Goal: Task Accomplishment & Management: Use online tool/utility

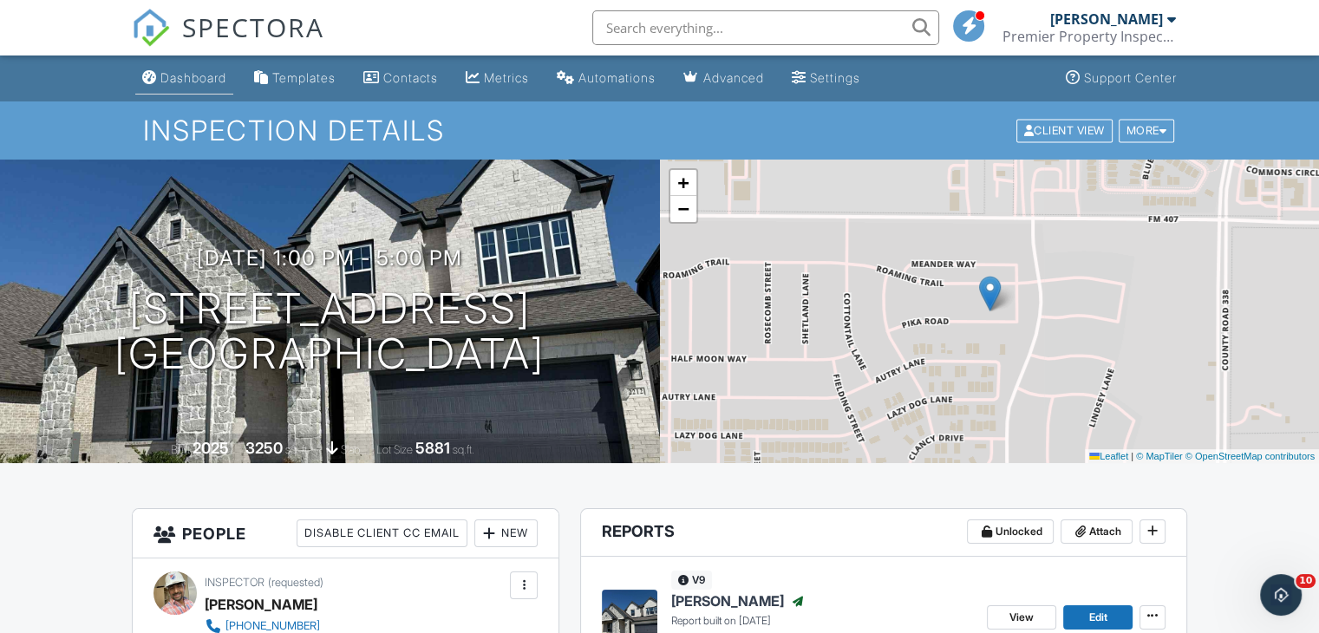
click at [194, 81] on div "Dashboard" at bounding box center [193, 77] width 66 height 15
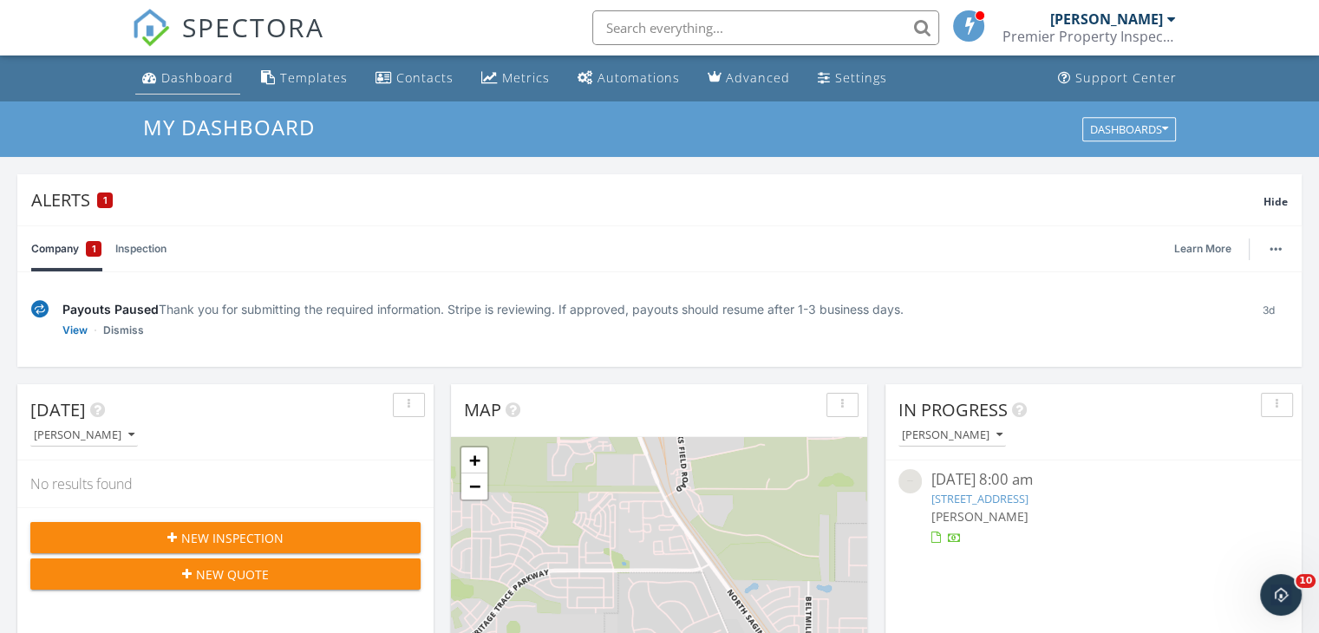
click at [203, 83] on div "Dashboard" at bounding box center [197, 77] width 72 height 16
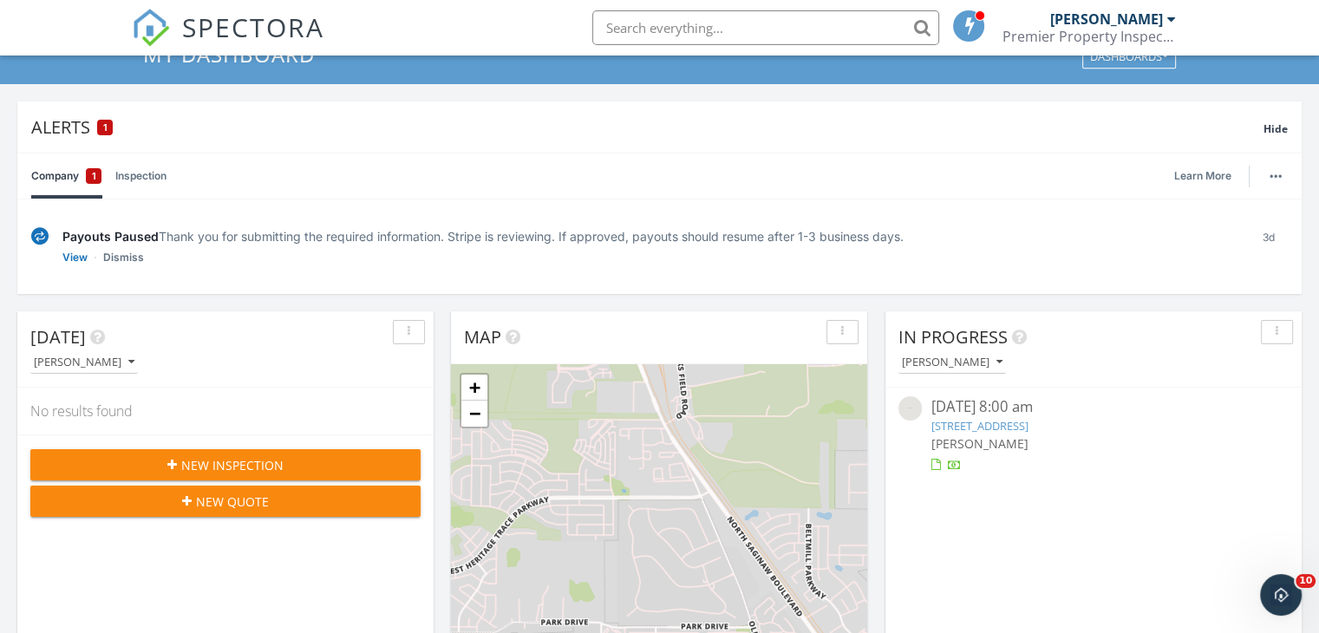
click at [968, 430] on link "14612 Antlia Dr, Haslet, TX 76052" at bounding box center [978, 426] width 97 height 16
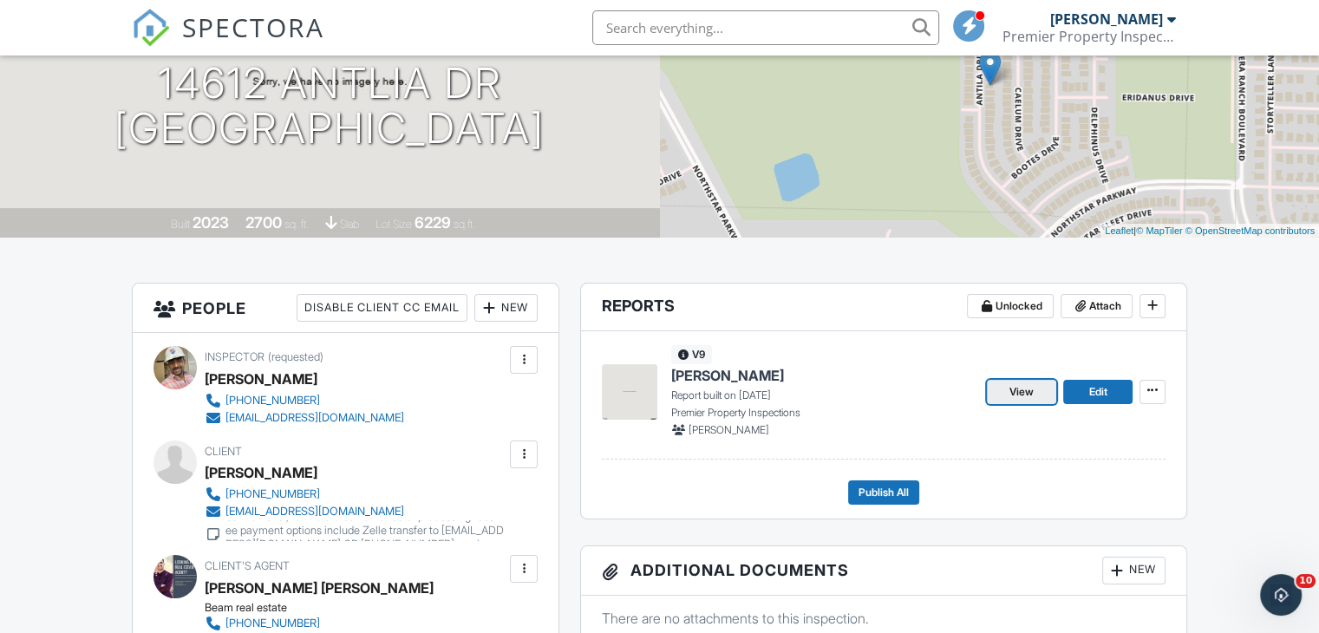
click at [1017, 394] on span "View" at bounding box center [1021, 391] width 24 height 17
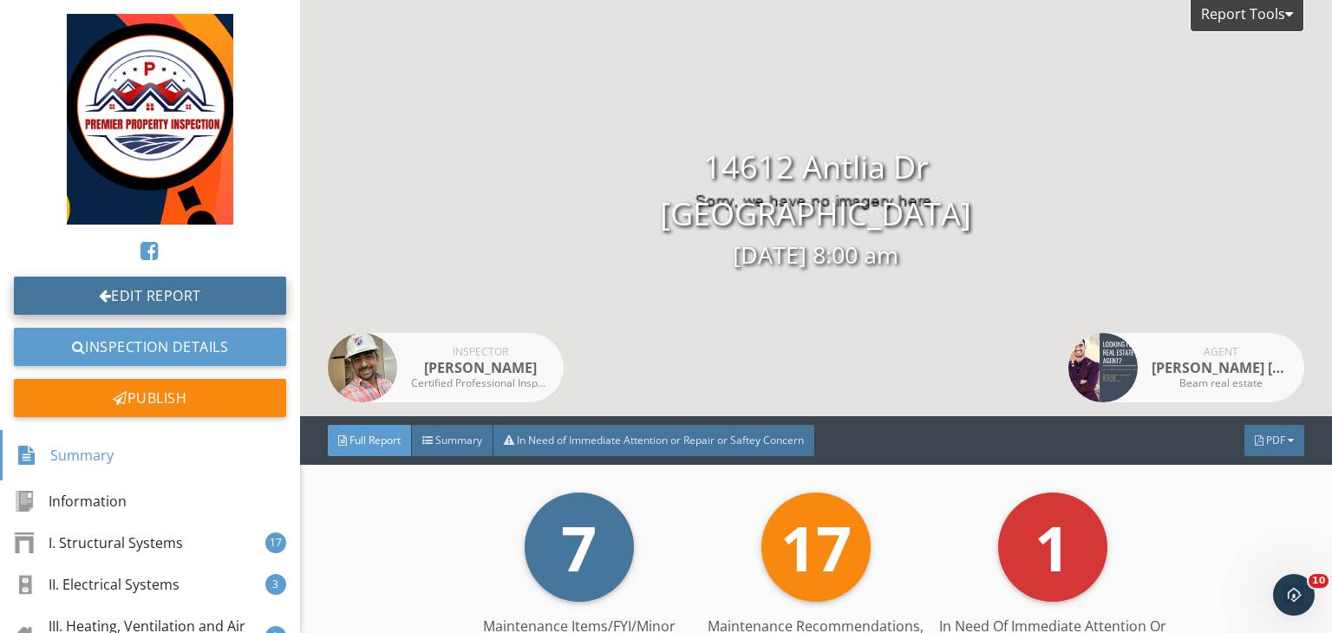
click at [246, 292] on link "Edit Report" at bounding box center [150, 296] width 272 height 38
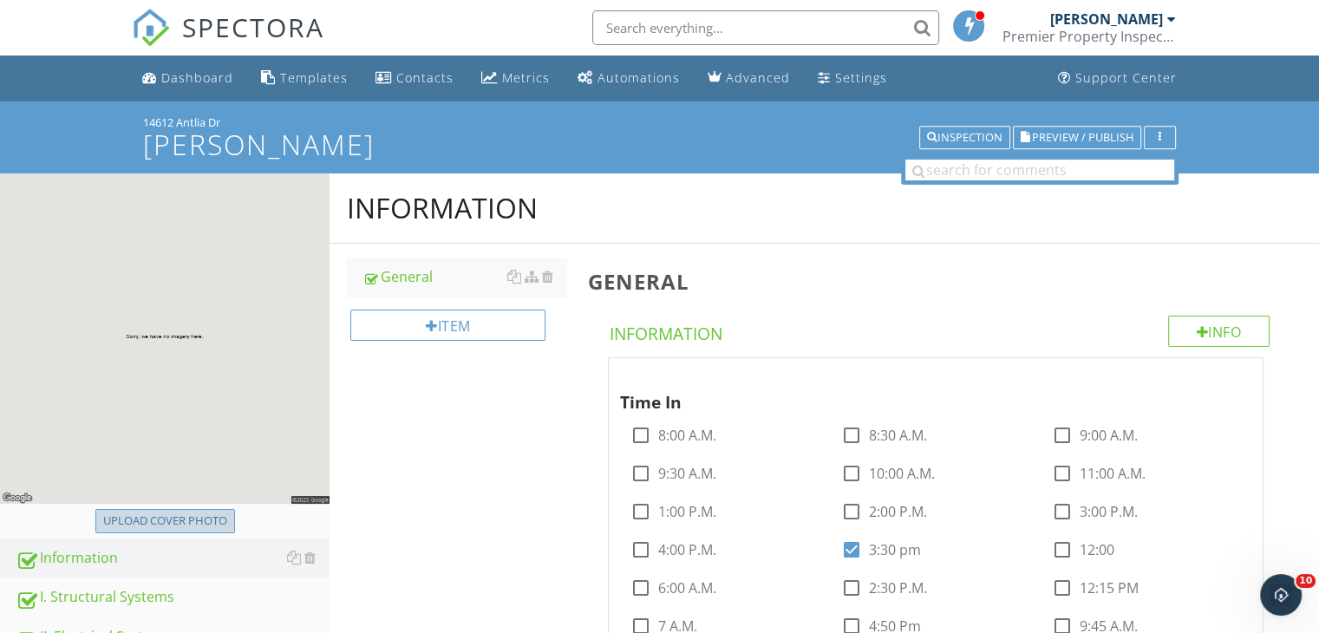
click at [206, 526] on div "Upload cover photo" at bounding box center [165, 520] width 124 height 17
type input "C:\fakepath\99ebd840-4be1-4368-8054-bdba433d24bb.jpg"
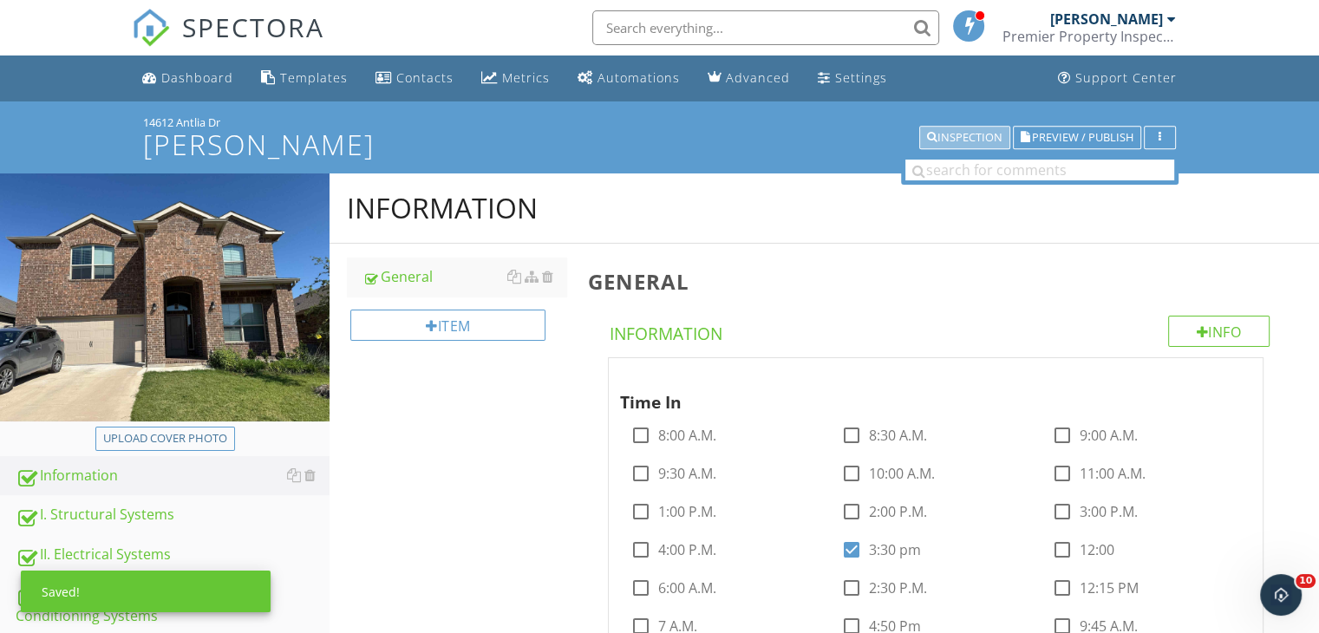
click at [943, 144] on div "Inspection" at bounding box center [964, 138] width 75 height 12
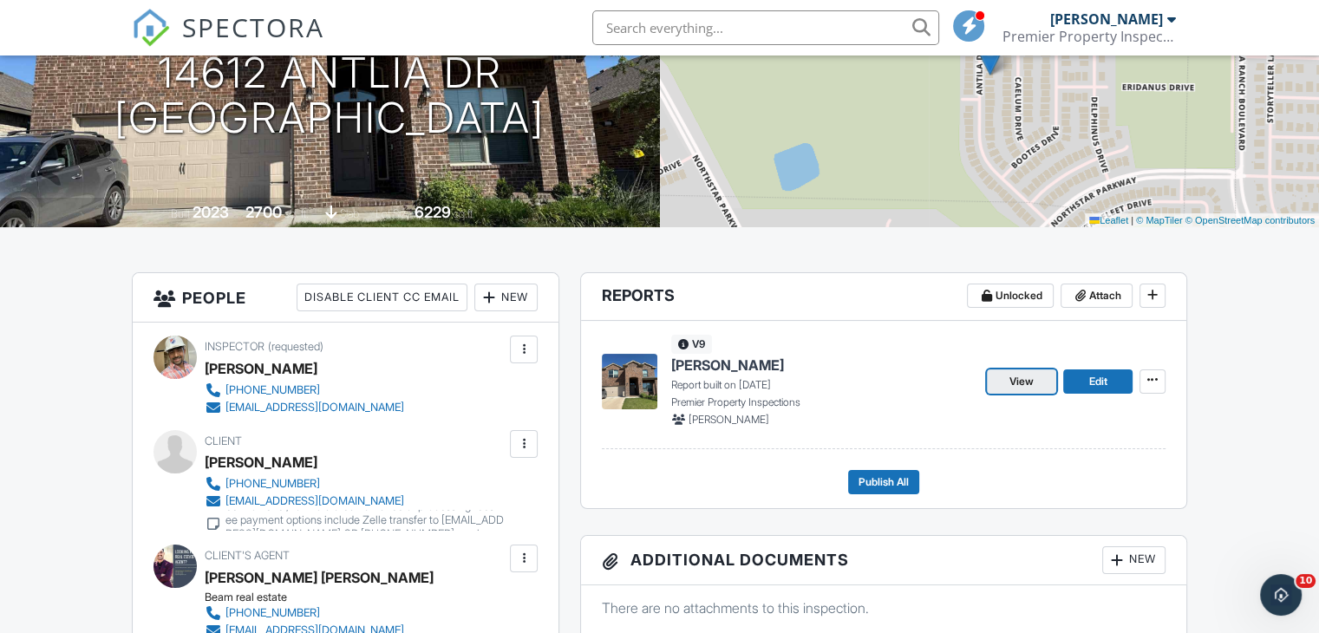
click at [1002, 378] on link "View" at bounding box center [1021, 381] width 69 height 24
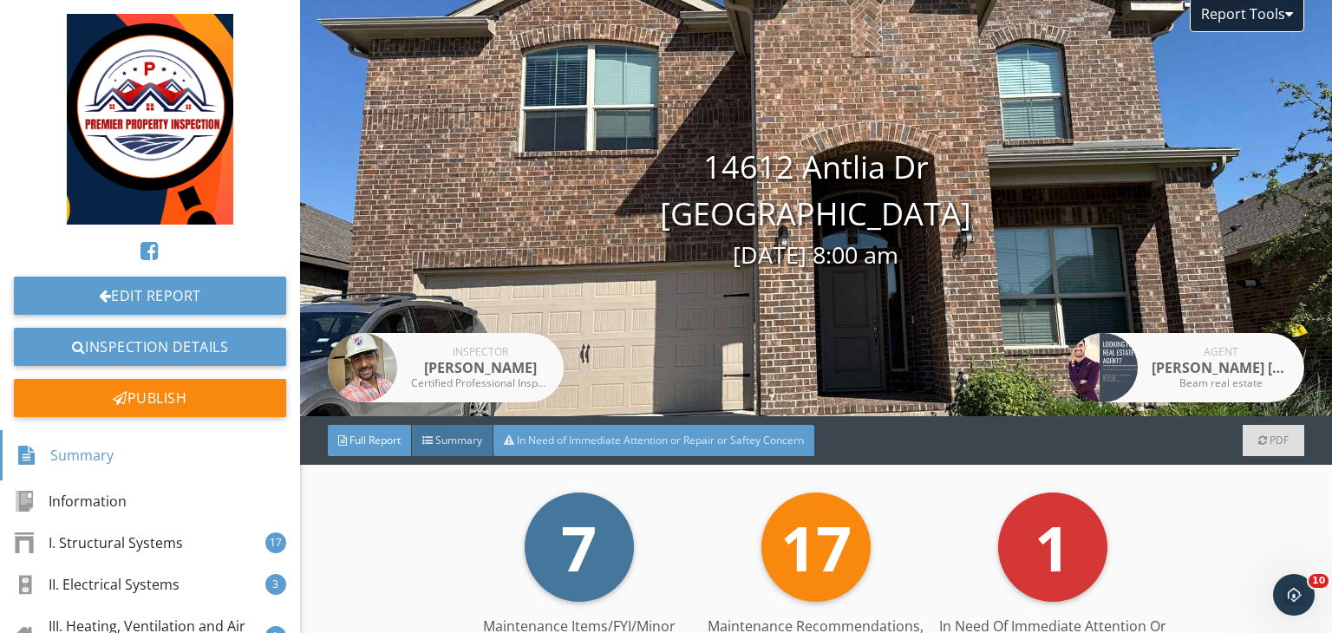
click at [570, 444] on span "In Need of Immediate Attention or Repair or Saftey Concern" at bounding box center [660, 440] width 287 height 15
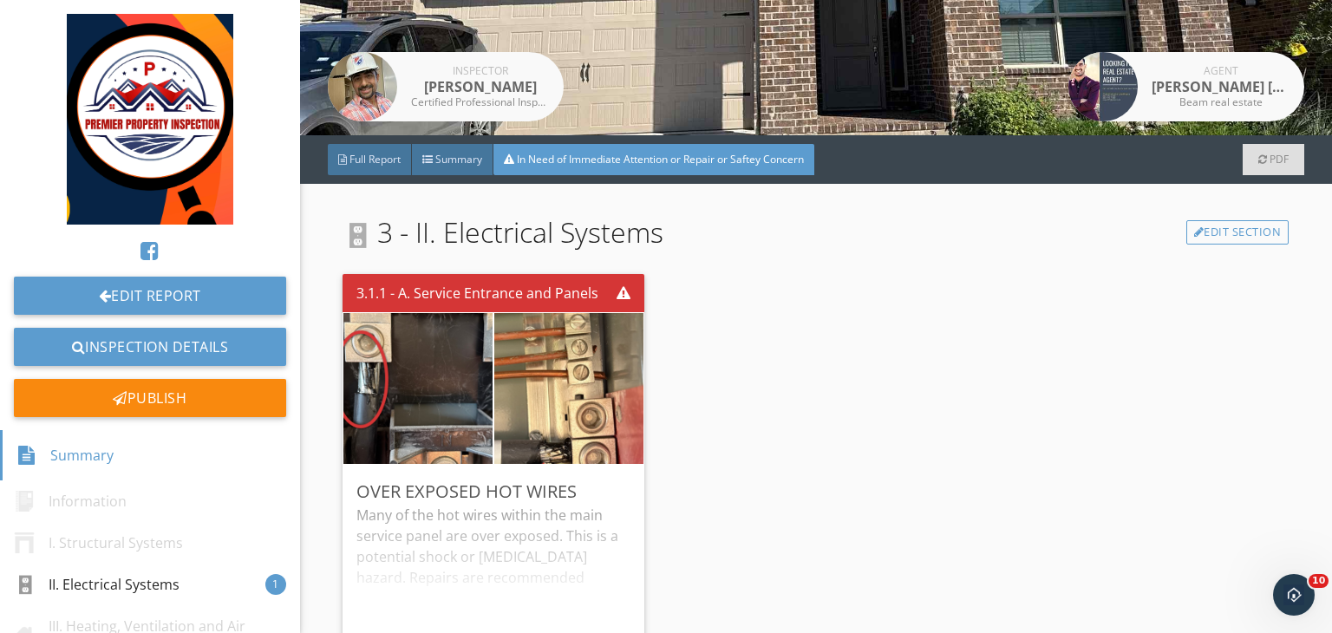
scroll to position [347, 0]
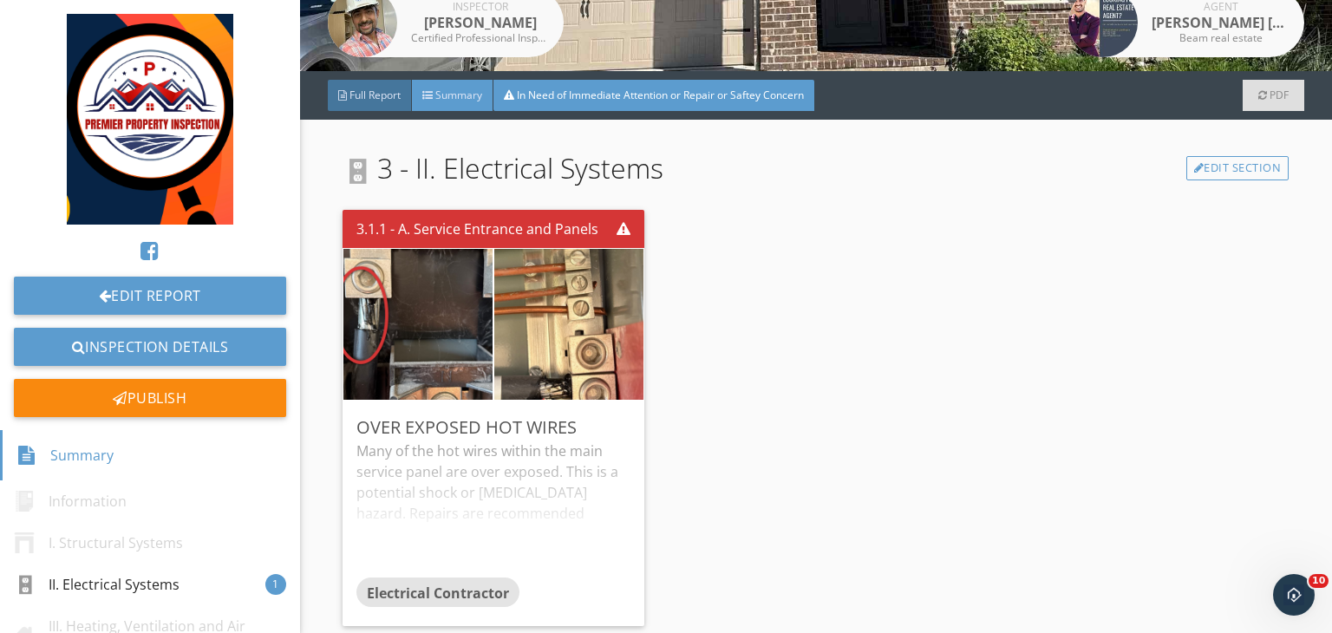
click at [472, 94] on span "Summary" at bounding box center [458, 95] width 47 height 15
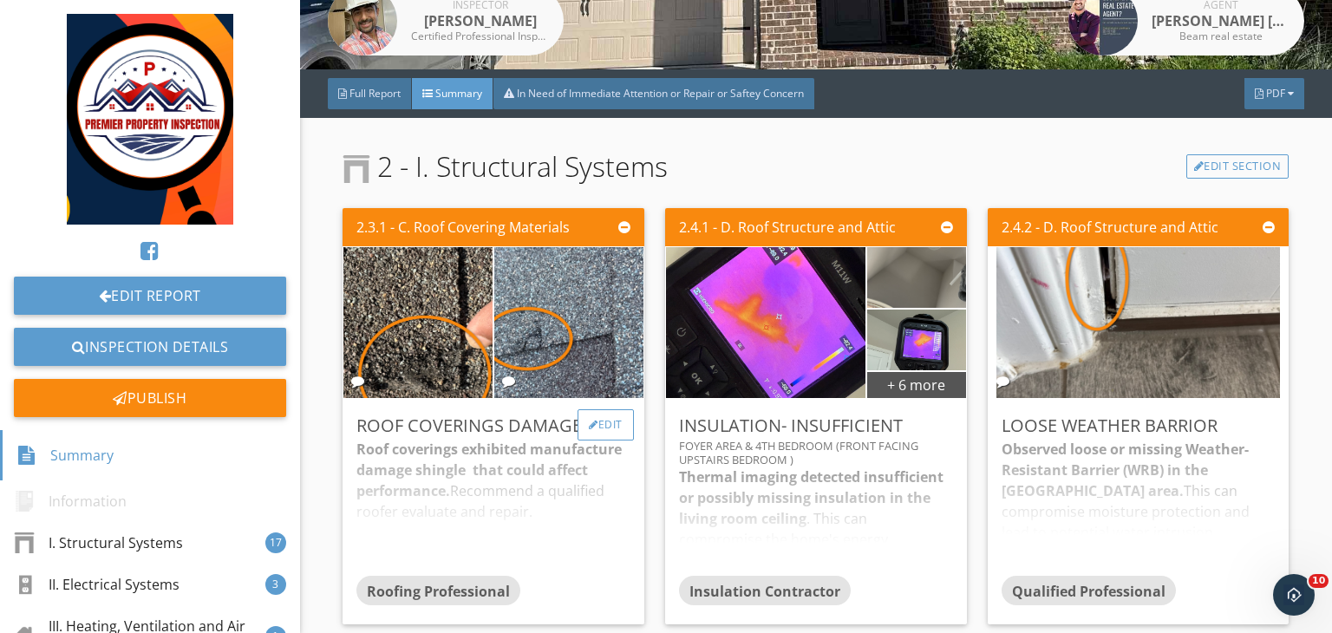
click at [609, 427] on div "Edit" at bounding box center [605, 424] width 56 height 31
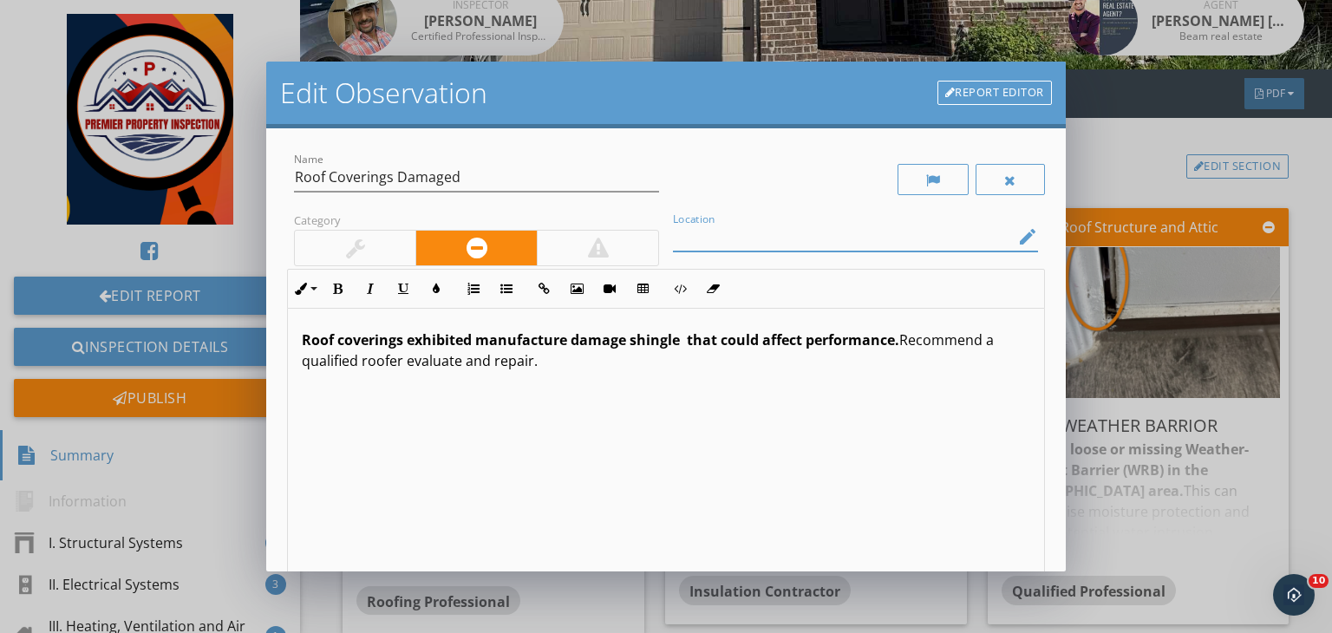
click at [694, 238] on input "Location" at bounding box center [843, 237] width 341 height 29
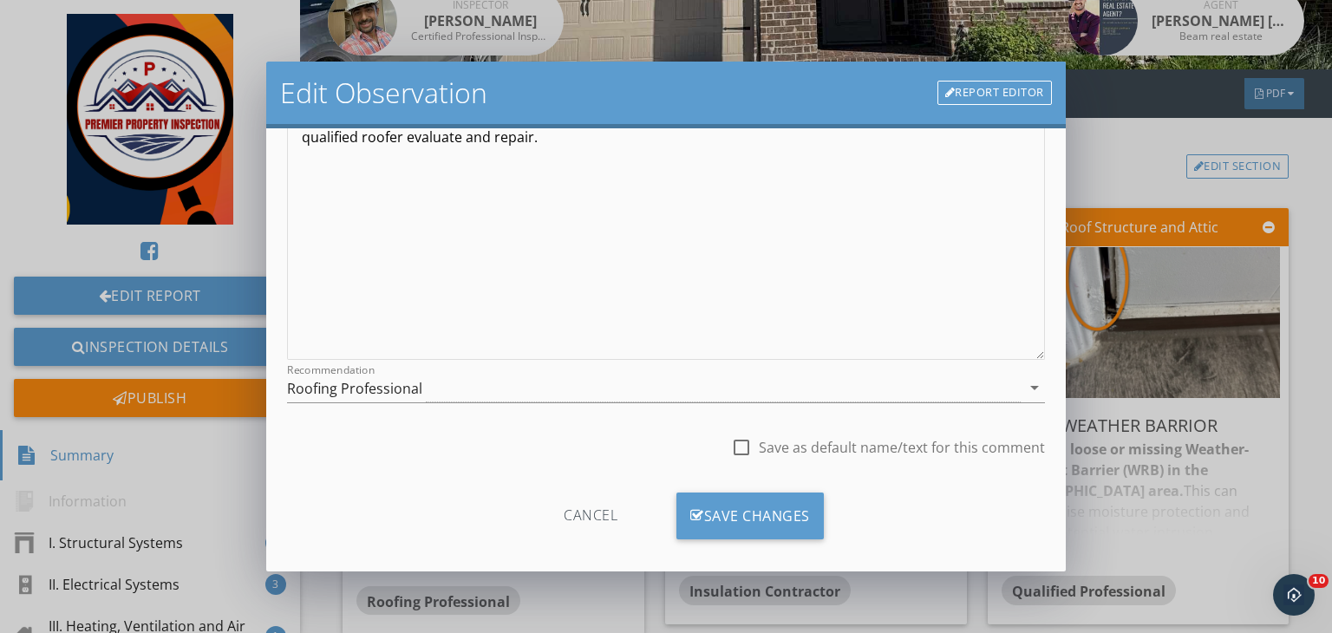
scroll to position [225, 0]
type input "Front and rear side of roof"
click at [750, 519] on div "Save Changes" at bounding box center [749, 514] width 147 height 47
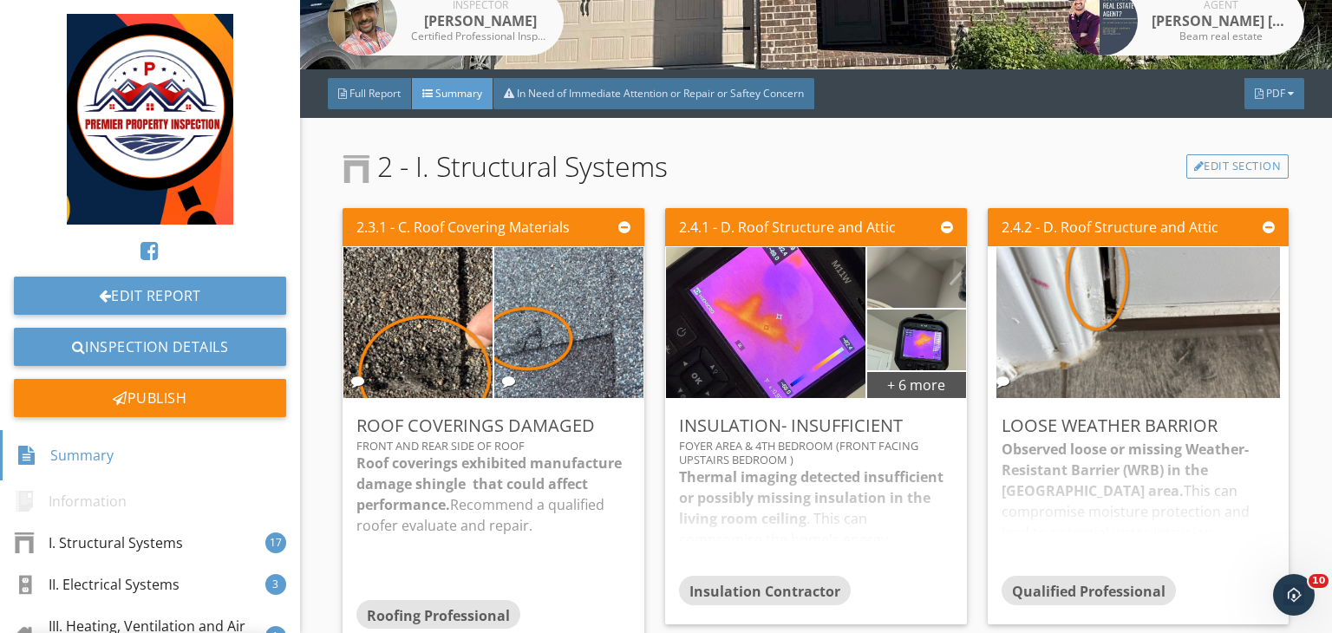
scroll to position [34, 0]
click at [910, 431] on div "Edit" at bounding box center [928, 424] width 56 height 31
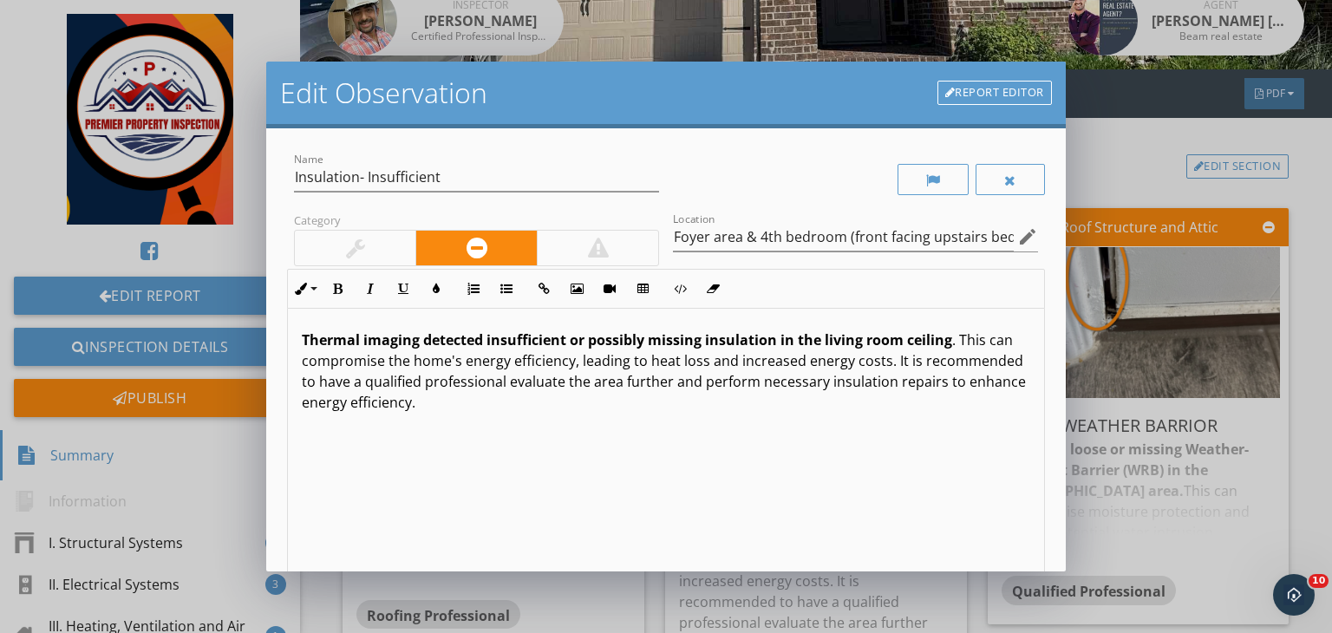
scroll to position [239, 0]
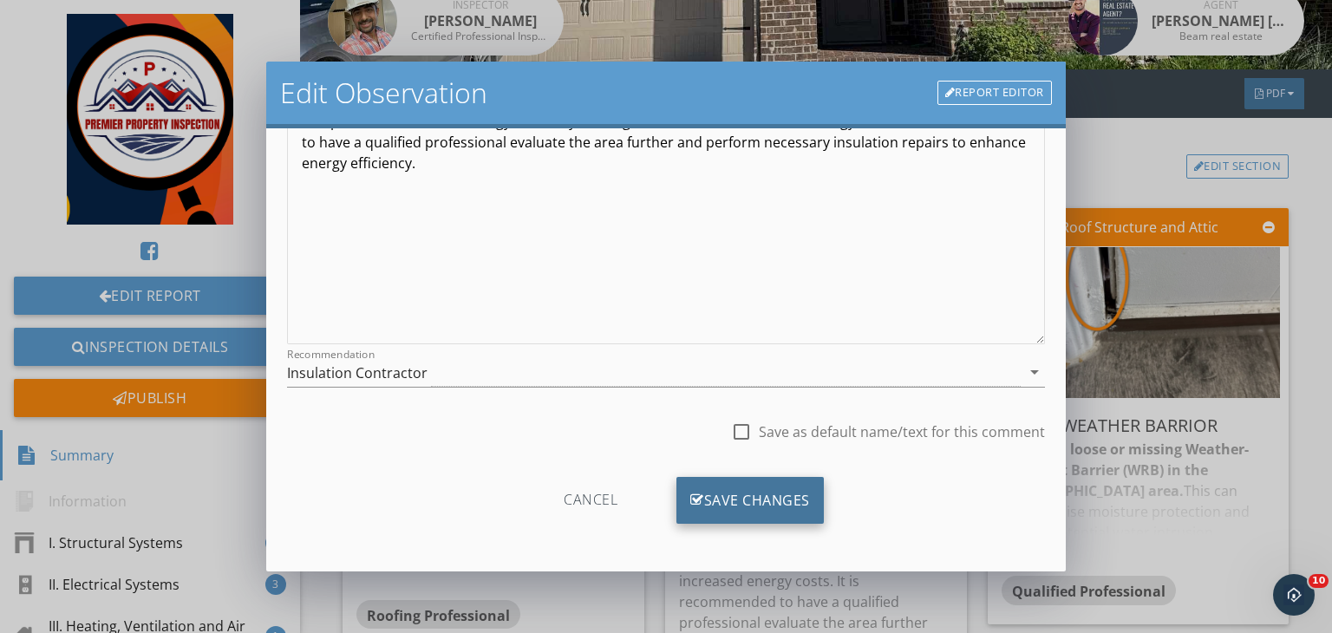
click at [713, 493] on div "Save Changes" at bounding box center [749, 500] width 147 height 47
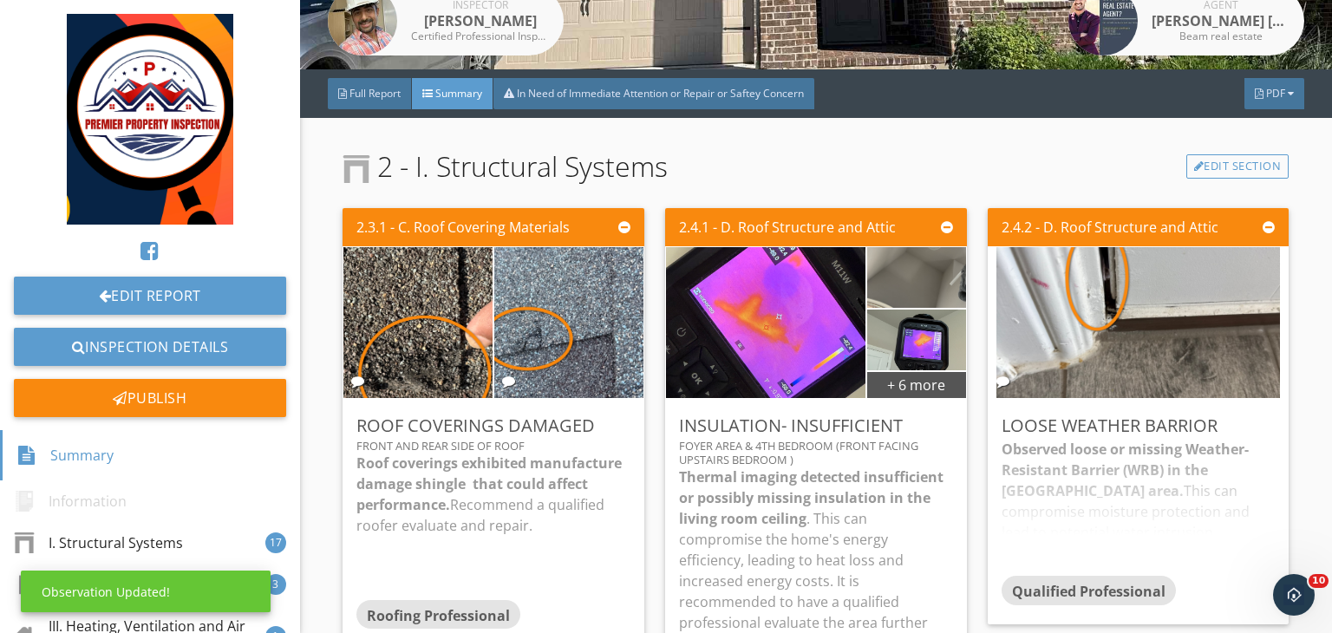
scroll to position [34, 0]
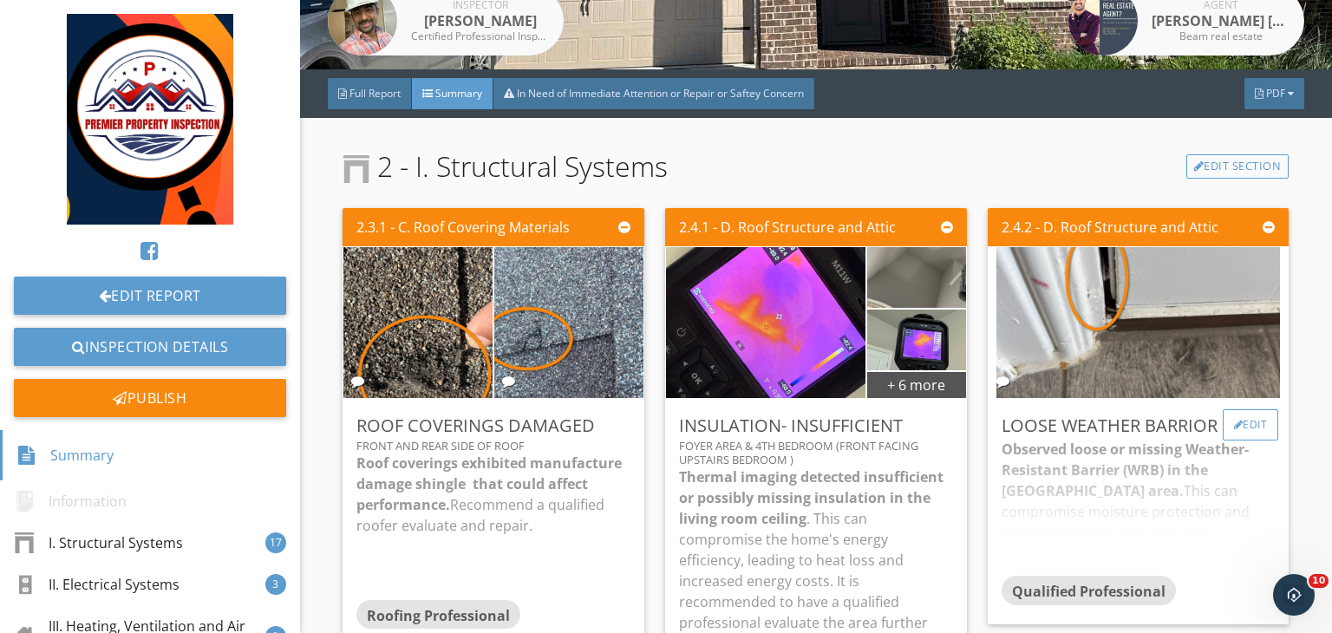
click at [1241, 430] on div "Edit" at bounding box center [1250, 424] width 56 height 31
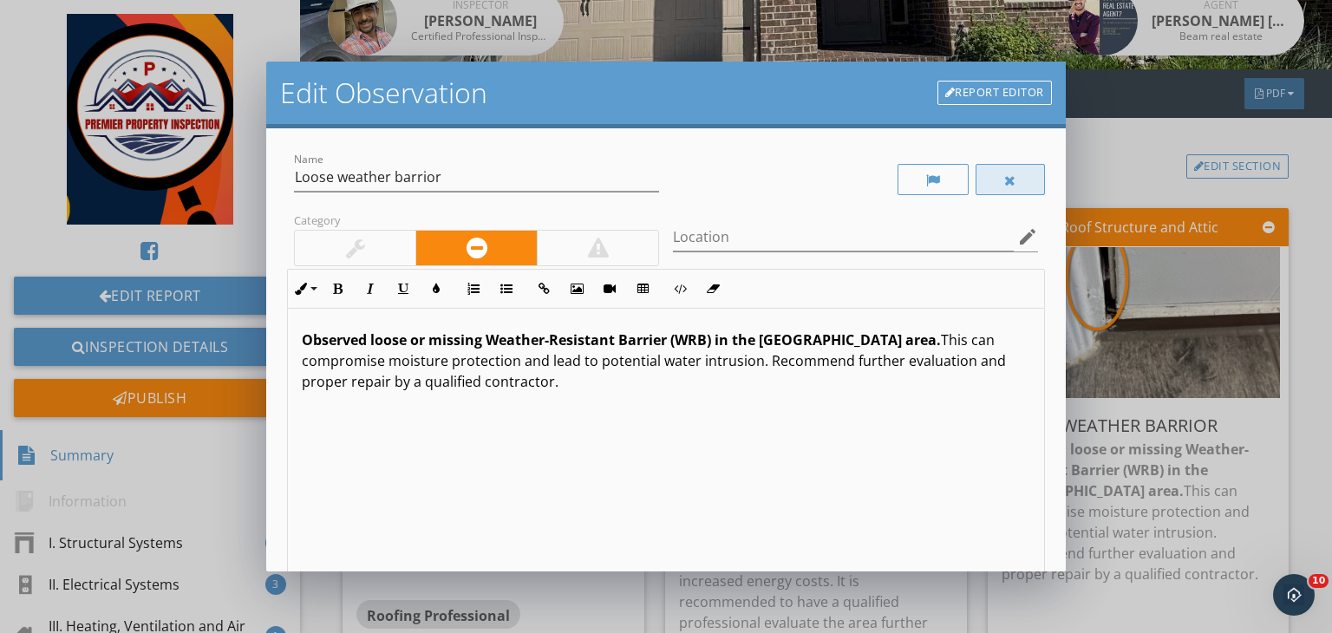
click at [1004, 179] on div at bounding box center [1010, 180] width 12 height 14
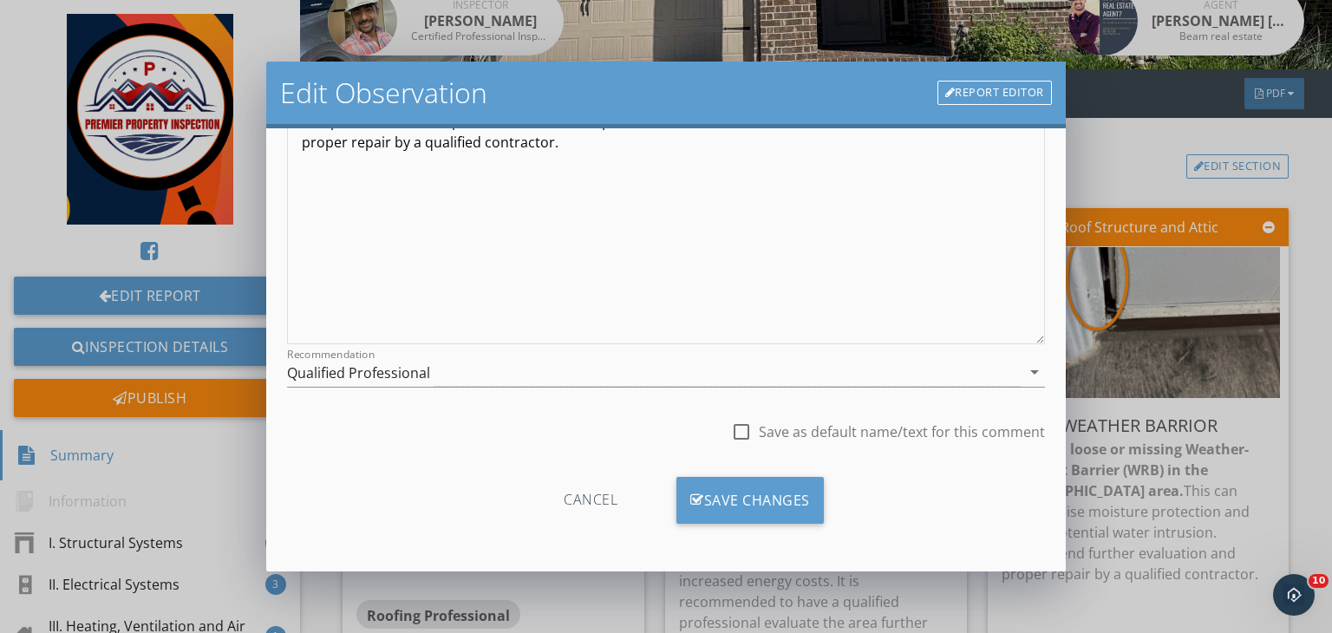
scroll to position [238, 0]
click at [780, 499] on div "Save Changes" at bounding box center [749, 501] width 147 height 47
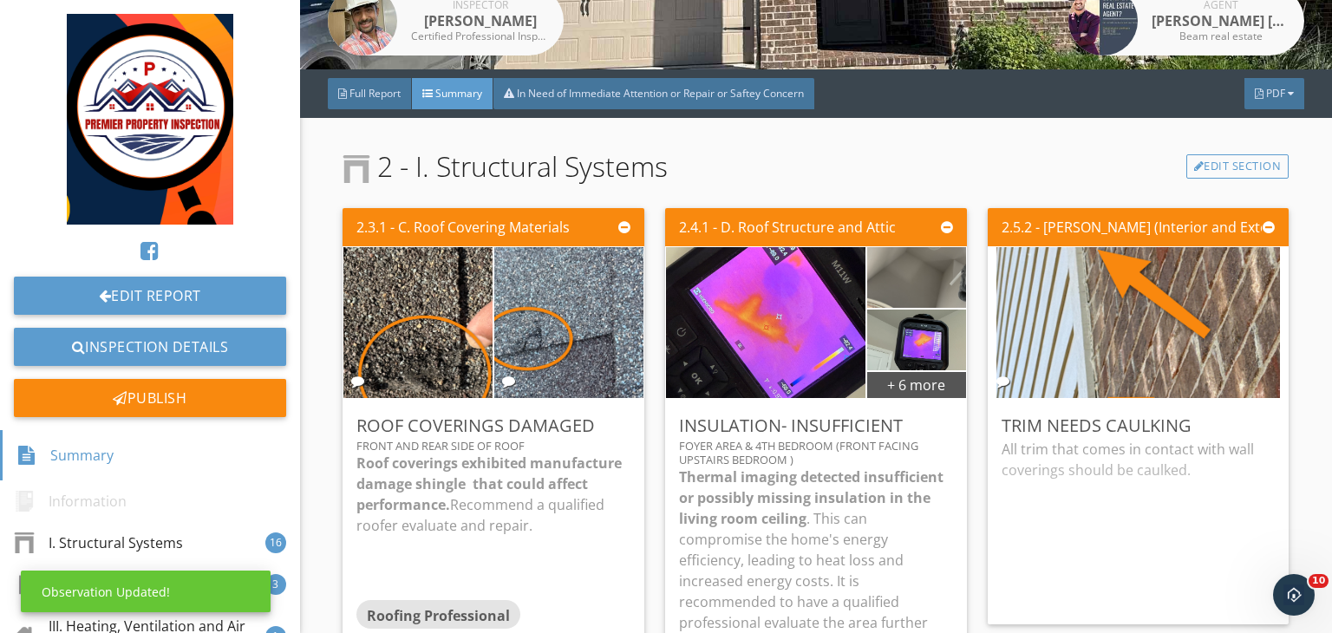
scroll to position [34, 0]
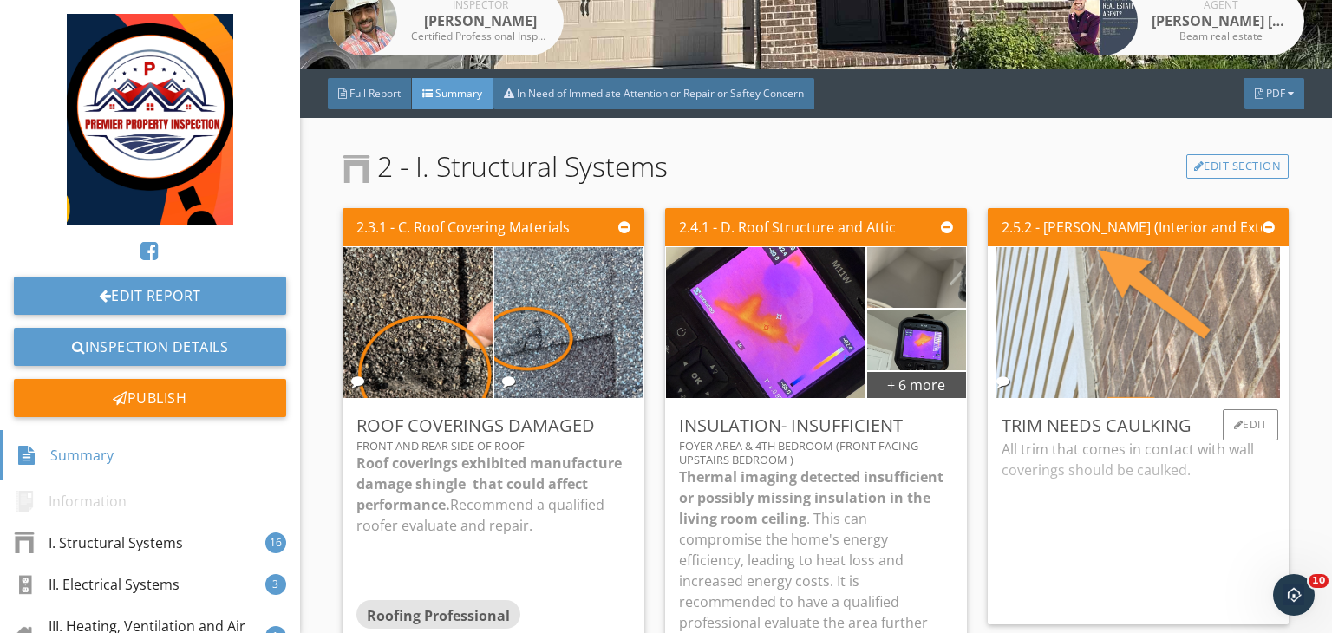
click at [1117, 376] on img at bounding box center [1137, 322] width 283 height 377
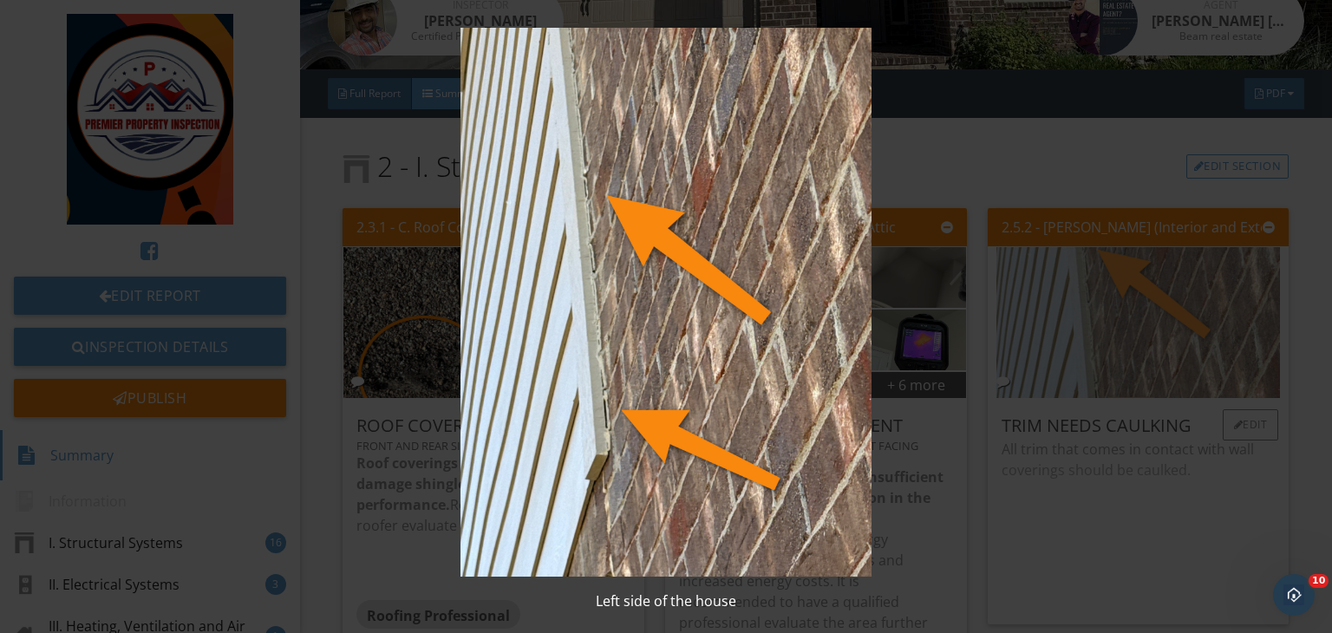
click at [1117, 376] on img at bounding box center [666, 302] width 1212 height 549
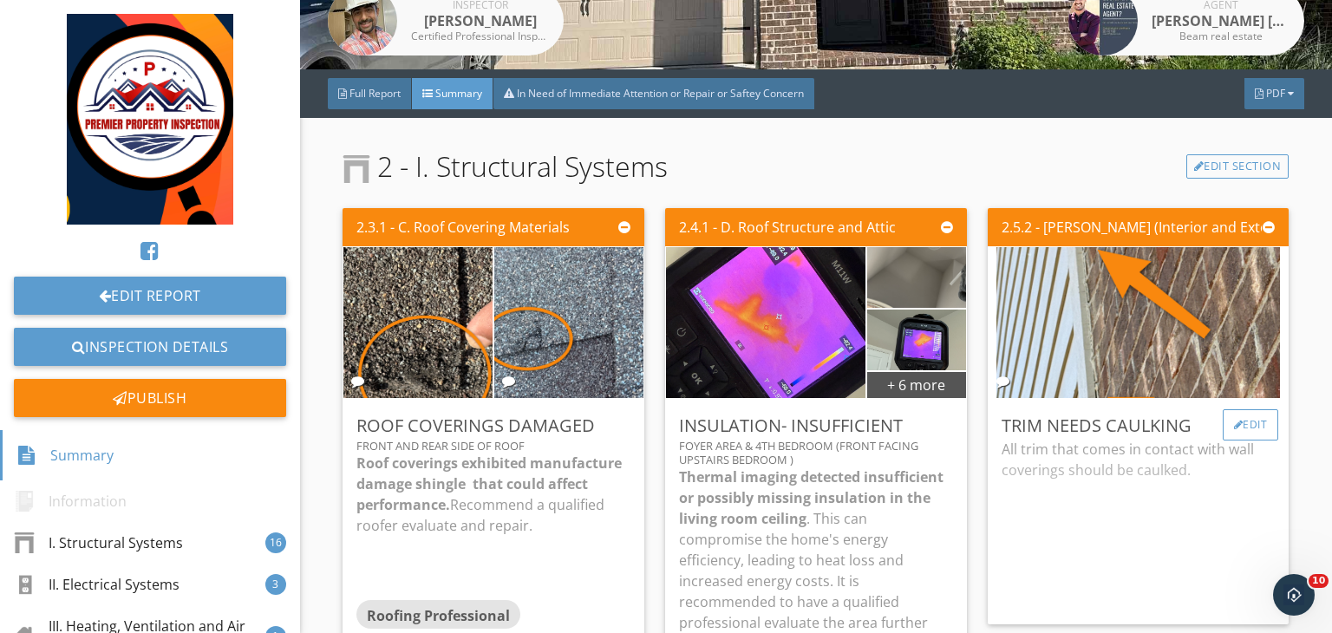
click at [1245, 424] on div "Edit" at bounding box center [1250, 424] width 56 height 31
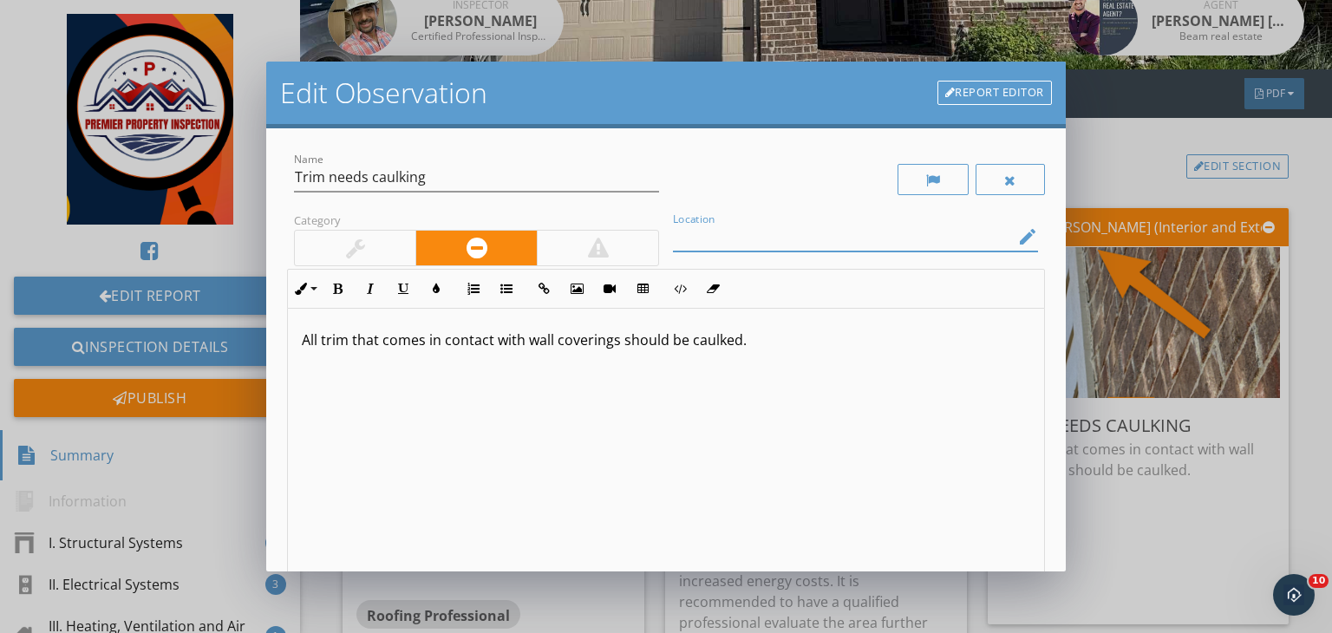
click at [921, 244] on input "Location" at bounding box center [843, 237] width 341 height 29
click at [694, 237] on input "Lefgt side of the house" at bounding box center [843, 237] width 341 height 29
type input "Left side of the house"
click at [565, 344] on p "All trim that comes in contact with wall coverings should be caulked." at bounding box center [666, 339] width 728 height 21
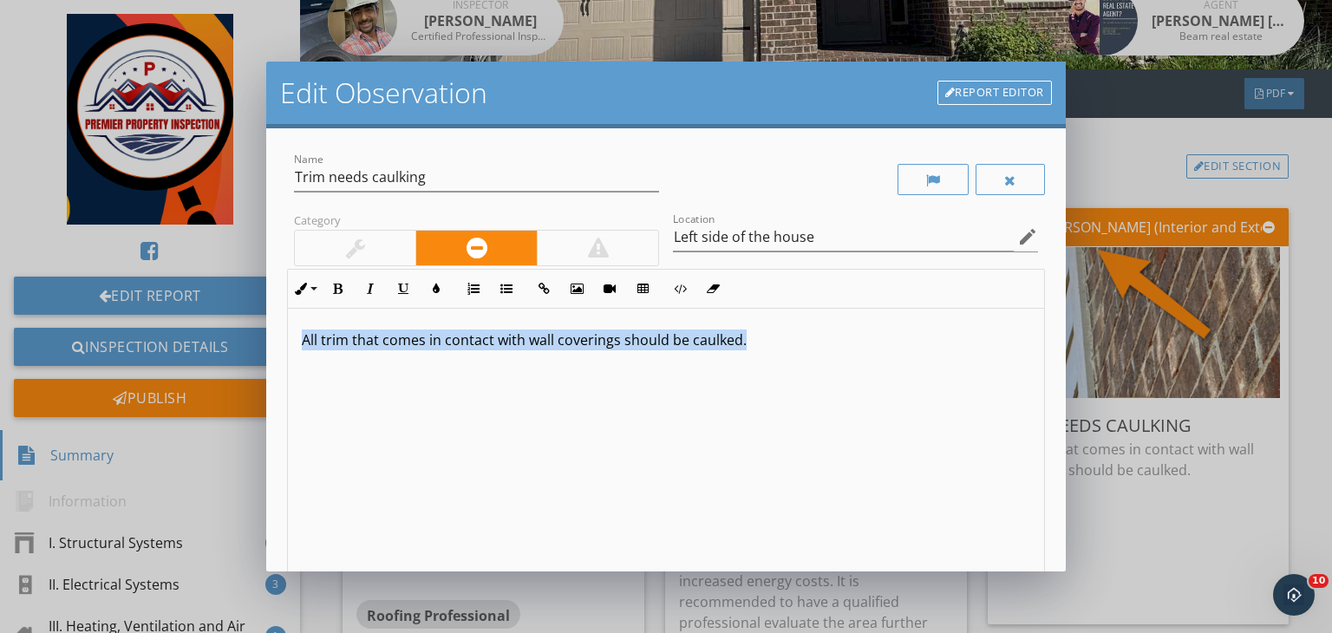
click at [565, 344] on p "All trim that comes in contact with wall coverings should be caulked." at bounding box center [666, 339] width 728 height 21
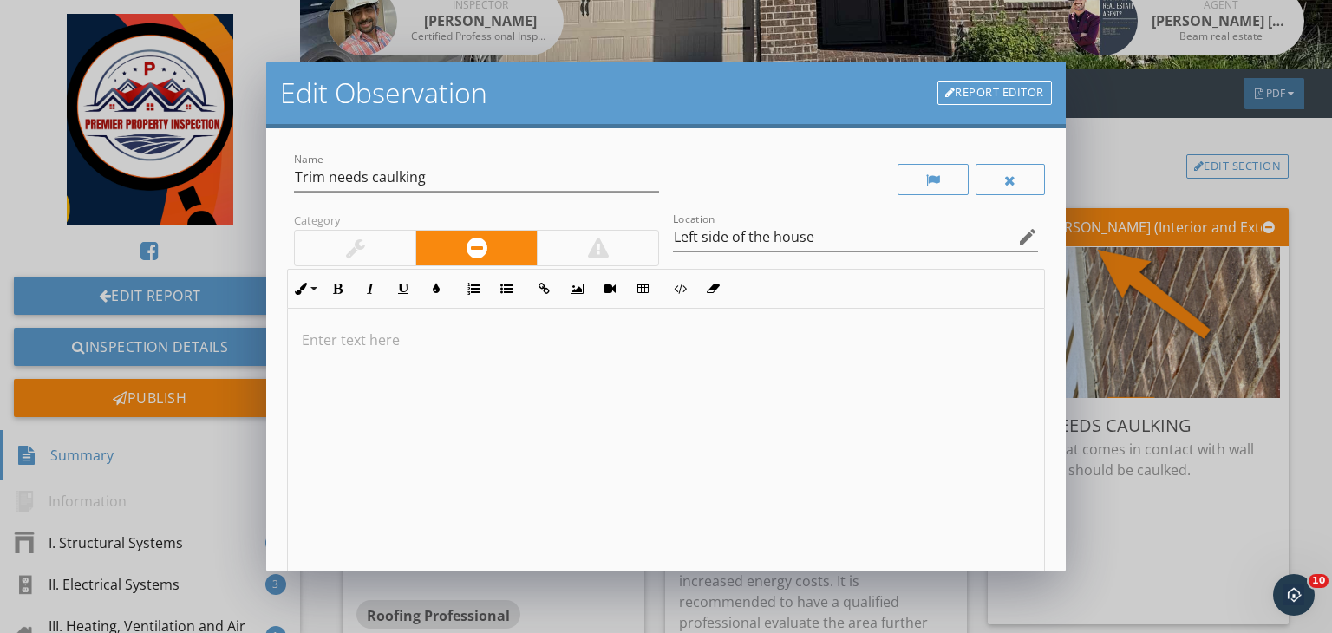
click at [415, 340] on p at bounding box center [666, 339] width 728 height 21
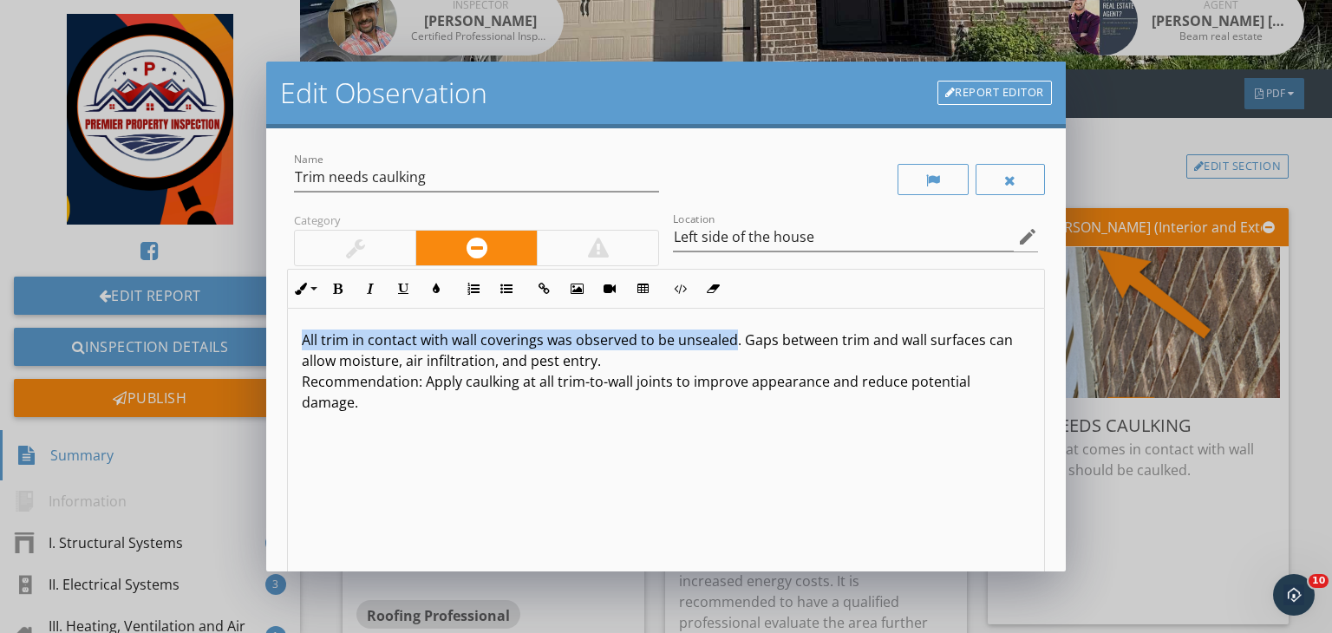
drag, startPoint x: 733, startPoint y: 337, endPoint x: 284, endPoint y: 317, distance: 449.5
click at [284, 317] on div "Name Trim needs caulking Category Location Left side of the house edit Inline S…" at bounding box center [665, 349] width 799 height 443
click at [333, 295] on button "Bold" at bounding box center [337, 288] width 33 height 33
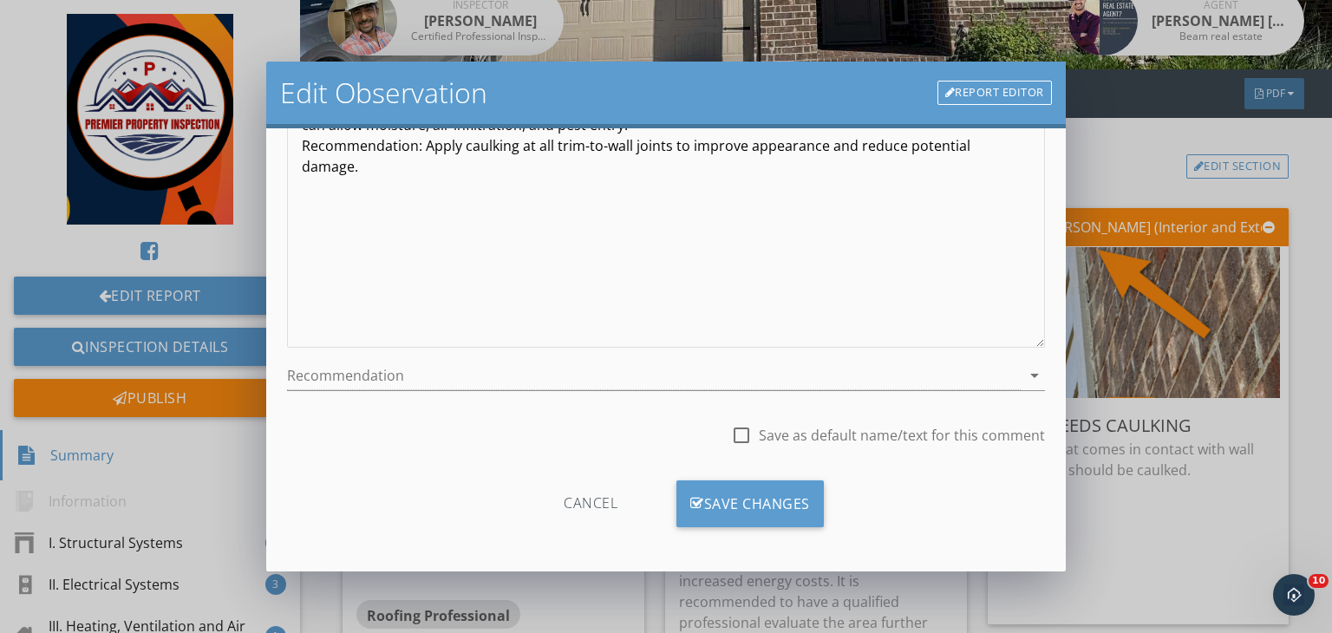
scroll to position [239, 0]
click at [432, 368] on div at bounding box center [653, 372] width 733 height 29
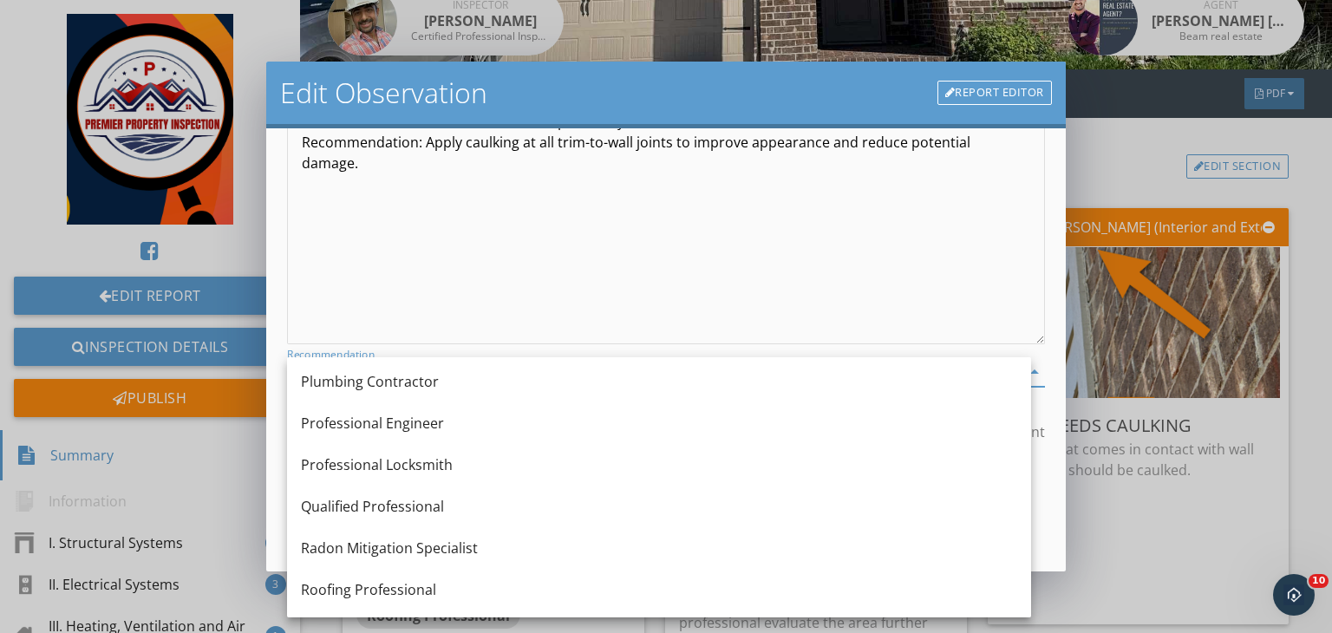
scroll to position [1753, 0]
click at [402, 495] on div "Qualified Professional" at bounding box center [659, 504] width 716 height 21
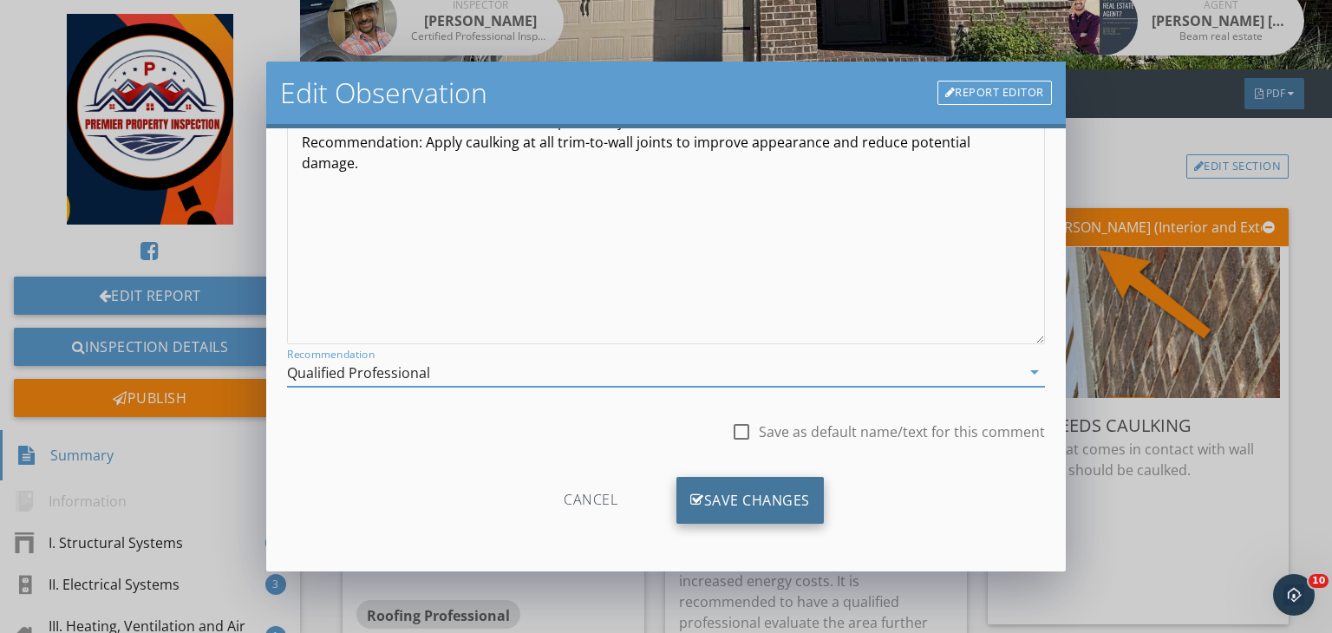
click at [725, 495] on div "Save Changes" at bounding box center [749, 500] width 147 height 47
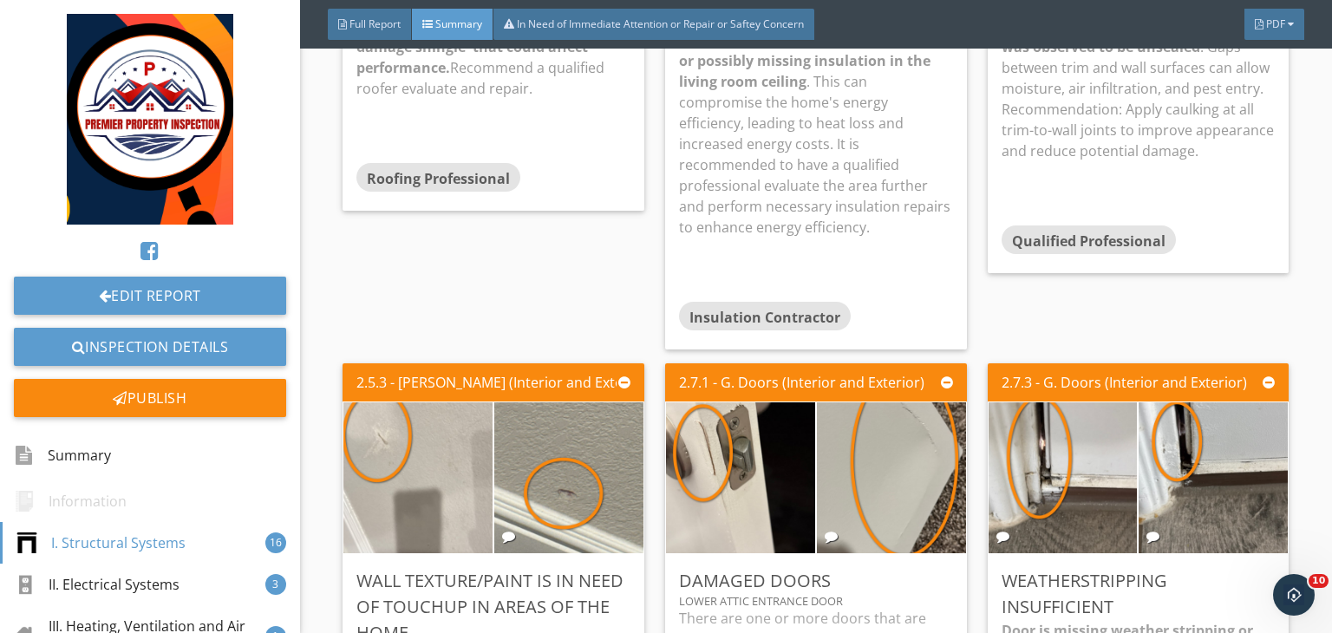
scroll to position [902, 0]
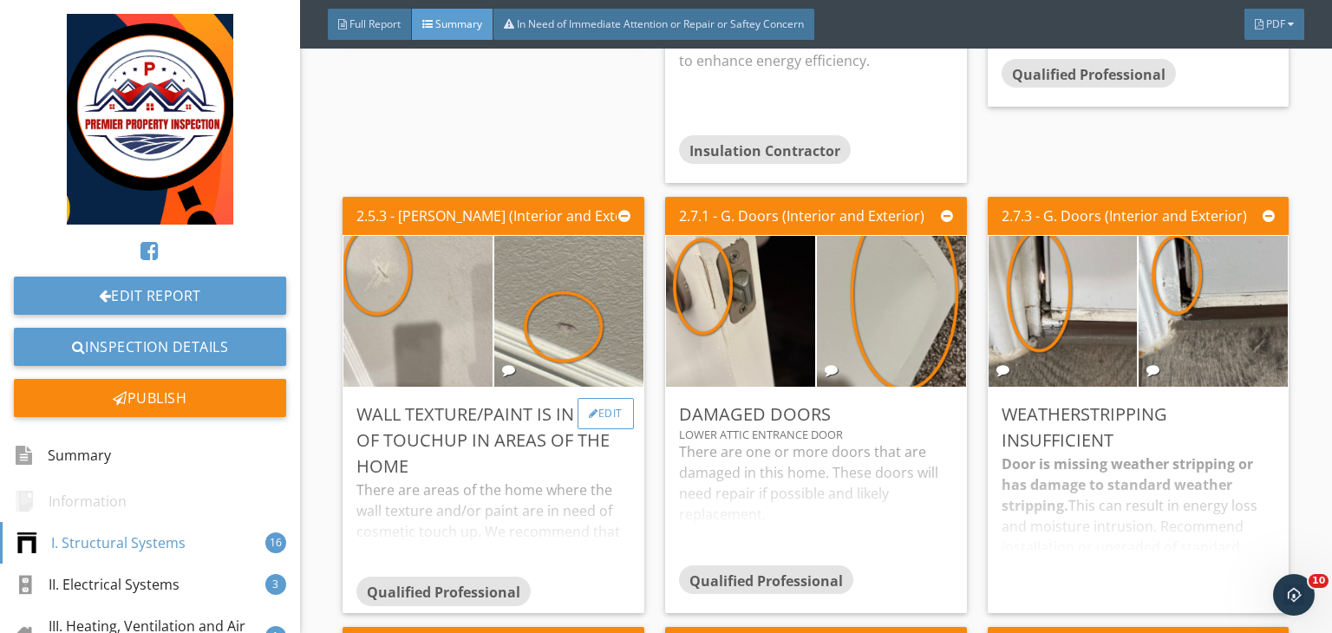
click at [597, 414] on div "Edit" at bounding box center [605, 413] width 56 height 31
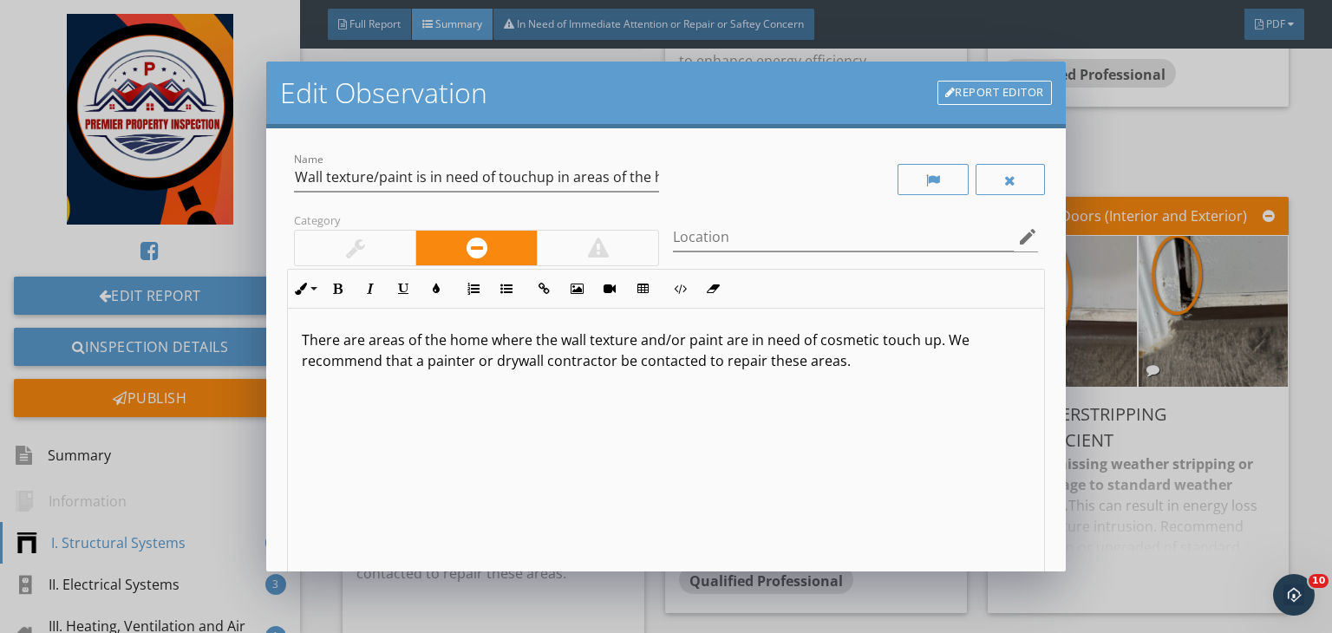
click at [358, 238] on div at bounding box center [355, 248] width 19 height 21
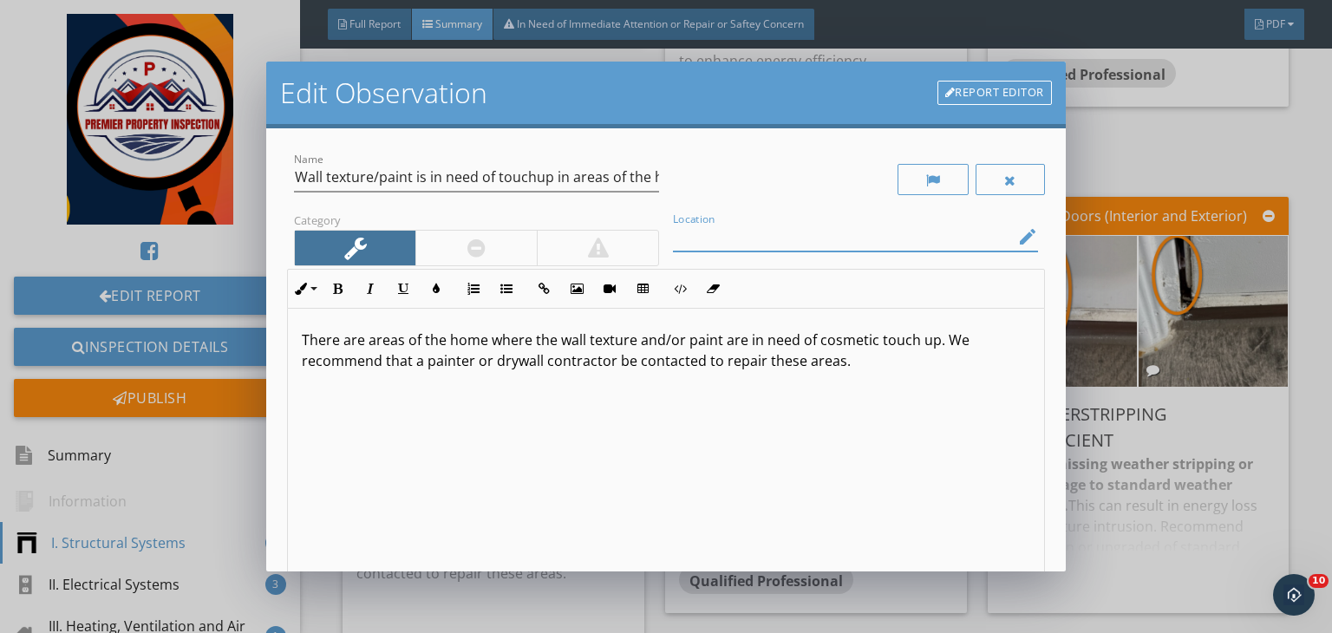
click at [713, 237] on input "Location" at bounding box center [843, 237] width 341 height 29
type input "U"
type input "L"
type input "one or more location of the house"
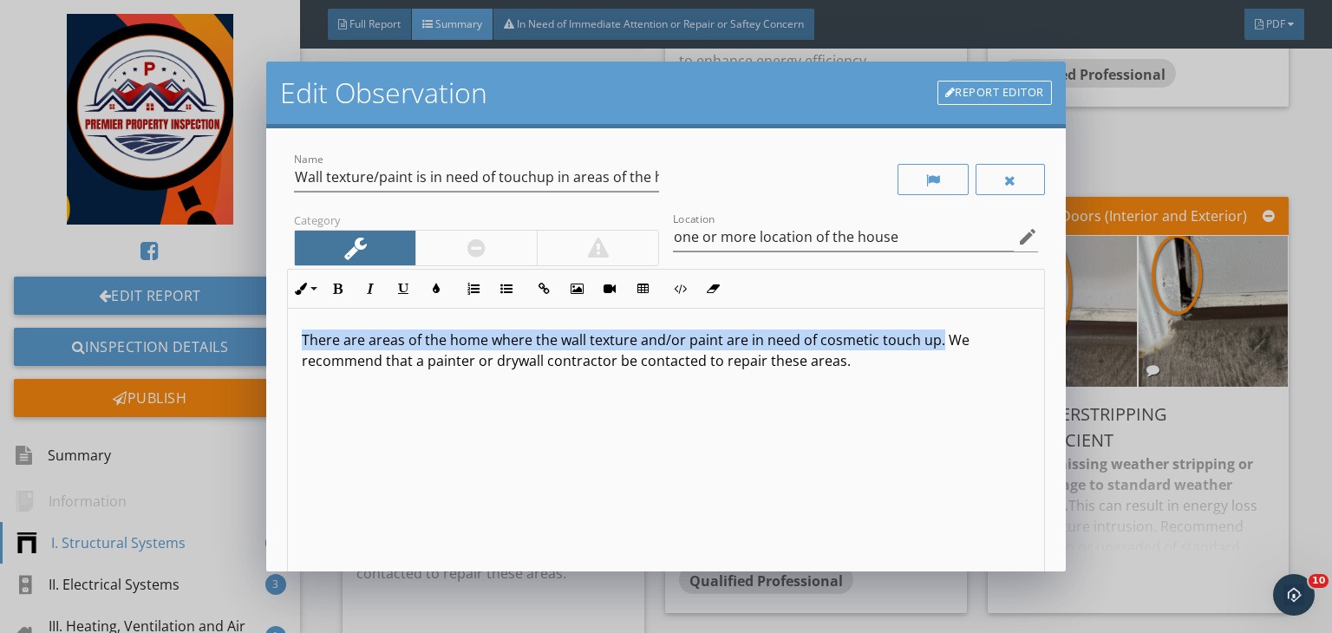
drag, startPoint x: 936, startPoint y: 340, endPoint x: 212, endPoint y: 258, distance: 729.3
click at [212, 258] on div "Edit Observation Report Editor Name Wall texture/paint is in need of touchup in…" at bounding box center [666, 316] width 1332 height 633
click at [348, 288] on button "Bold" at bounding box center [337, 288] width 33 height 33
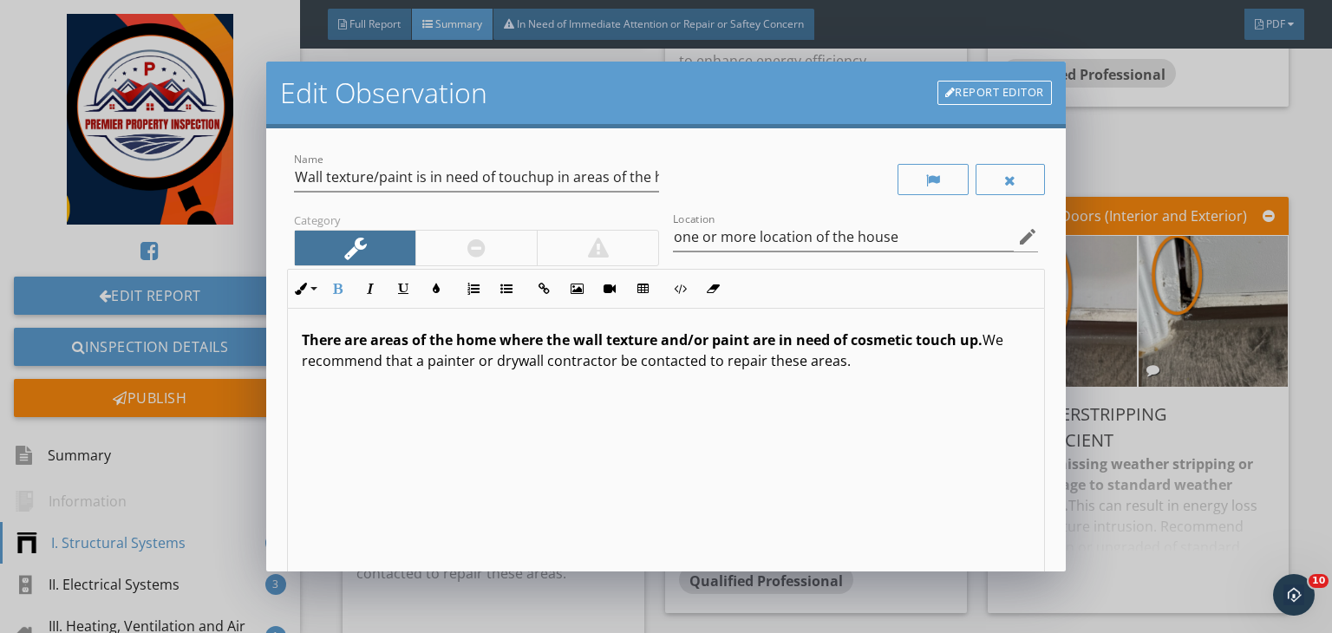
scroll to position [239, 0]
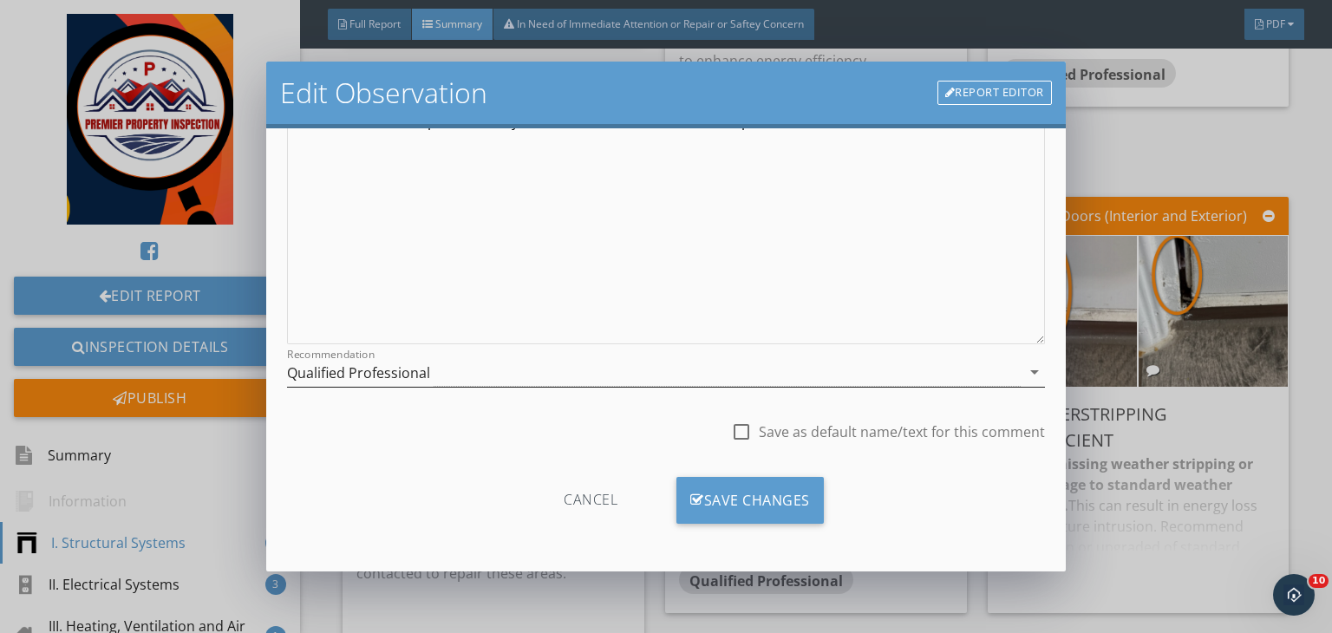
click at [563, 382] on div "Qualified Professional" at bounding box center [653, 372] width 733 height 29
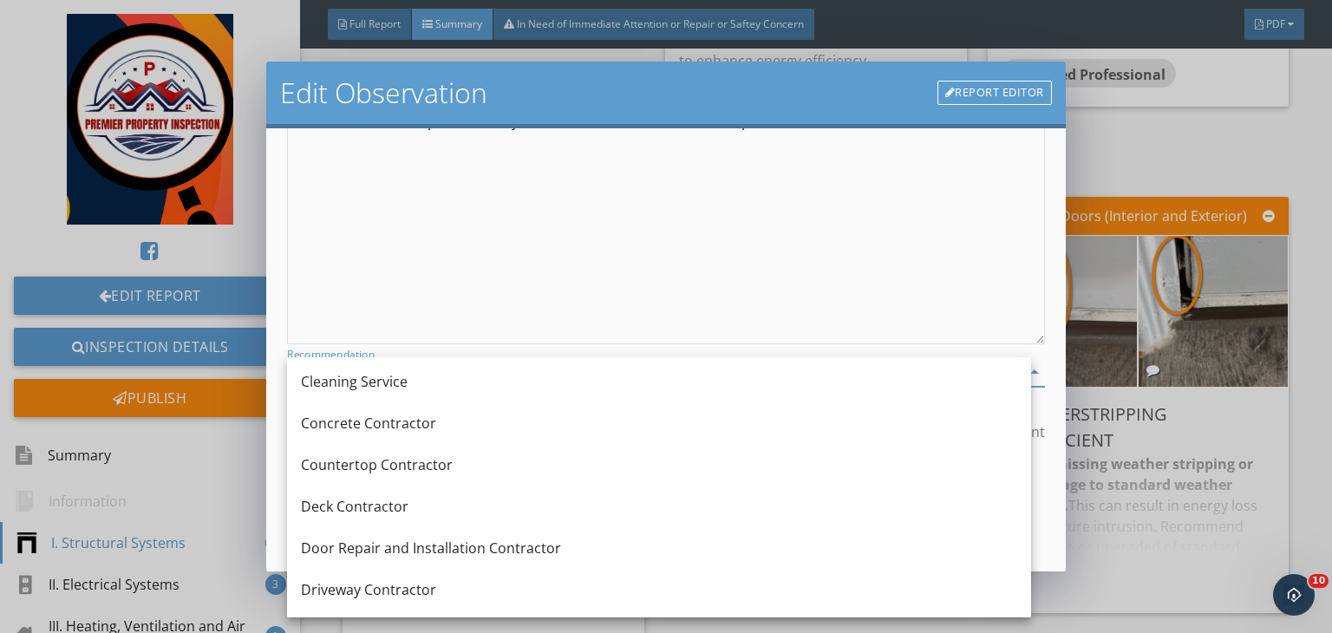
scroll to position [423, 0]
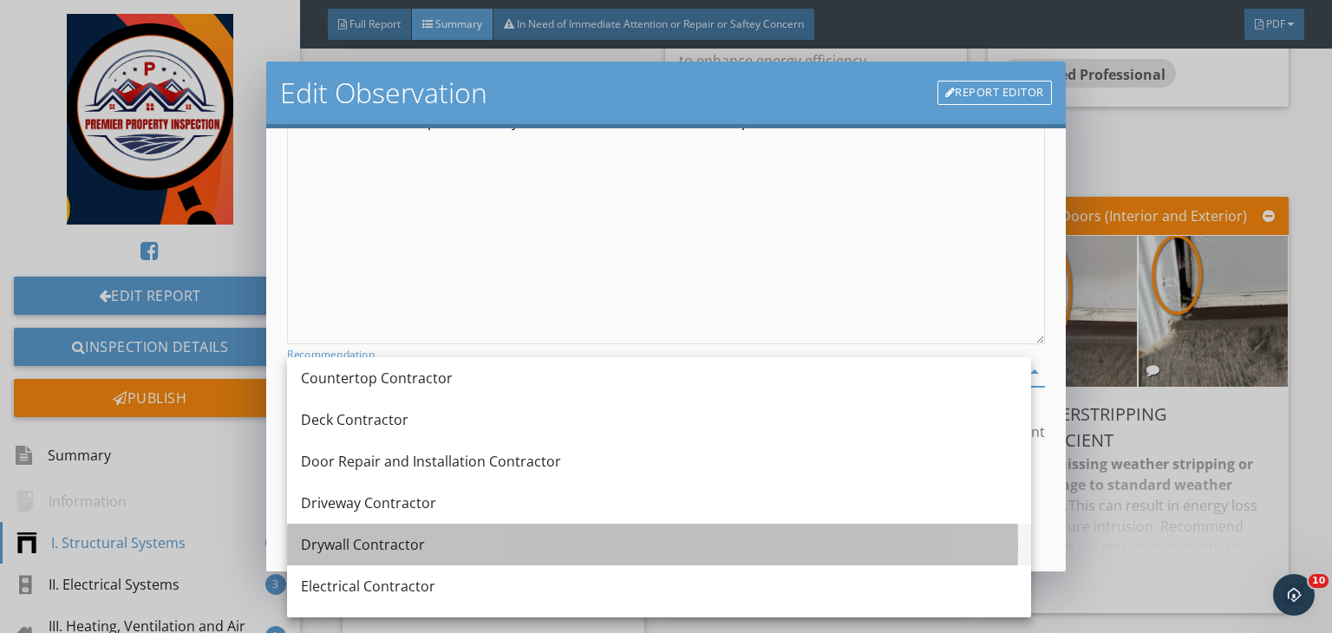
click at [337, 544] on div "Drywall Contractor" at bounding box center [659, 544] width 716 height 21
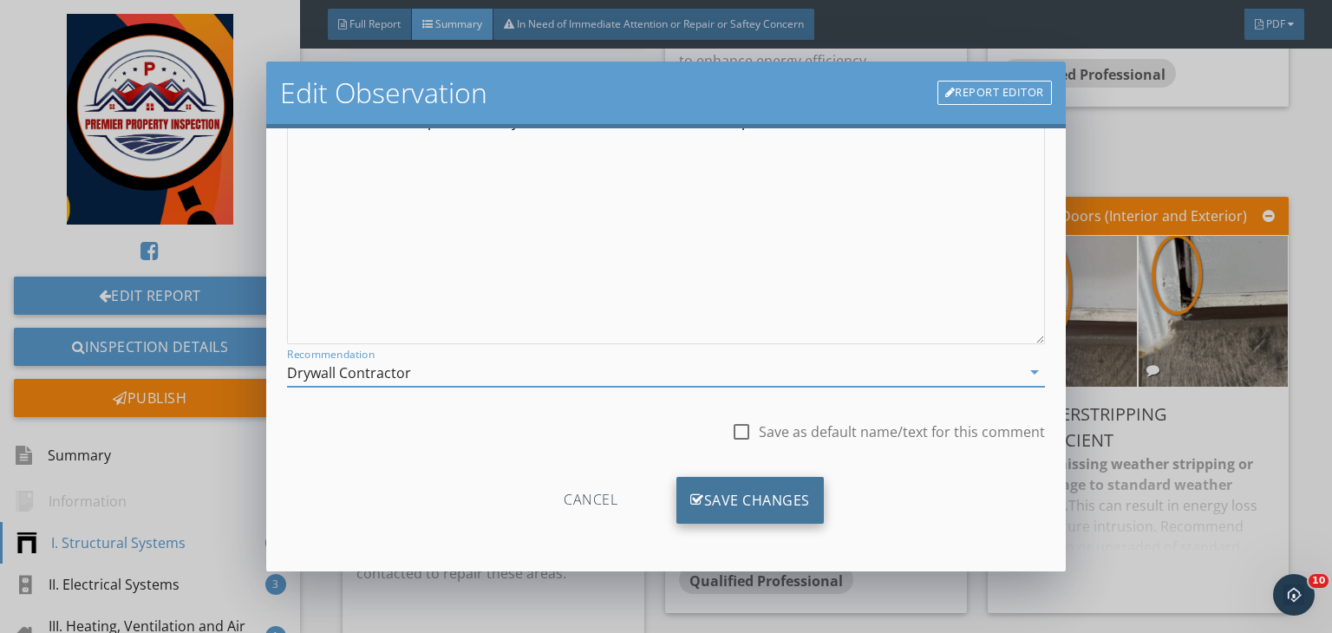
click at [728, 511] on div "Save Changes" at bounding box center [749, 500] width 147 height 47
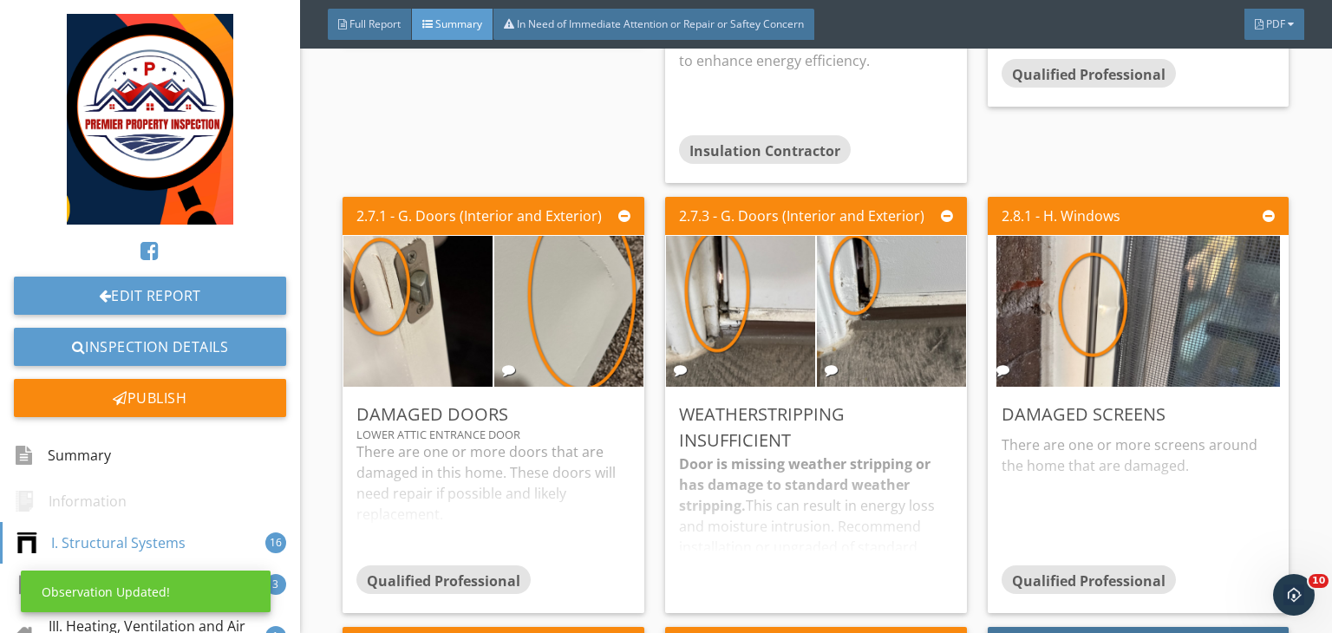
scroll to position [34, 0]
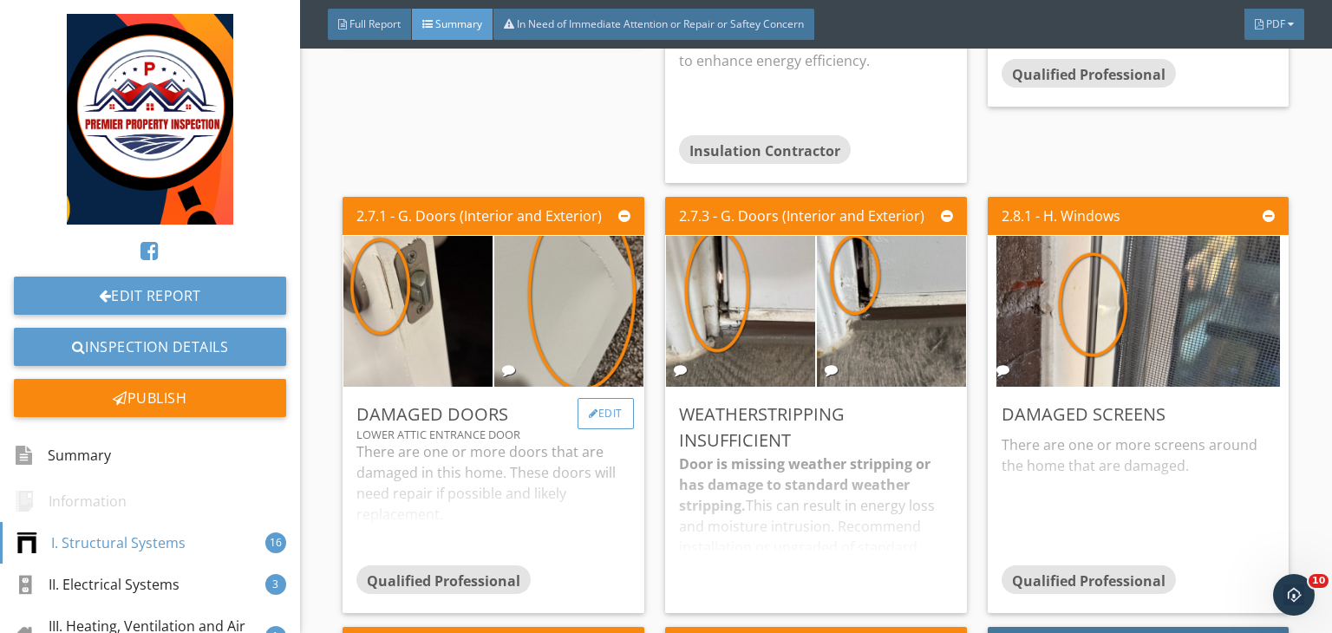
click at [596, 407] on div "Edit" at bounding box center [605, 413] width 56 height 31
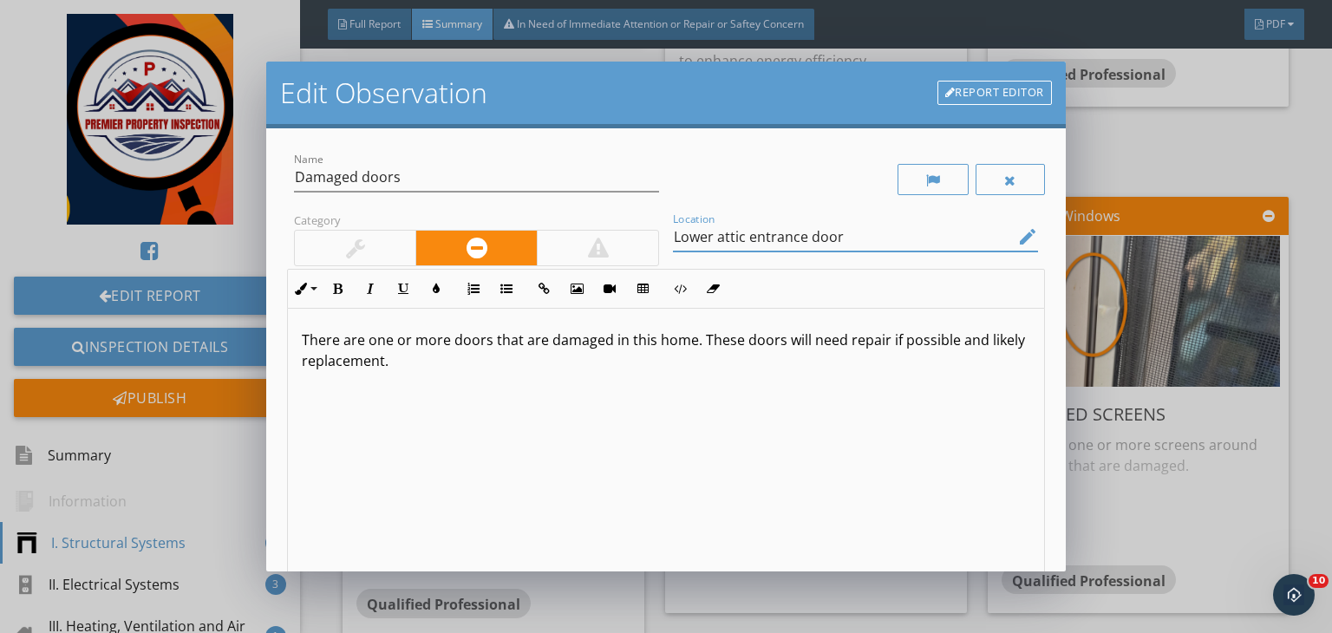
click at [844, 240] on input "Lower attic entrance door" at bounding box center [843, 237] width 341 height 29
click at [803, 238] on input "Lower attic entrance door" at bounding box center [843, 237] width 341 height 29
type input "Lower attic entrance and 5th bedroomo door"
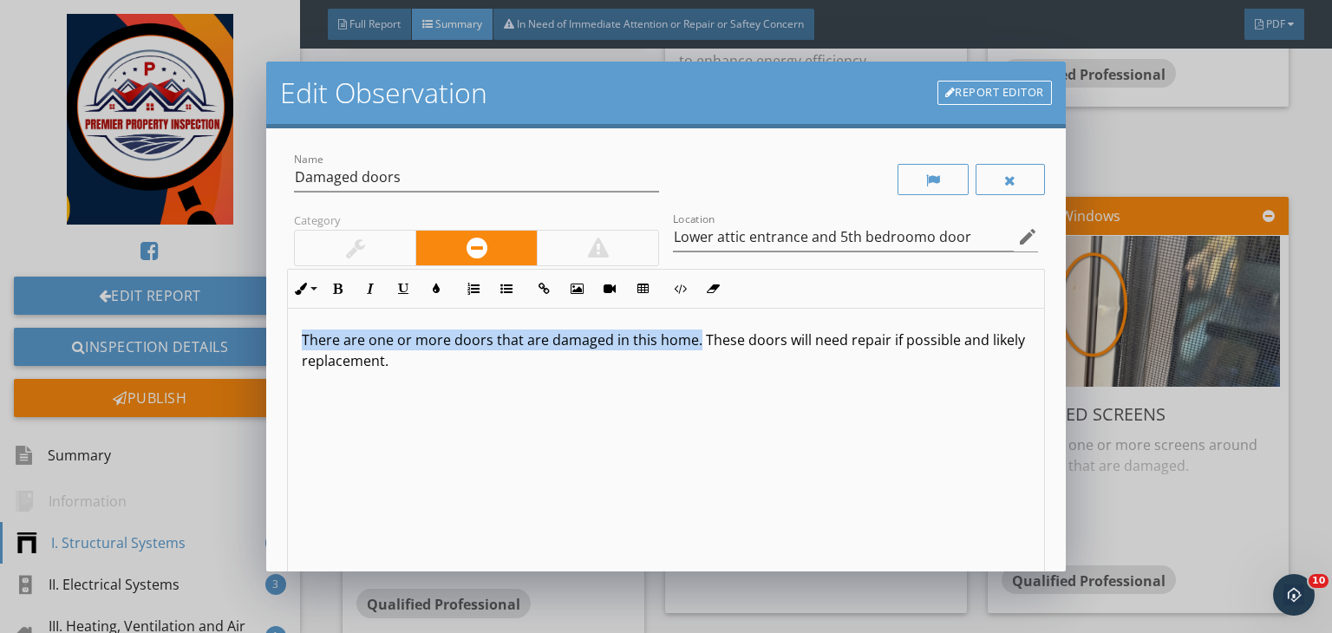
drag, startPoint x: 696, startPoint y: 336, endPoint x: 191, endPoint y: 292, distance: 507.4
click at [191, 292] on div "Edit Observation Report Editor Name Damaged doors Category Location Lower attic…" at bounding box center [666, 316] width 1332 height 633
click at [329, 290] on button "Bold" at bounding box center [337, 288] width 33 height 33
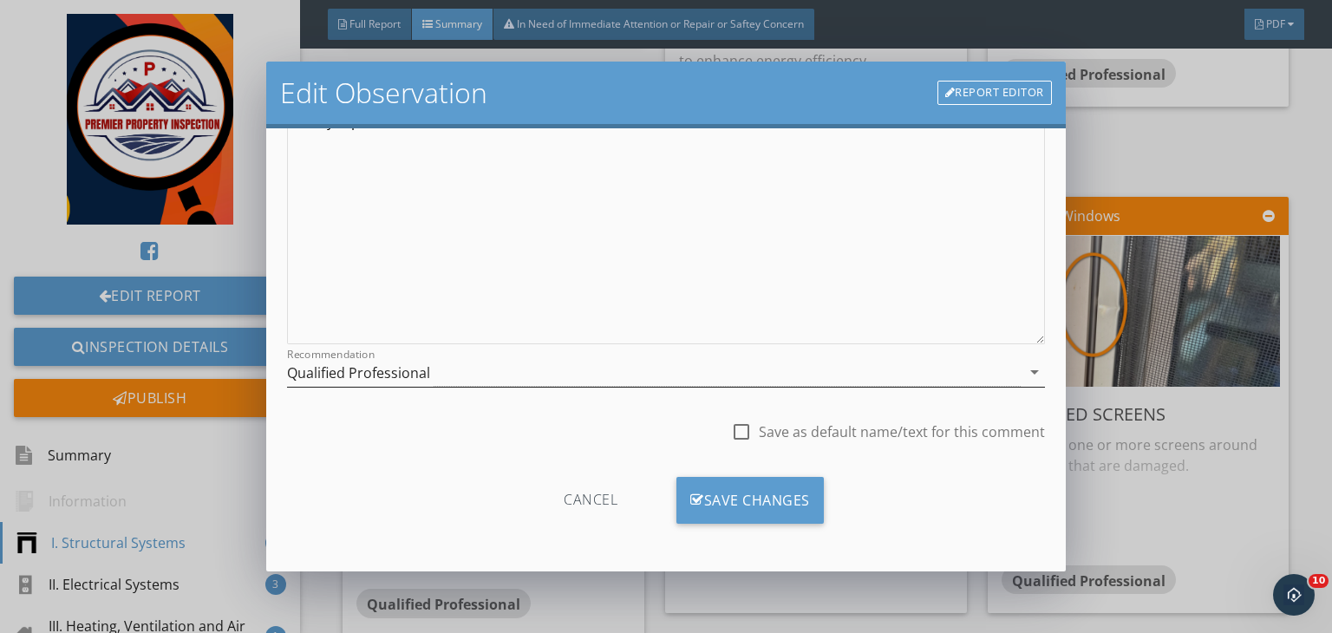
click at [593, 381] on div "Qualified Professional" at bounding box center [653, 372] width 733 height 29
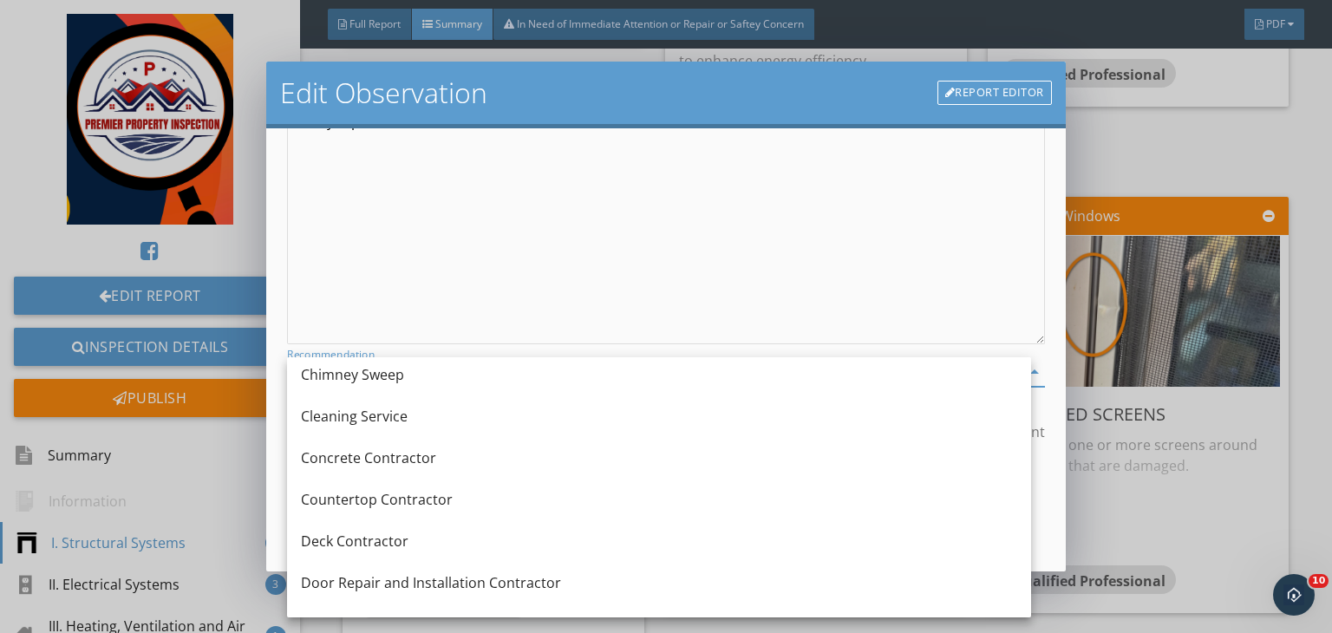
scroll to position [302, 0]
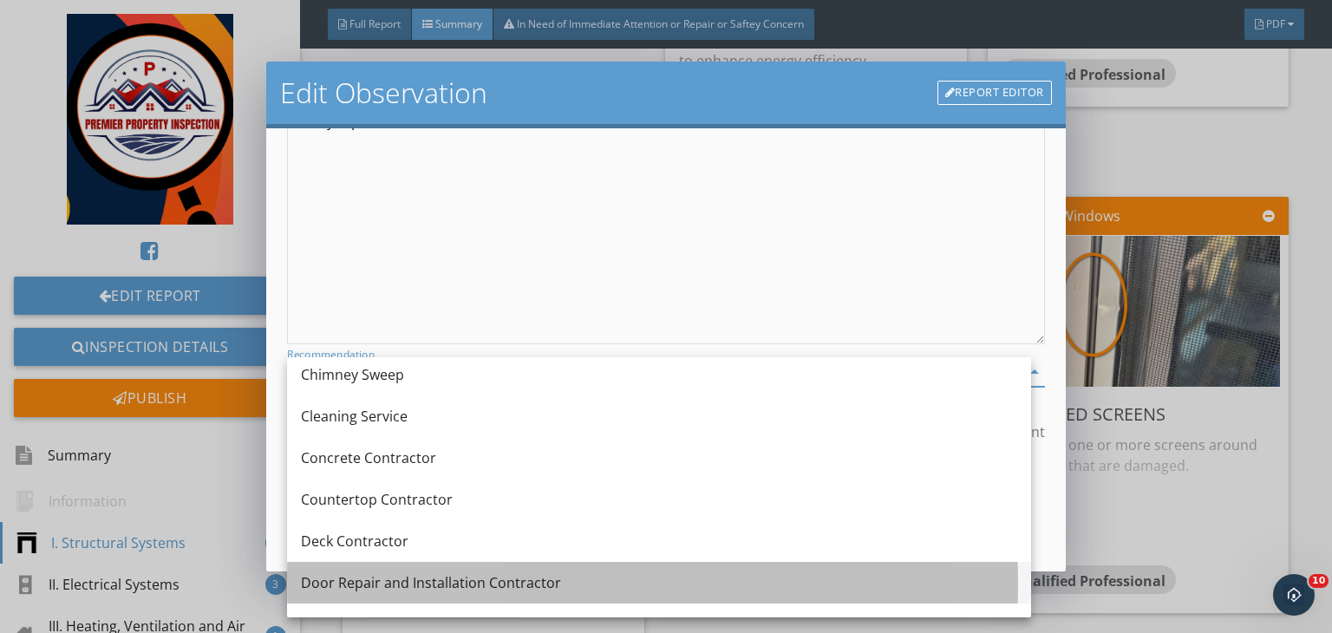
click at [496, 573] on div "Door Repair and Installation Contractor" at bounding box center [659, 582] width 716 height 21
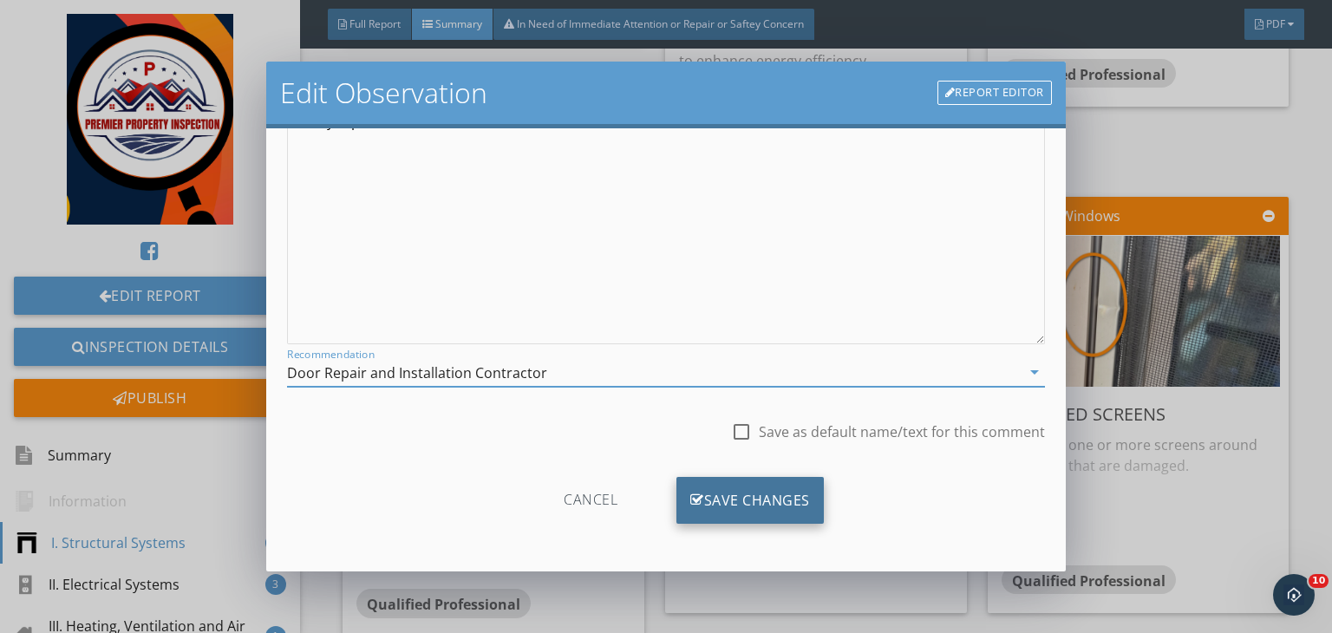
click at [741, 507] on div "Save Changes" at bounding box center [749, 500] width 147 height 47
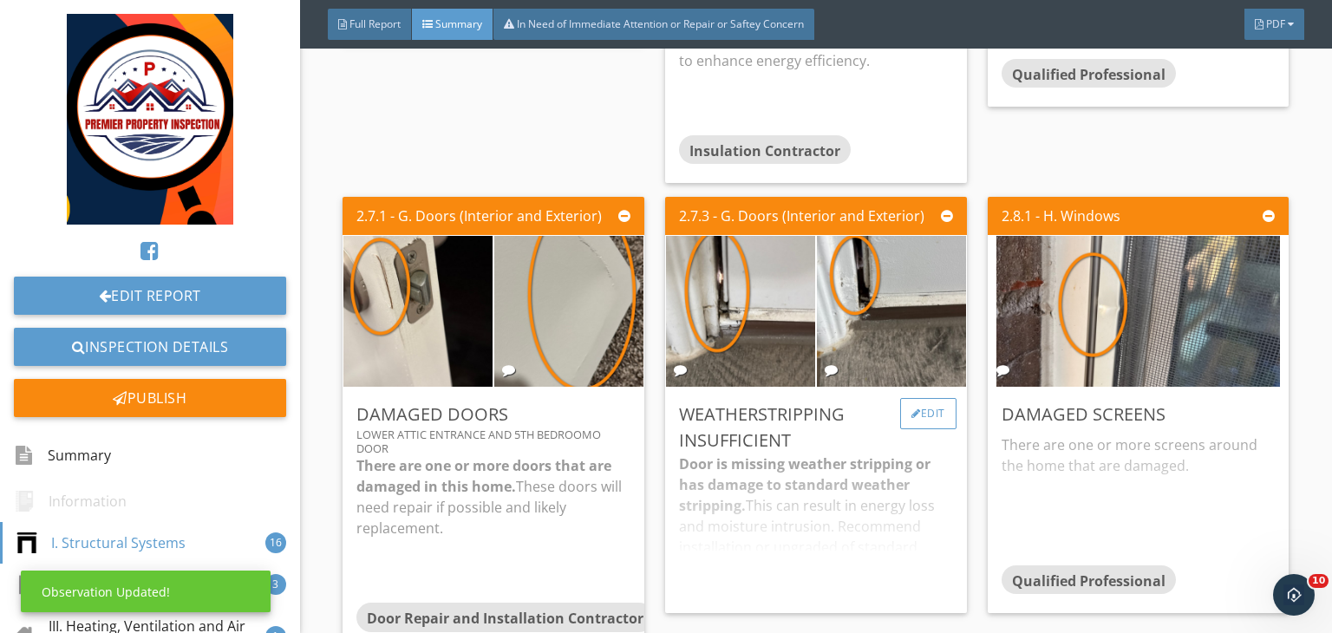
click at [930, 407] on div "Edit" at bounding box center [928, 413] width 56 height 31
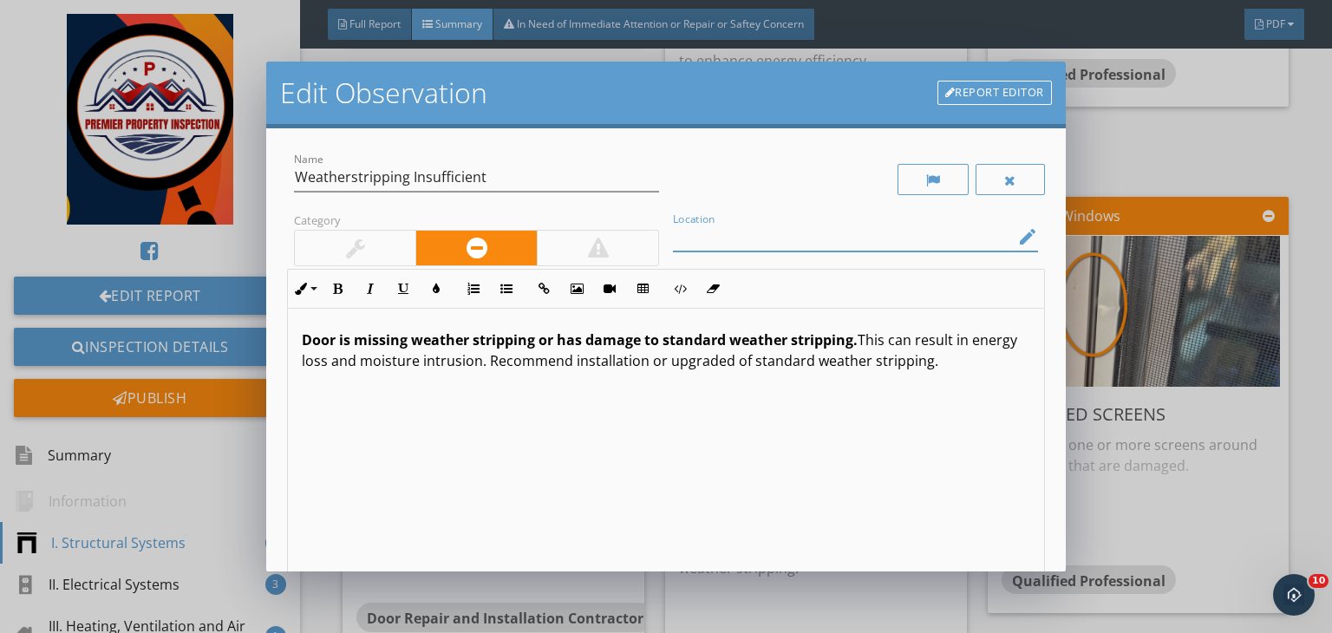
click at [716, 244] on input "Location" at bounding box center [843, 237] width 341 height 29
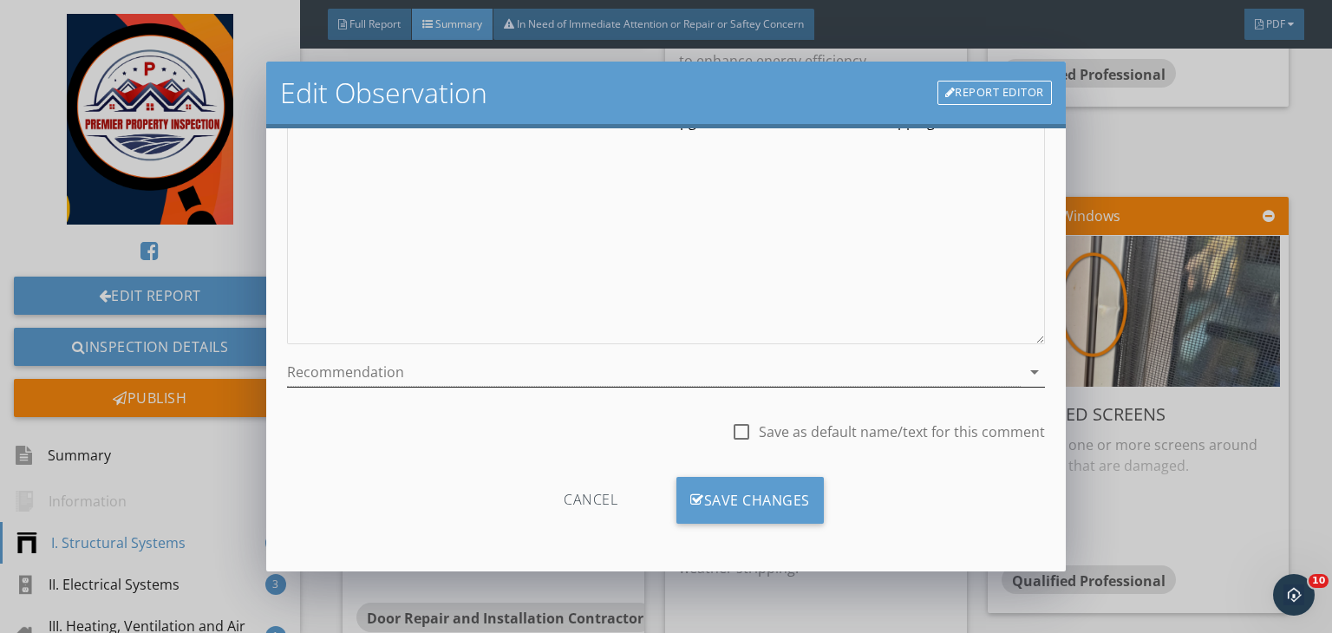
type input "All exterior door"
click at [531, 380] on div at bounding box center [653, 372] width 733 height 29
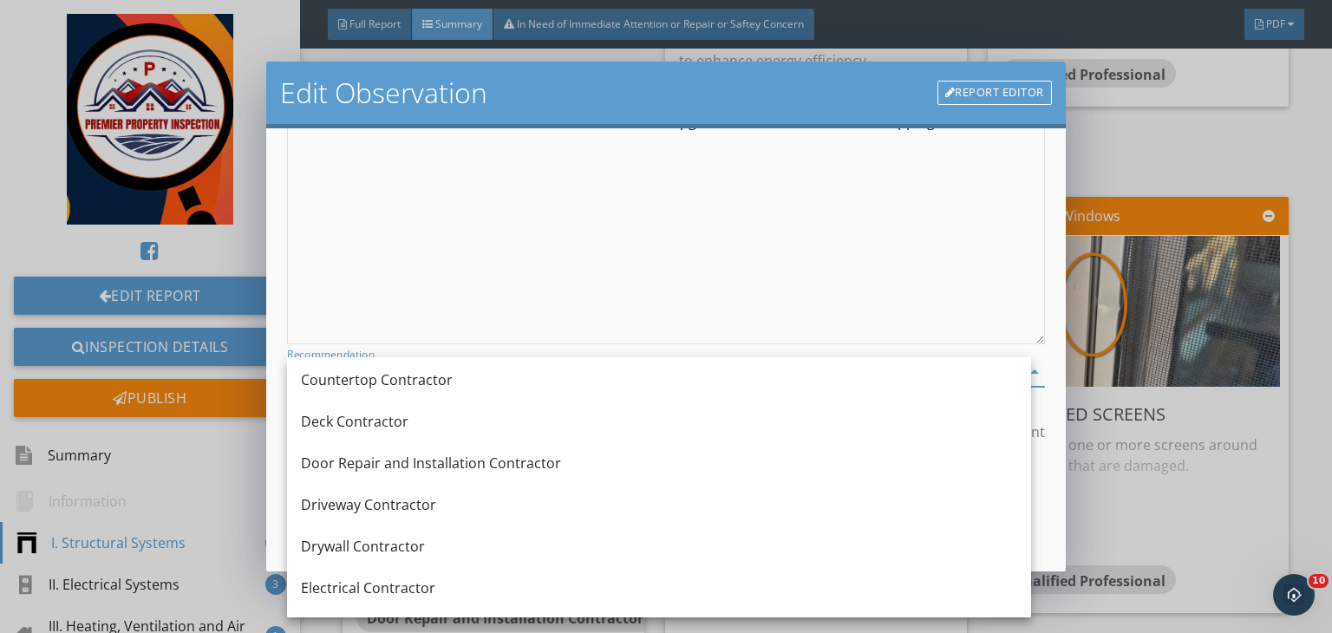
scroll to position [423, 0]
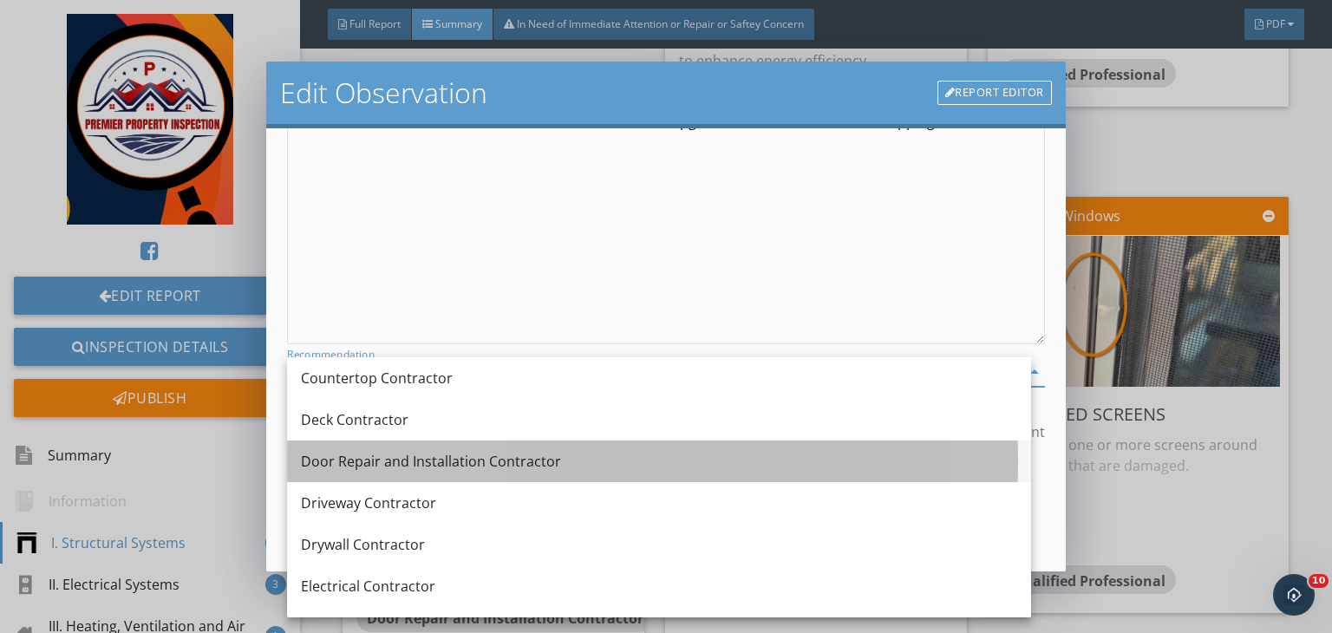
click at [409, 459] on div "Door Repair and Installation Contractor" at bounding box center [659, 461] width 716 height 21
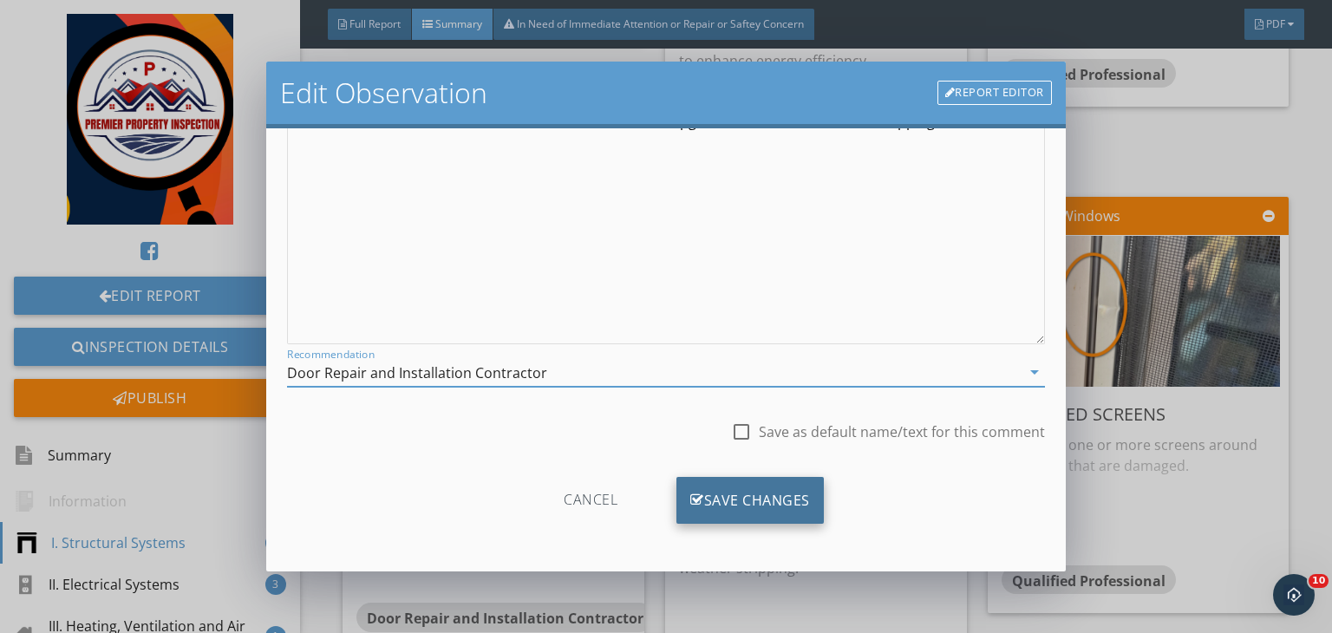
click at [739, 494] on div "Save Changes" at bounding box center [749, 500] width 147 height 47
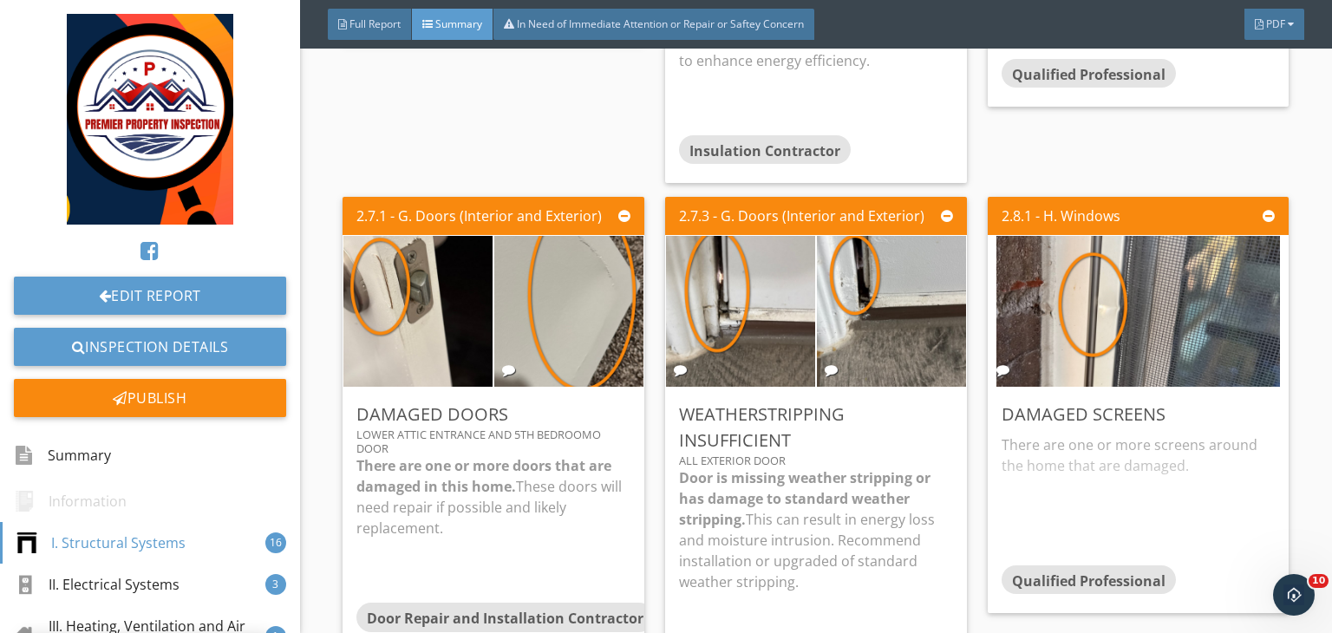
scroll to position [34, 0]
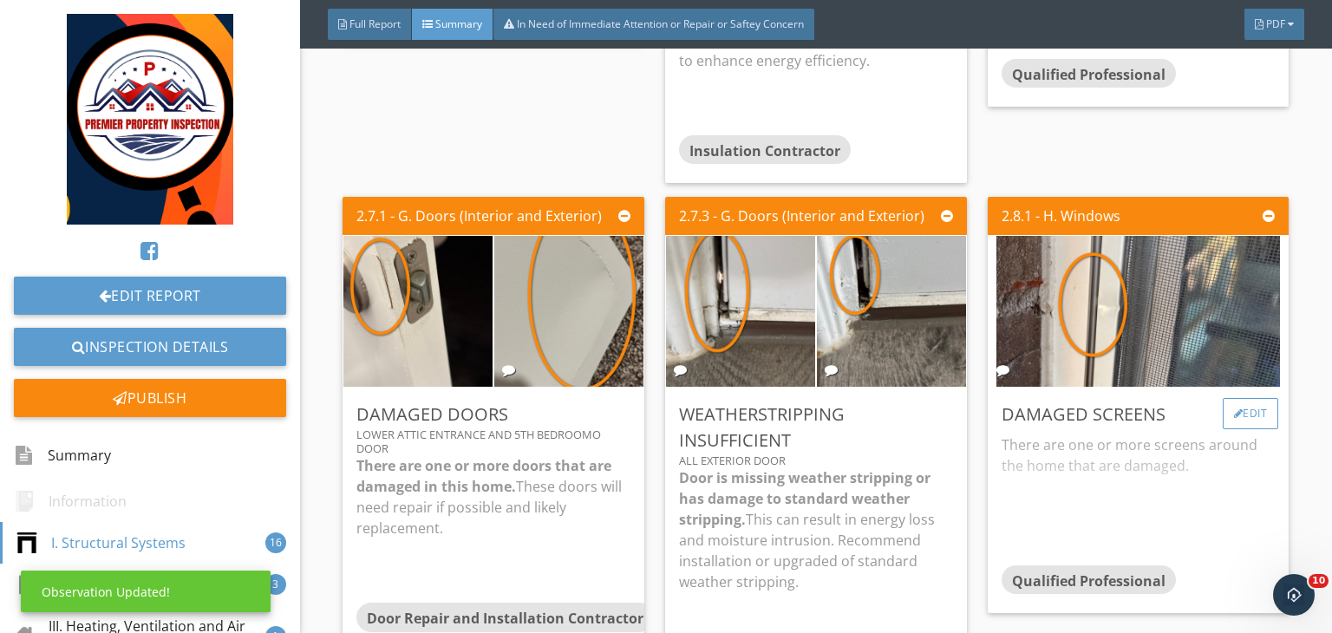
click at [1245, 411] on div "Edit" at bounding box center [1250, 413] width 56 height 31
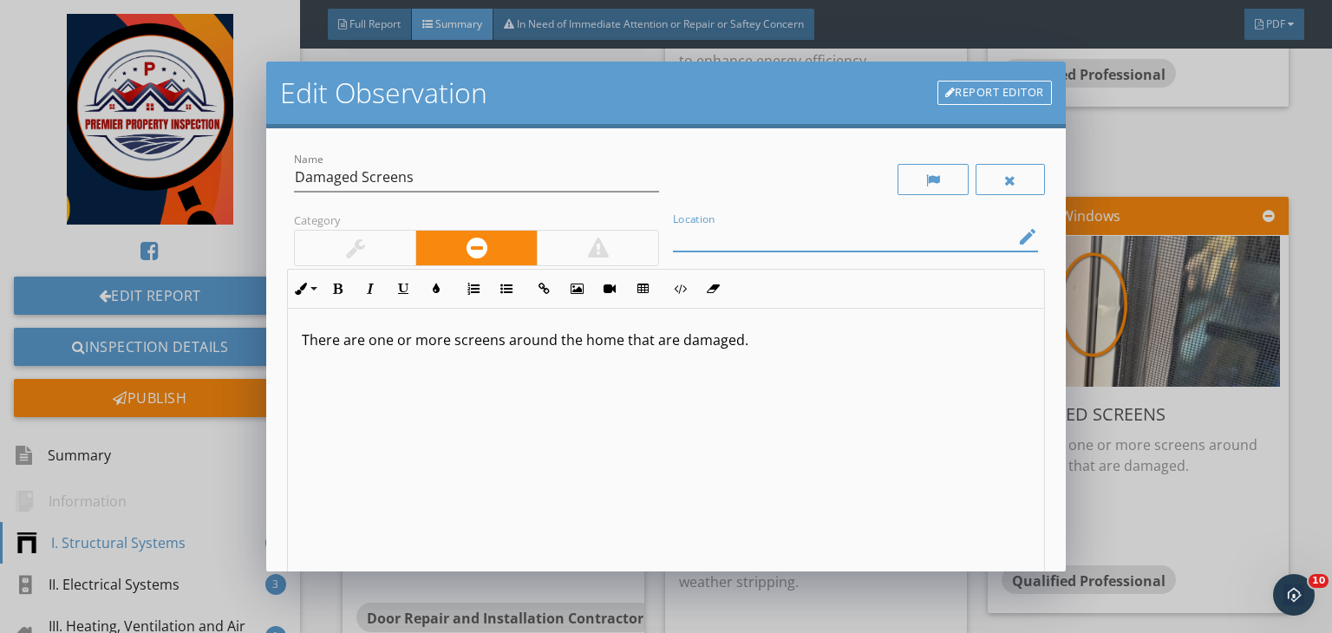
click at [853, 226] on input "Location" at bounding box center [843, 237] width 341 height 29
type input "Rear patio area"
click at [755, 348] on p "There are one or more screens around the home that are damaged." at bounding box center [666, 339] width 728 height 21
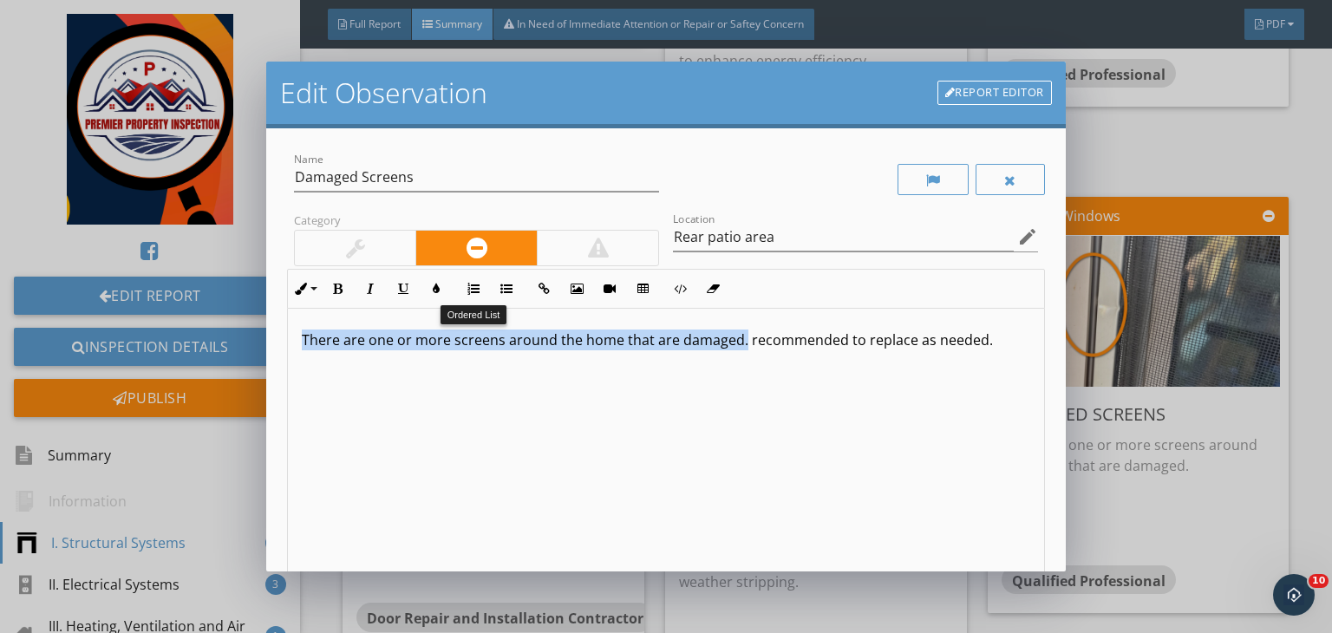
drag, startPoint x: 740, startPoint y: 346, endPoint x: 212, endPoint y: 313, distance: 529.9
click at [212, 313] on div "Edit Observation Report Editor Name Damaged Screens Category Location Rear pati…" at bounding box center [666, 316] width 1332 height 633
click at [334, 290] on icon "button" at bounding box center [337, 289] width 12 height 12
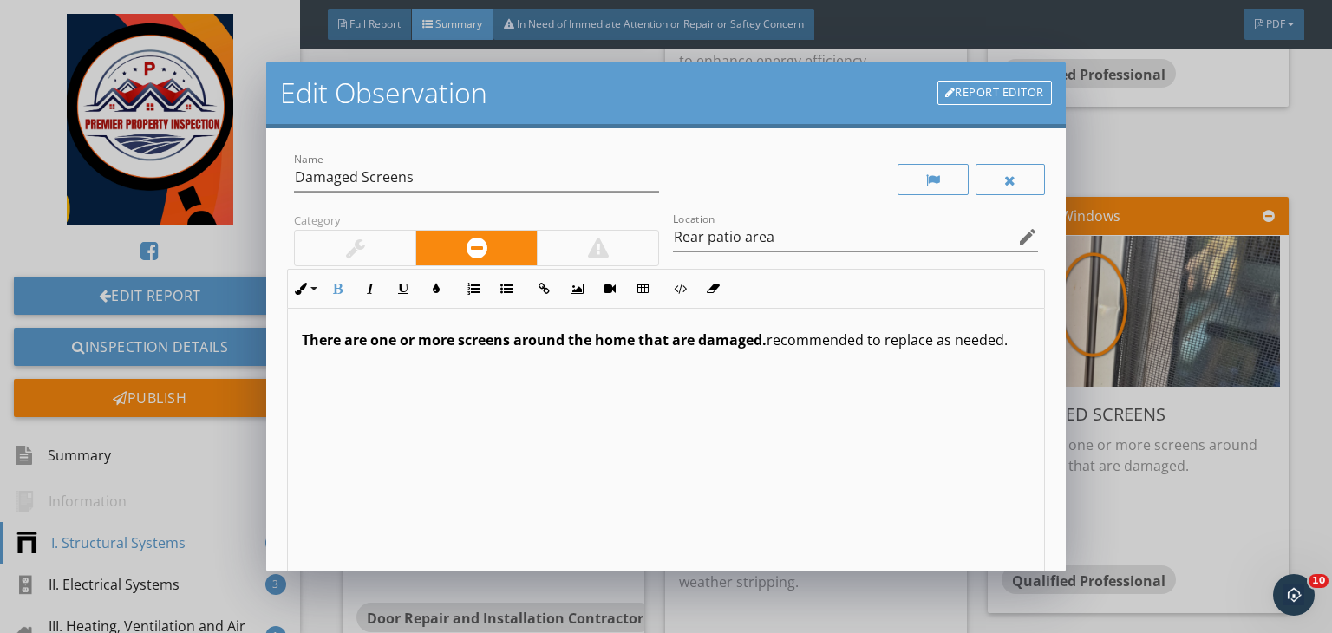
scroll to position [239, 0]
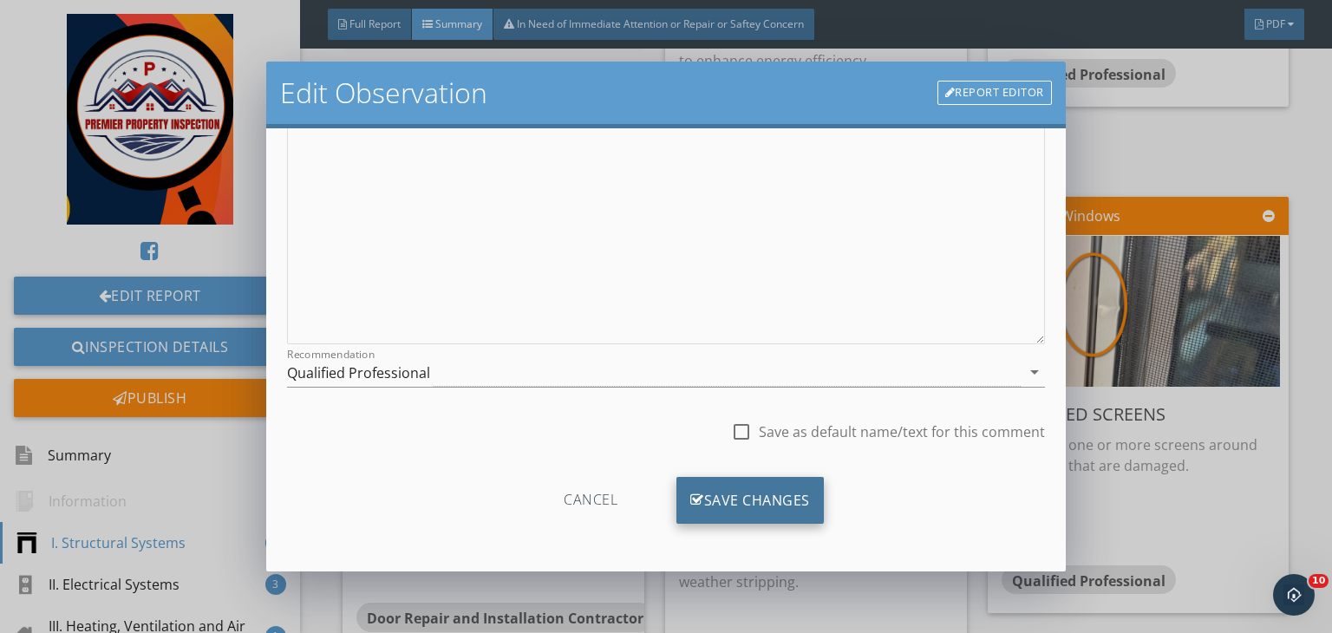
click at [750, 497] on div "Save Changes" at bounding box center [749, 500] width 147 height 47
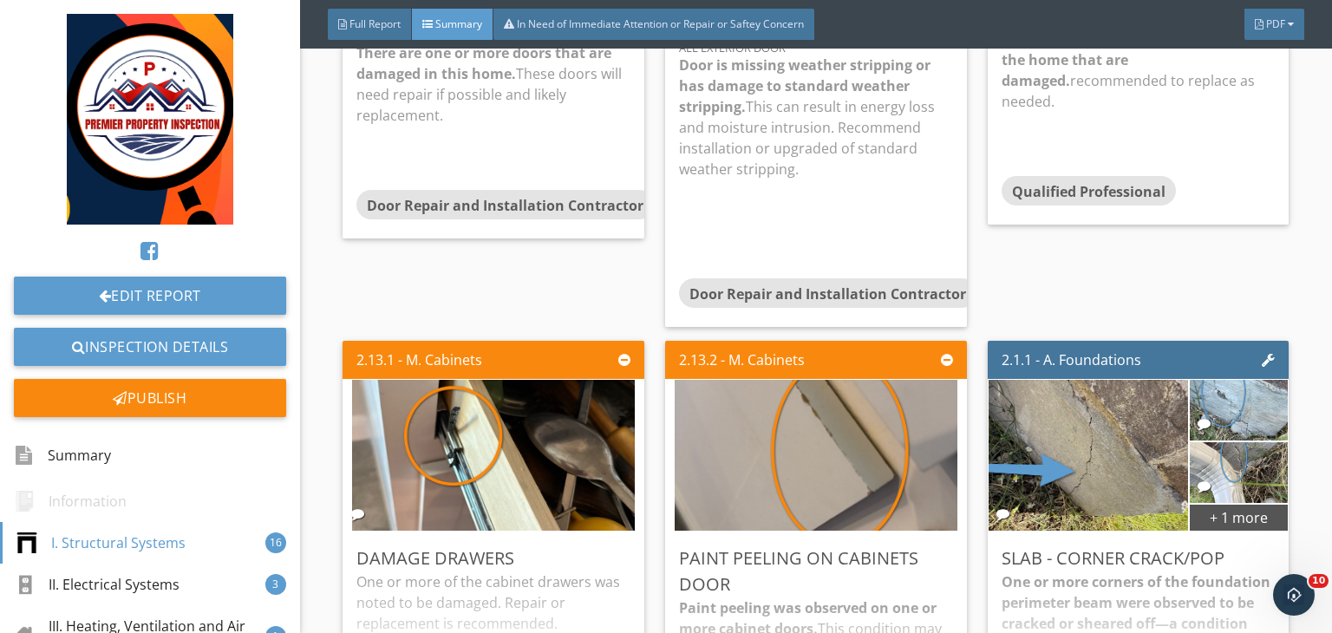
scroll to position [1439, 0]
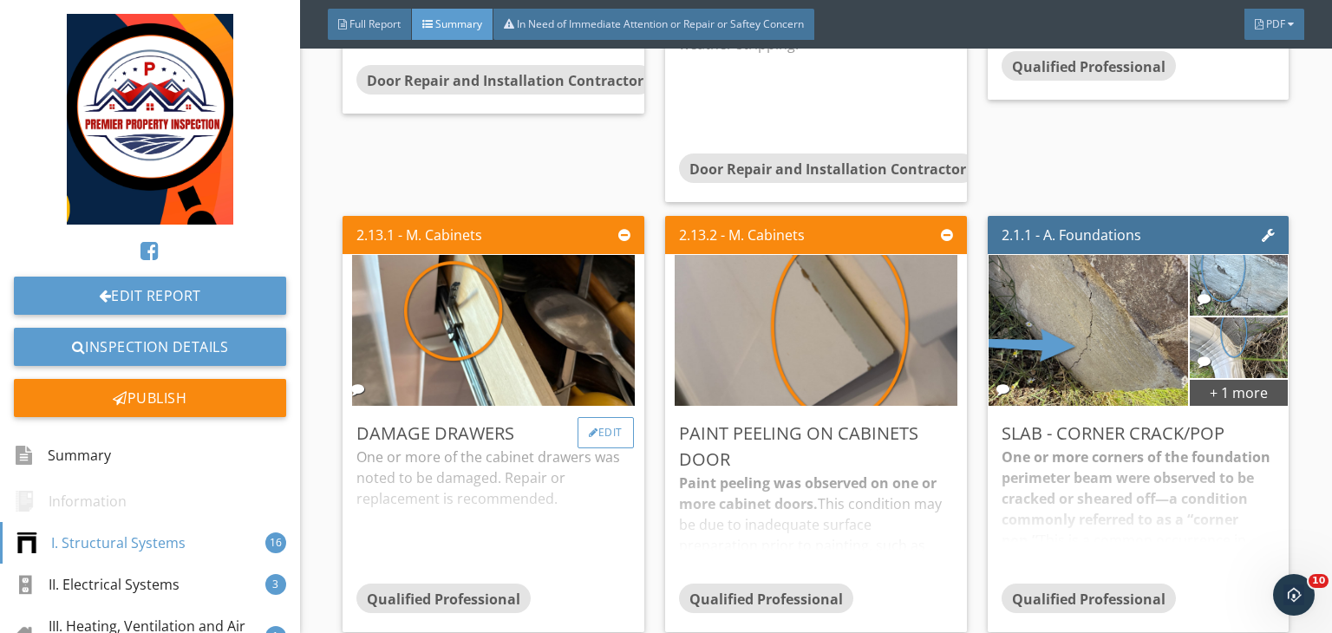
click at [610, 432] on div "Edit" at bounding box center [605, 432] width 56 height 31
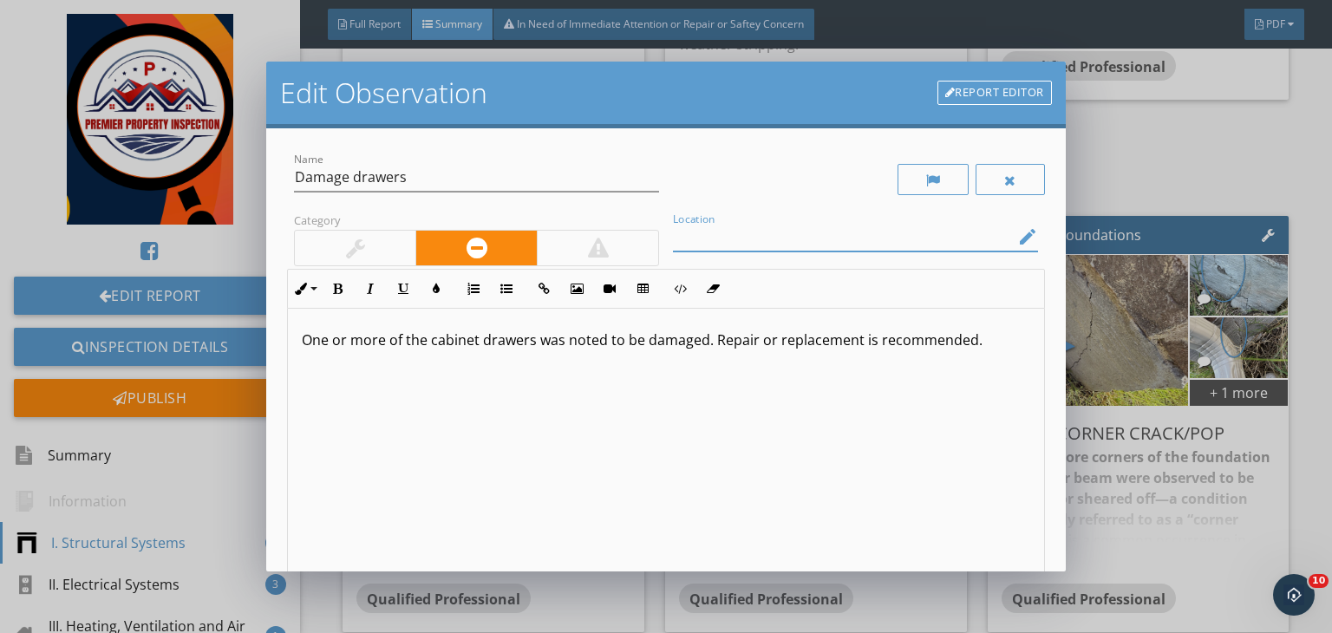
click at [728, 241] on input "Location" at bounding box center [843, 237] width 341 height 29
click at [774, 237] on input "Kitchen cabinet ()" at bounding box center [843, 237] width 341 height 29
type input "Kitchen cabinet (left to the cooktop oven )"
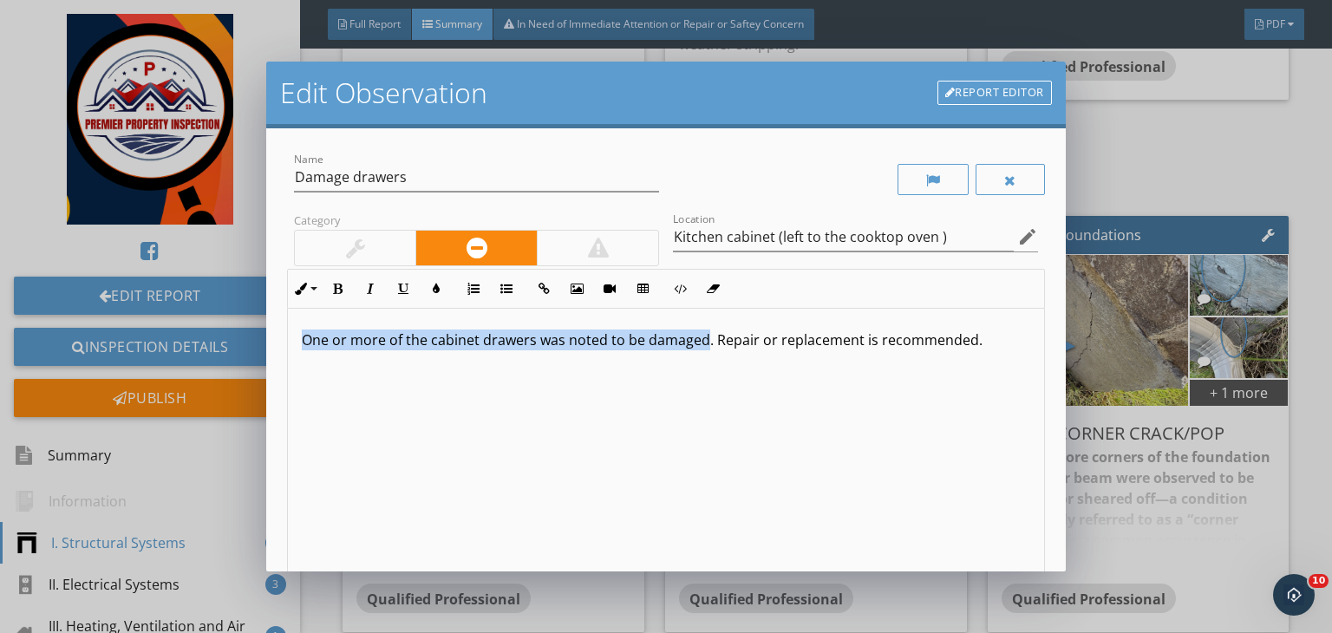
drag, startPoint x: 704, startPoint y: 340, endPoint x: 177, endPoint y: 334, distance: 527.1
click at [177, 334] on div "Edit Observation Report Editor Name Damage drawers Category Location Kitchen ca…" at bounding box center [666, 316] width 1332 height 633
click at [333, 297] on button "Bold" at bounding box center [337, 288] width 33 height 33
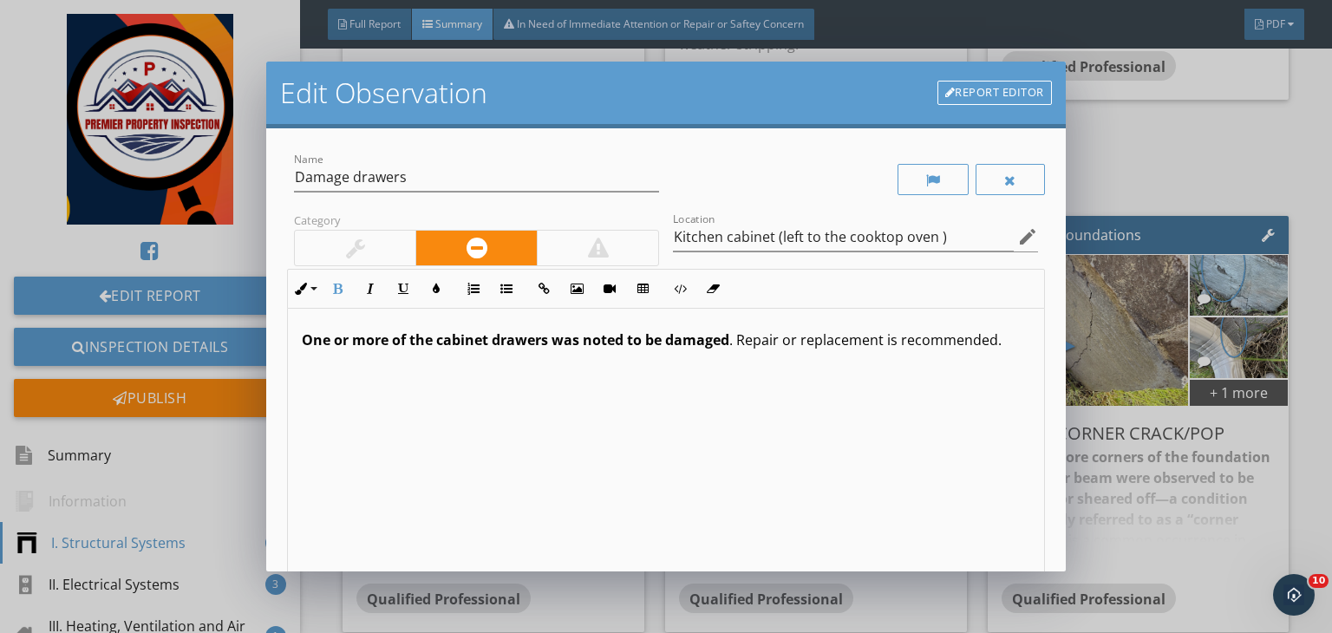
scroll to position [239, 0]
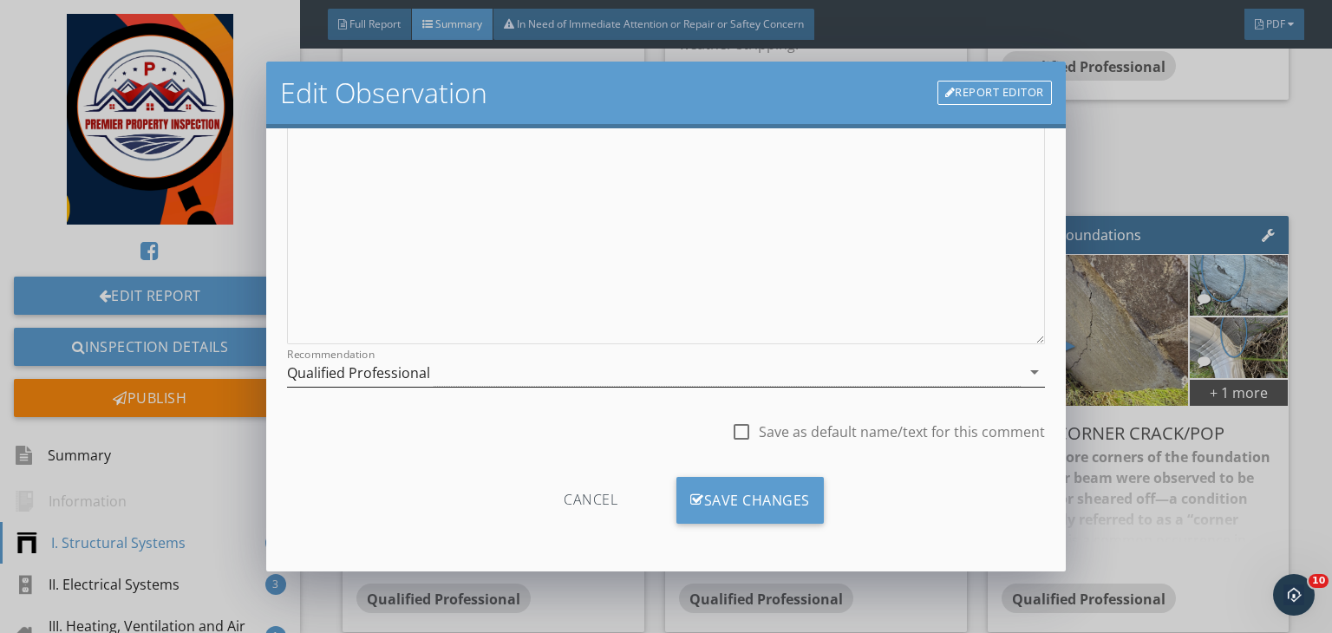
click at [445, 375] on div "Qualified Professional" at bounding box center [653, 372] width 733 height 29
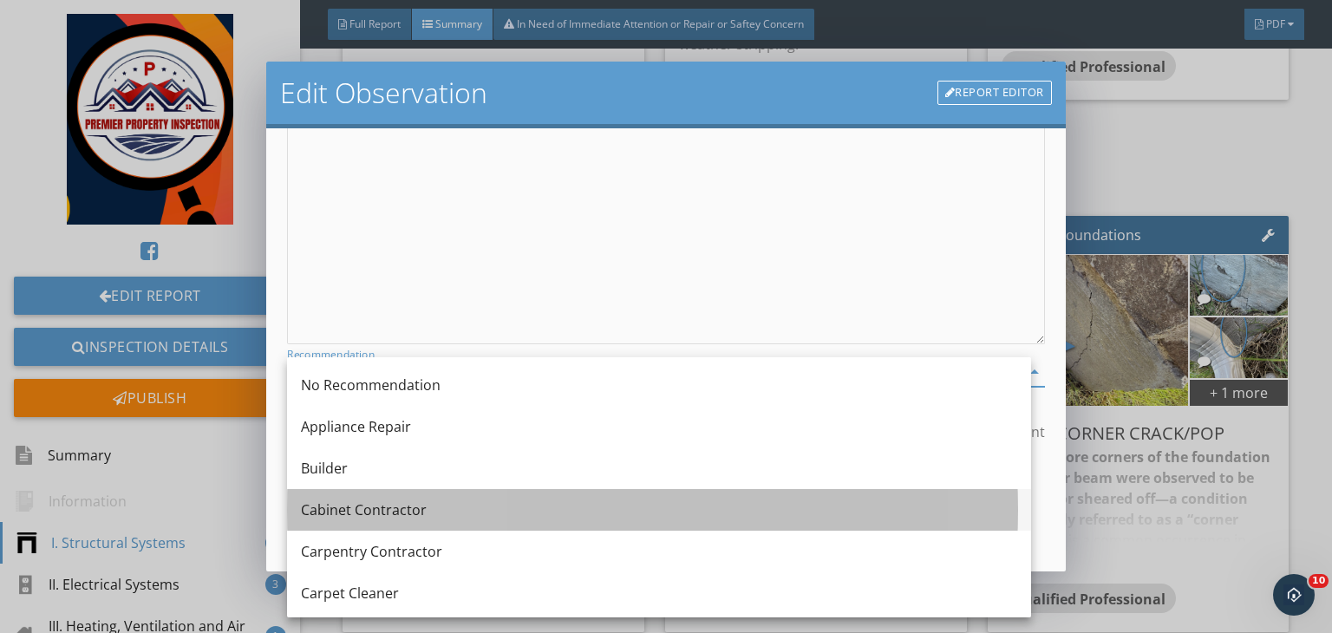
click at [358, 514] on div "Cabinet Contractor" at bounding box center [659, 509] width 716 height 21
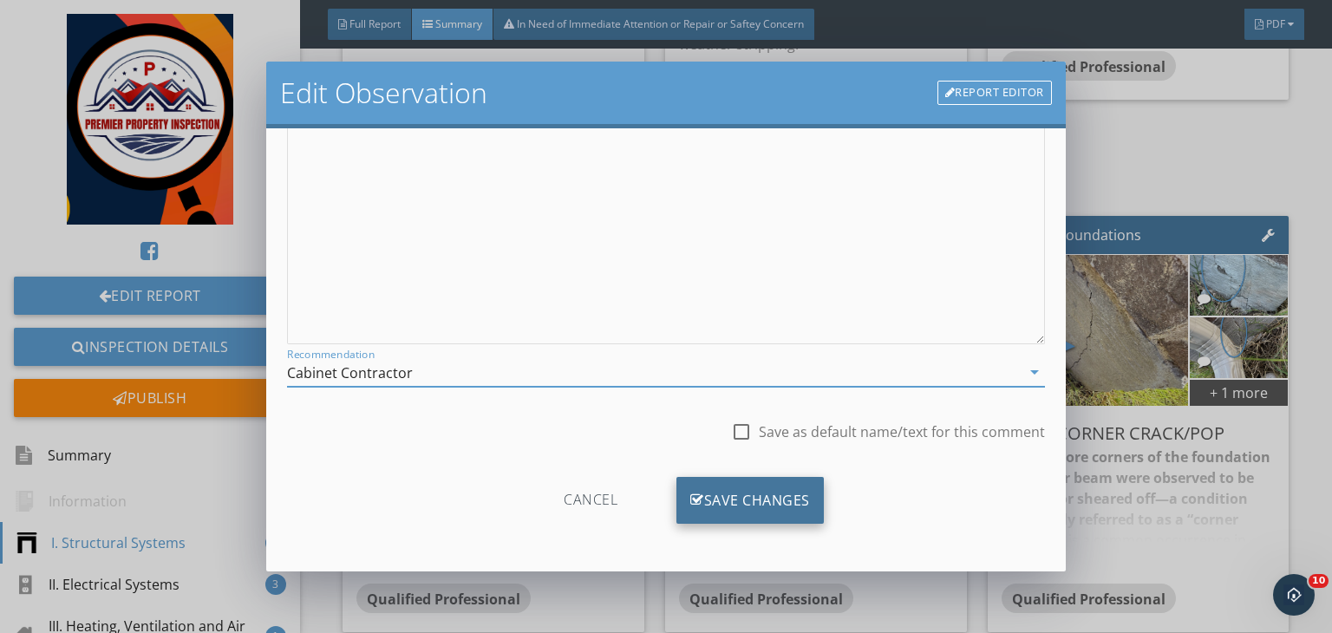
click at [727, 521] on div "Save Changes" at bounding box center [749, 500] width 147 height 47
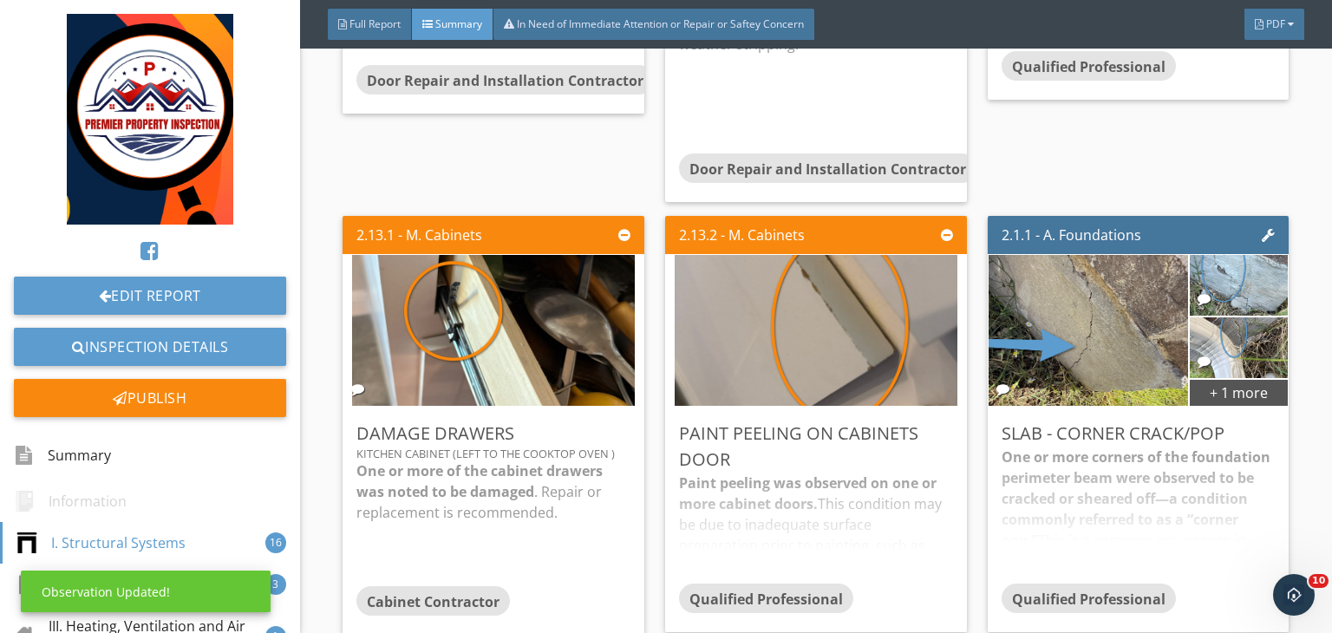
scroll to position [34, 0]
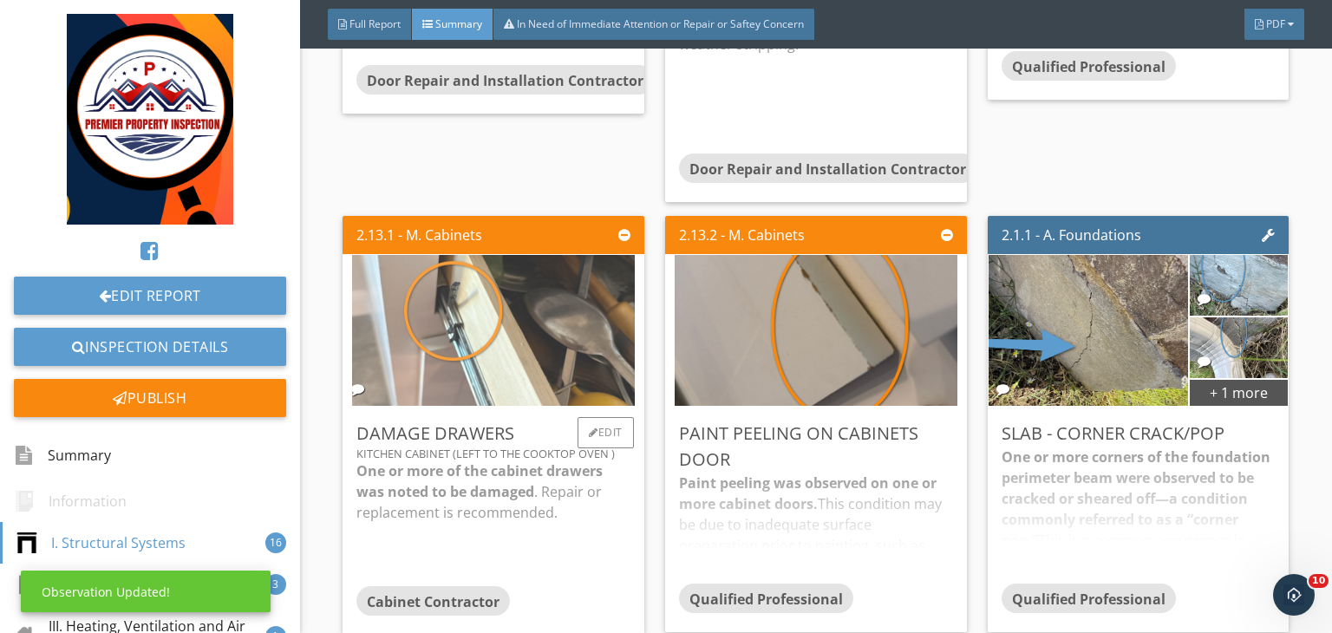
click at [531, 349] on img at bounding box center [493, 329] width 283 height 377
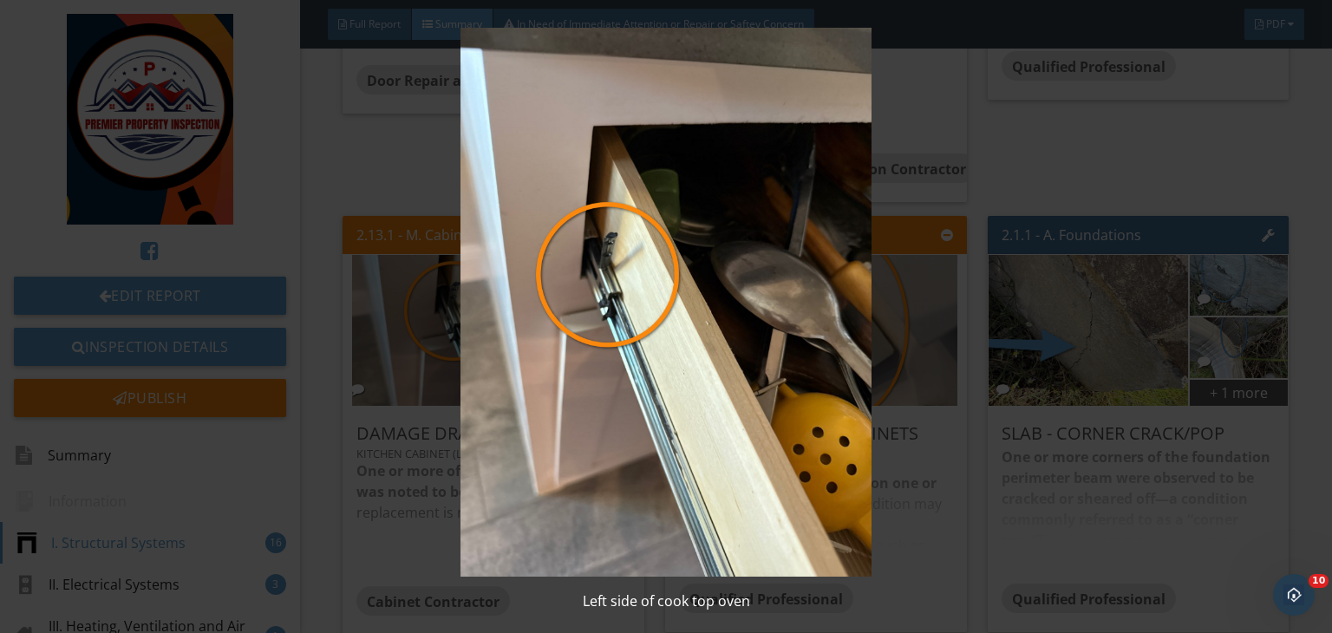
click at [1028, 407] on img at bounding box center [666, 302] width 1212 height 549
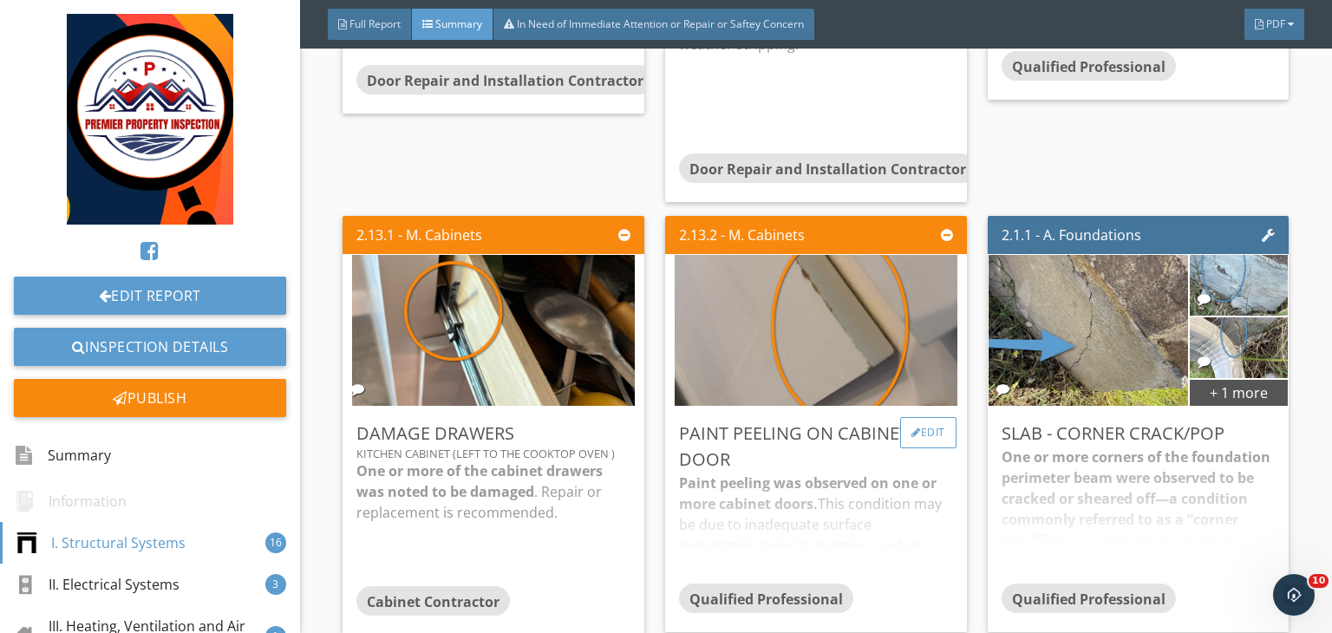
click at [916, 431] on div "Edit" at bounding box center [928, 432] width 56 height 31
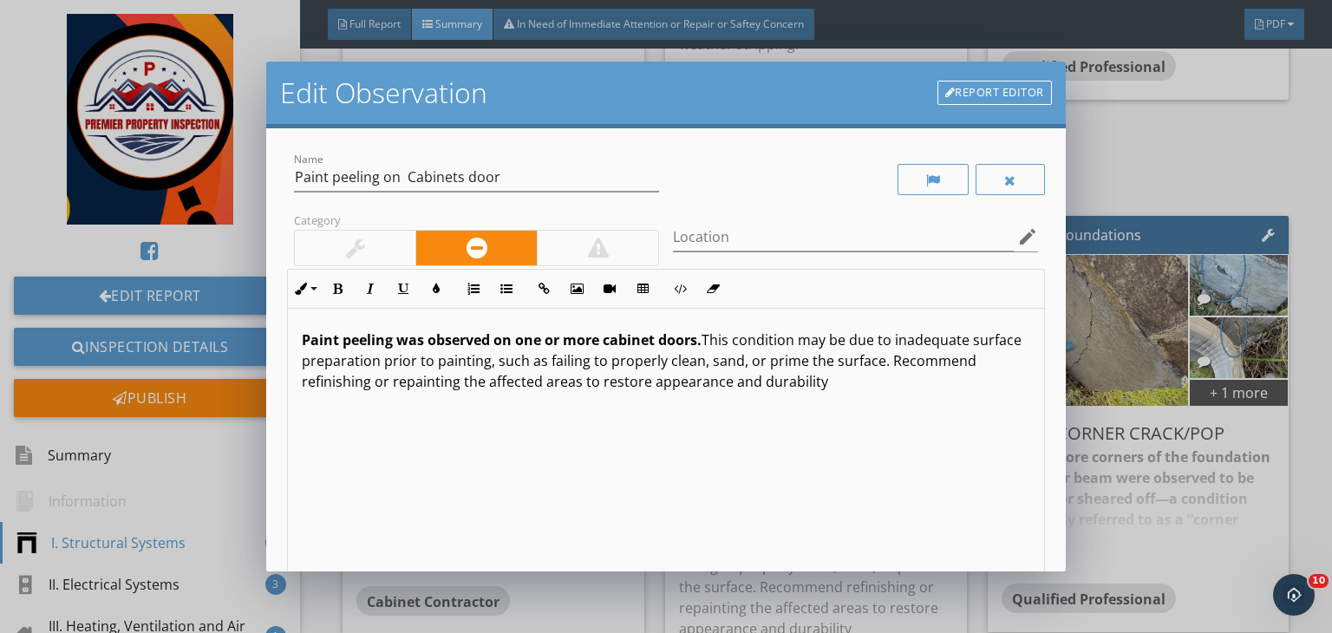
click at [711, 253] on div "Location edit" at bounding box center [855, 246] width 365 height 46
click at [729, 242] on input "Location" at bounding box center [843, 237] width 341 height 29
click at [754, 231] on input "One or more cabinet door" at bounding box center [843, 237] width 341 height 29
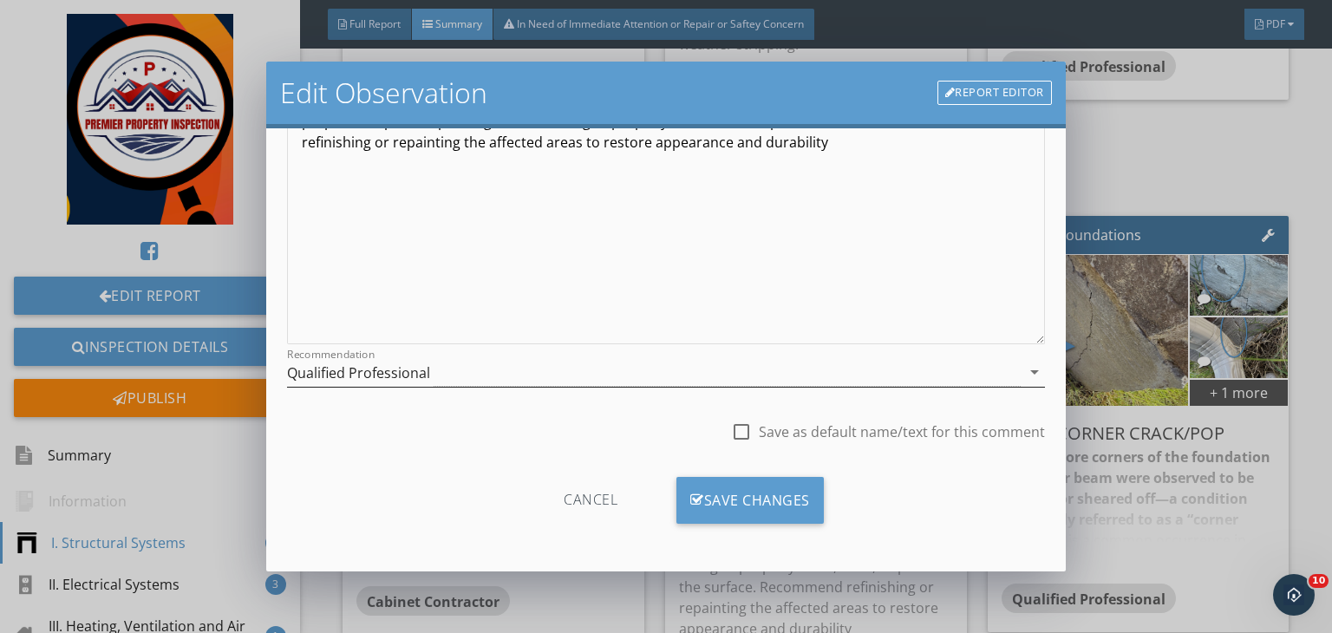
type input "One or more kitchen cabinet door"
click at [453, 377] on div "Qualified Professional" at bounding box center [653, 372] width 733 height 29
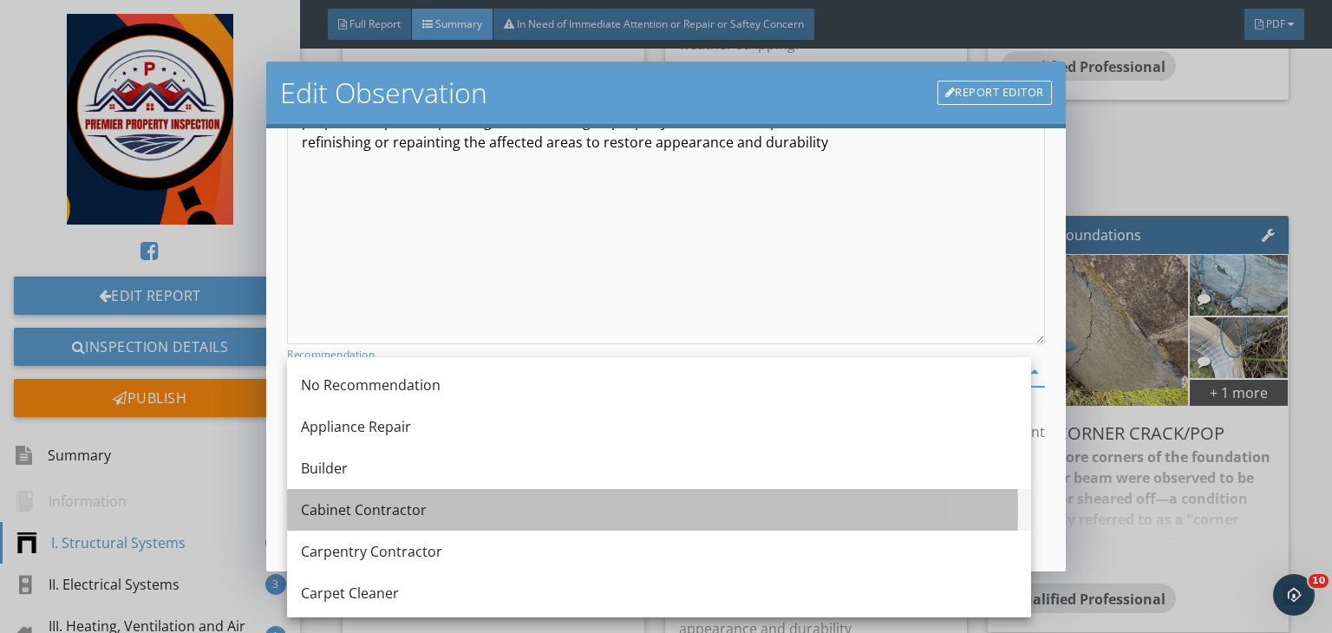
click at [388, 515] on div "Cabinet Contractor" at bounding box center [659, 509] width 716 height 21
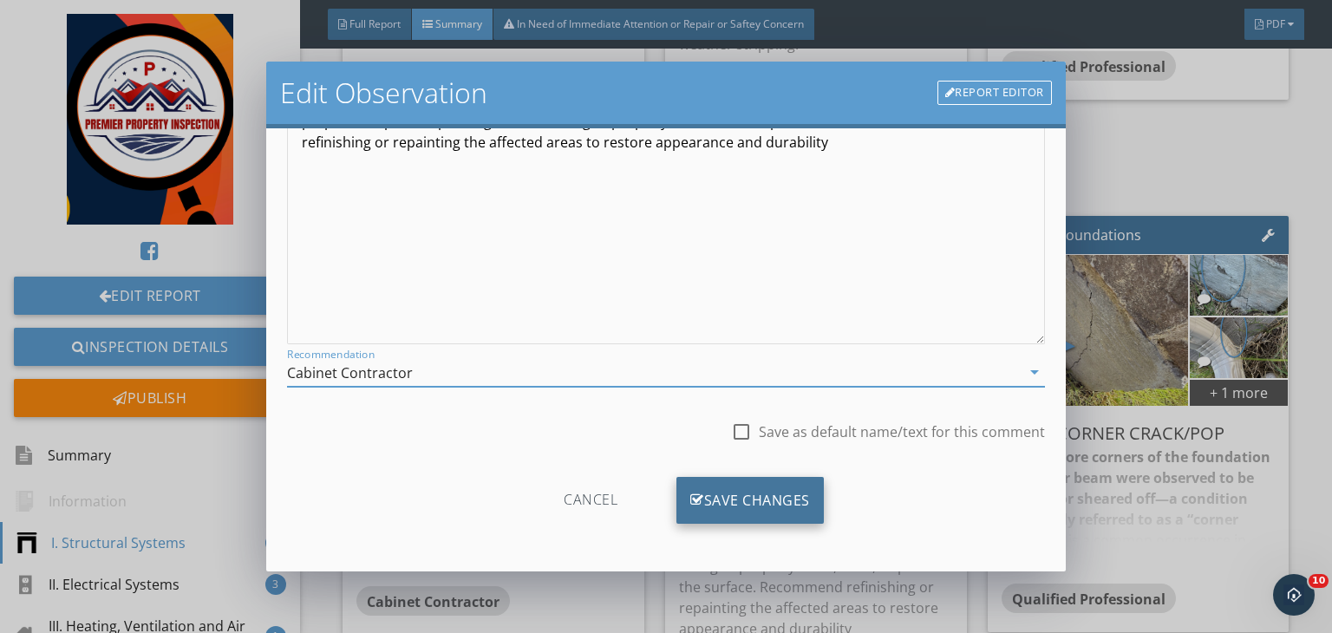
click at [737, 502] on div "Save Changes" at bounding box center [749, 500] width 147 height 47
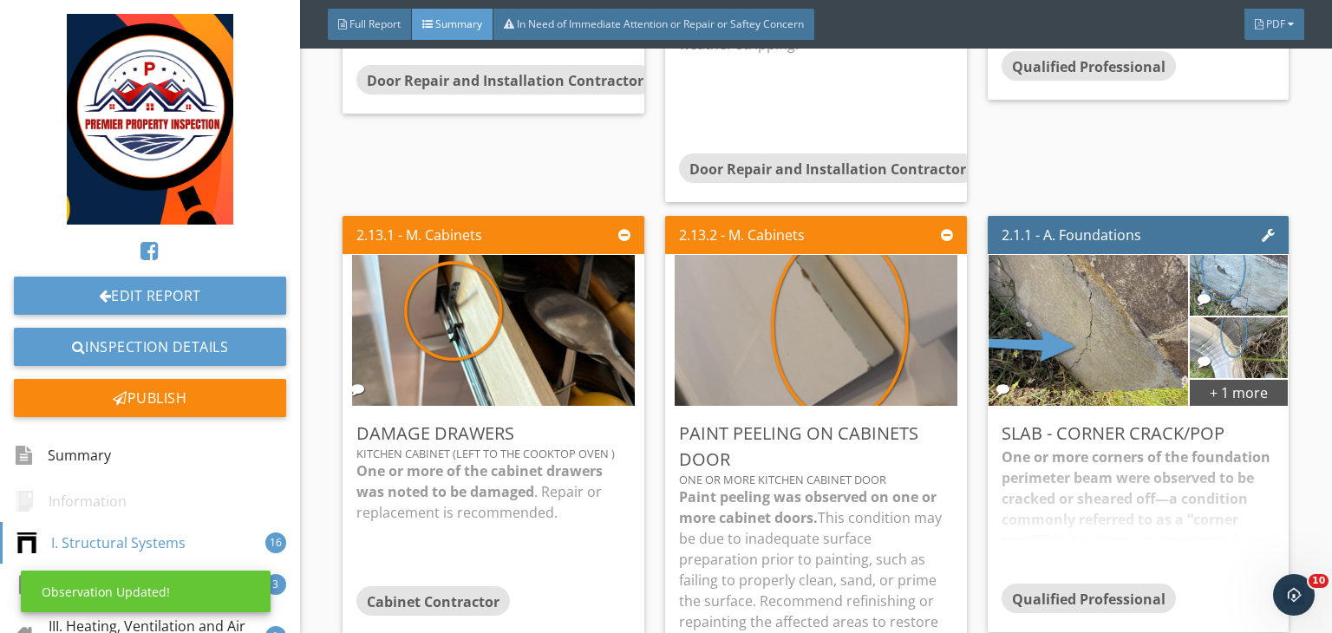
scroll to position [34, 0]
click at [1228, 420] on div "Edit" at bounding box center [1250, 432] width 56 height 31
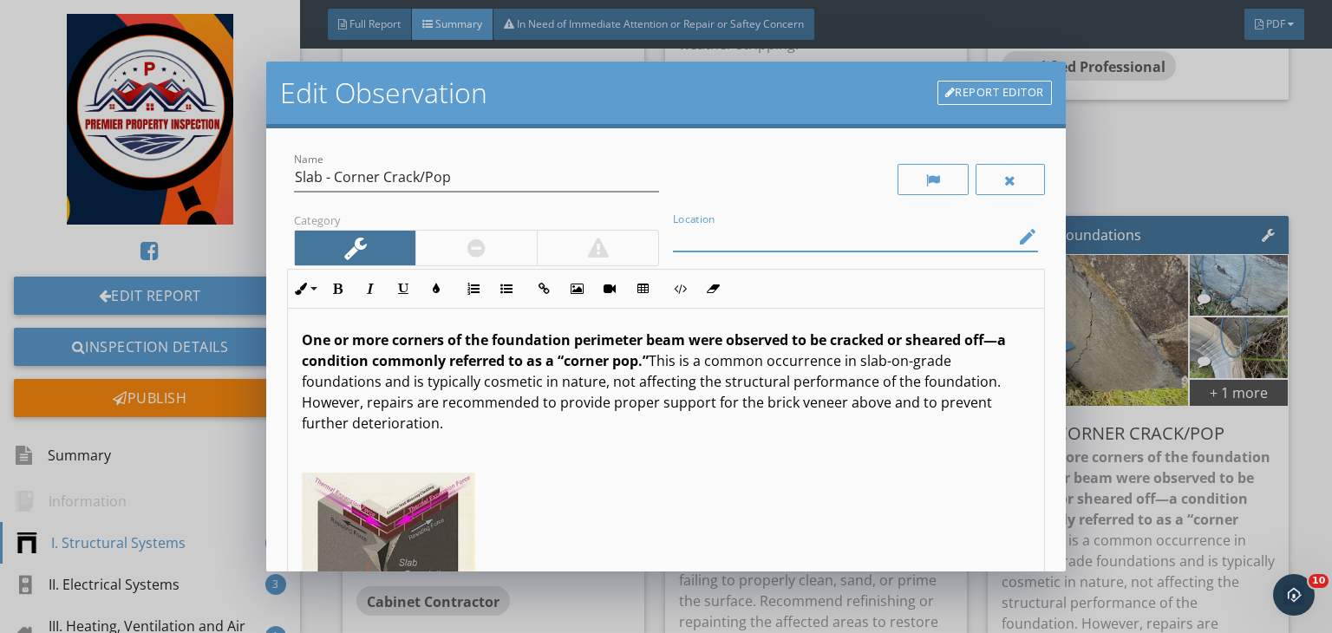
click at [850, 247] on input "Location" at bounding box center [843, 237] width 341 height 29
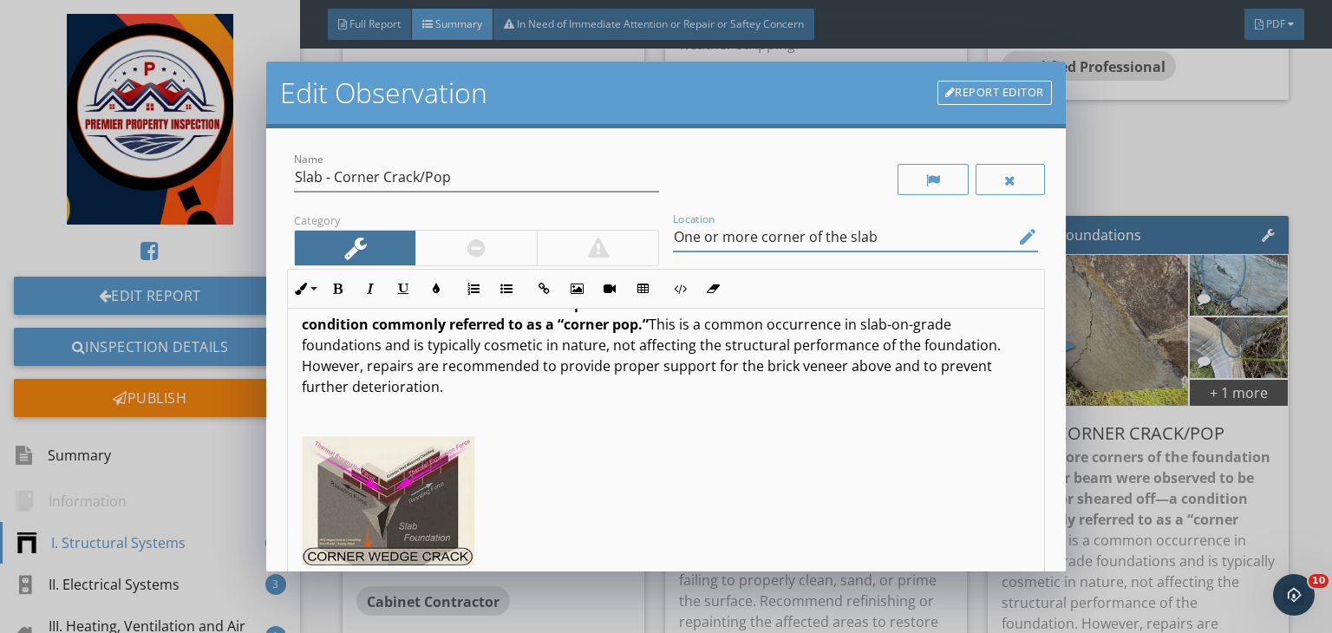
scroll to position [239, 0]
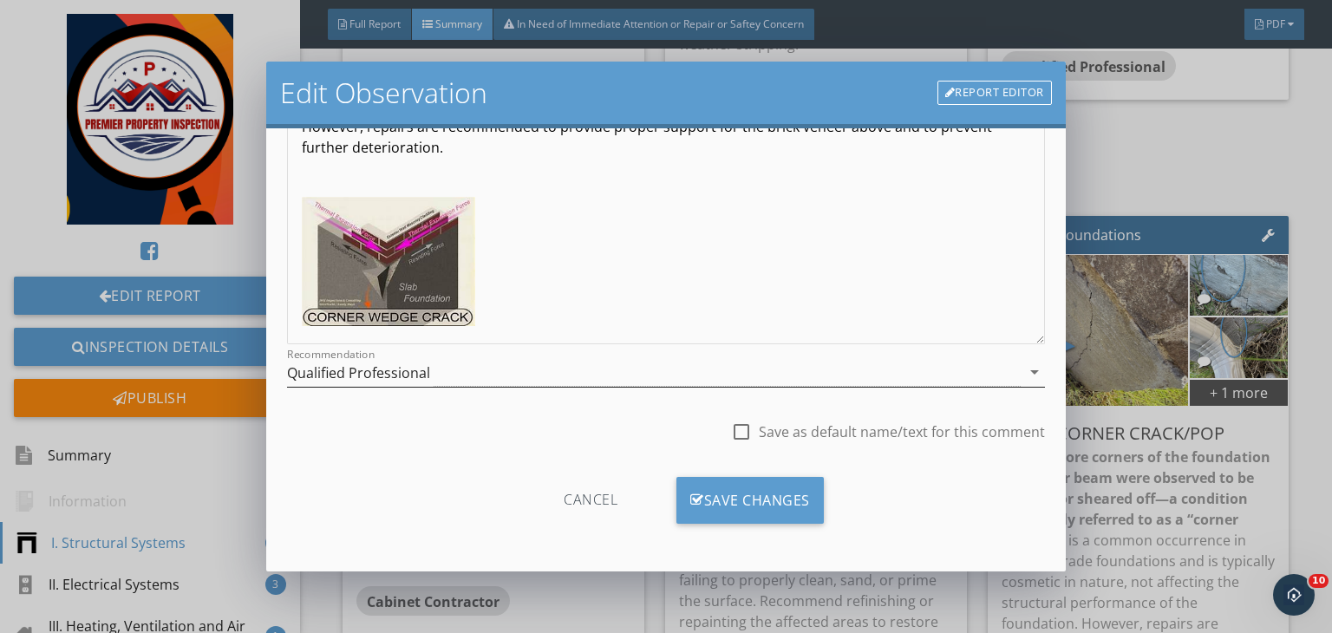
type input "One or more corner of the slab"
click at [616, 379] on div "Qualified Professional" at bounding box center [653, 372] width 733 height 29
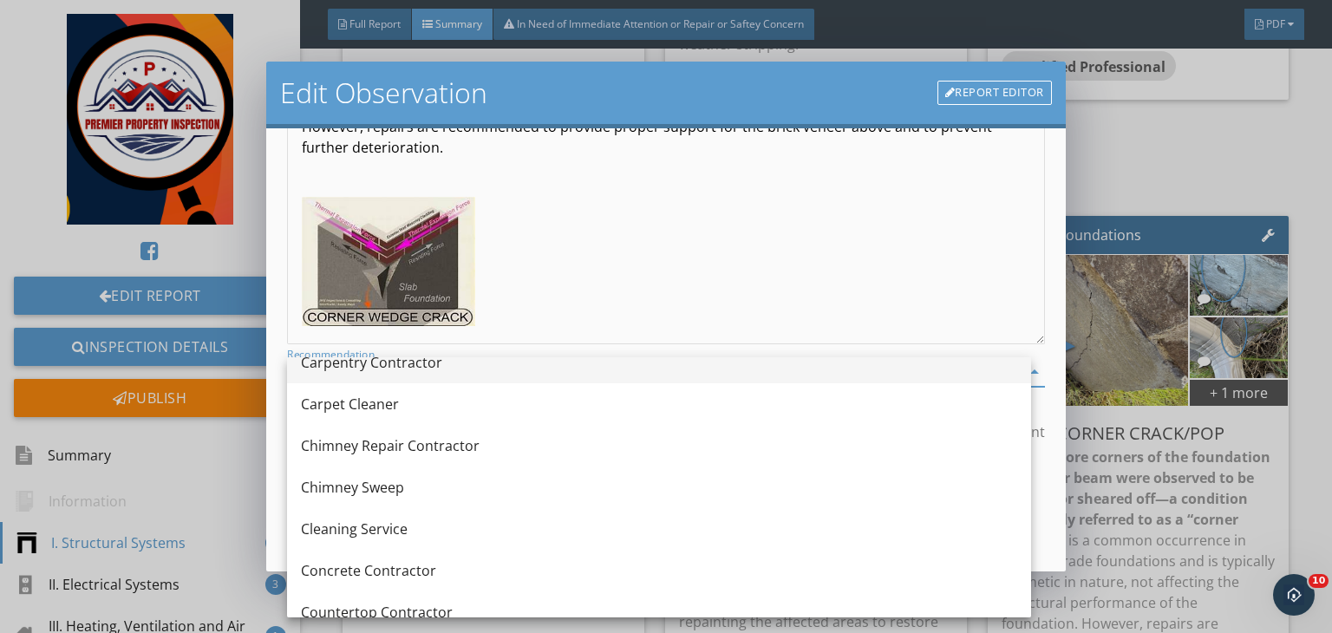
scroll to position [194, 0]
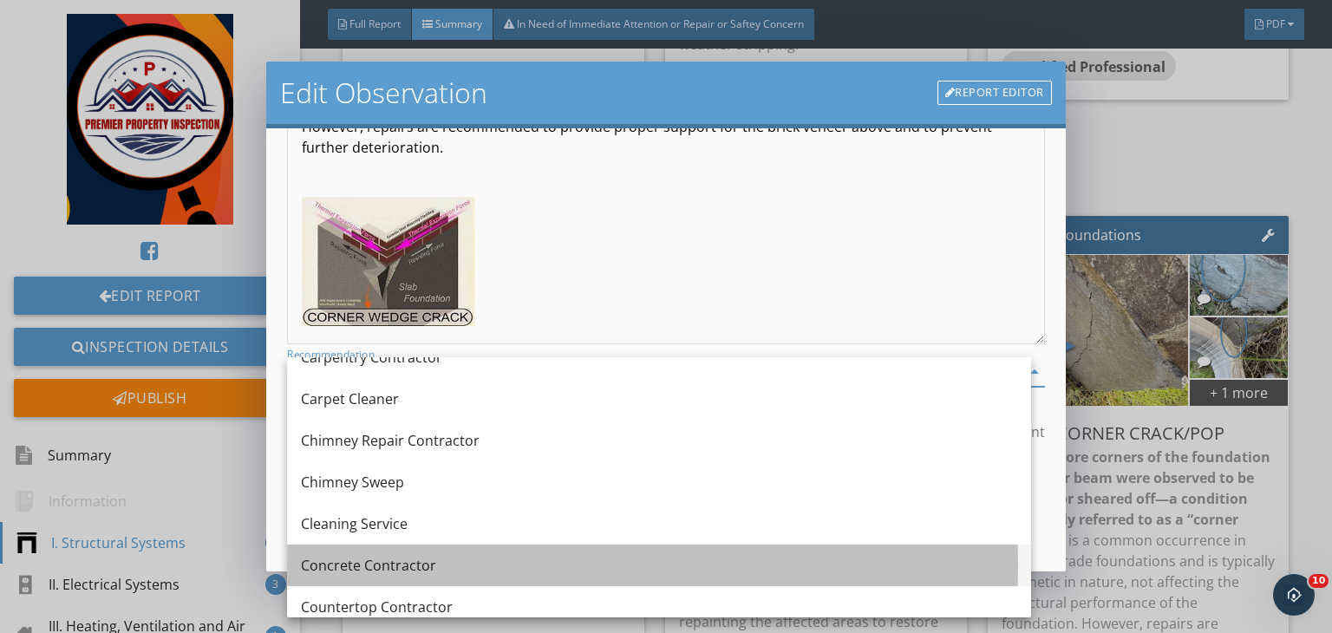
click at [378, 572] on div "Concrete Contractor" at bounding box center [659, 565] width 716 height 21
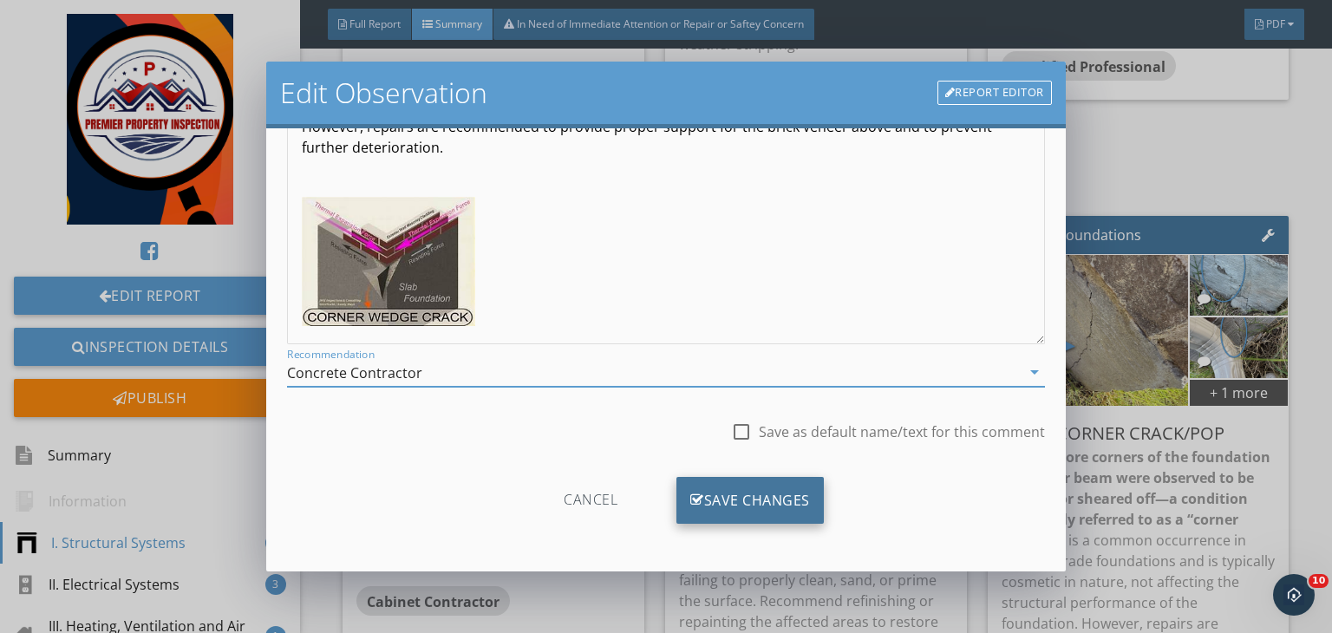
click at [745, 498] on div "Save Changes" at bounding box center [749, 500] width 147 height 47
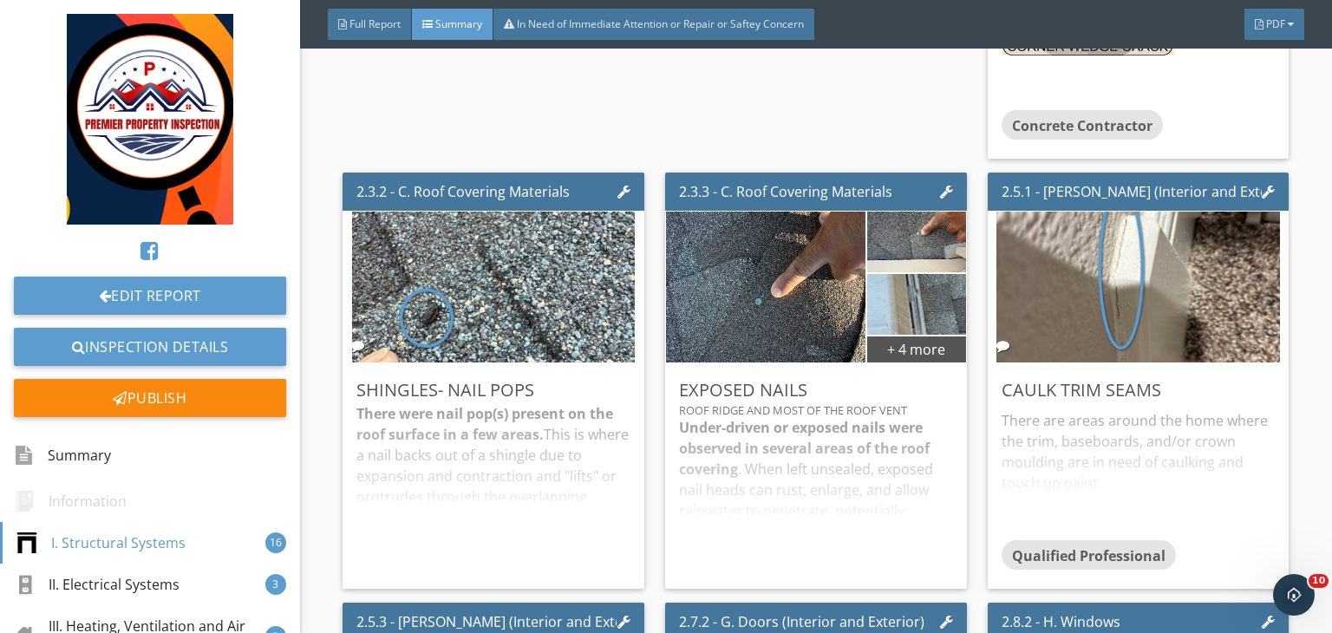
scroll to position [2277, 0]
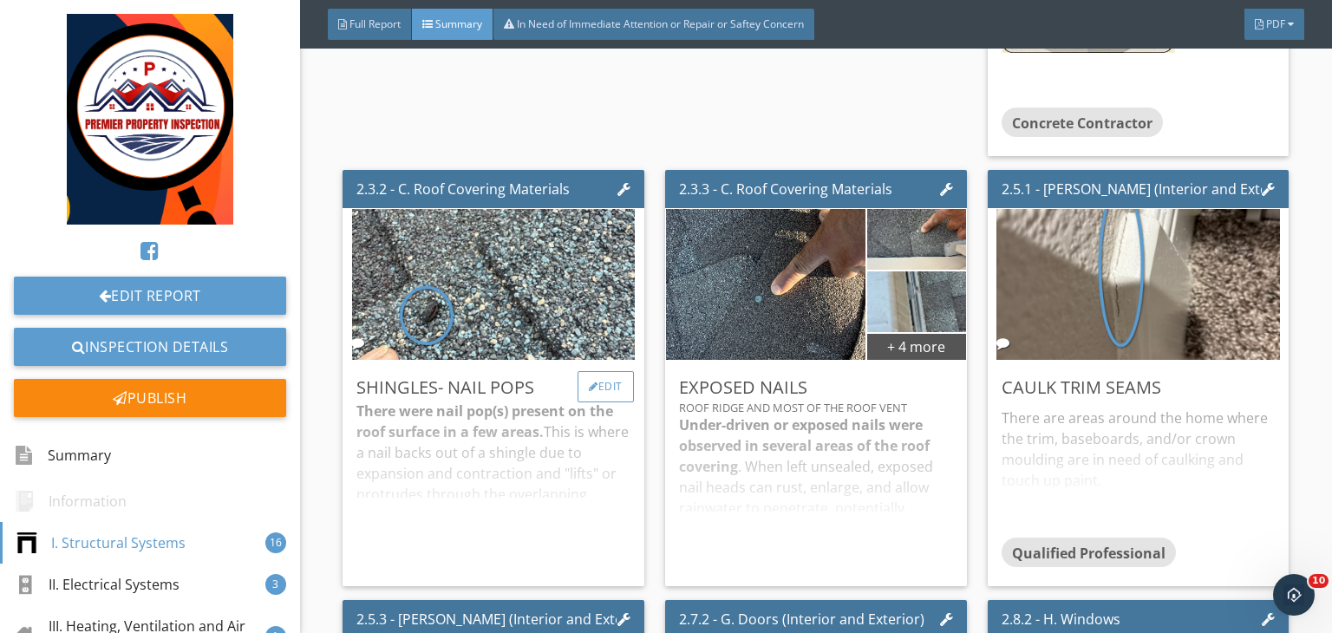
click at [603, 380] on div "Edit" at bounding box center [605, 386] width 56 height 31
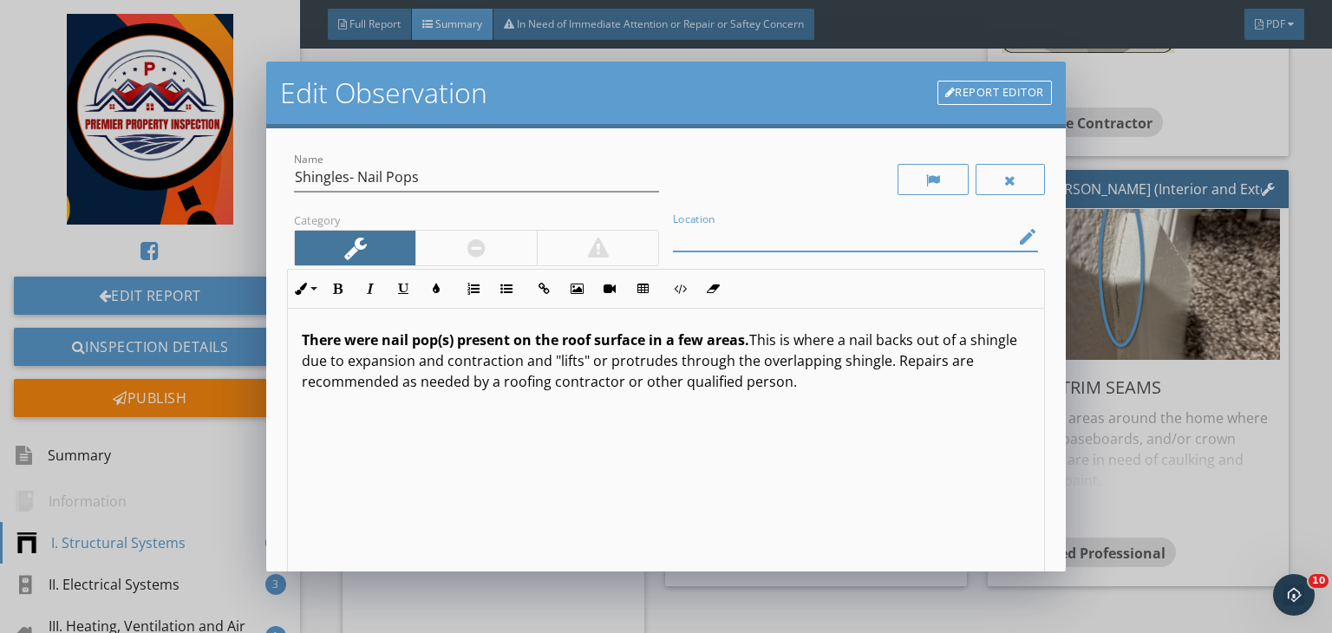
click at [689, 245] on input "Location" at bounding box center [843, 237] width 341 height 29
type input "Rear left side of the roof"
click at [445, 240] on div at bounding box center [475, 248] width 121 height 35
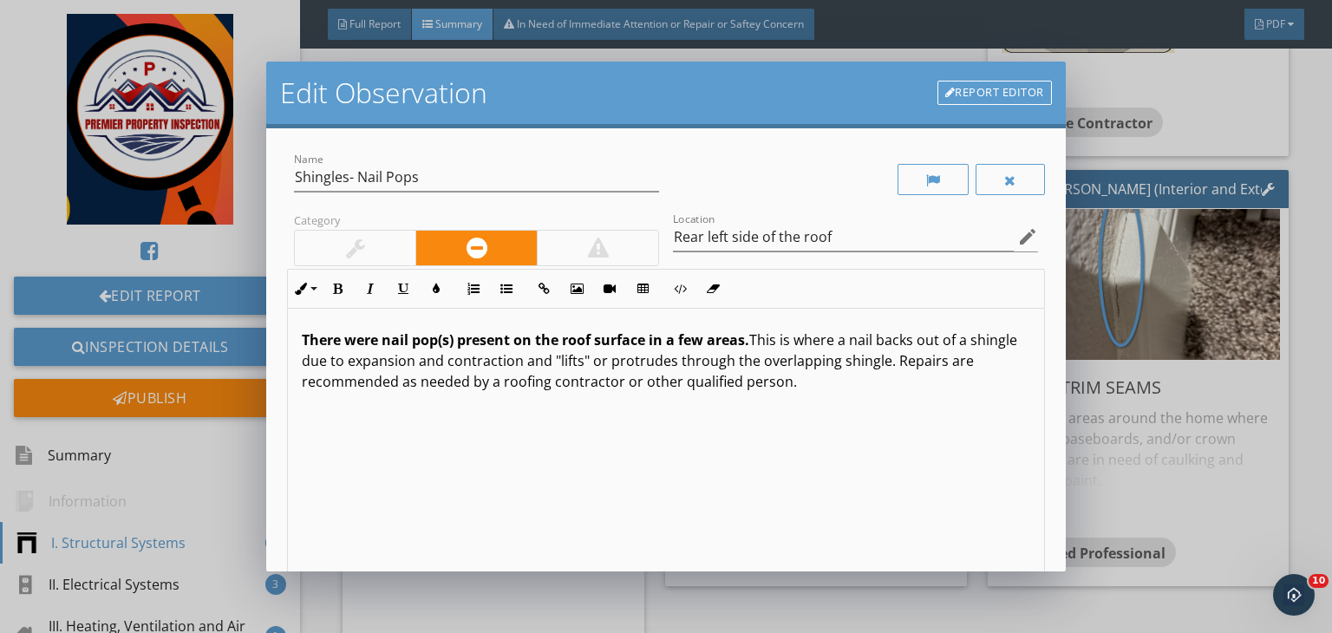
scroll to position [239, 0]
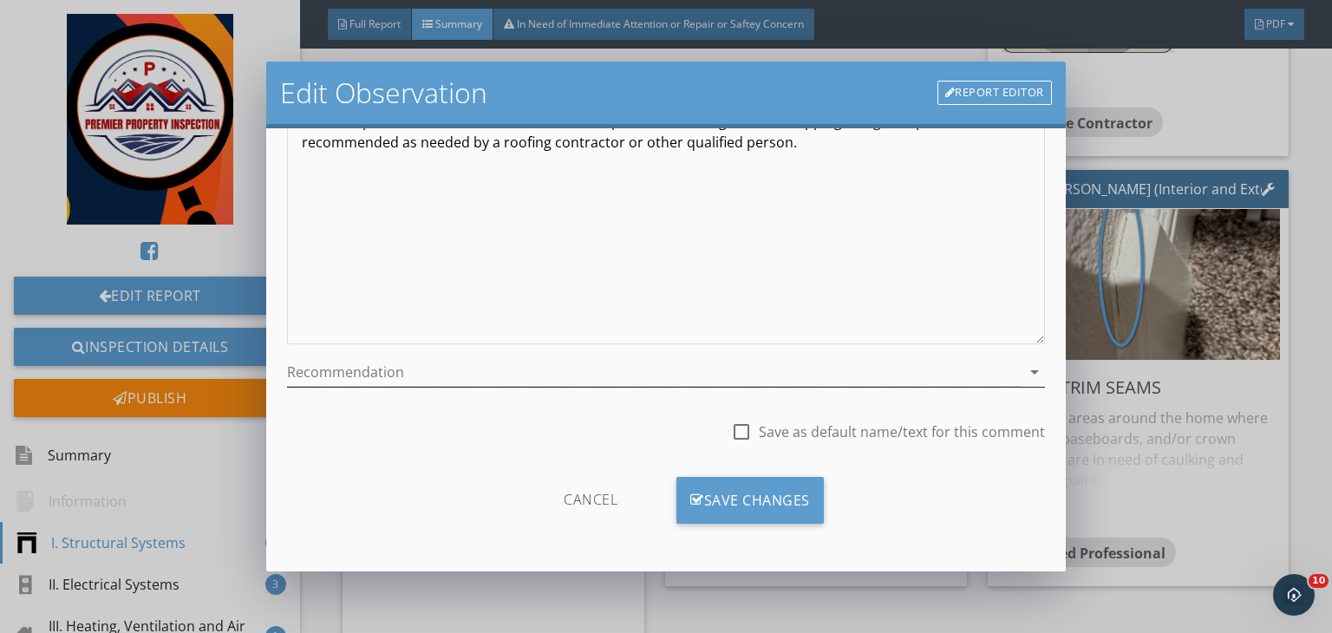
click at [531, 368] on div at bounding box center [653, 372] width 733 height 29
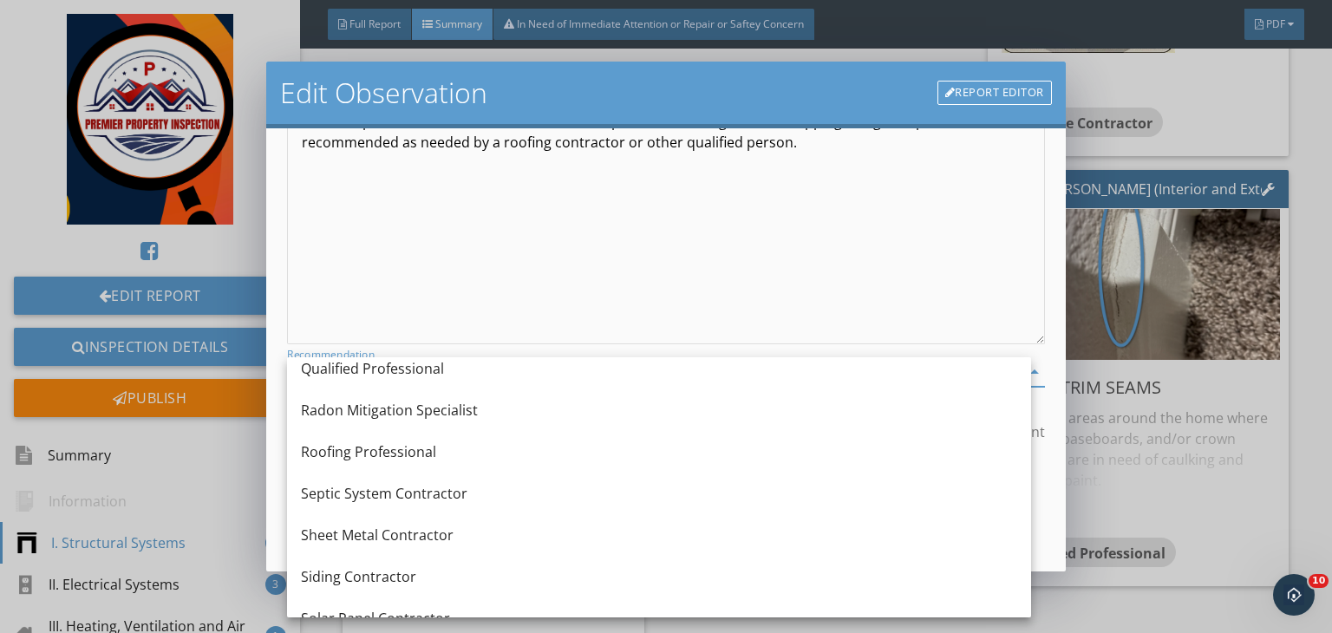
scroll to position [1890, 0]
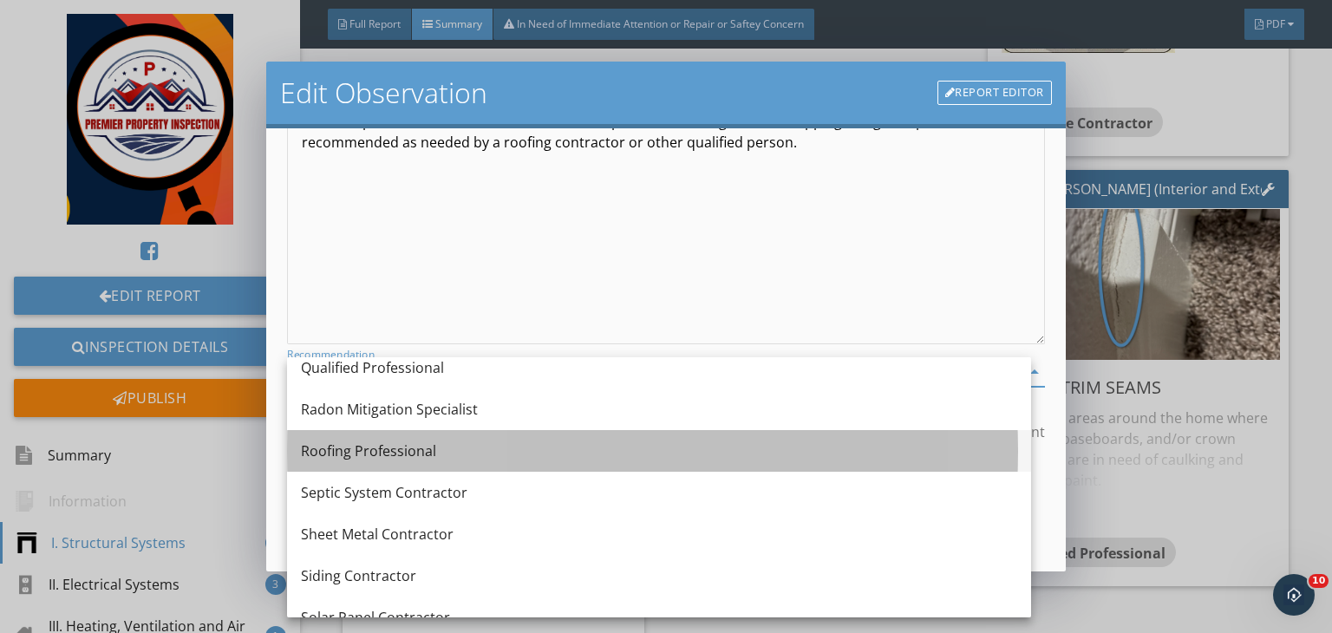
click at [339, 447] on div "Roofing Professional" at bounding box center [659, 450] width 716 height 21
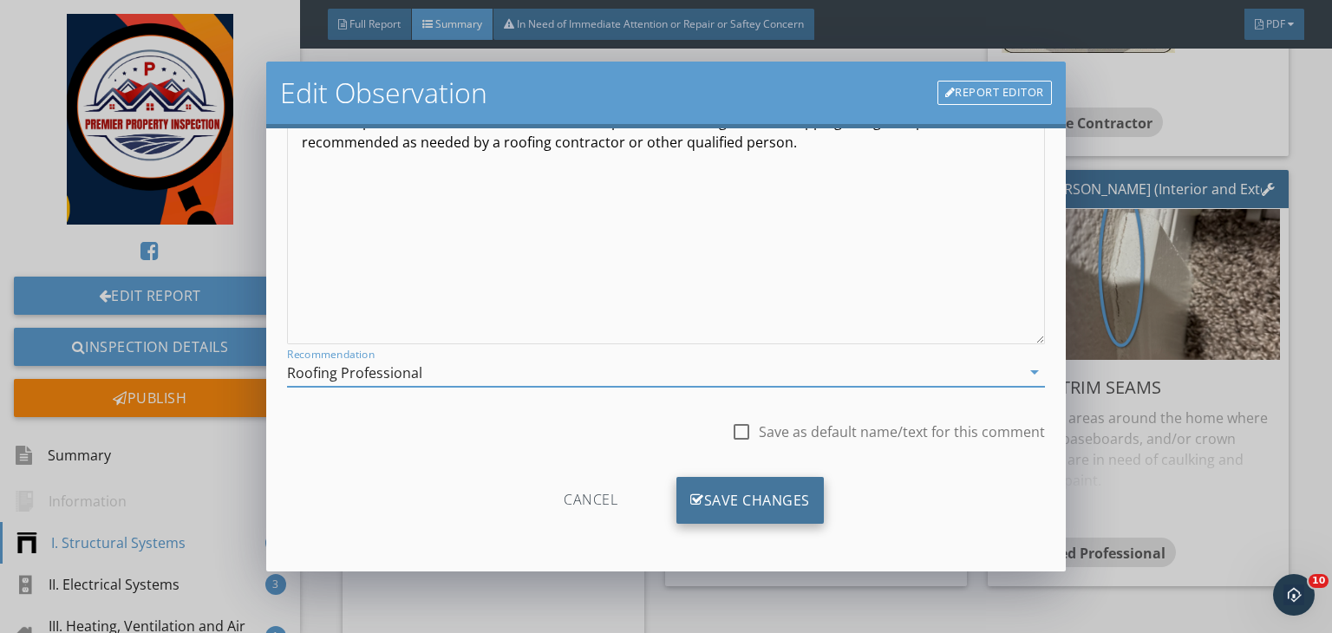
click at [749, 499] on div "Save Changes" at bounding box center [749, 500] width 147 height 47
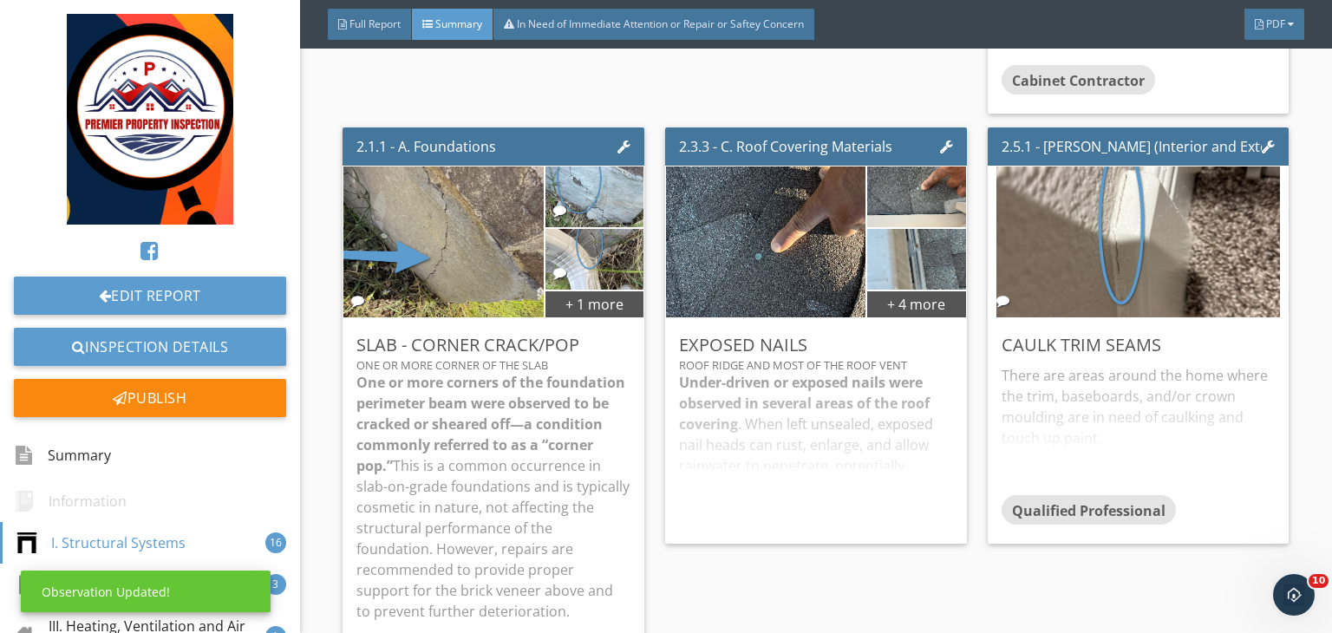
scroll to position [2087, 0]
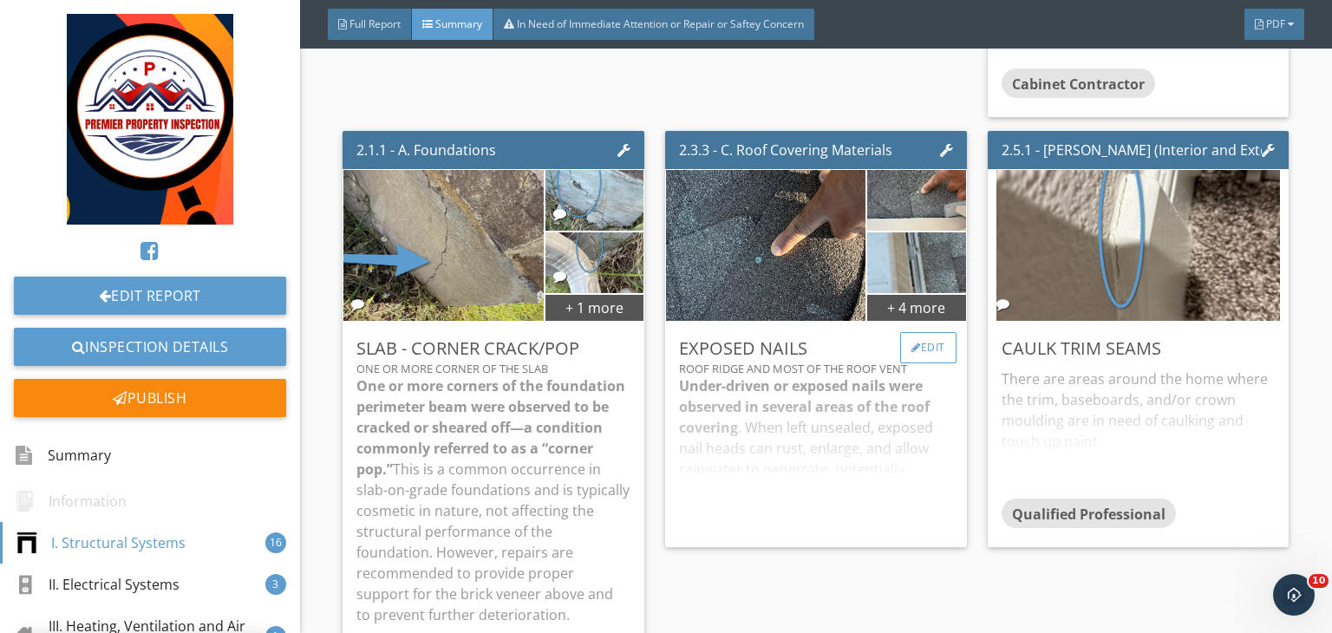
click at [935, 349] on div "Edit" at bounding box center [928, 347] width 56 height 31
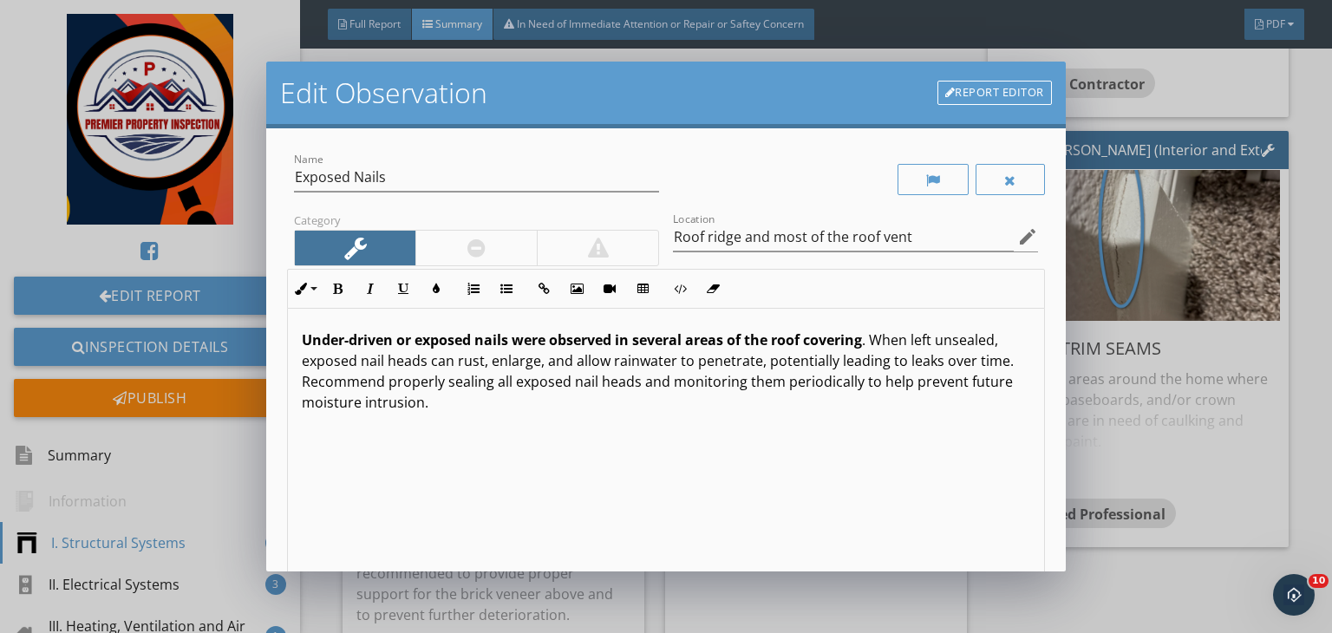
scroll to position [239, 0]
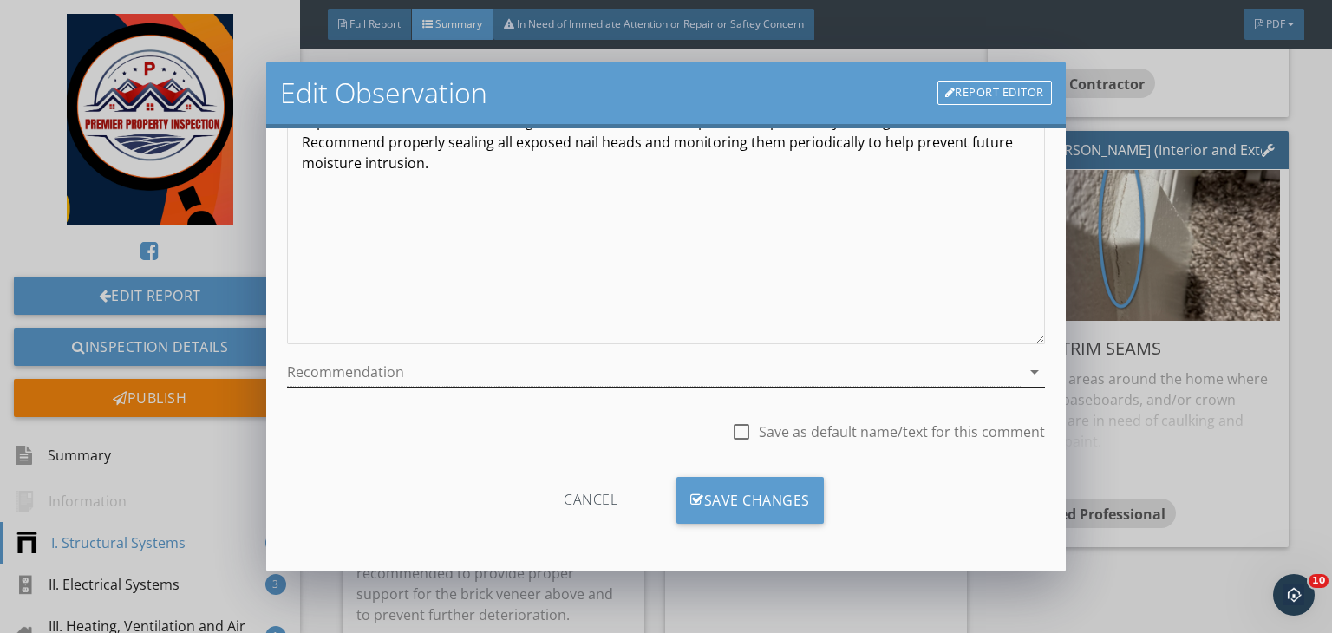
click at [655, 368] on div at bounding box center [653, 372] width 733 height 29
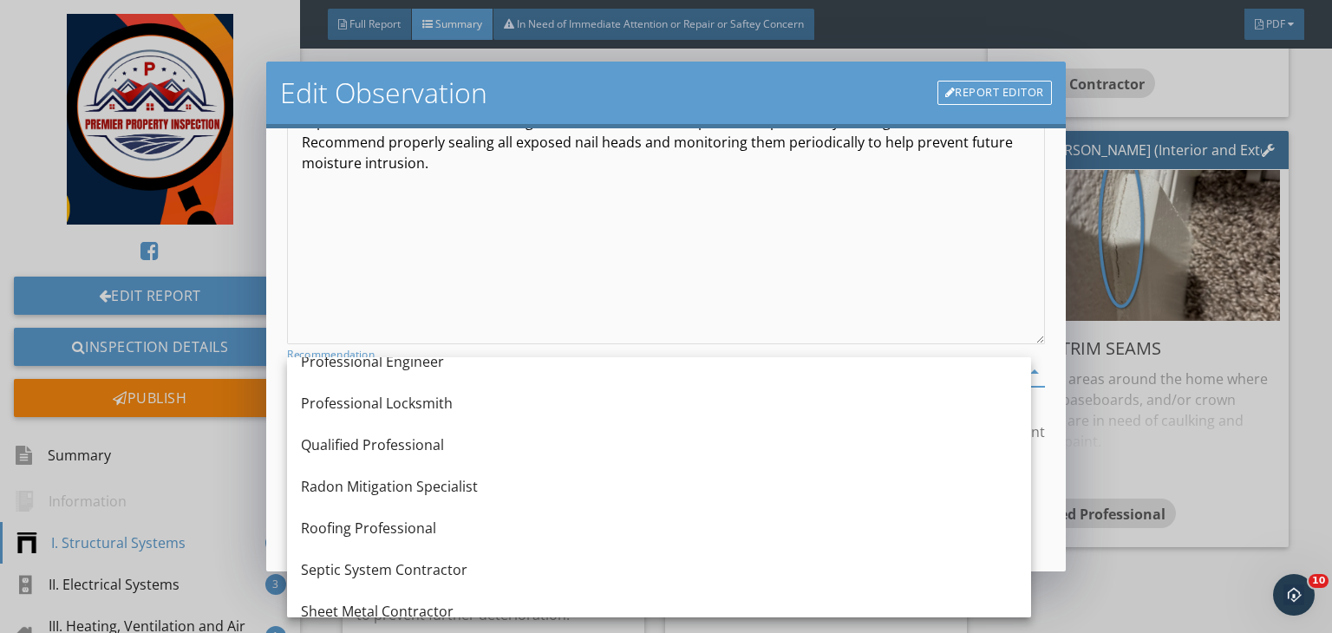
scroll to position [1814, 0]
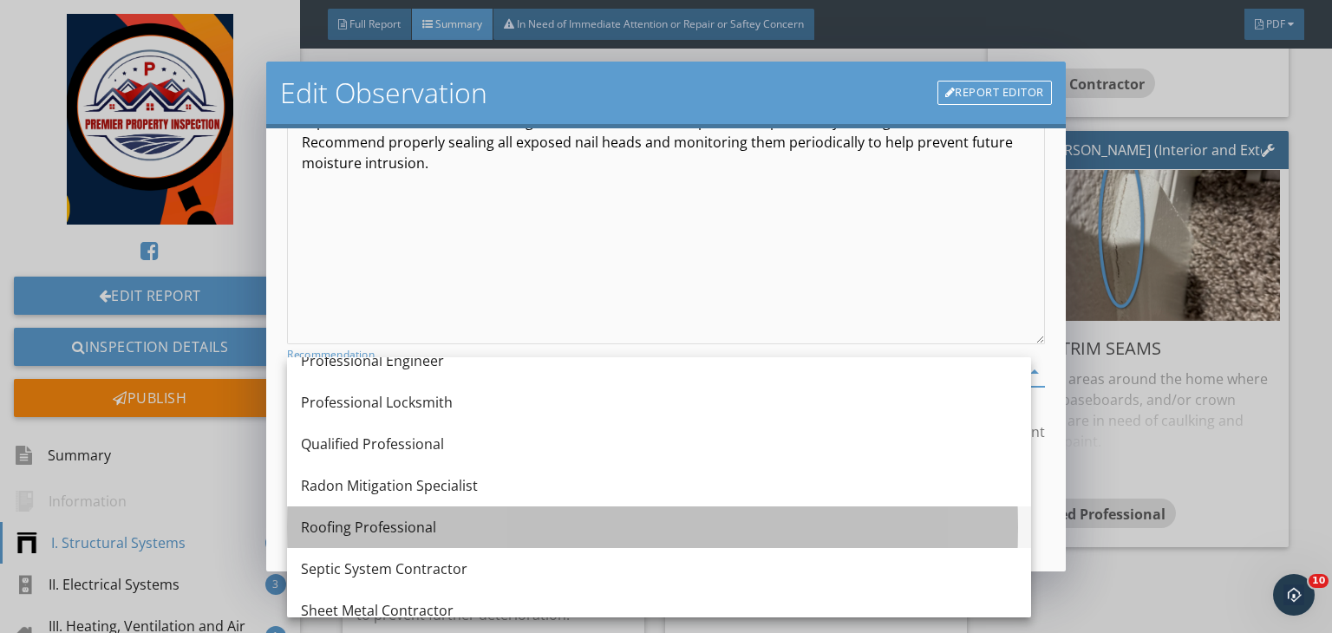
click at [368, 519] on div "Roofing Professional" at bounding box center [659, 527] width 716 height 21
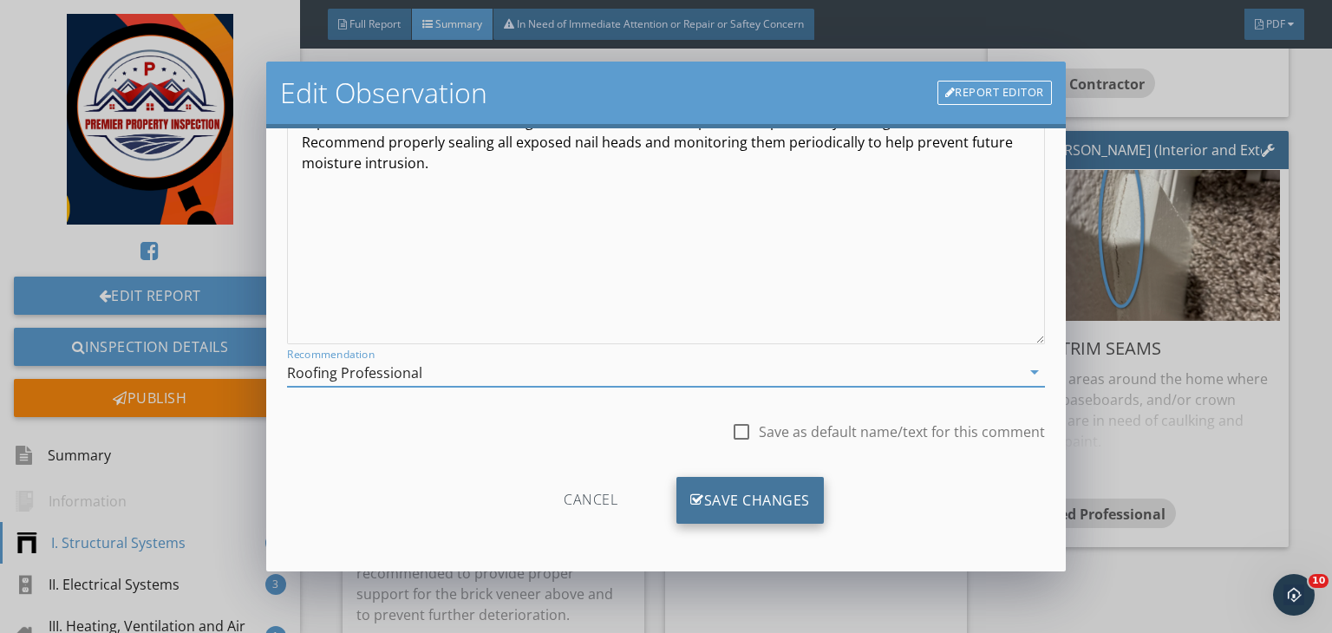
click at [735, 494] on div "Save Changes" at bounding box center [749, 500] width 147 height 47
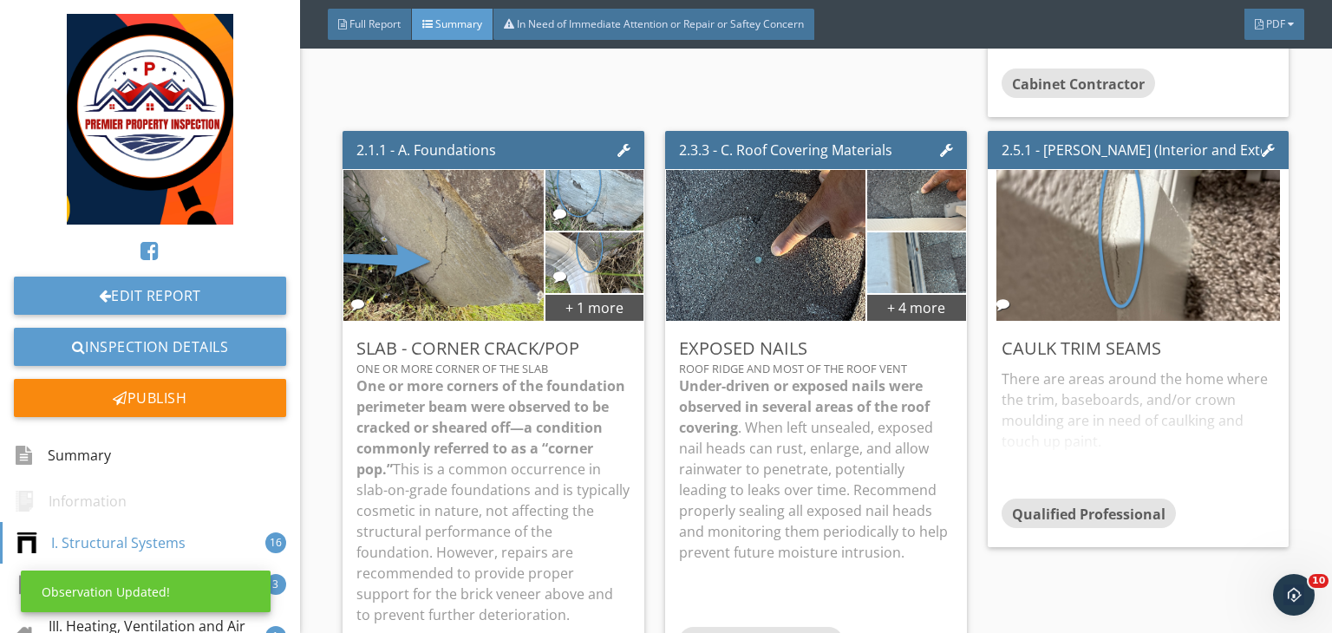
scroll to position [34, 0]
click at [1238, 348] on div "Edit" at bounding box center [1250, 347] width 56 height 31
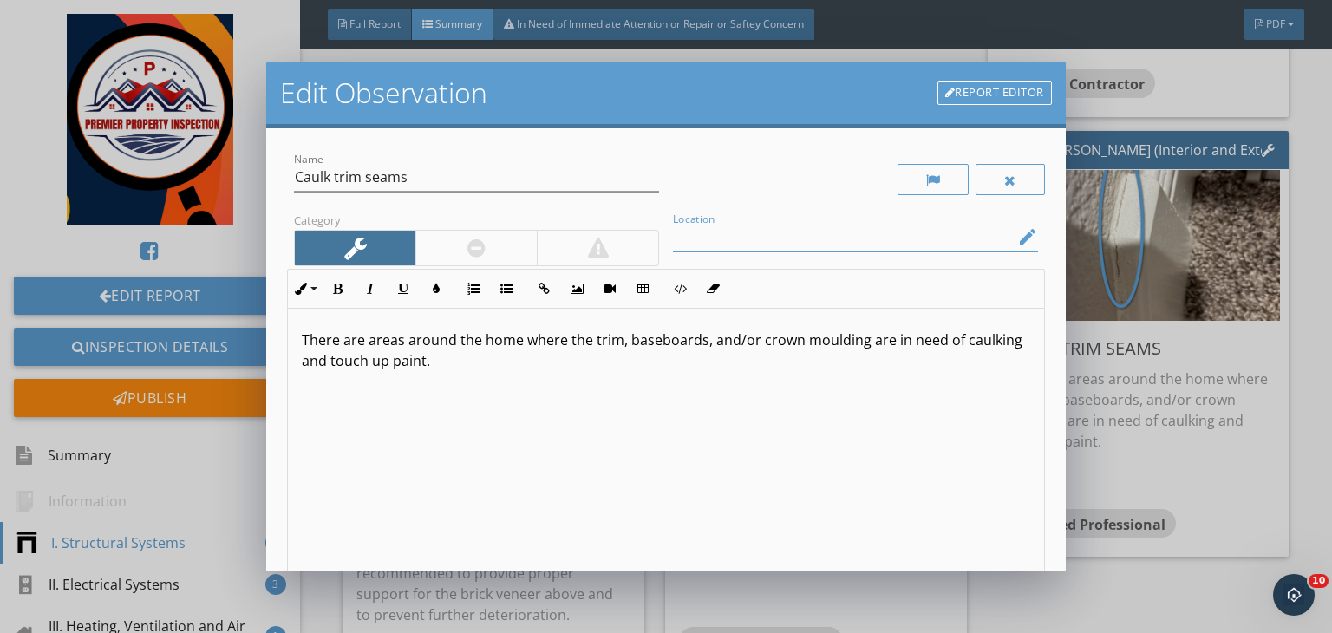
click at [895, 240] on input "Location" at bounding box center [843, 237] width 341 height 29
click at [752, 264] on div at bounding box center [855, 263] width 365 height 10
click at [752, 248] on input "Staircase" at bounding box center [843, 237] width 341 height 29
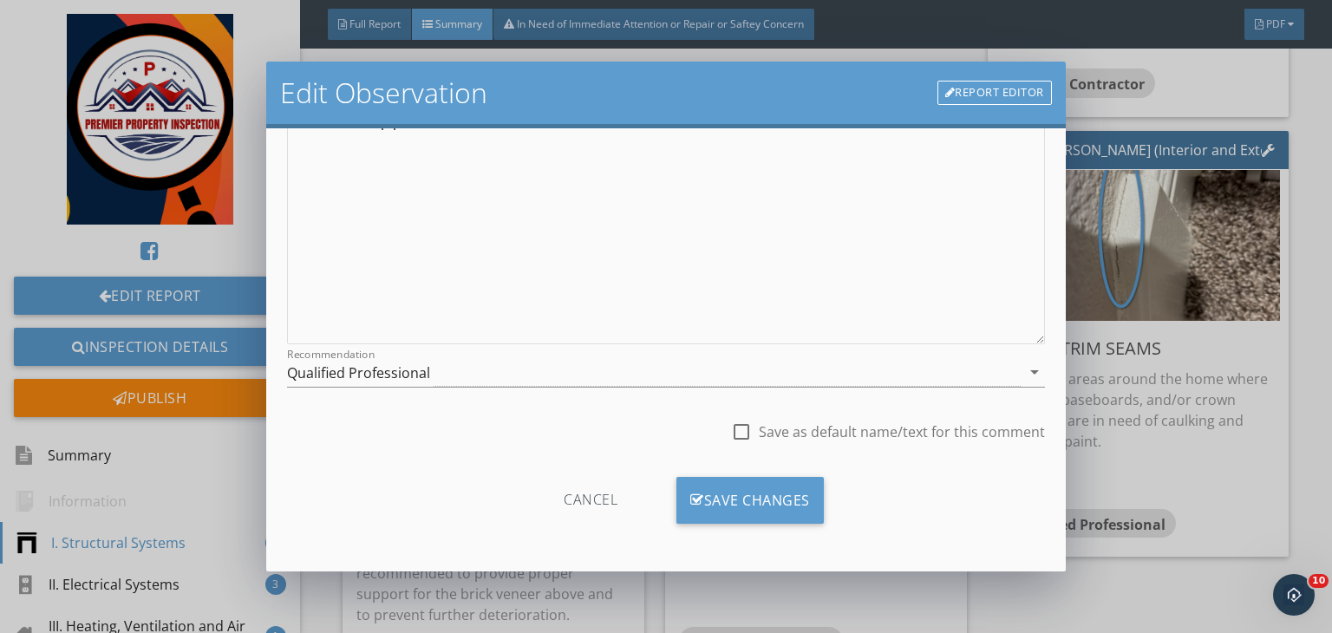
scroll to position [238, 0]
type input "Staircase baseboard"
click at [734, 493] on div "Save Changes" at bounding box center [749, 501] width 147 height 47
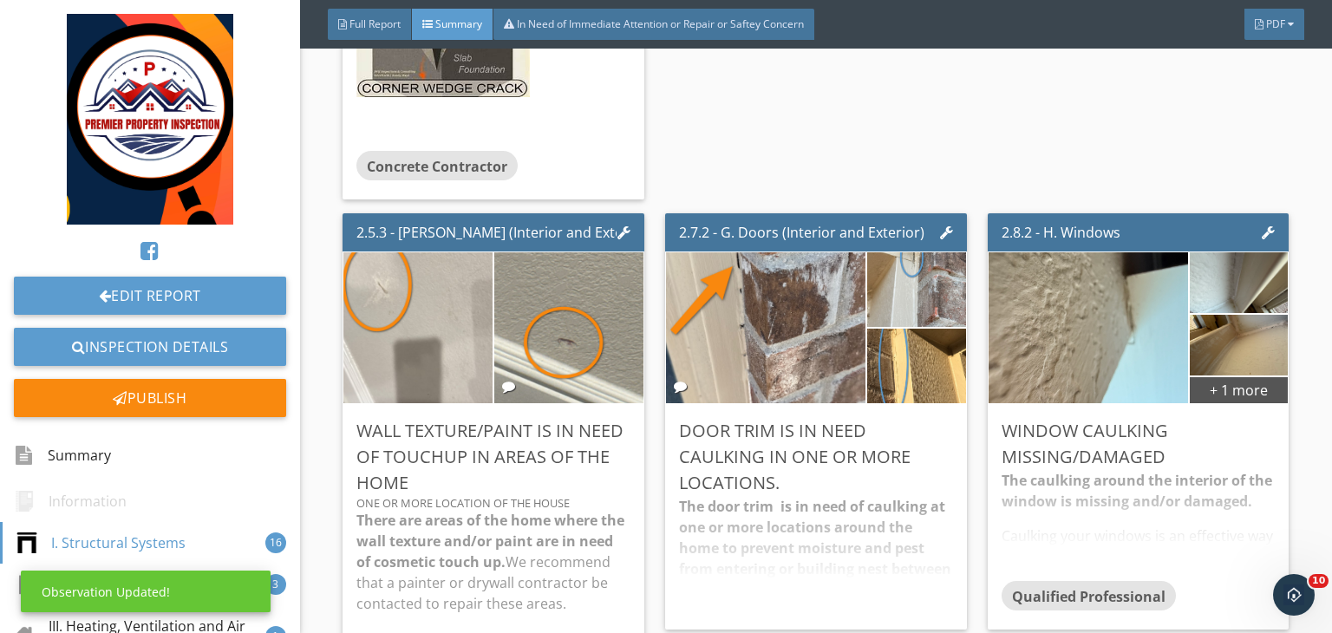
scroll to position [2830, 0]
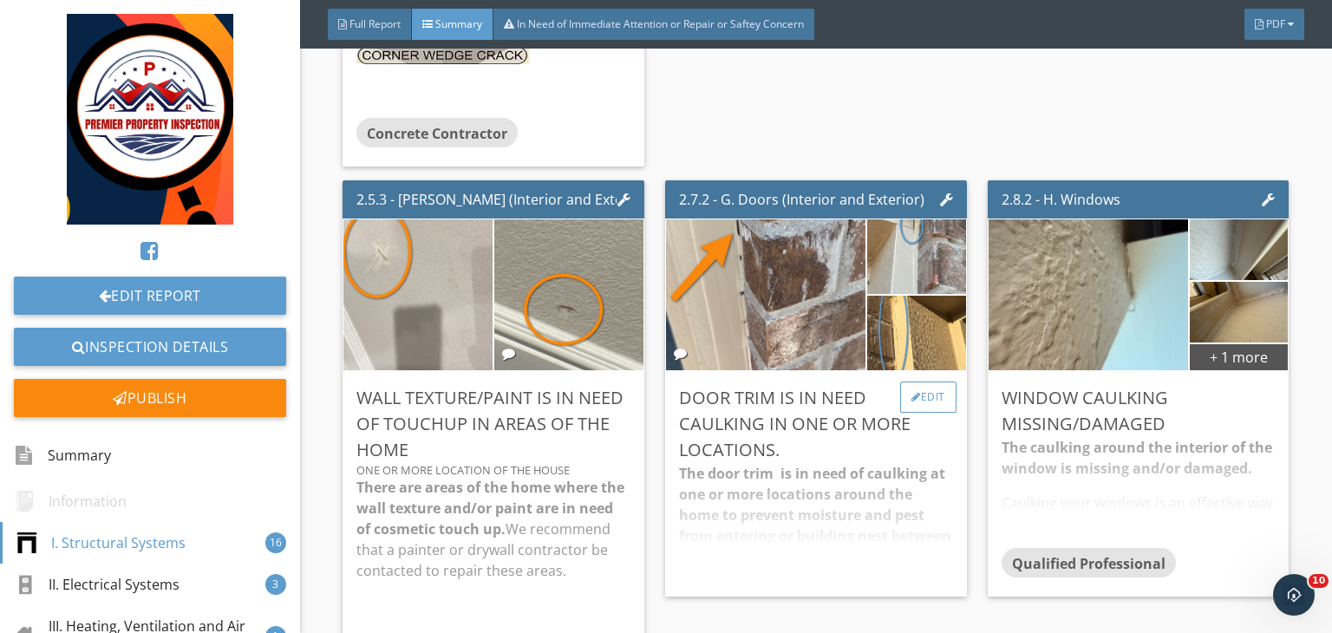
click at [922, 399] on div "Edit" at bounding box center [928, 396] width 56 height 31
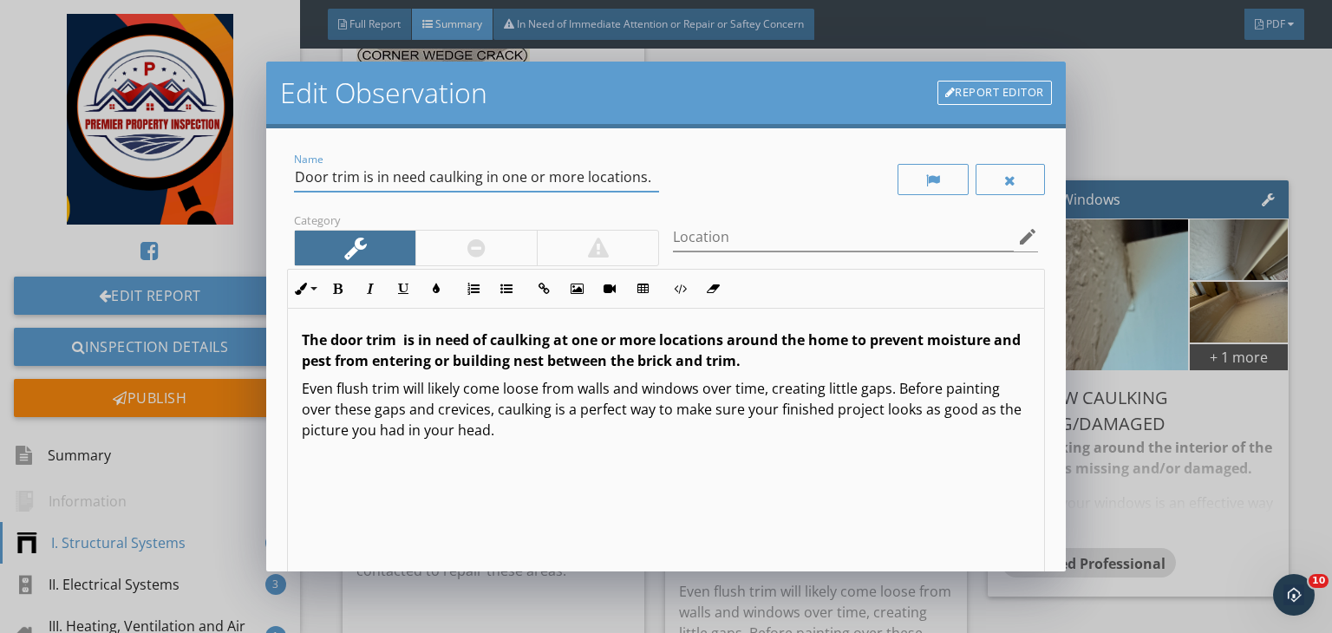
click at [296, 173] on input "Door trim is in need caulking in one or more locations." at bounding box center [476, 177] width 365 height 29
type input "Garage Door trim is in need caulking in one or more locations."
click at [694, 231] on input "Location" at bounding box center [843, 237] width 341 height 29
type input "Garage door trim"
click at [334, 341] on strong "The door trim is in need of caulking at one or more locations around the home t…" at bounding box center [661, 350] width 719 height 40
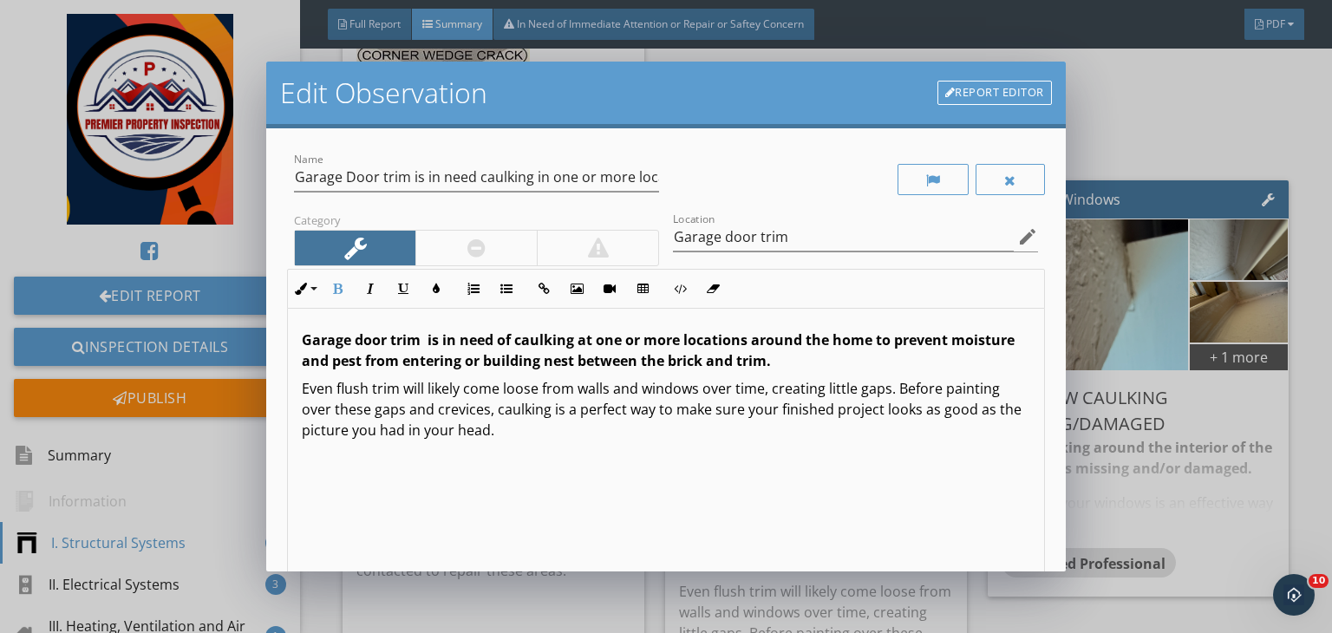
scroll to position [0, 0]
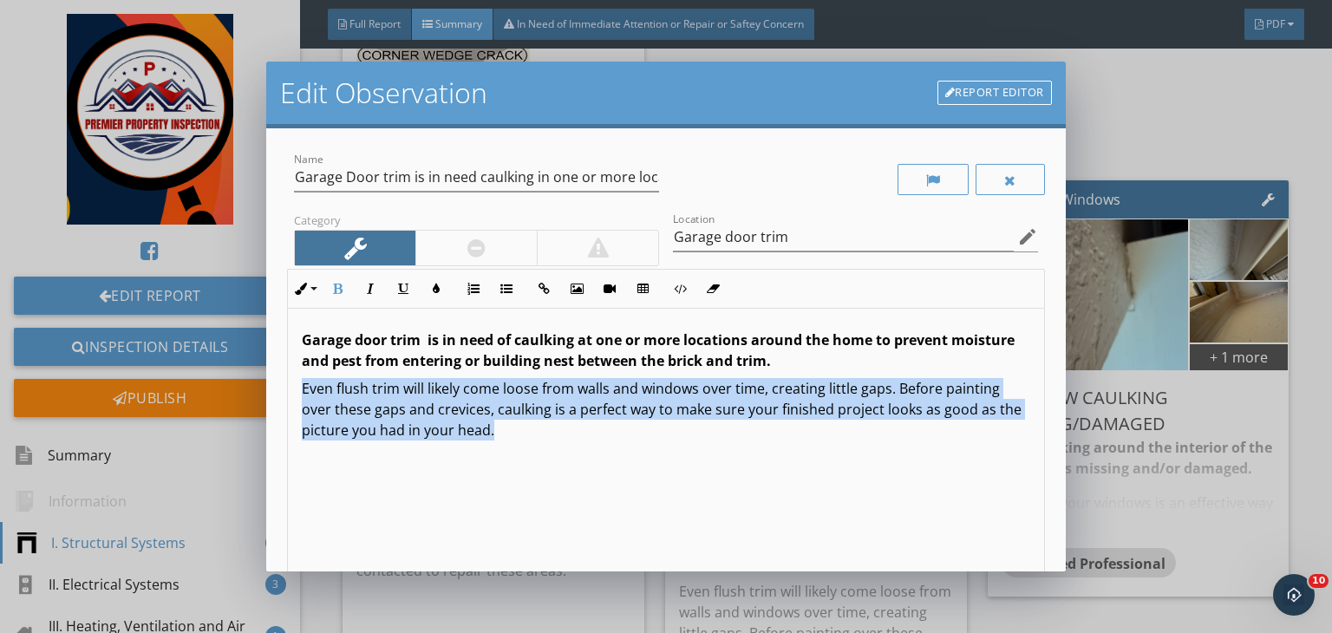
drag, startPoint x: 303, startPoint y: 384, endPoint x: 624, endPoint y: 462, distance: 330.1
click at [624, 462] on div "Garage door trim is in need of caulking at one or more locations around the hom…" at bounding box center [666, 446] width 756 height 275
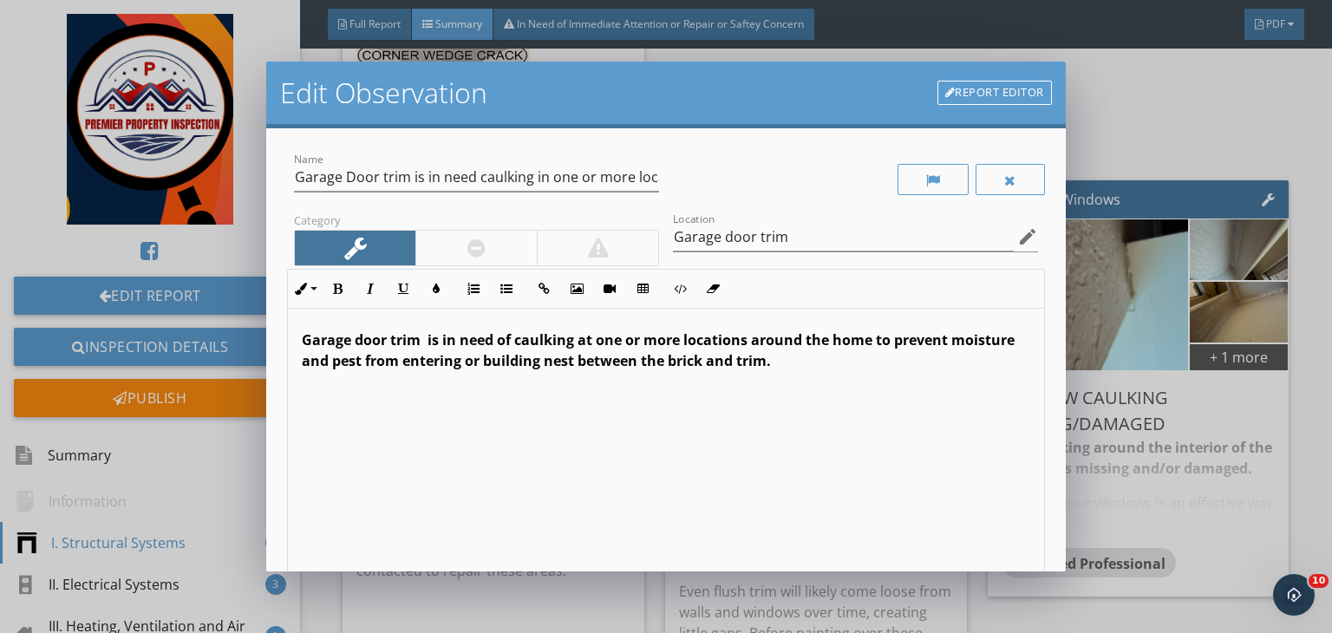
scroll to position [239, 0]
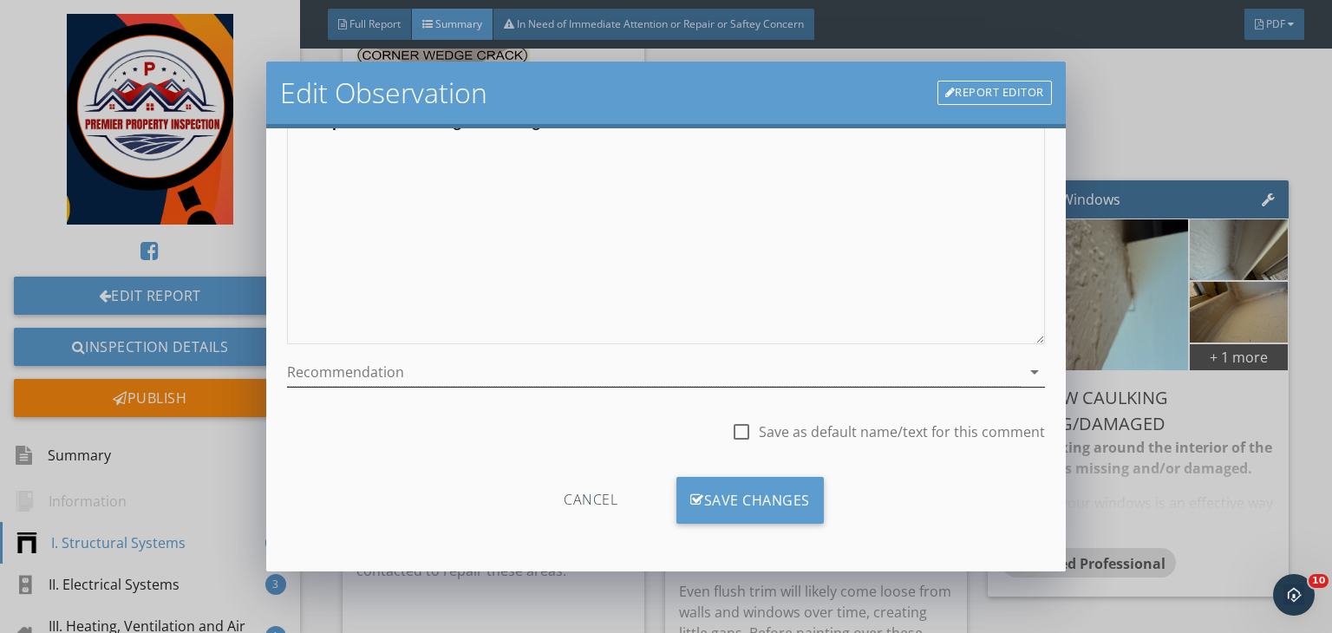
click at [510, 375] on div at bounding box center [653, 372] width 733 height 29
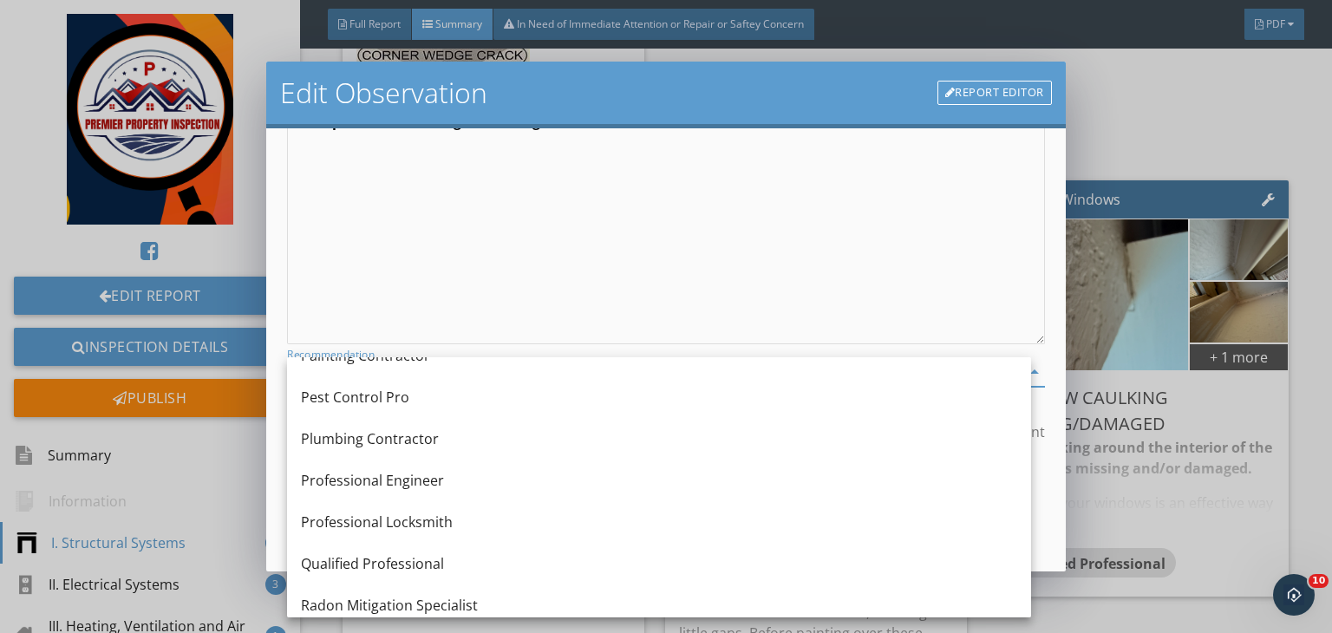
scroll to position [1710, 0]
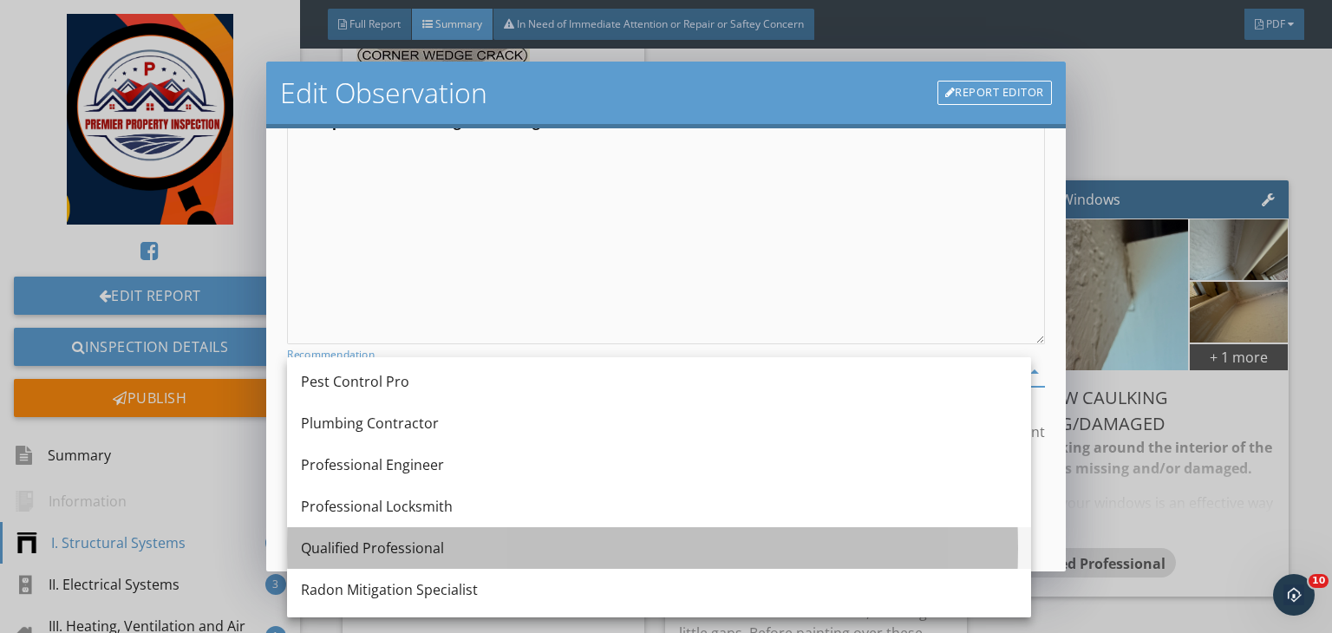
click at [420, 542] on div "Qualified Professional" at bounding box center [659, 548] width 716 height 21
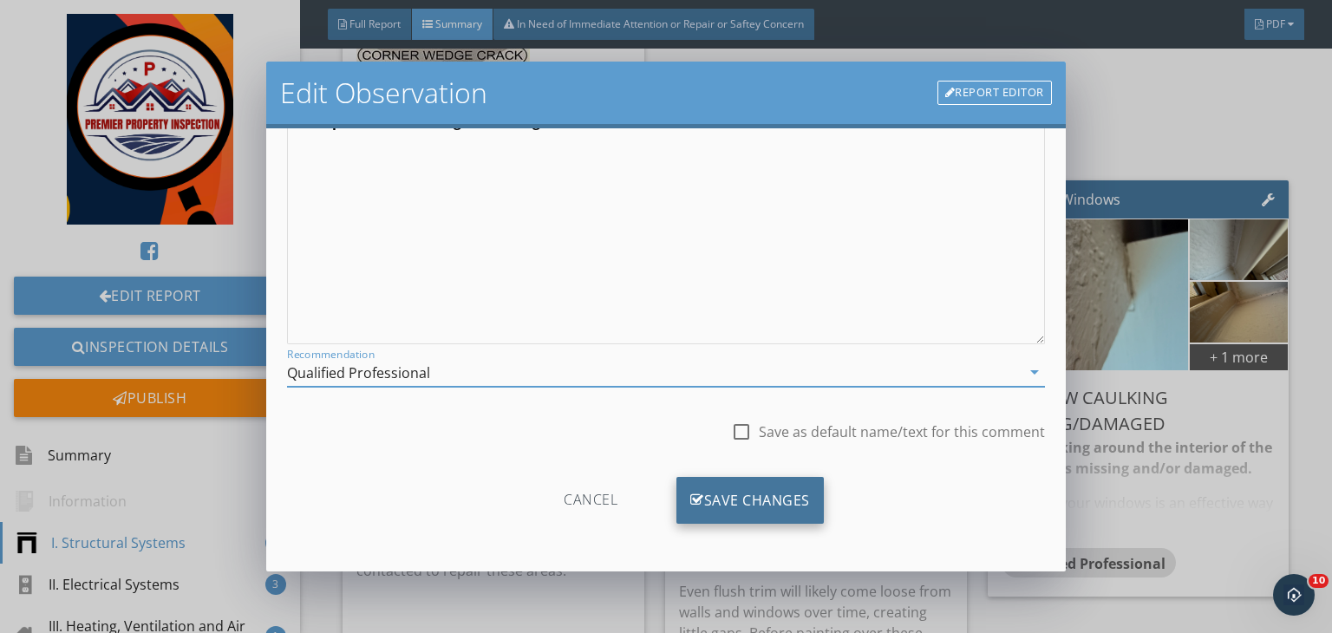
click at [759, 498] on div "Save Changes" at bounding box center [749, 500] width 147 height 47
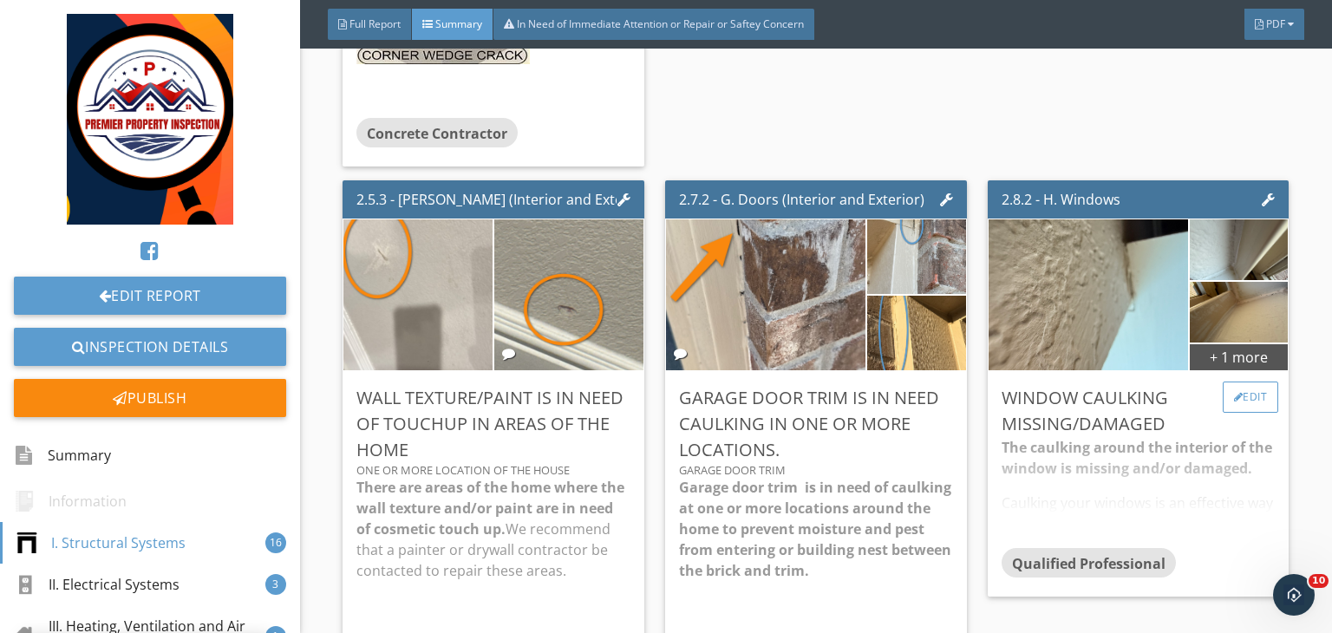
click at [1235, 388] on div "Edit" at bounding box center [1250, 396] width 56 height 31
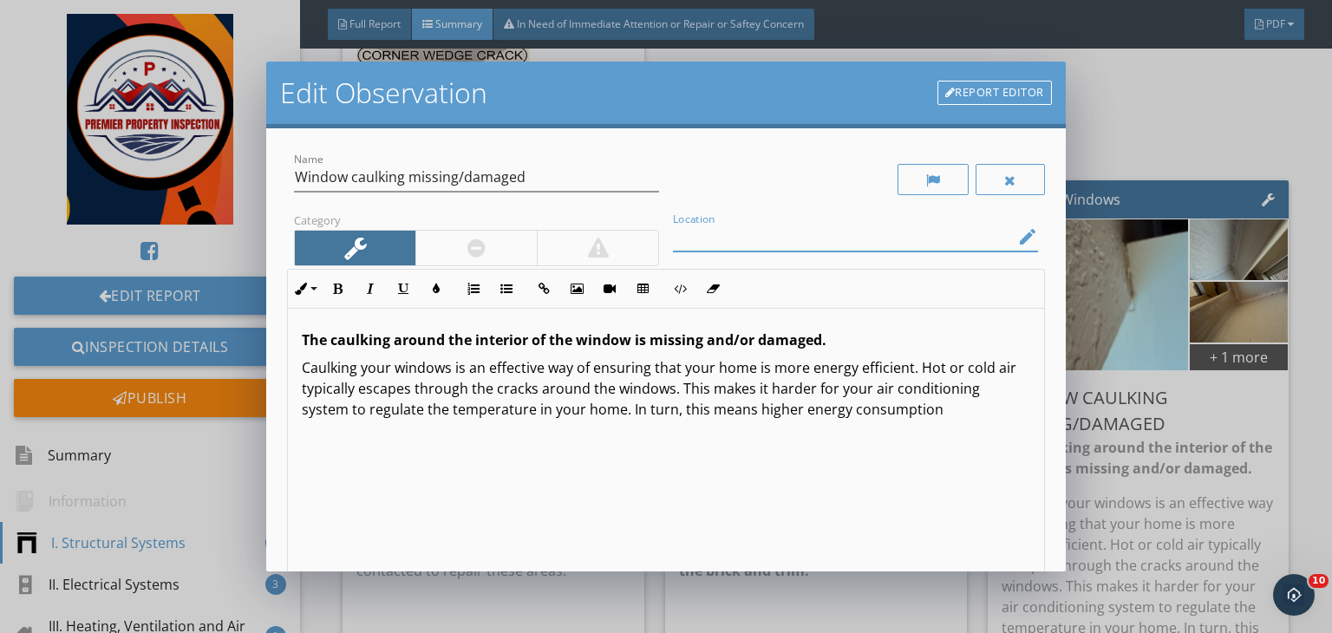
click at [753, 225] on input "Location" at bounding box center [843, 237] width 341 height 29
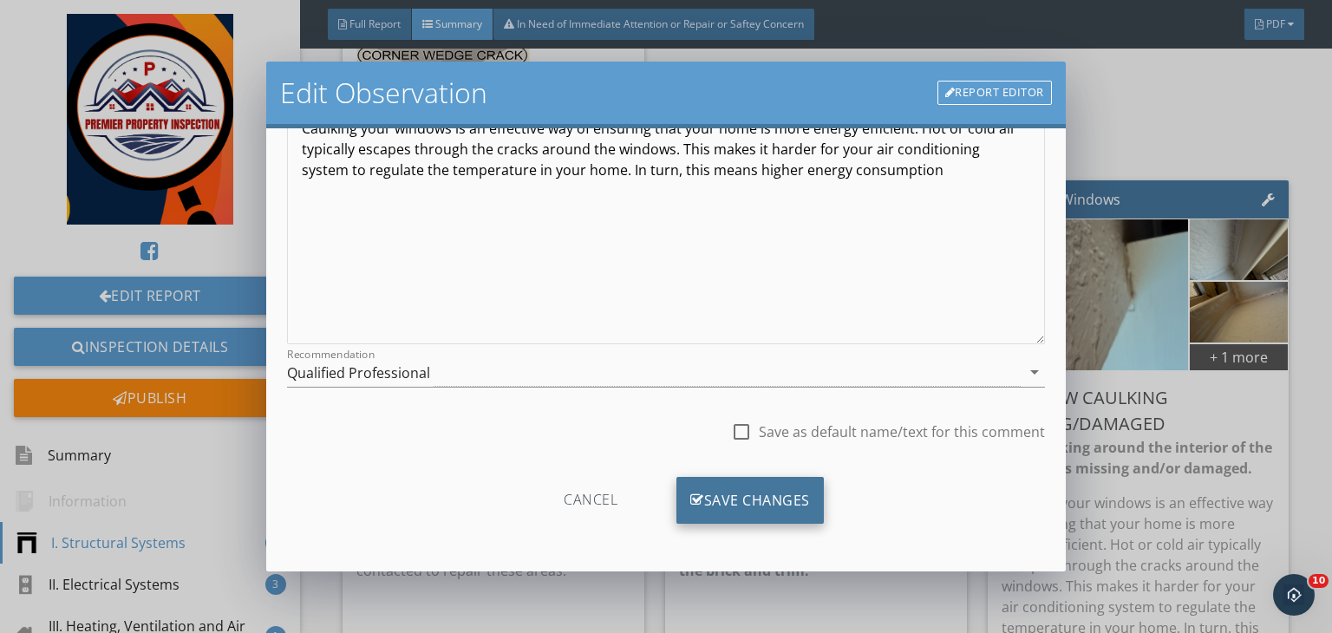
type input "Thorough out of the house"
click at [724, 495] on div "Save Changes" at bounding box center [749, 500] width 147 height 47
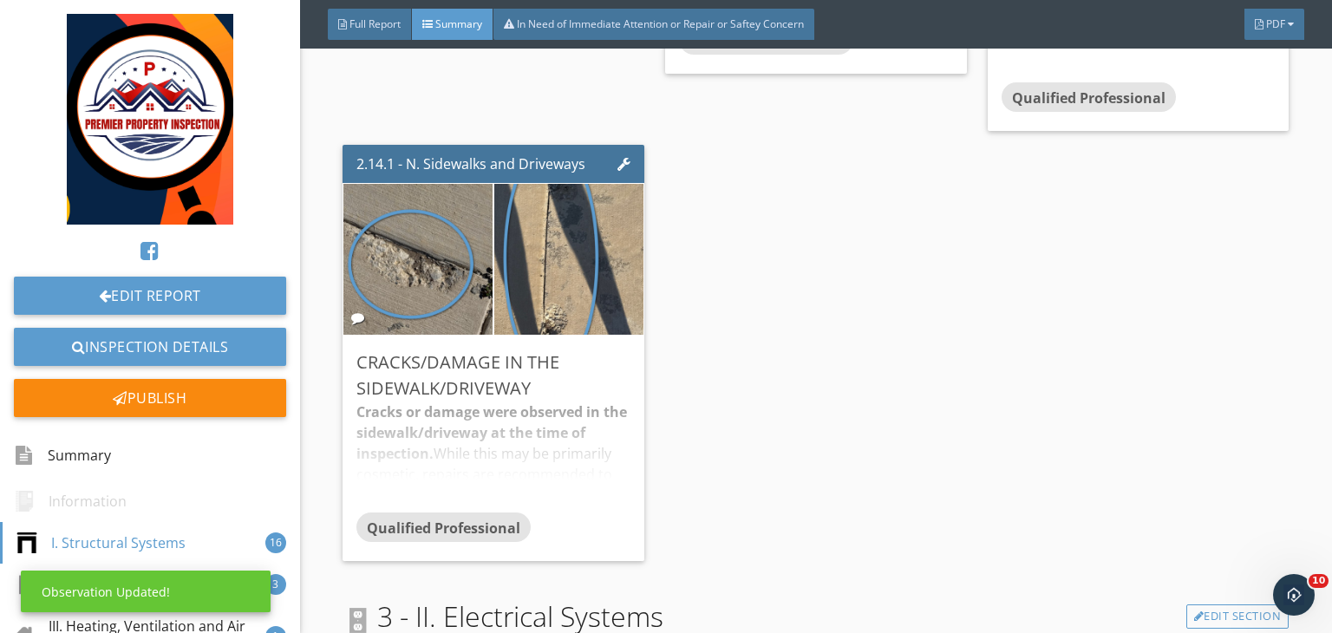
scroll to position [3487, 0]
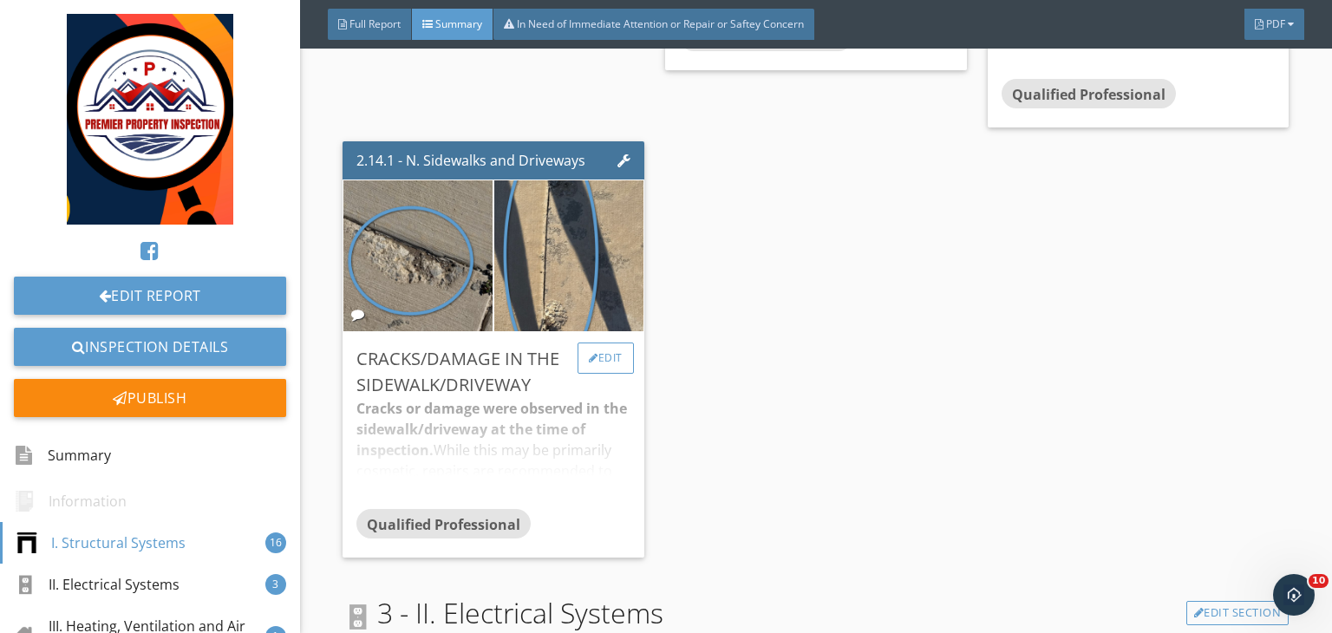
click at [609, 369] on div "Edit" at bounding box center [605, 357] width 56 height 31
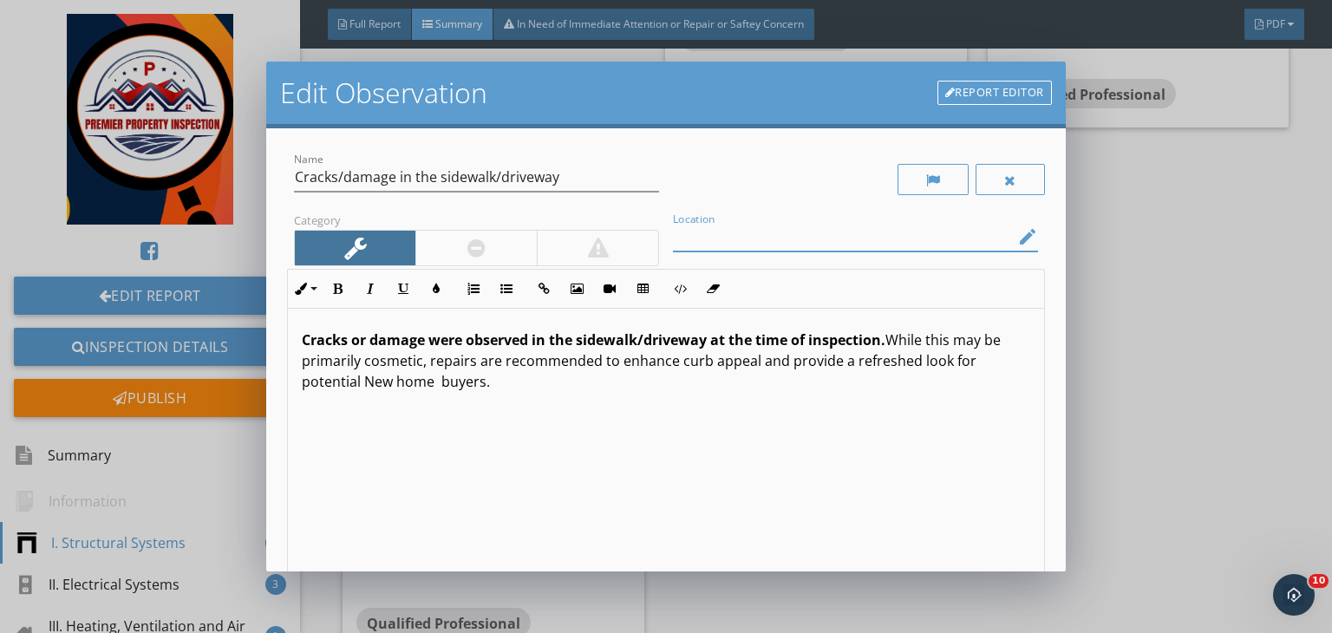
click at [694, 244] on input "Location" at bounding box center [843, 237] width 341 height 29
type input "Sidewalk"
click at [518, 177] on input "Cracks/damage in the sidewalk/driveway" at bounding box center [476, 177] width 365 height 29
type input "Cracks/damage in the sidewalk"
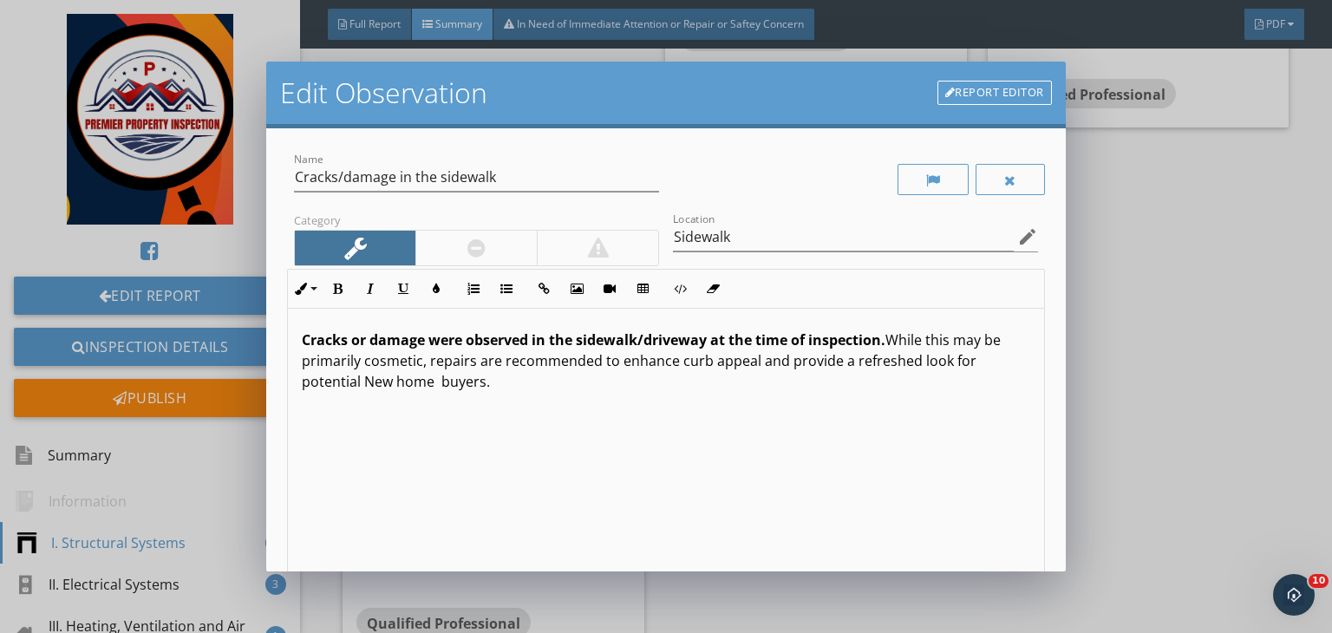
click at [668, 336] on strong "Cracks or damage were observed in the sidewalk/driveway at the time of inspecti…" at bounding box center [593, 339] width 583 height 19
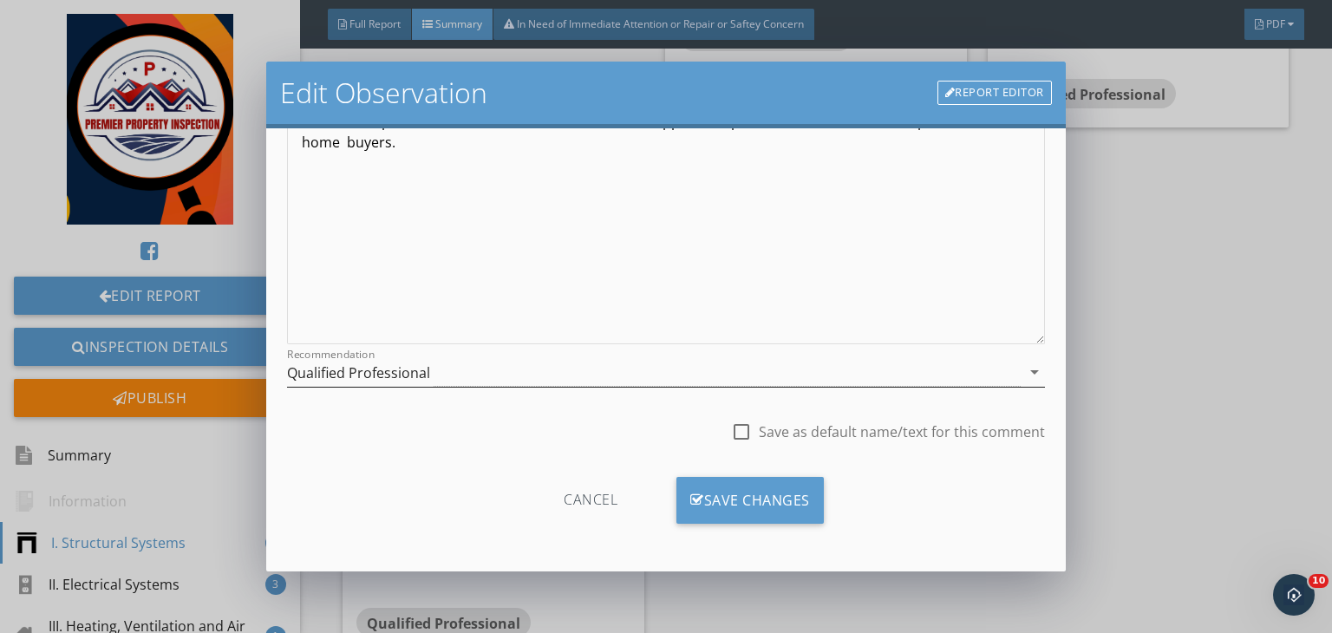
click at [502, 358] on div "Qualified Professional" at bounding box center [653, 372] width 733 height 29
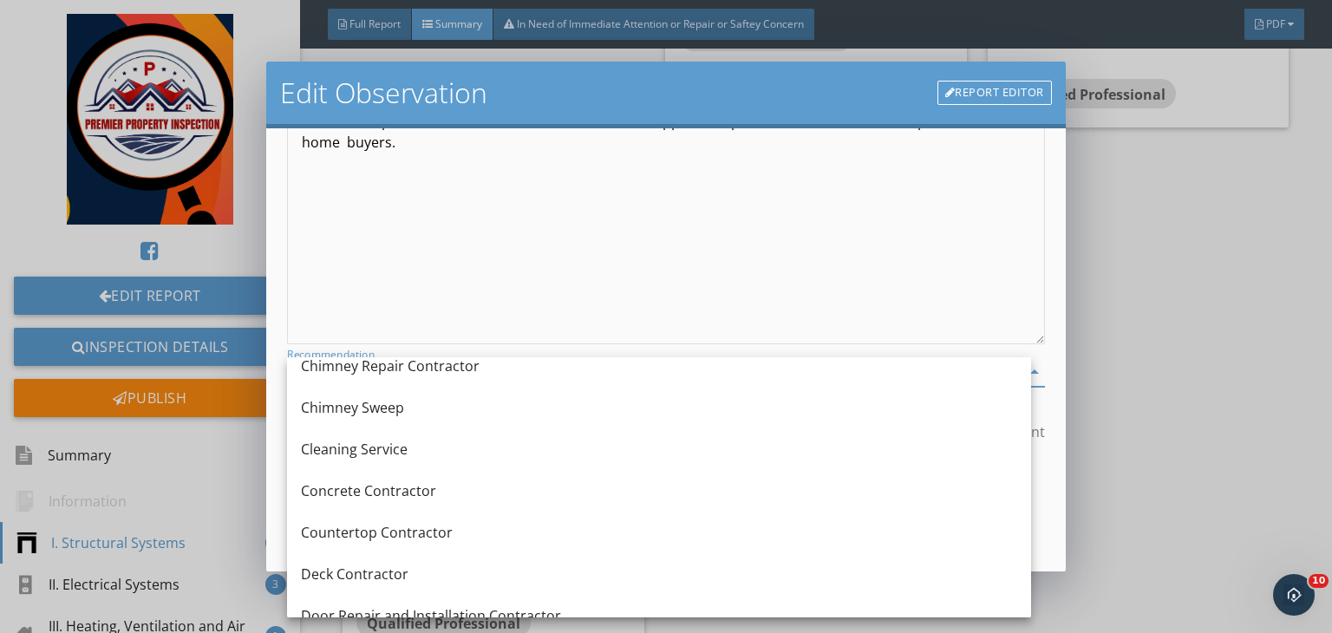
scroll to position [273, 0]
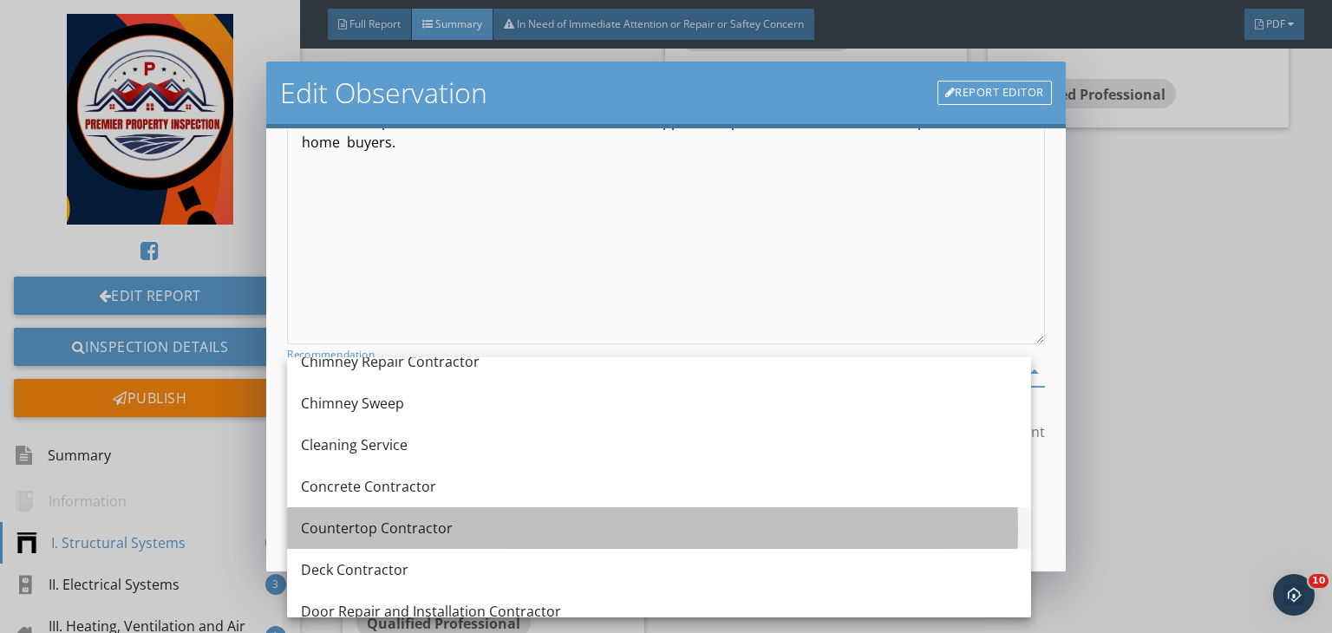
click at [359, 525] on div "Countertop Contractor" at bounding box center [659, 528] width 716 height 21
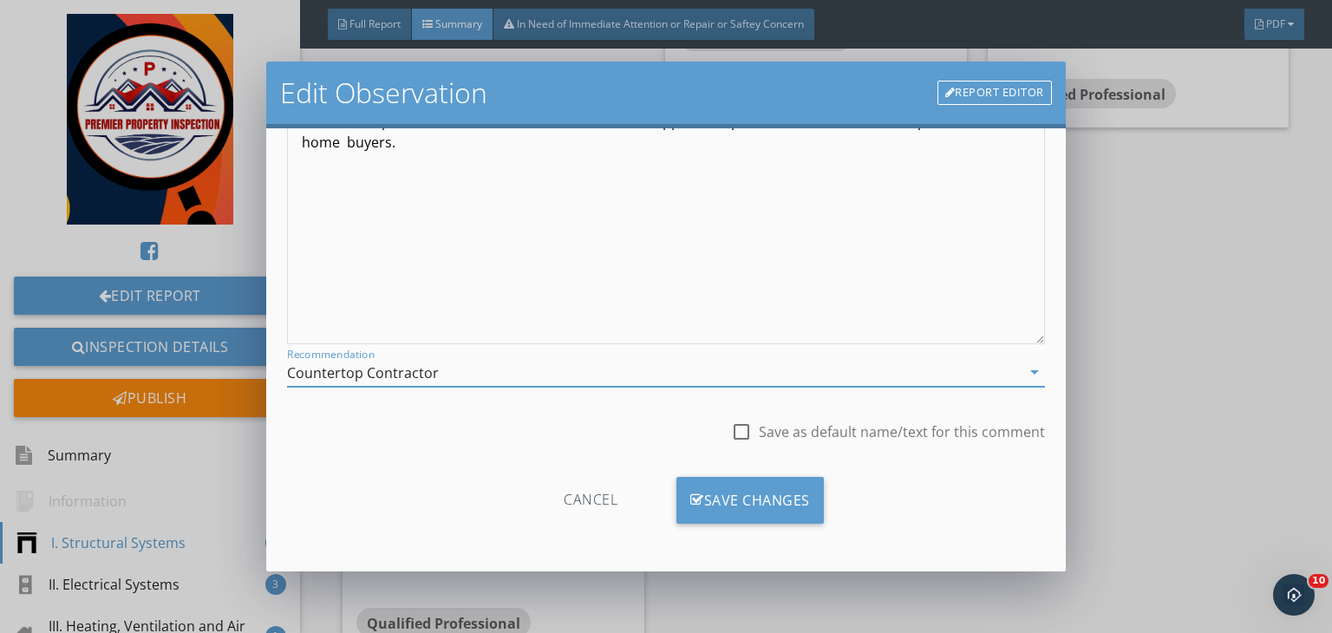
click at [431, 379] on div "Countertop Contractor" at bounding box center [363, 373] width 152 height 16
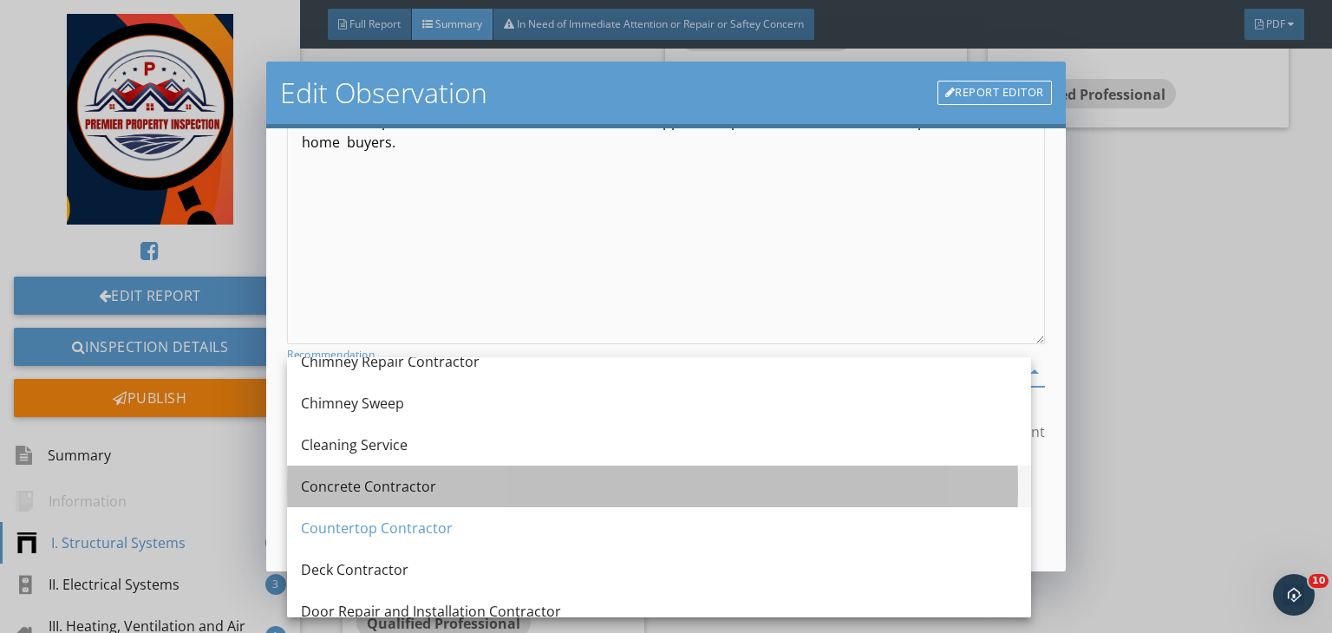
click at [347, 492] on div "Concrete Contractor" at bounding box center [659, 486] width 716 height 21
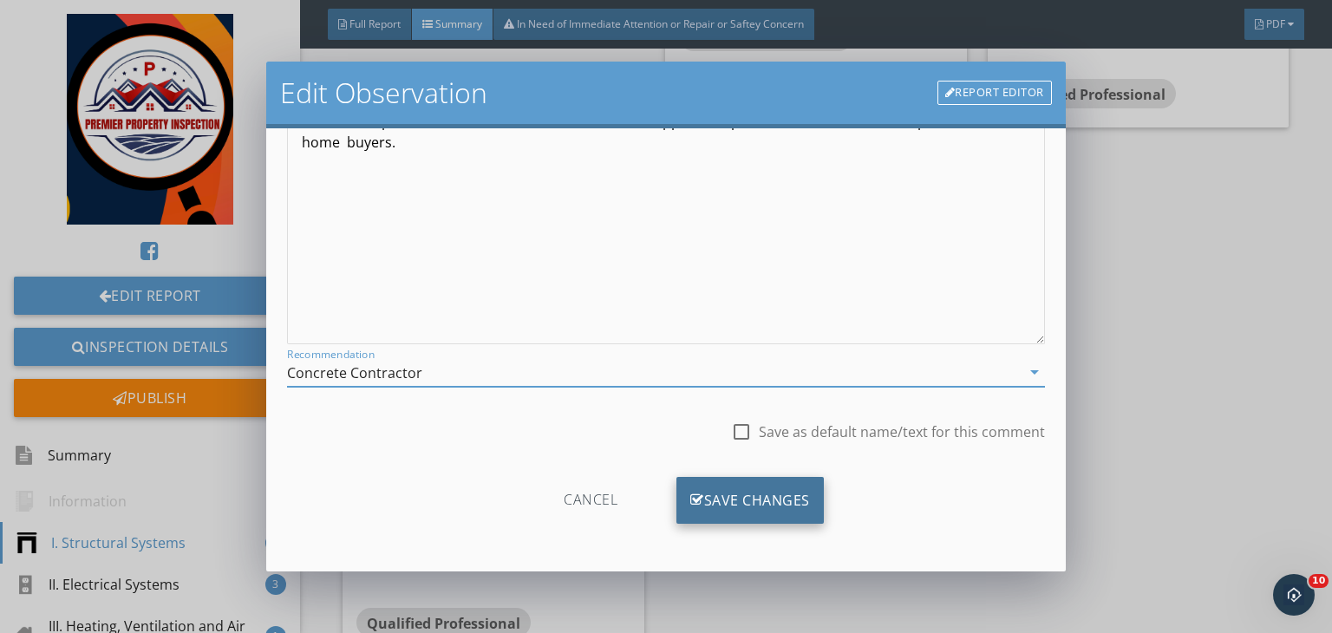
click at [727, 489] on div "Save Changes" at bounding box center [749, 500] width 147 height 47
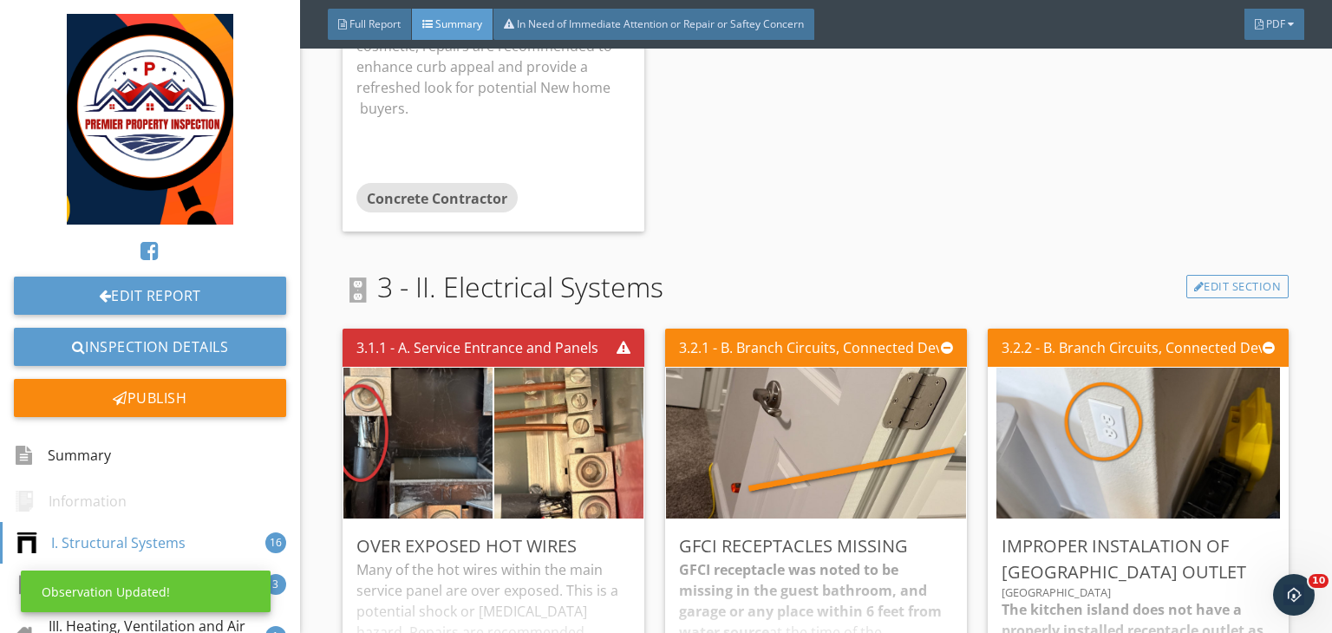
scroll to position [4167, 0]
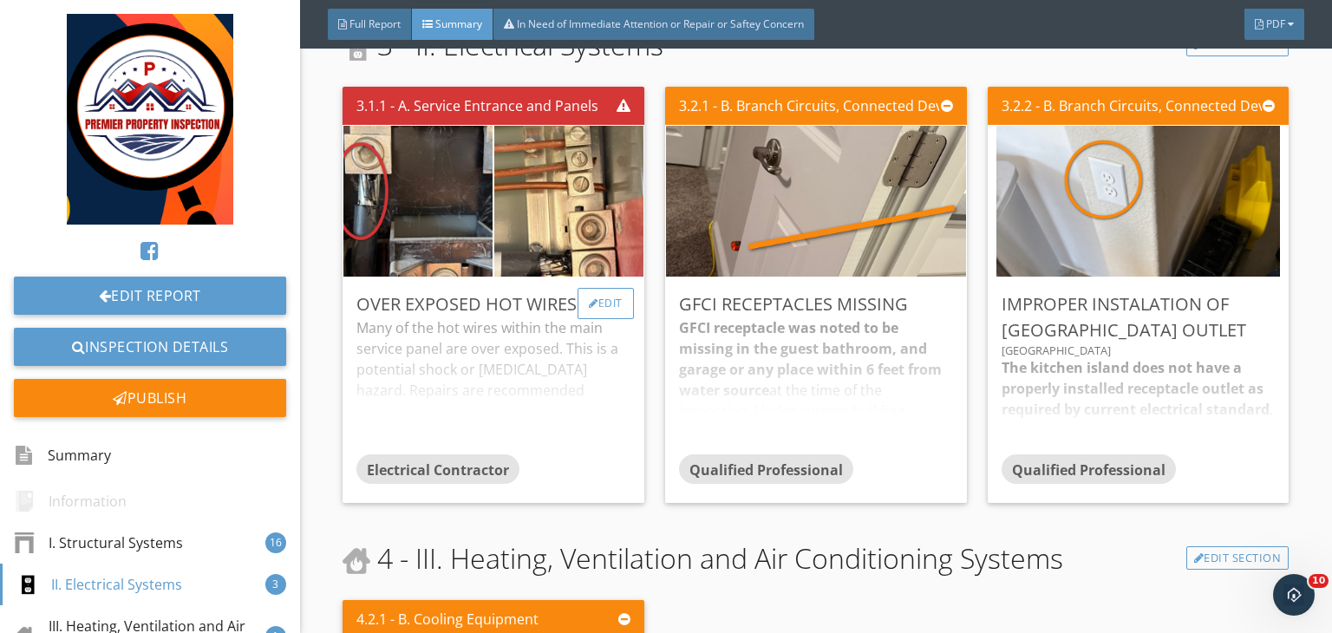
click at [600, 288] on div "Edit" at bounding box center [605, 303] width 56 height 31
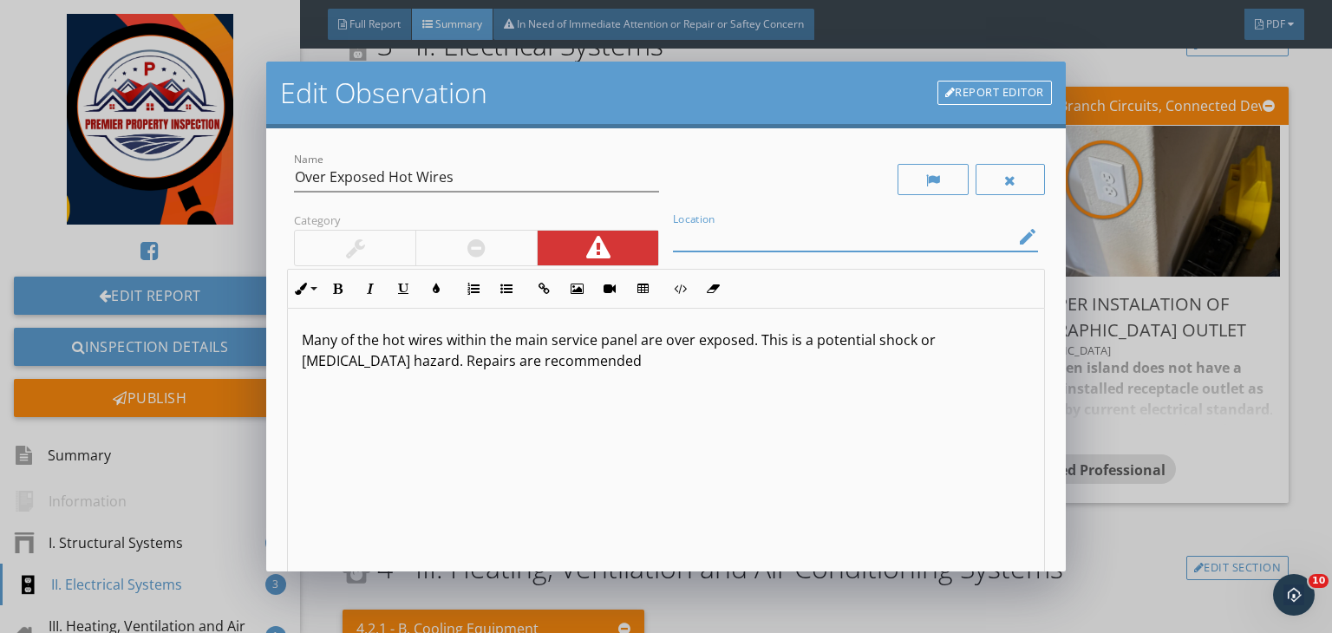
click at [706, 245] on input "Location" at bounding box center [843, 237] width 341 height 29
type input "Electrical main and sub panel"
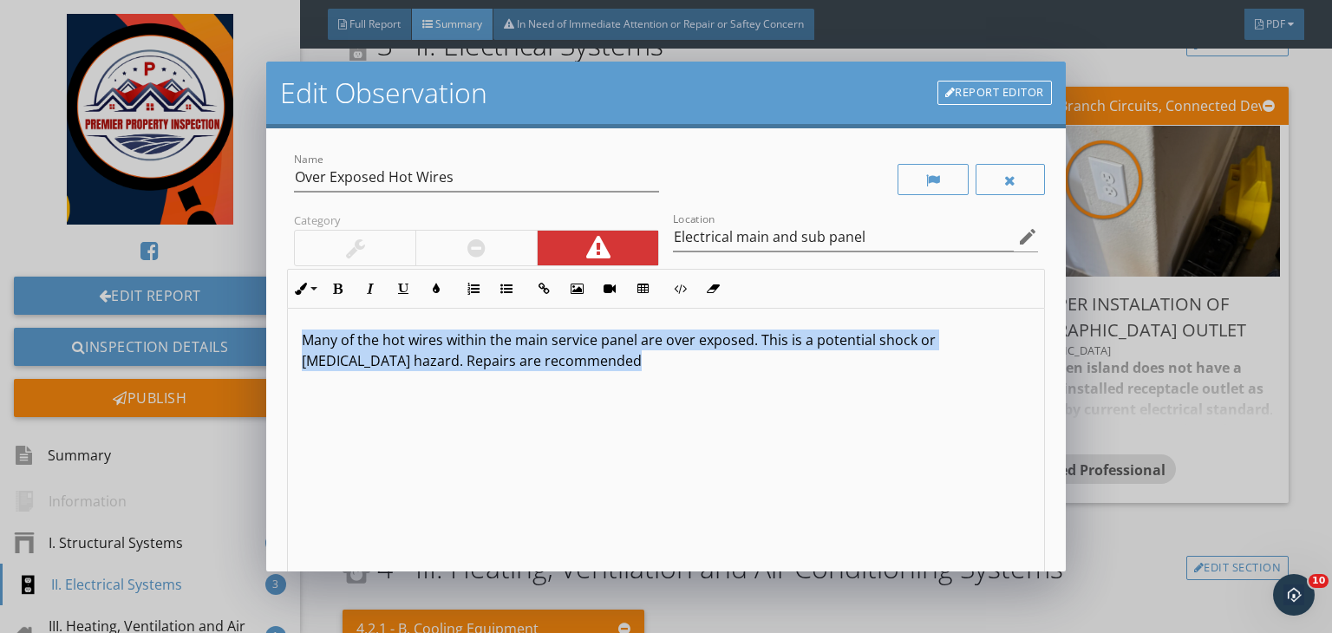
drag, startPoint x: 624, startPoint y: 360, endPoint x: 212, endPoint y: 301, distance: 416.9
click at [212, 301] on div "Edit Observation Report Editor Name Over Exposed Hot Wires Category Location El…" at bounding box center [666, 316] width 1332 height 633
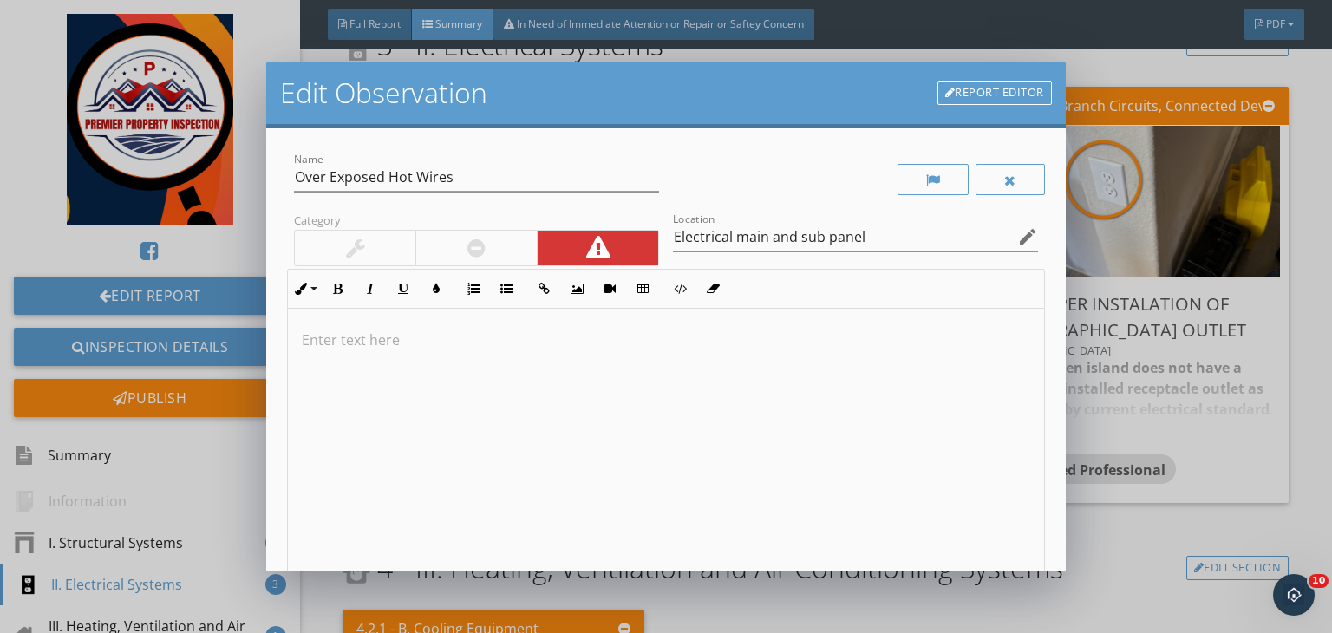
click at [466, 337] on p at bounding box center [666, 339] width 728 height 21
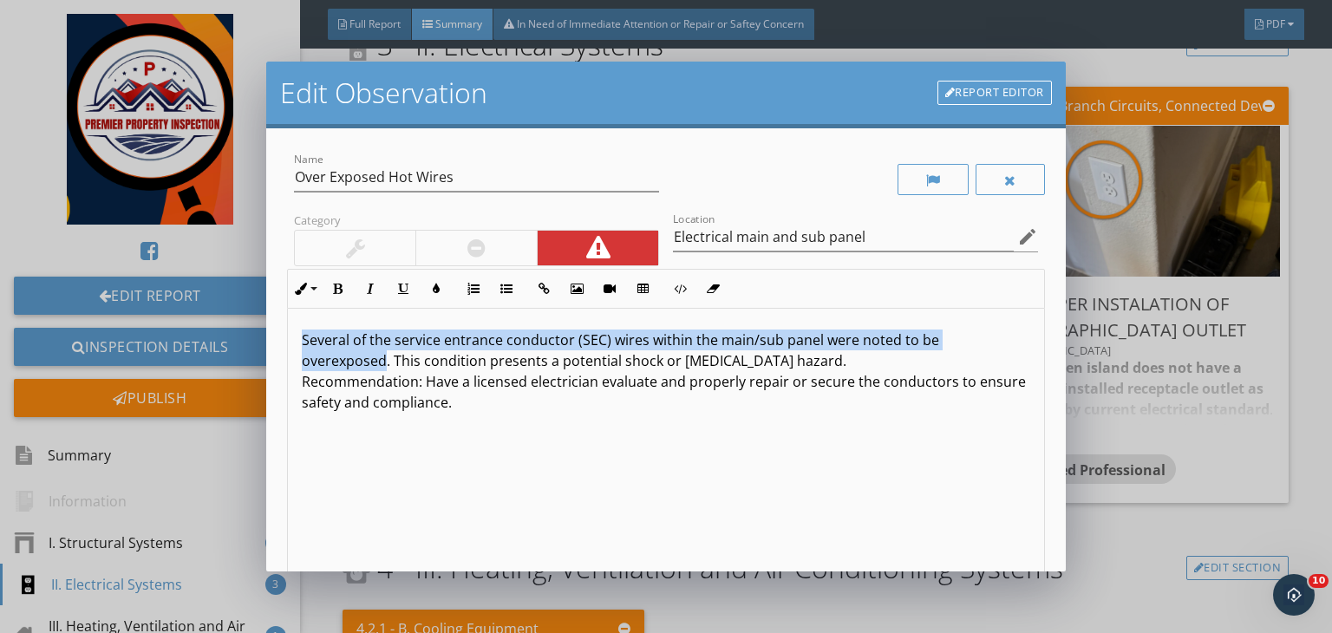
drag, startPoint x: 387, startPoint y: 355, endPoint x: 277, endPoint y: 336, distance: 111.9
click at [277, 336] on div "Name Over Exposed Hot Wires Category Location Electrical main and sub panel edi…" at bounding box center [665, 349] width 799 height 443
click at [341, 288] on icon "button" at bounding box center [337, 289] width 12 height 12
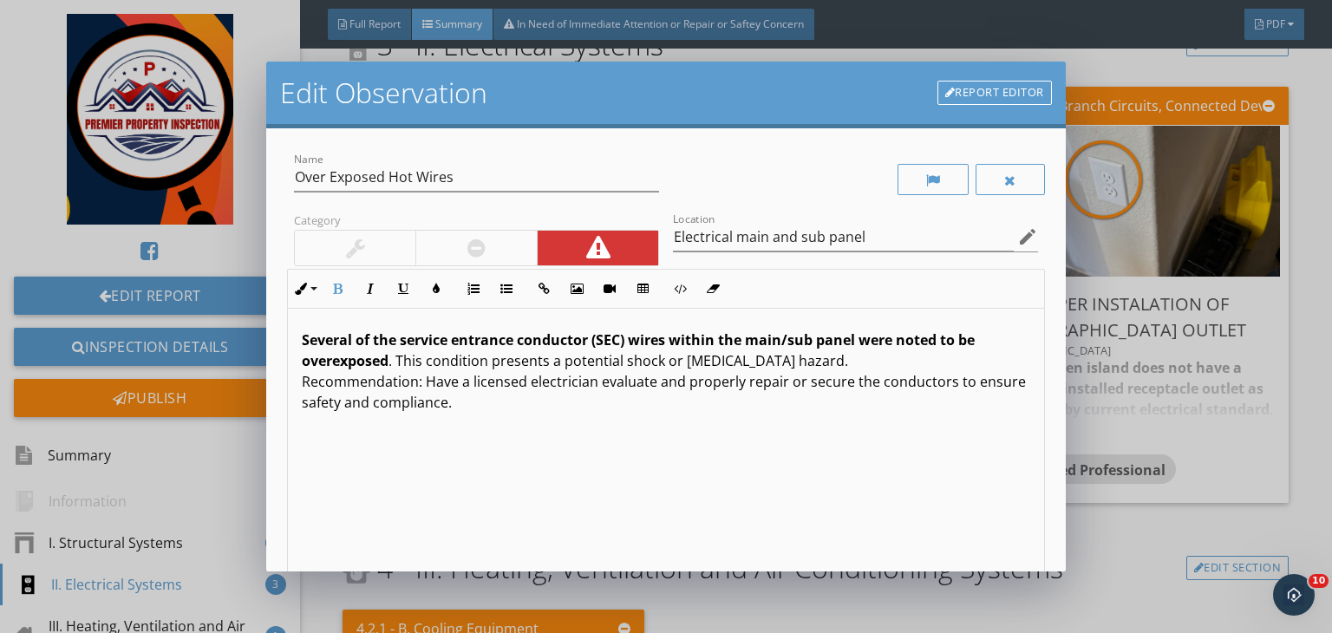
scroll to position [239, 0]
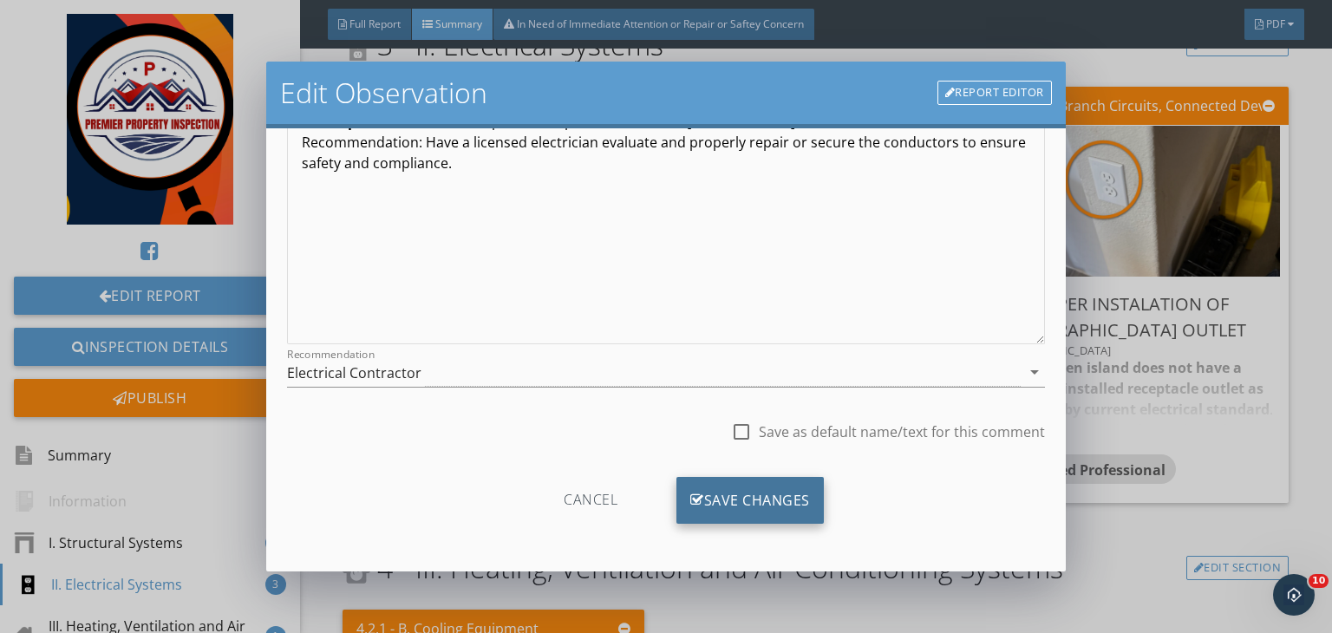
click at [720, 500] on div "Save Changes" at bounding box center [749, 500] width 147 height 47
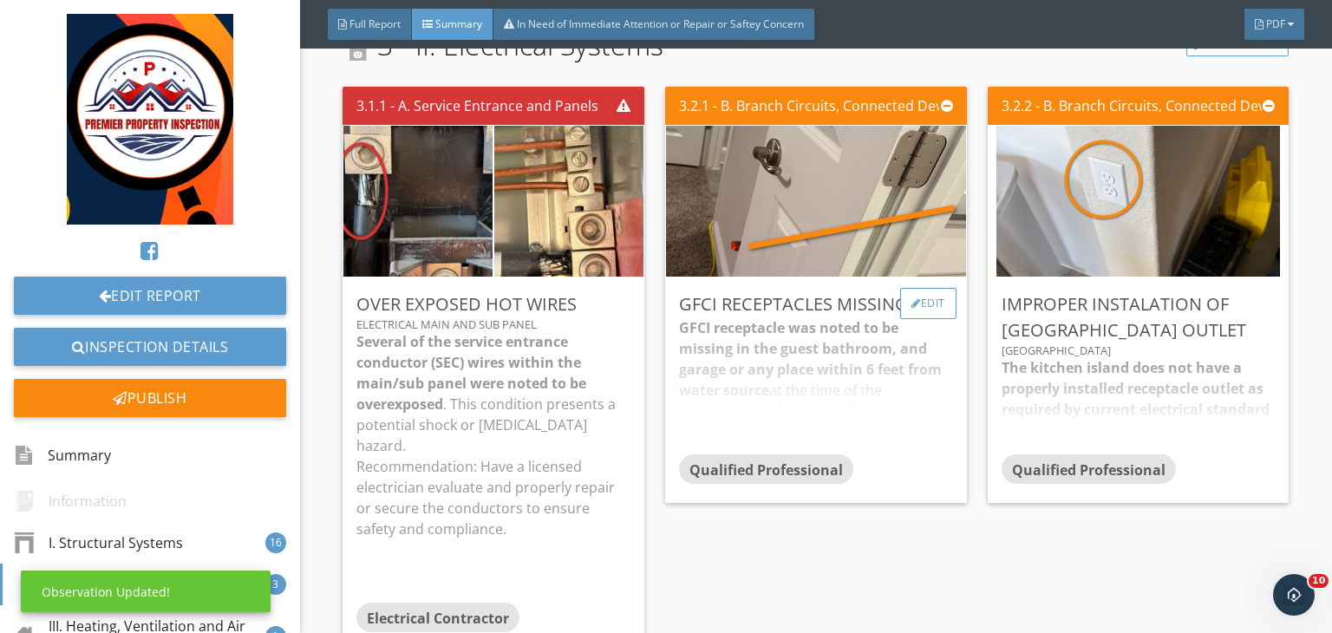
click at [912, 288] on div "Edit" at bounding box center [928, 303] width 56 height 31
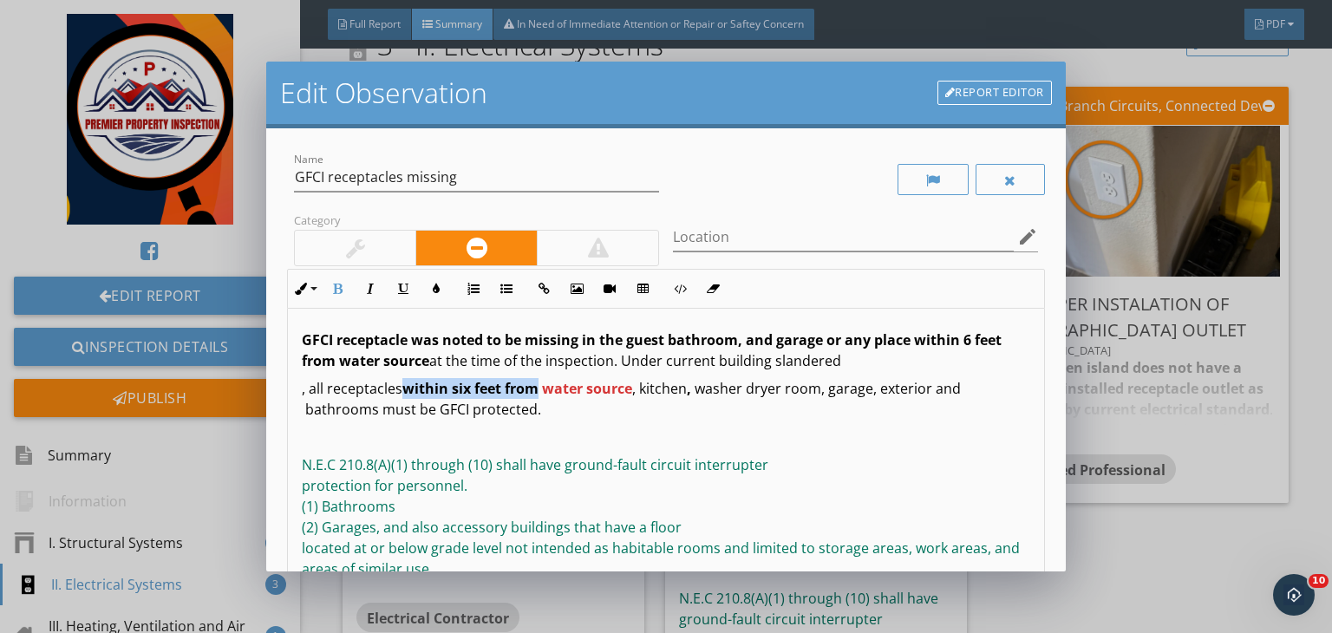
drag, startPoint x: 541, startPoint y: 382, endPoint x: 404, endPoint y: 380, distance: 137.0
click at [404, 380] on span "within six feet from water source" at bounding box center [517, 388] width 230 height 19
copy span "within six feet from"
click at [714, 251] on div "Location edit" at bounding box center [855, 237] width 365 height 29
paste input "within six feet from"
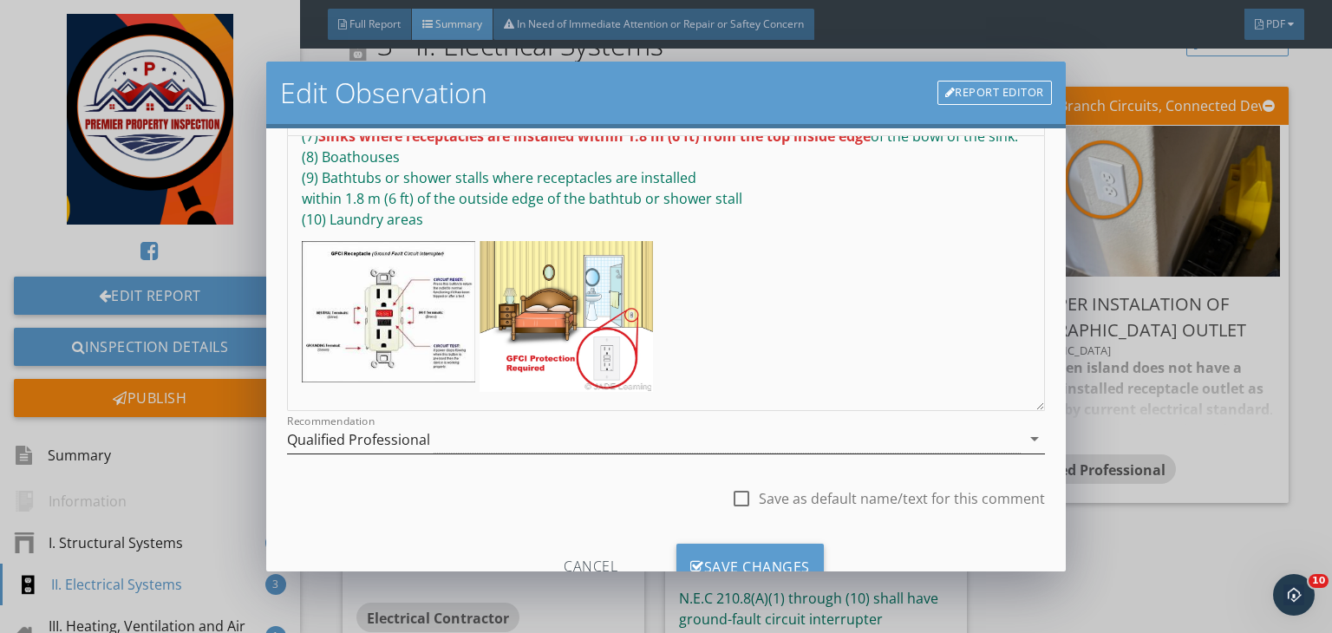
scroll to position [173, 0]
type input "within six feet from master bath sink"
click at [420, 433] on div "Qualified Professional" at bounding box center [358, 439] width 143 height 16
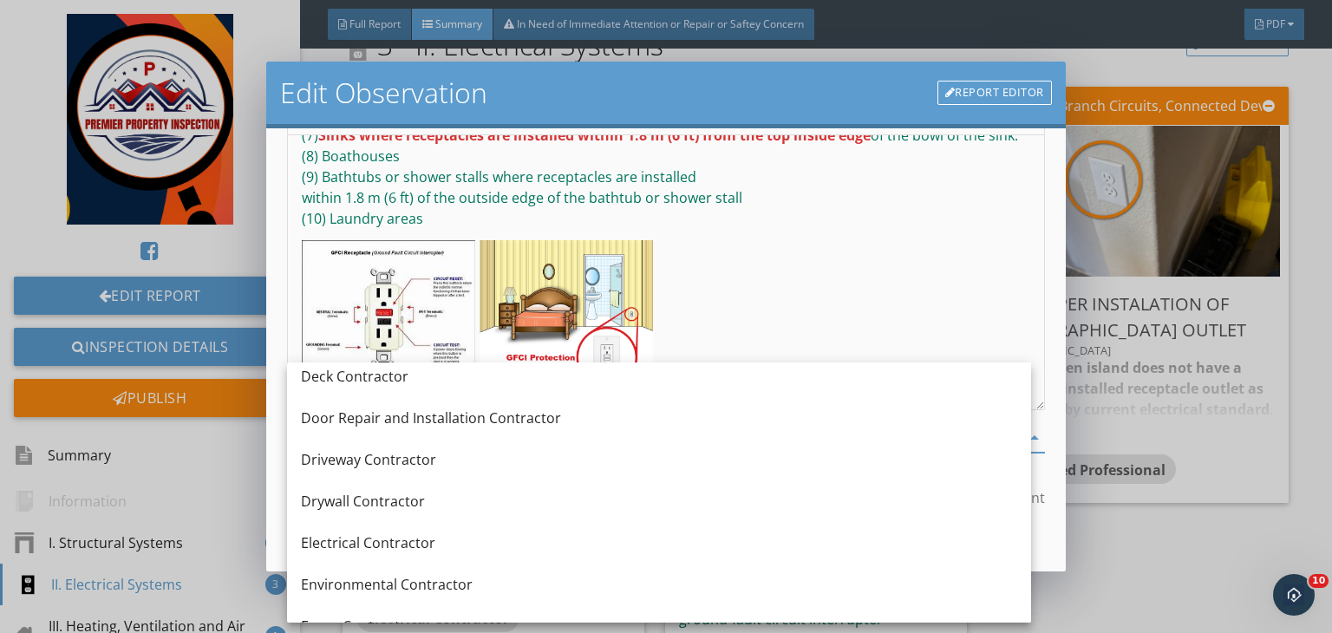
scroll to position [481, 0]
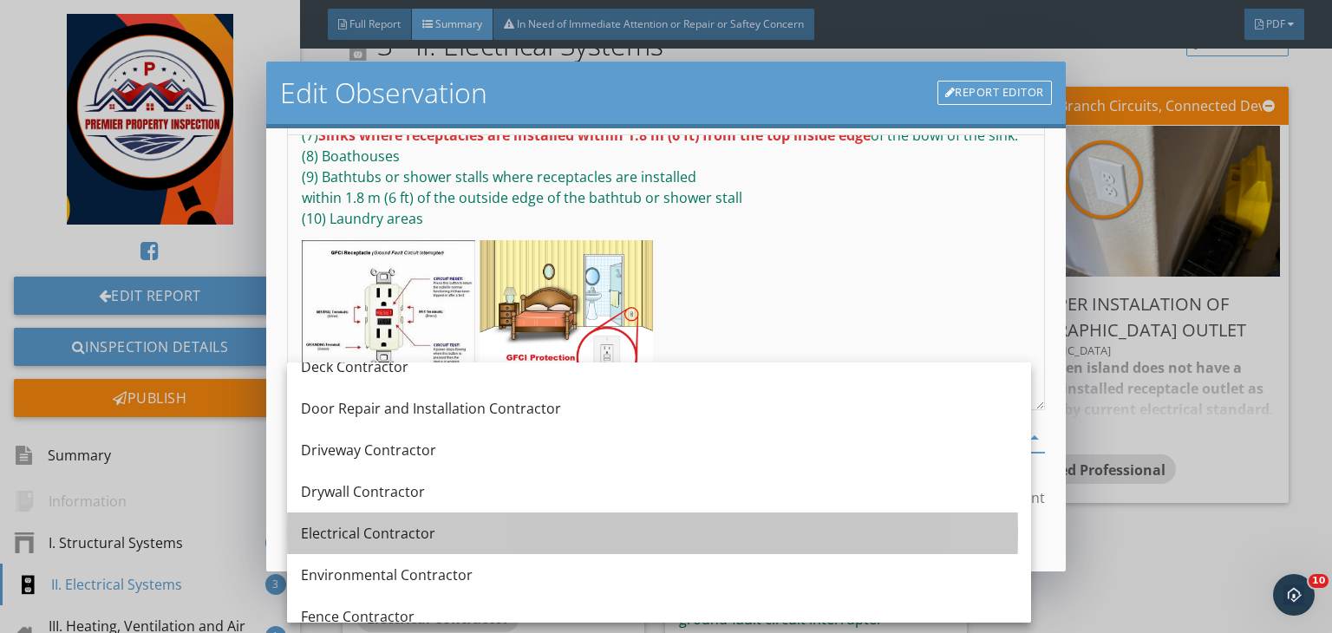
click at [357, 545] on div "Electrical Contractor" at bounding box center [659, 533] width 716 height 42
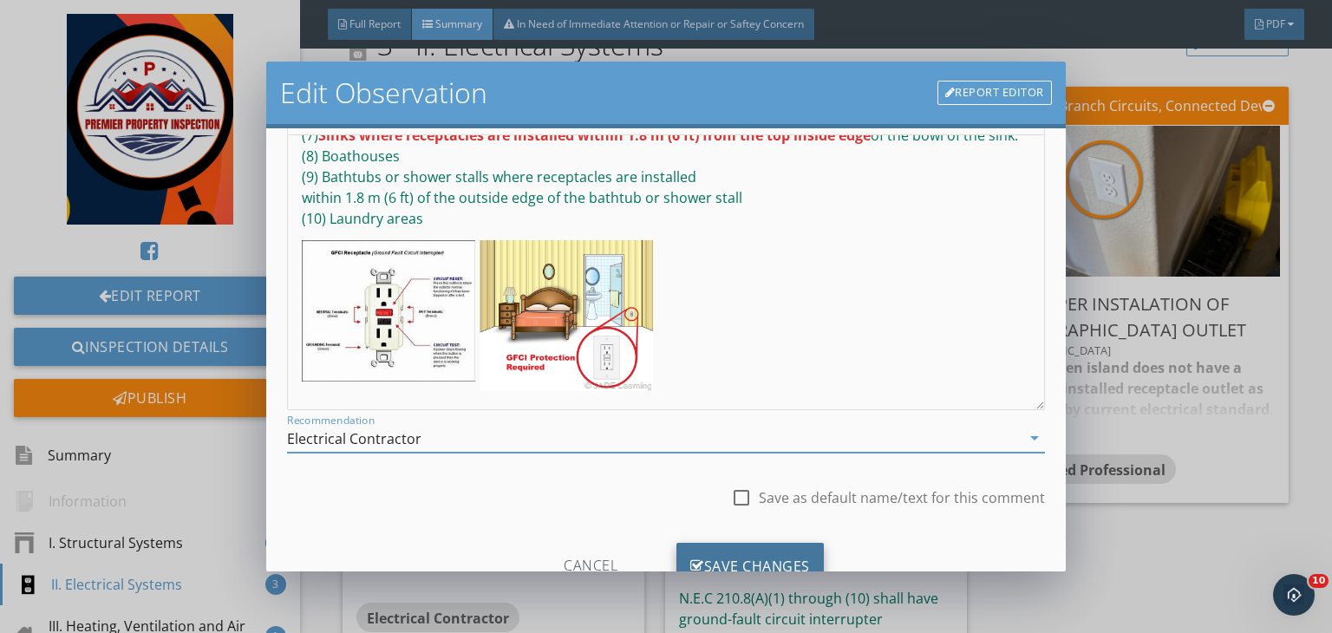
click at [750, 549] on div "Save Changes" at bounding box center [749, 566] width 147 height 47
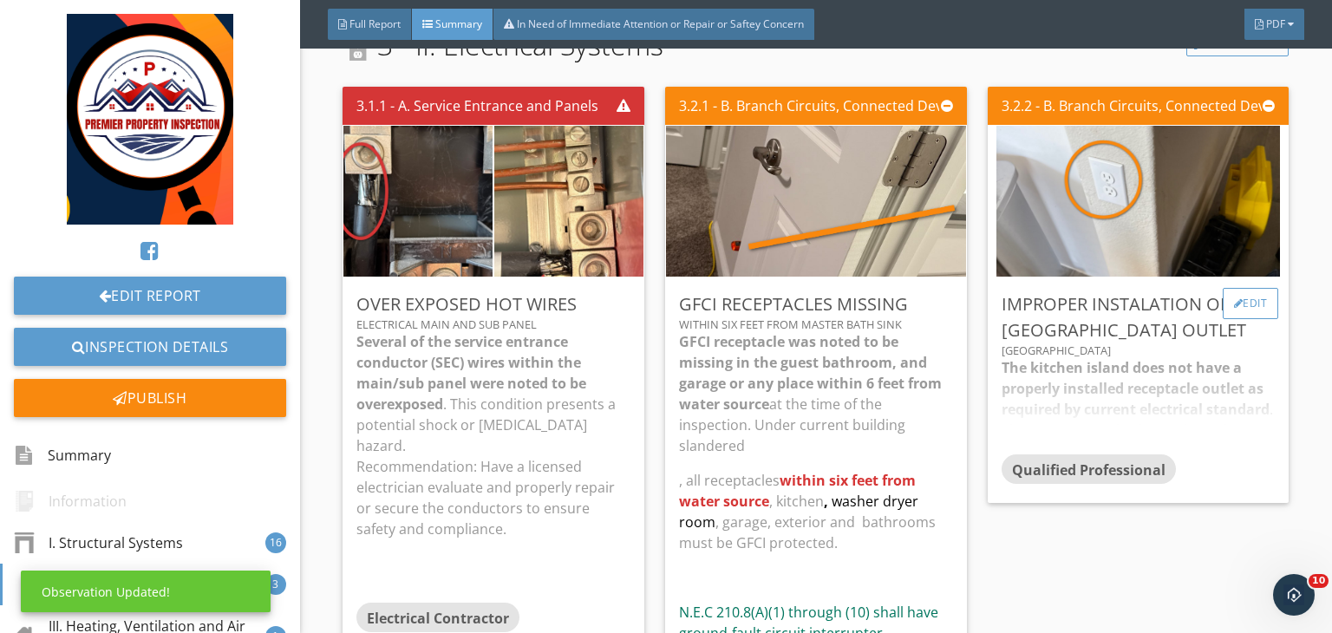
click at [1248, 288] on div "Edit" at bounding box center [1250, 303] width 56 height 31
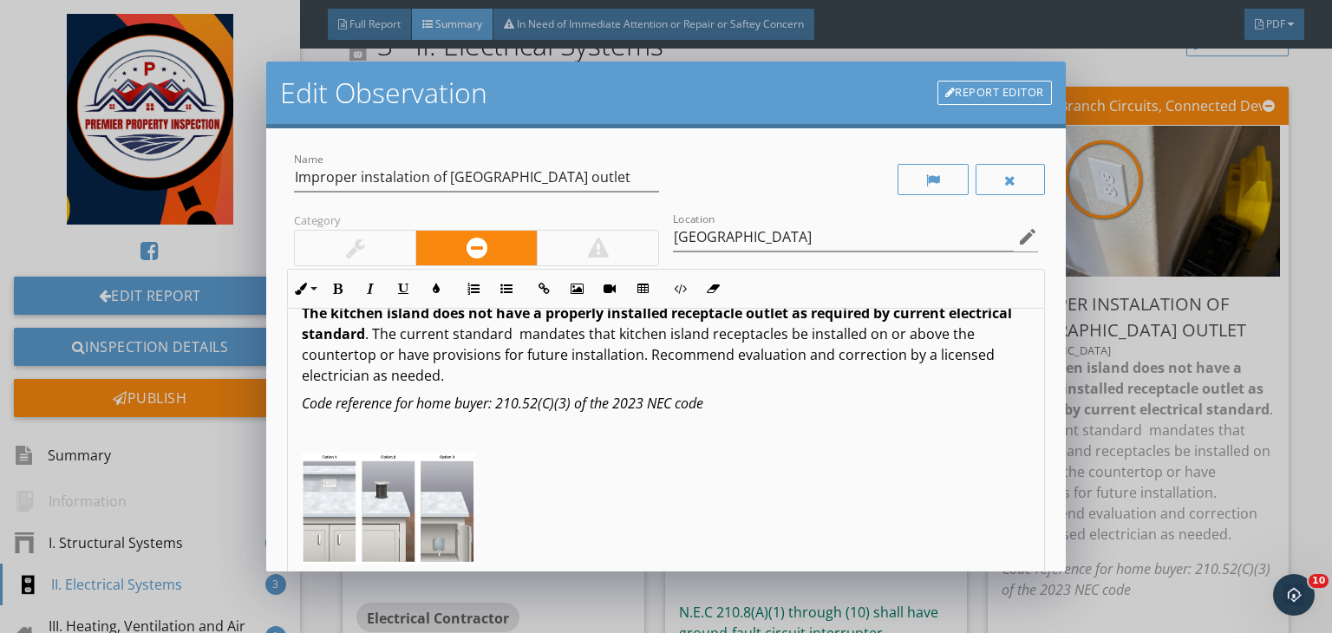
scroll to position [239, 0]
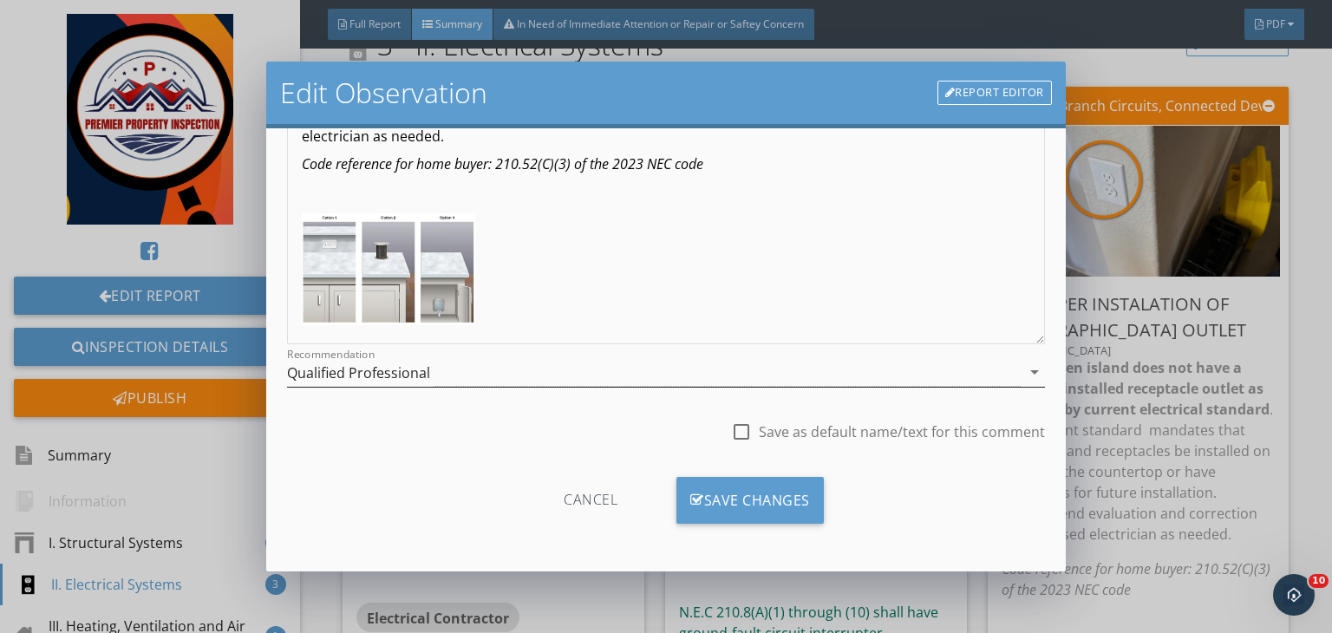
click at [596, 362] on div "Qualified Professional" at bounding box center [653, 372] width 733 height 29
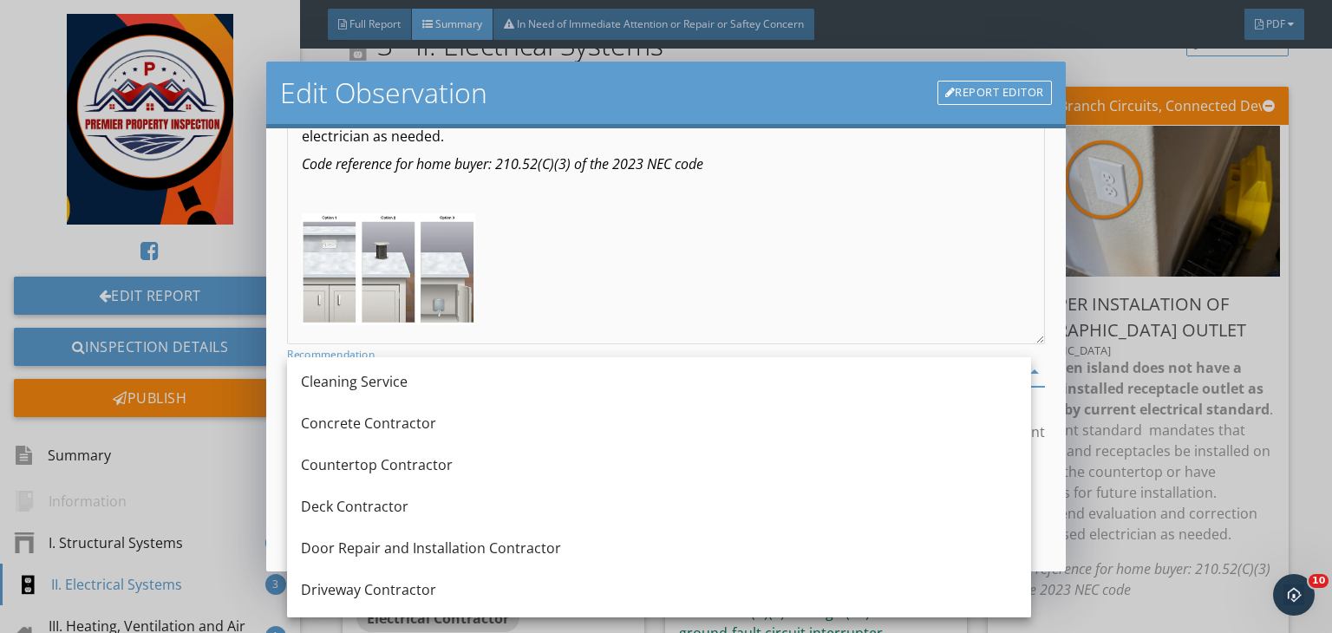
scroll to position [429, 0]
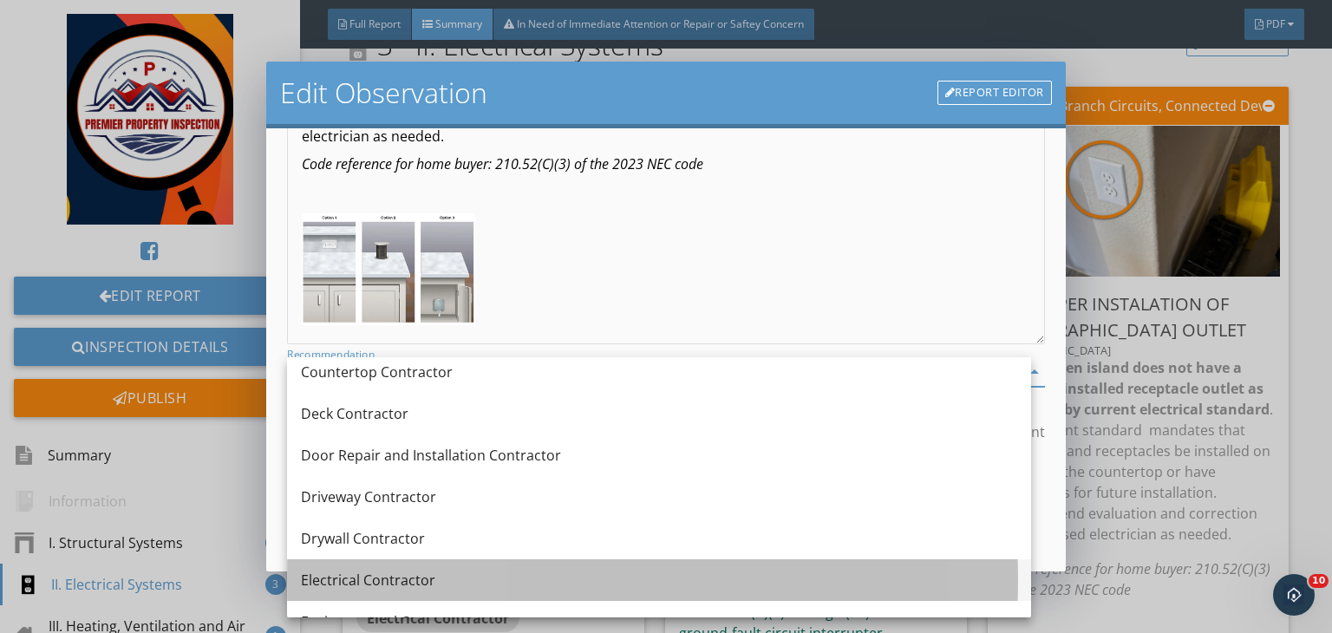
click at [394, 582] on div "Electrical Contractor" at bounding box center [659, 580] width 716 height 21
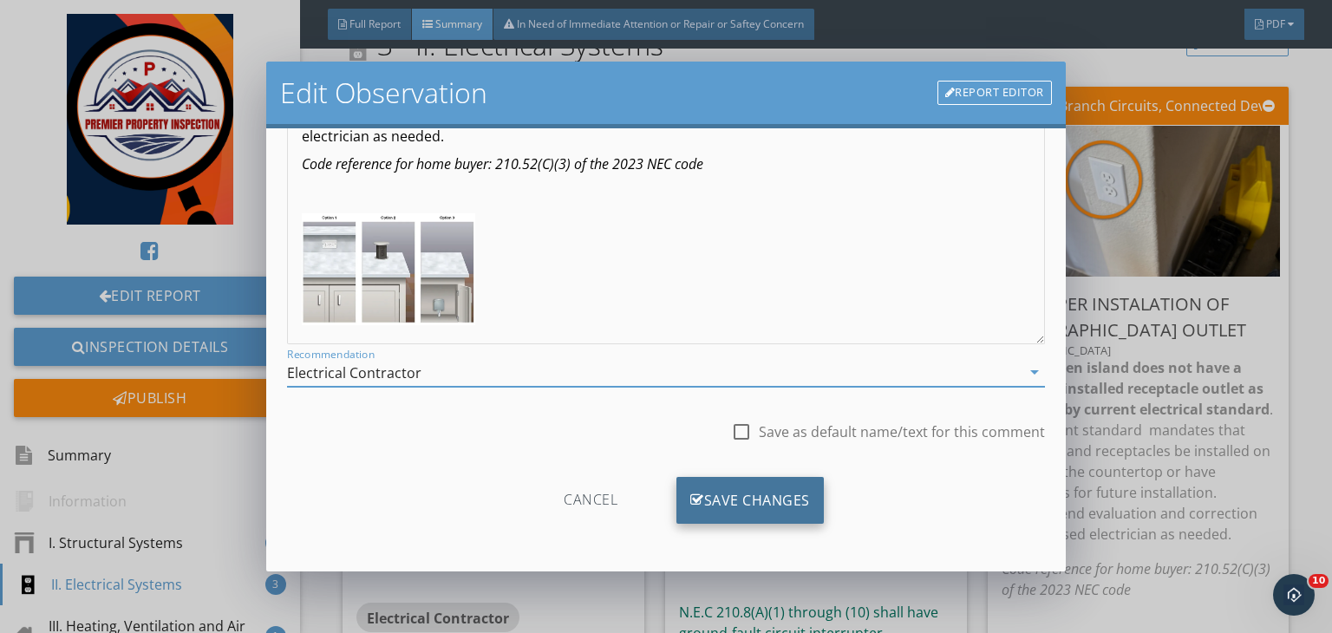
click at [723, 507] on div "Save Changes" at bounding box center [749, 500] width 147 height 47
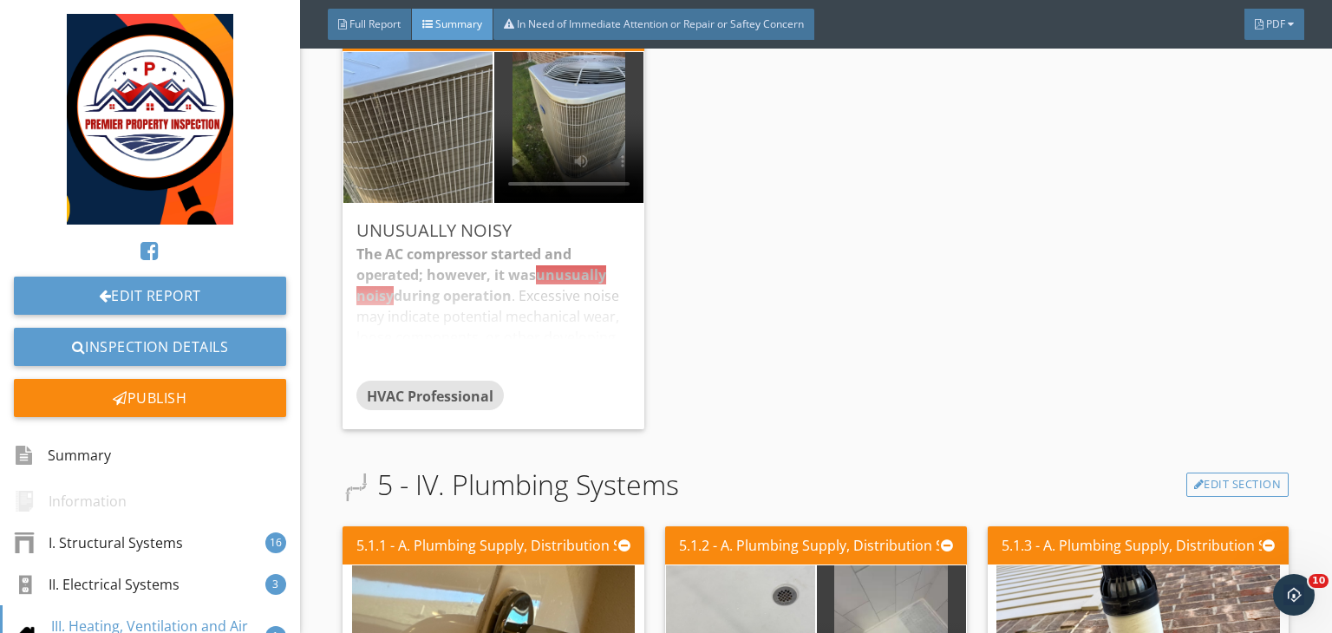
scroll to position [5954, 0]
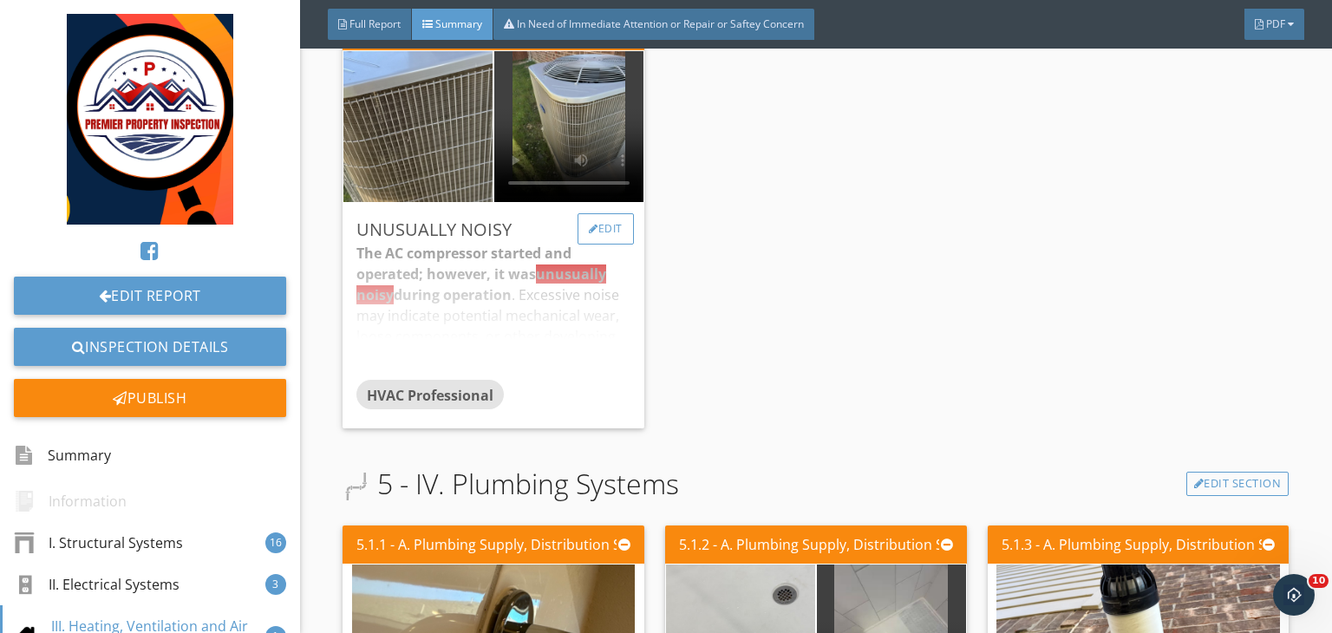
click at [613, 213] on div "Edit" at bounding box center [605, 228] width 56 height 31
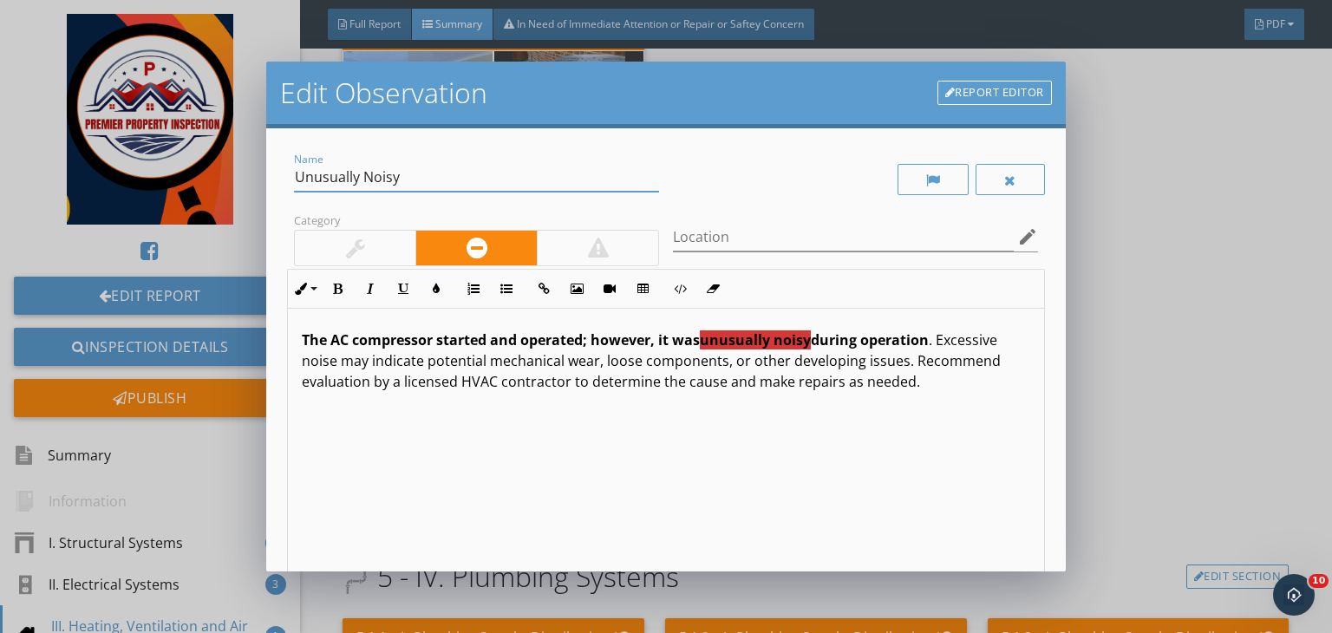
click at [440, 178] on input "Unusually Noisy" at bounding box center [476, 177] width 365 height 29
type input "Unusually Noisy and vibration"
click at [721, 230] on input "Location" at bounding box center [843, 237] width 341 height 29
click at [792, 243] on input "AC condenser unit" at bounding box center [843, 237] width 341 height 29
type input "AC condenser unit (left side of the house)"
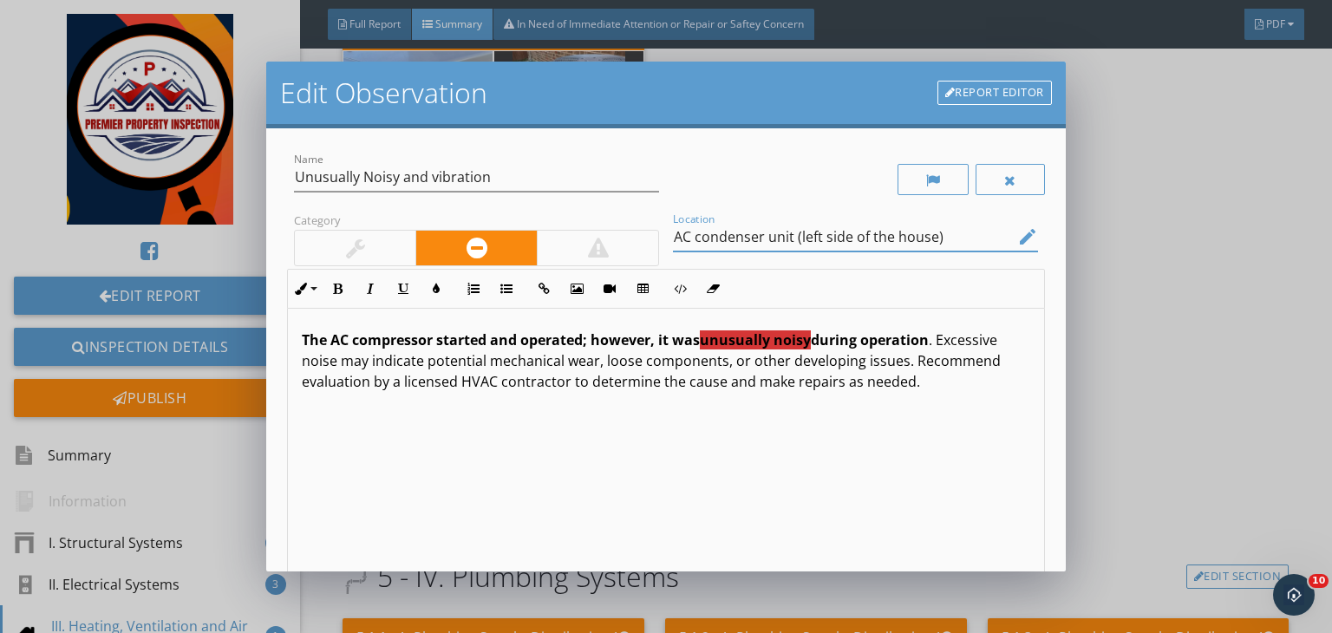
click at [813, 344] on strong "The AC compressor started and operated; however, it was unusually noisy during …" at bounding box center [615, 339] width 627 height 19
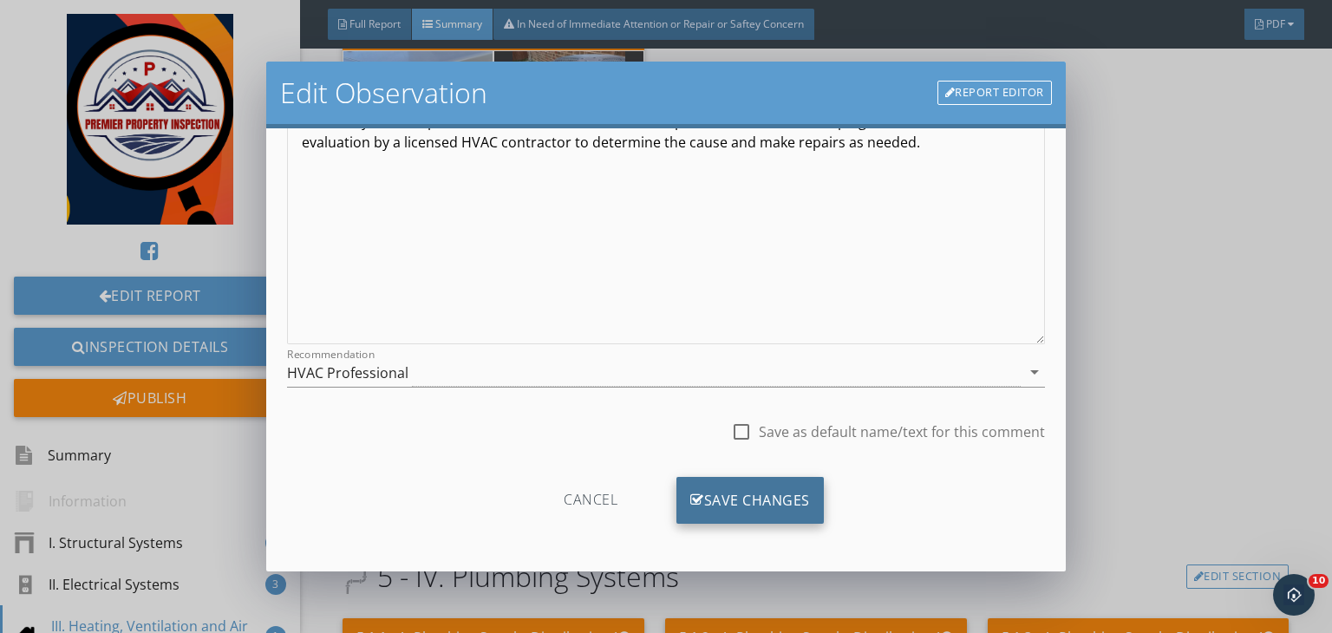
click at [737, 490] on div "Save Changes" at bounding box center [749, 500] width 147 height 47
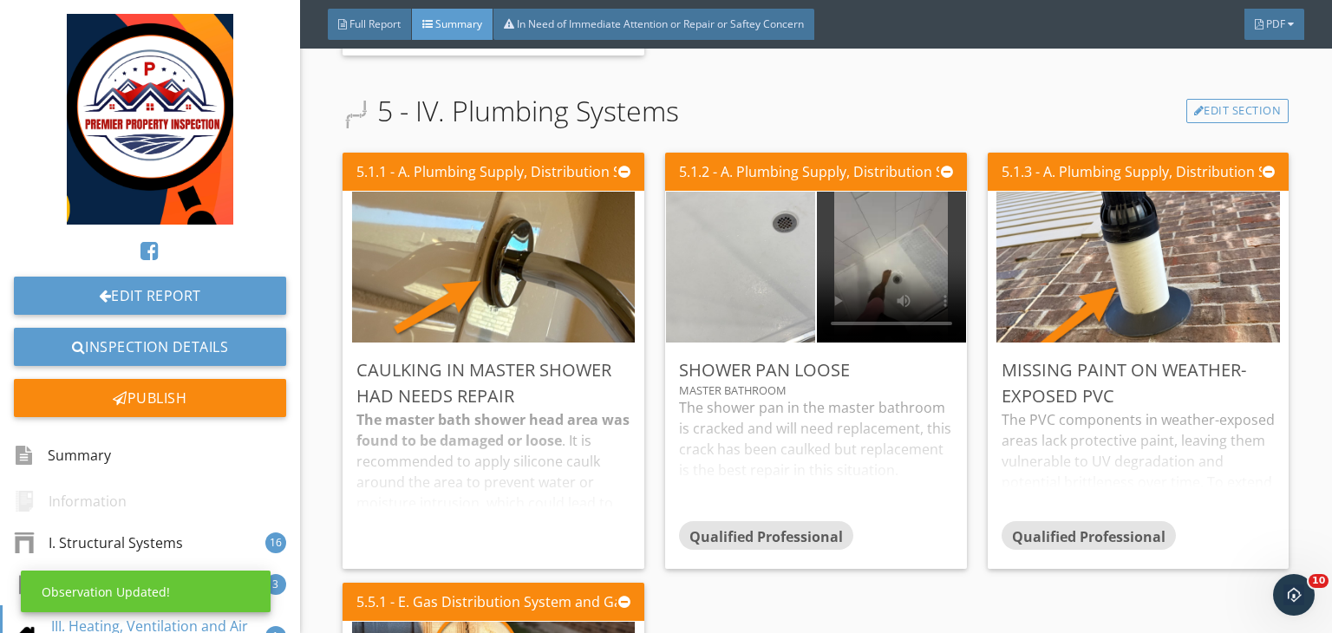
scroll to position [6460, 0]
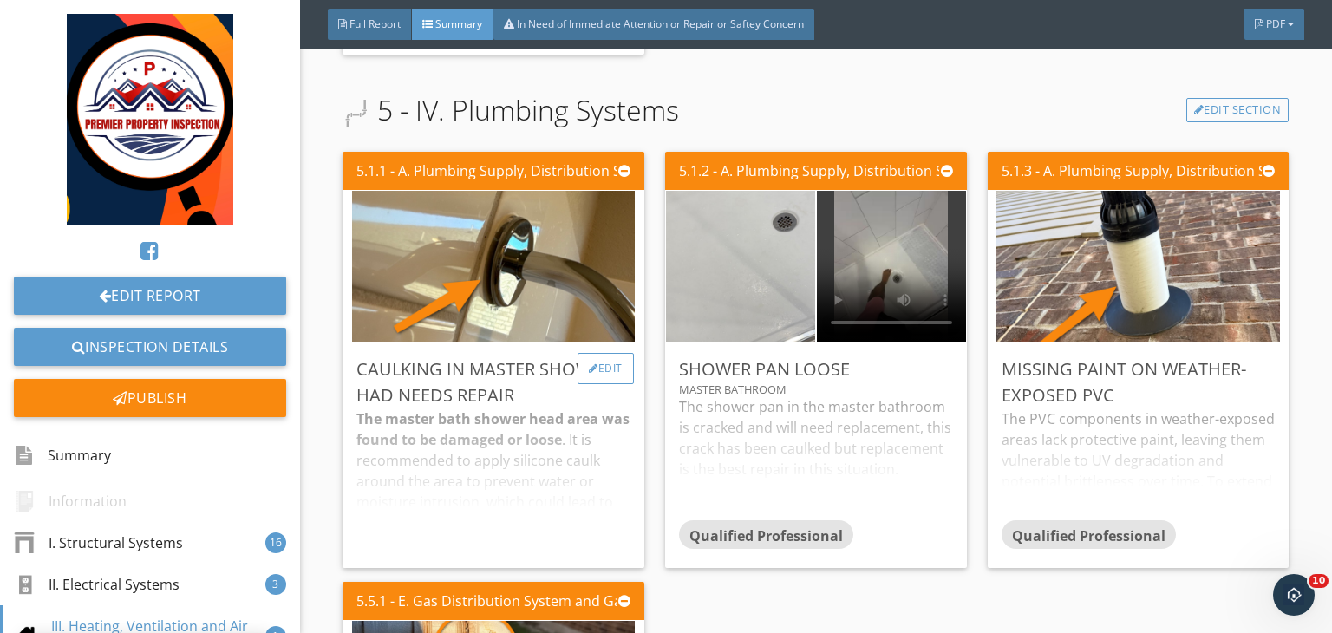
click at [606, 353] on div "Edit" at bounding box center [605, 368] width 56 height 31
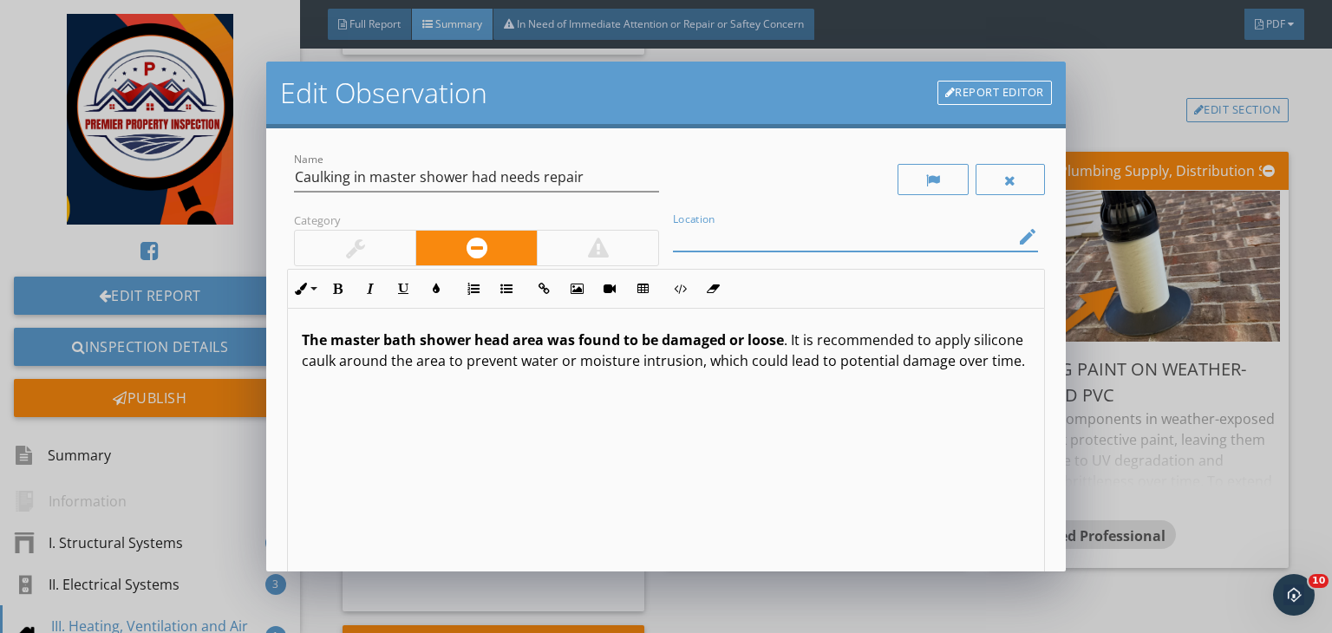
click at [708, 241] on input "Location" at bounding box center [843, 237] width 341 height 29
type input "One or more shower head"
click at [364, 341] on strong "The master bath shower head area was found to be damaged or loose" at bounding box center [543, 339] width 482 height 19
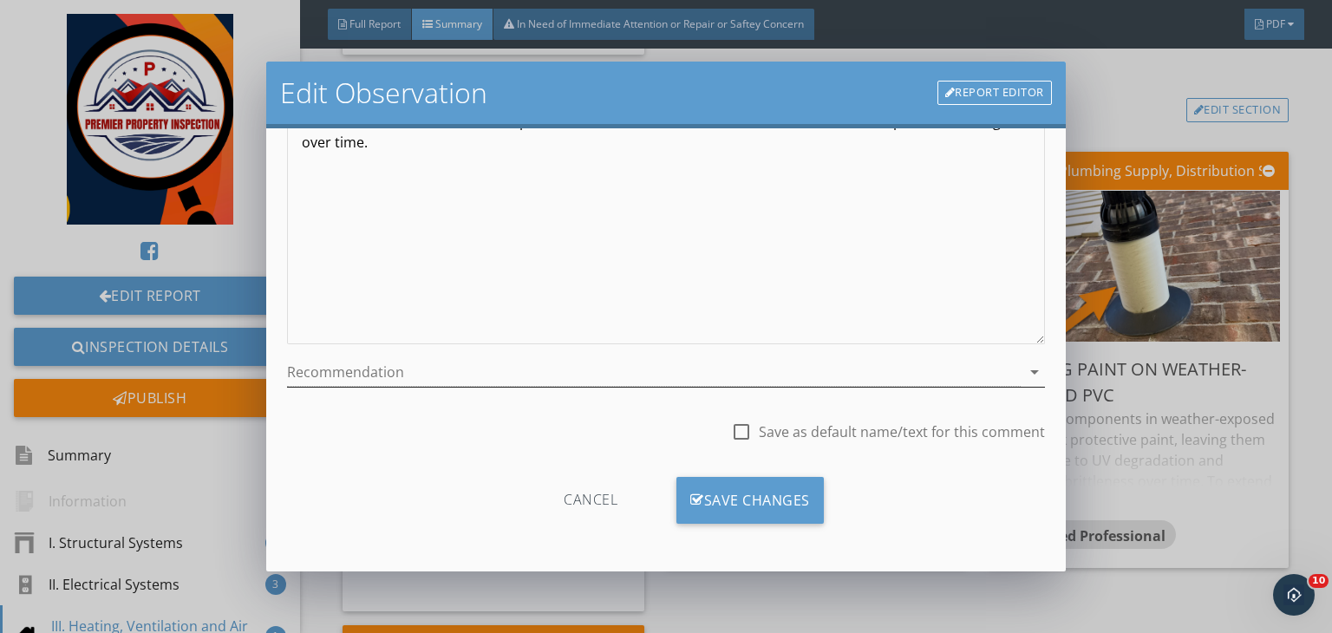
click at [464, 375] on div at bounding box center [653, 372] width 733 height 29
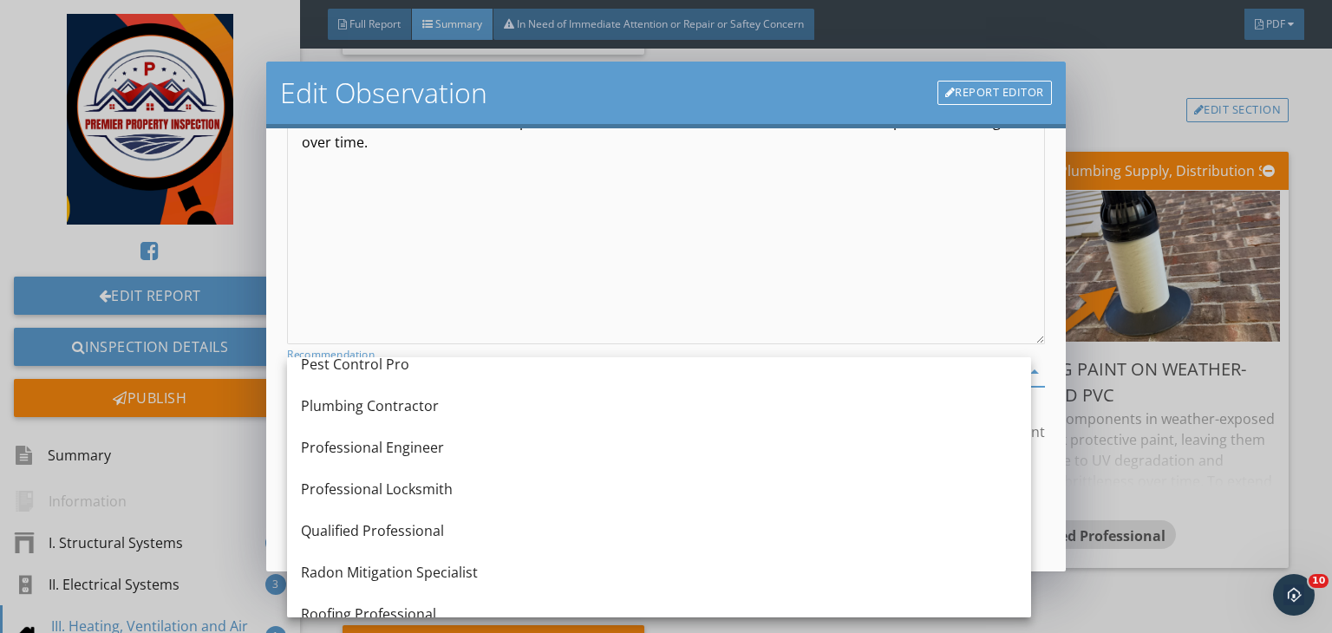
scroll to position [1730, 0]
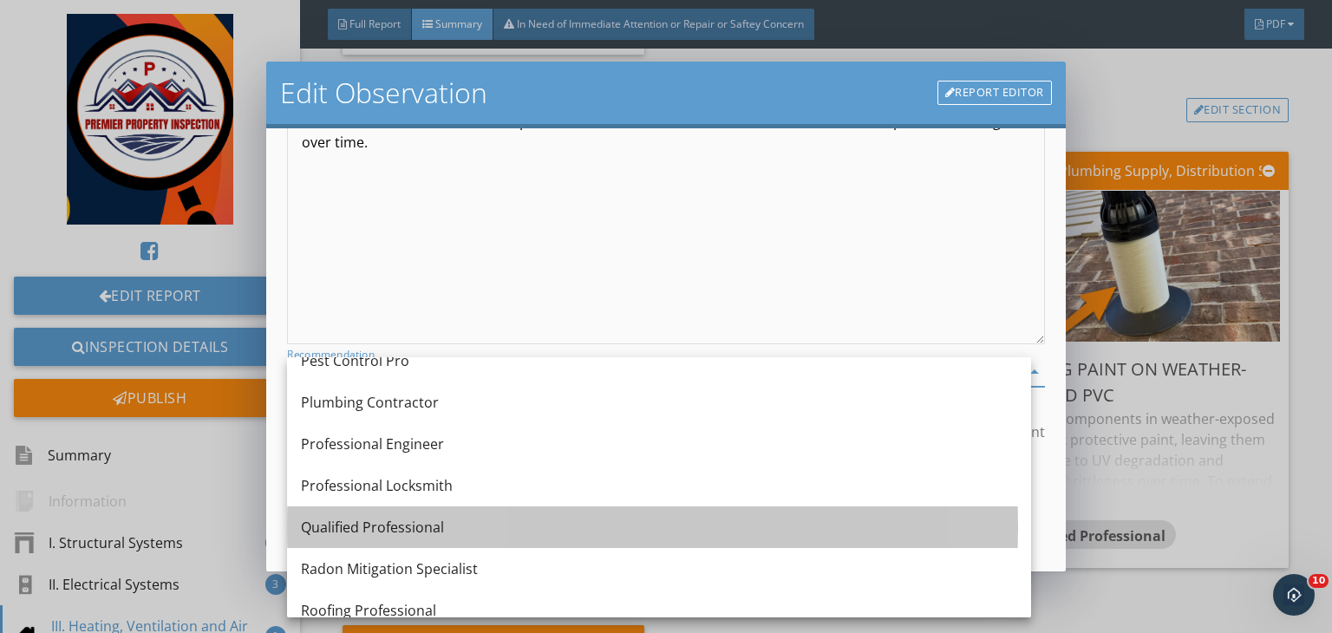
click at [374, 508] on div "Qualified Professional" at bounding box center [659, 527] width 716 height 42
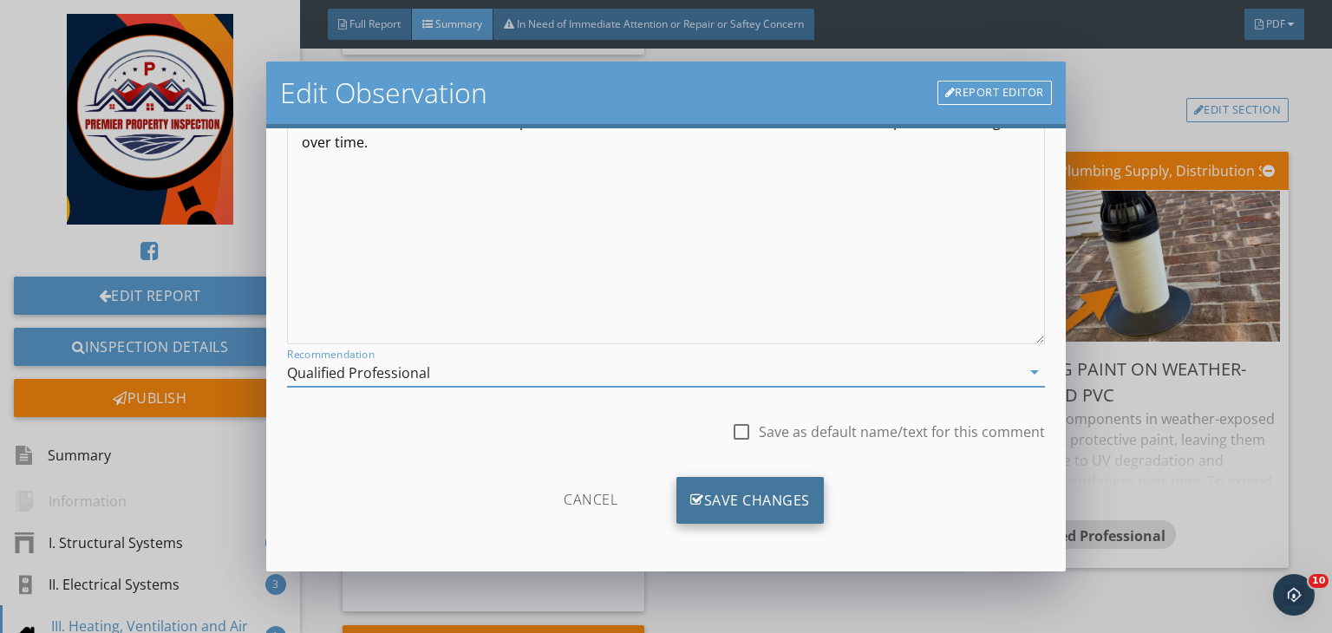
click at [732, 494] on div "Save Changes" at bounding box center [749, 500] width 147 height 47
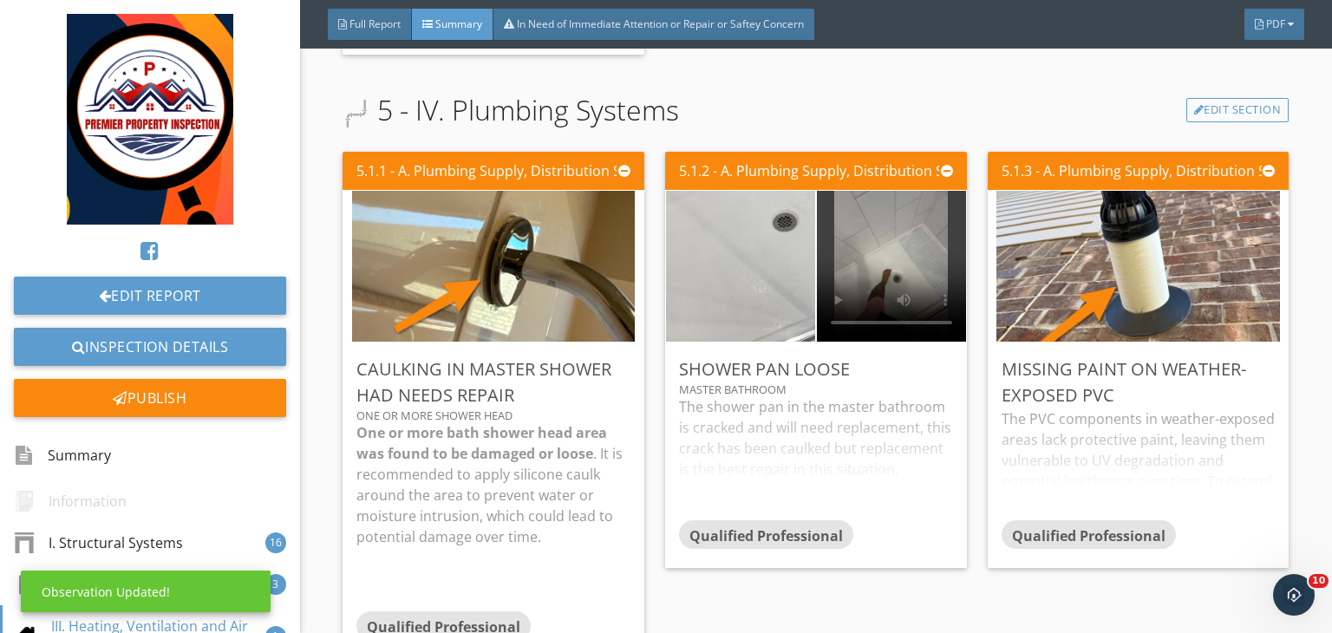
scroll to position [34, 0]
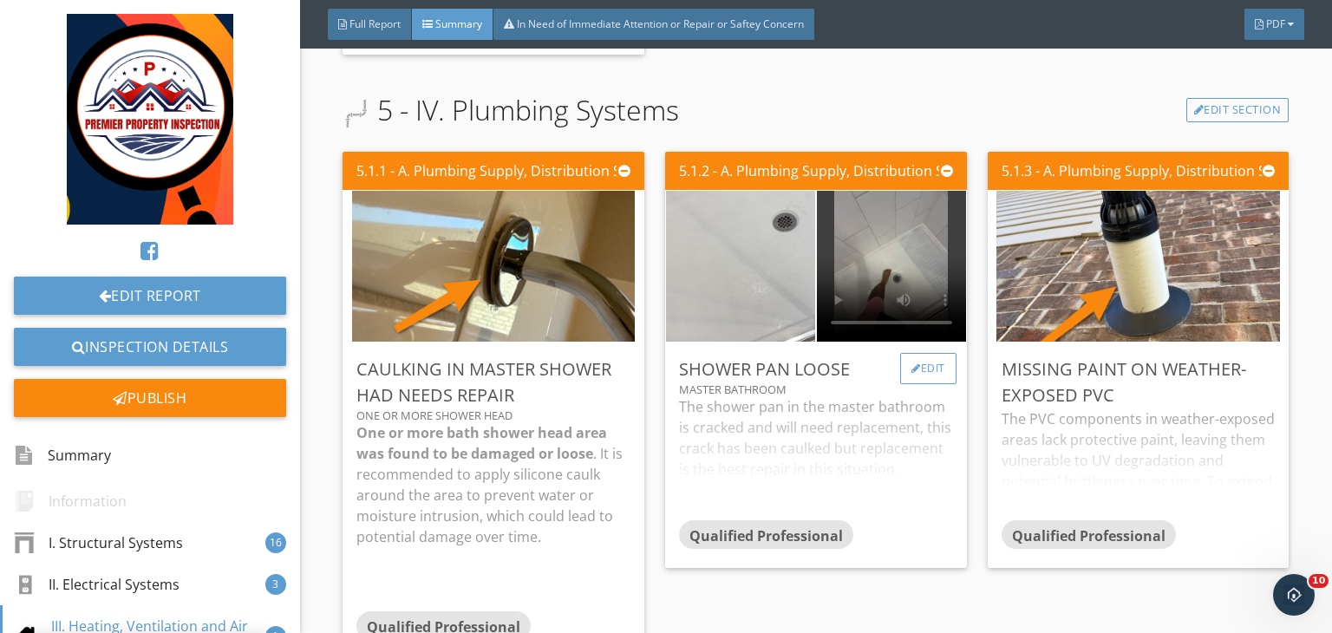
click at [933, 353] on div "Edit" at bounding box center [928, 368] width 56 height 31
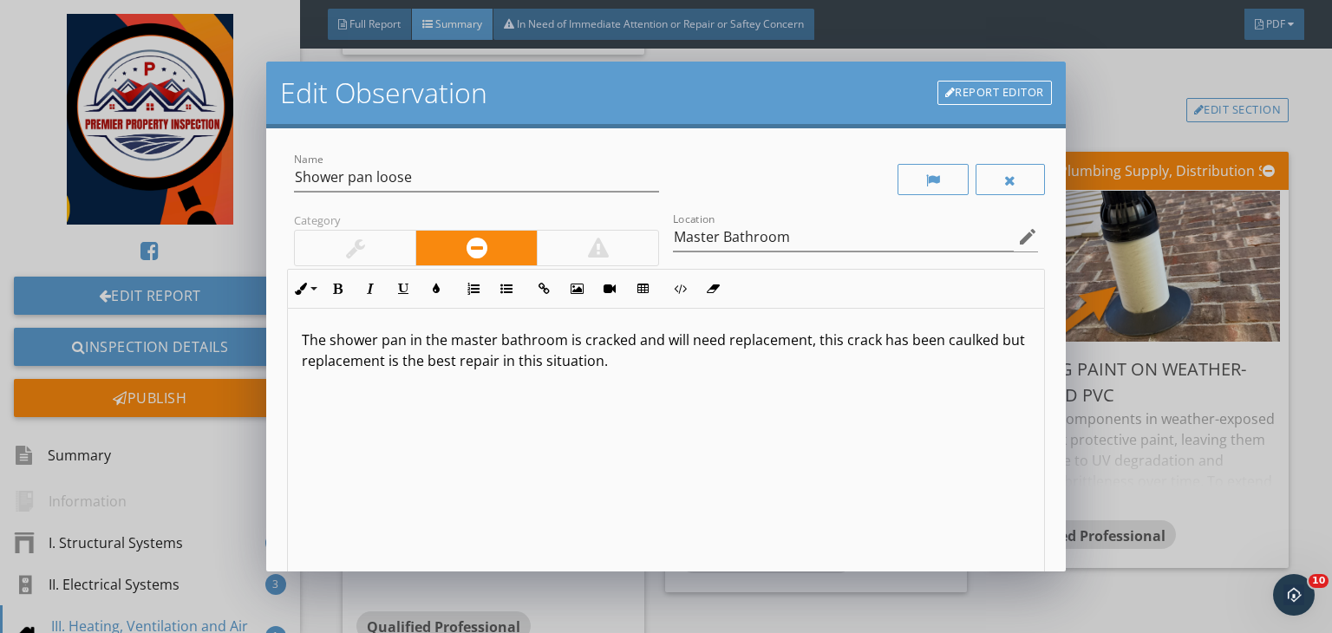
click at [546, 341] on p "The shower pan in the master bathroom is cracked and will need replacement, thi…" at bounding box center [666, 350] width 728 height 42
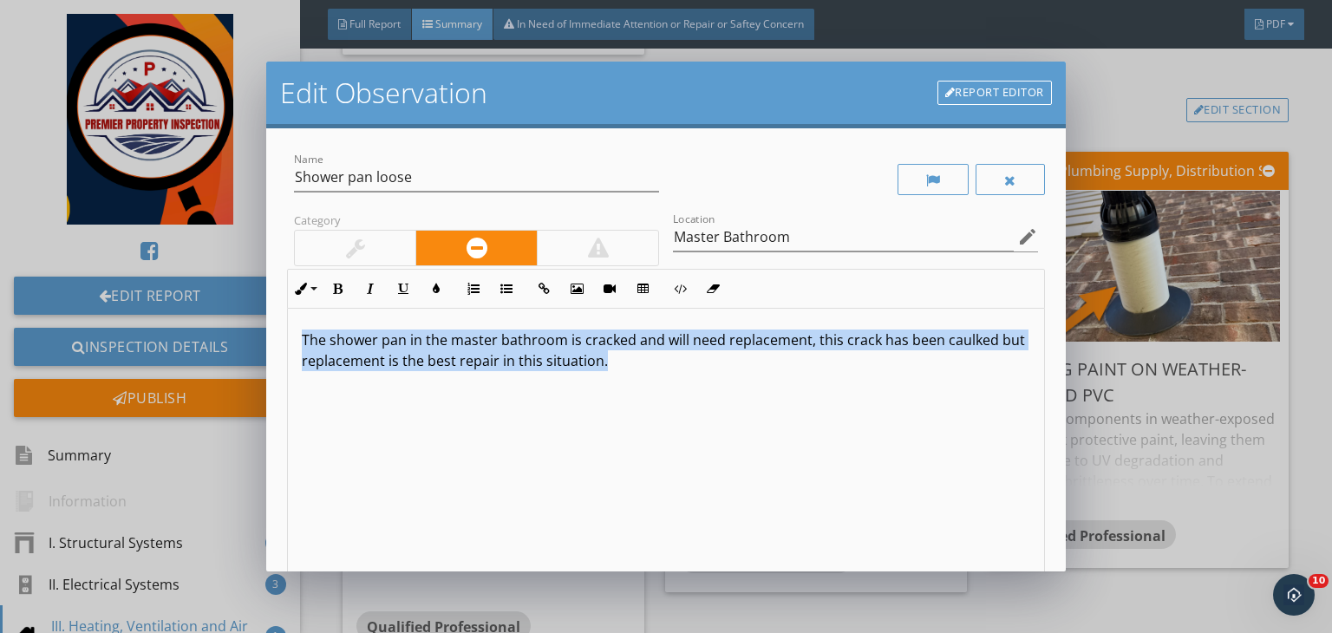
click at [546, 341] on p "The shower pan in the master bathroom is cracked and will need replacement, thi…" at bounding box center [666, 350] width 728 height 42
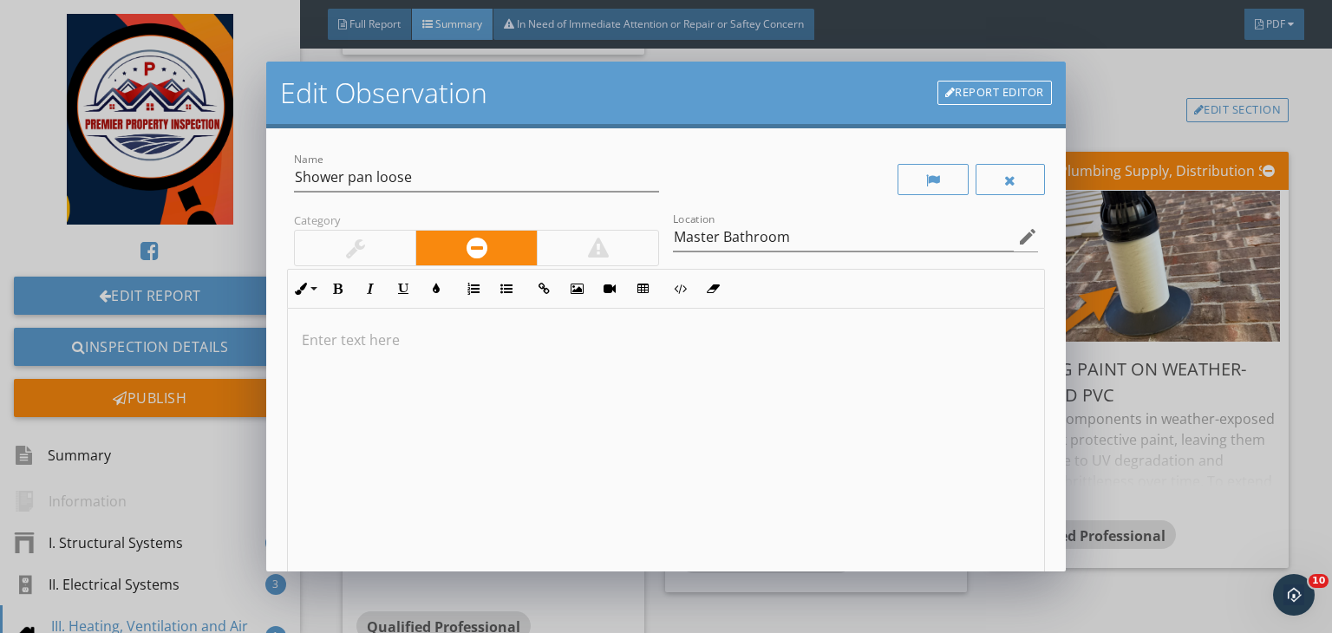
click at [427, 347] on p at bounding box center [666, 339] width 728 height 21
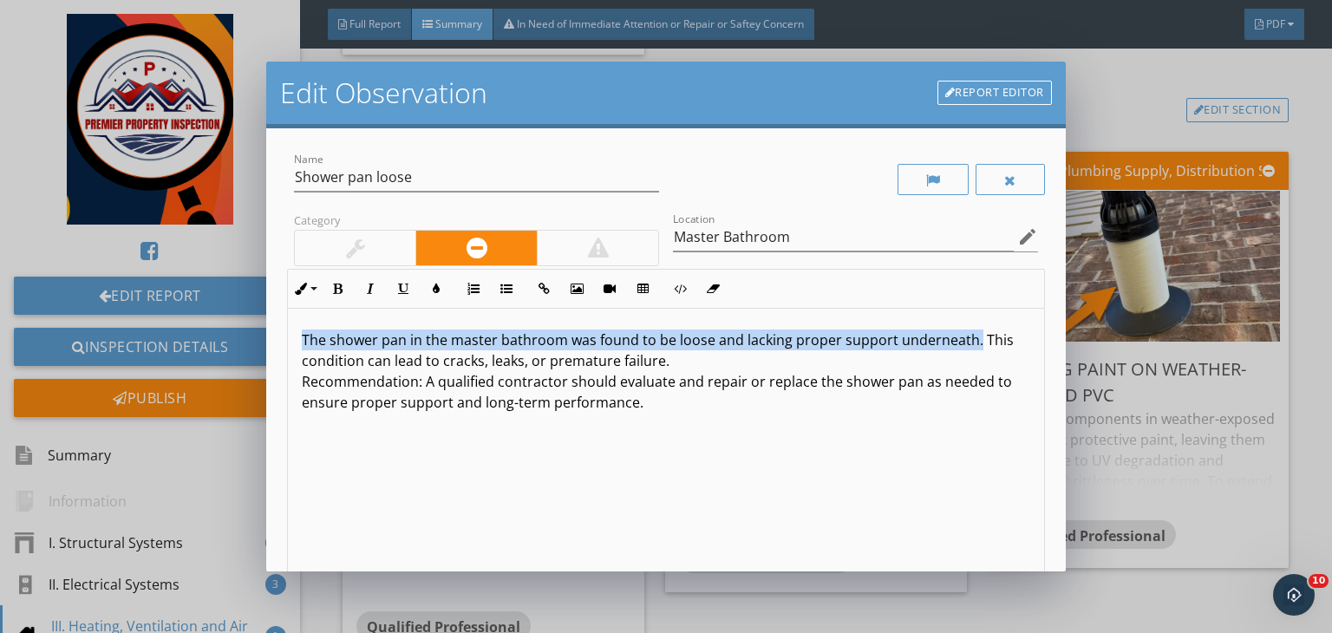
drag, startPoint x: 974, startPoint y: 337, endPoint x: 186, endPoint y: 277, distance: 789.5
click at [186, 277] on div "Edit Observation Report Editor Name Shower pan loose Category Location Master B…" at bounding box center [666, 316] width 1332 height 633
click at [332, 296] on button "Bold" at bounding box center [337, 288] width 33 height 33
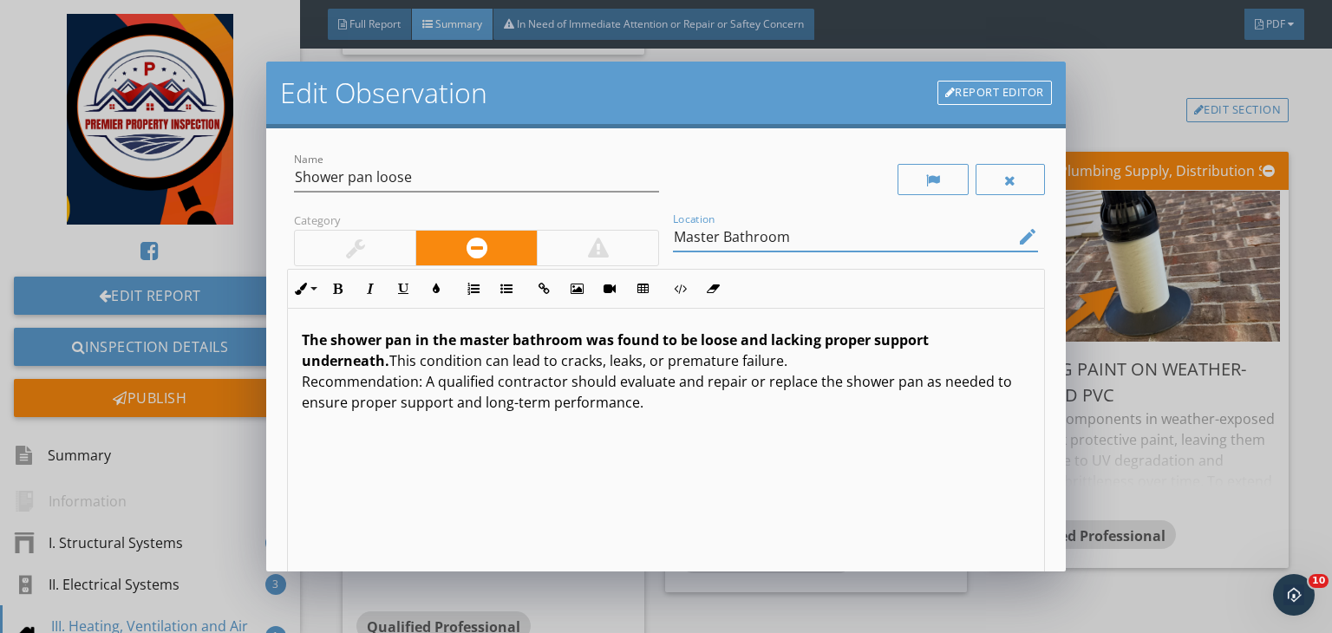
click at [808, 243] on input "Master Bathroom" at bounding box center [843, 237] width 341 height 29
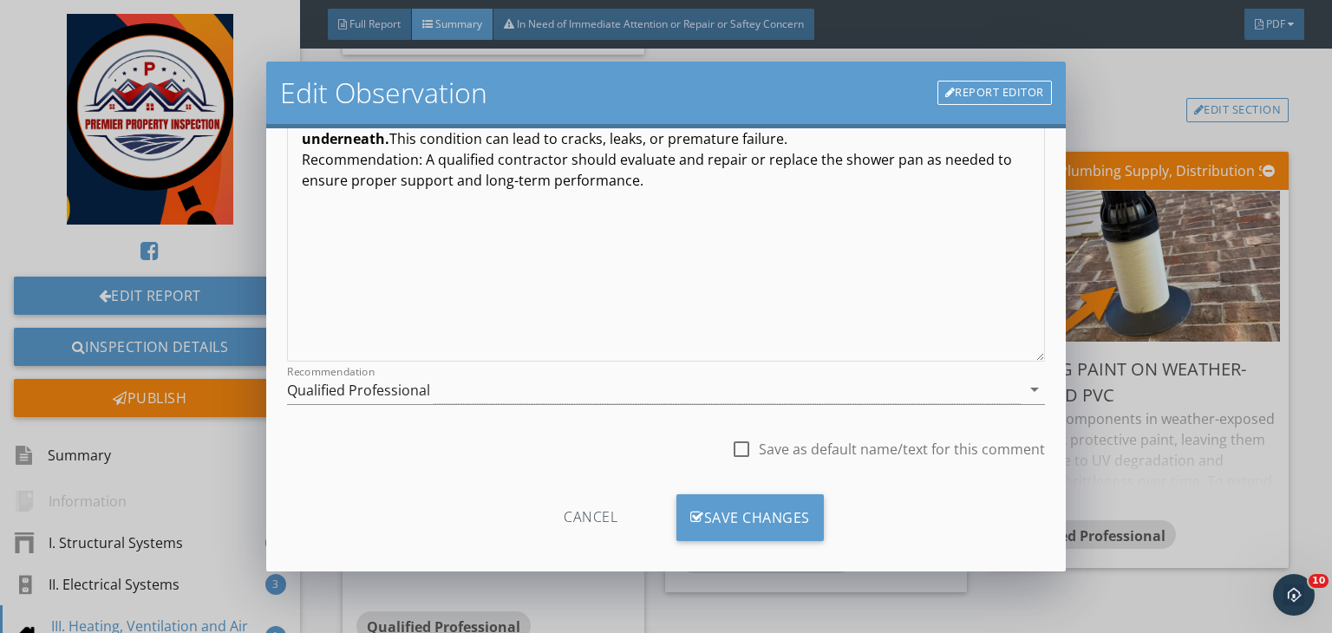
scroll to position [225, 0]
type input "Master Bathroom shower pan"
click at [452, 376] on div "Qualified Professional" at bounding box center [653, 387] width 733 height 29
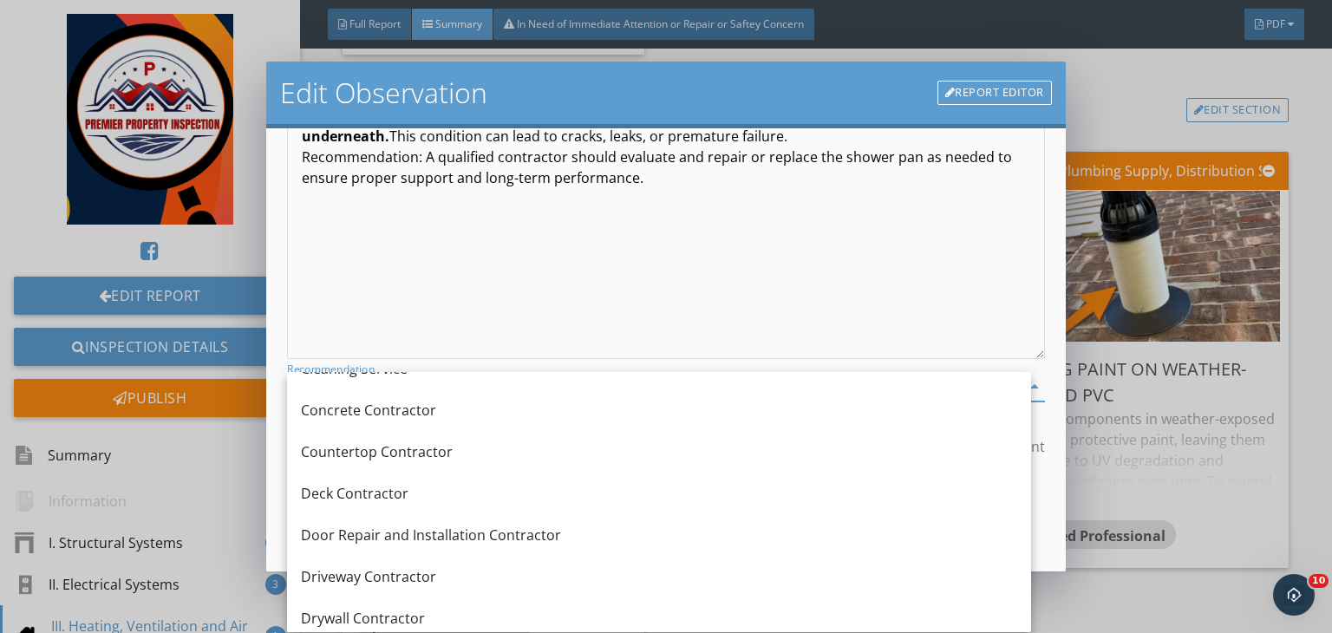
scroll to position [368, 0]
click at [411, 292] on div "The shower pan in the master bathroom was found to be loose and lacking proper …" at bounding box center [666, 221] width 756 height 275
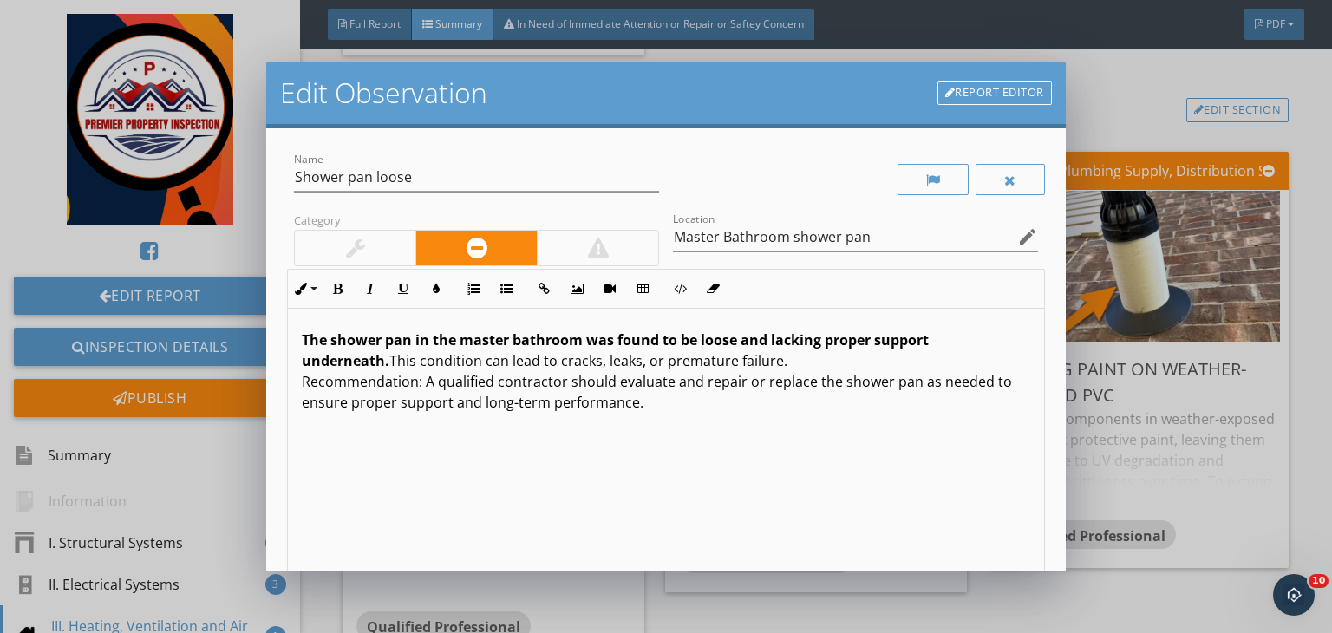
scroll to position [239, 0]
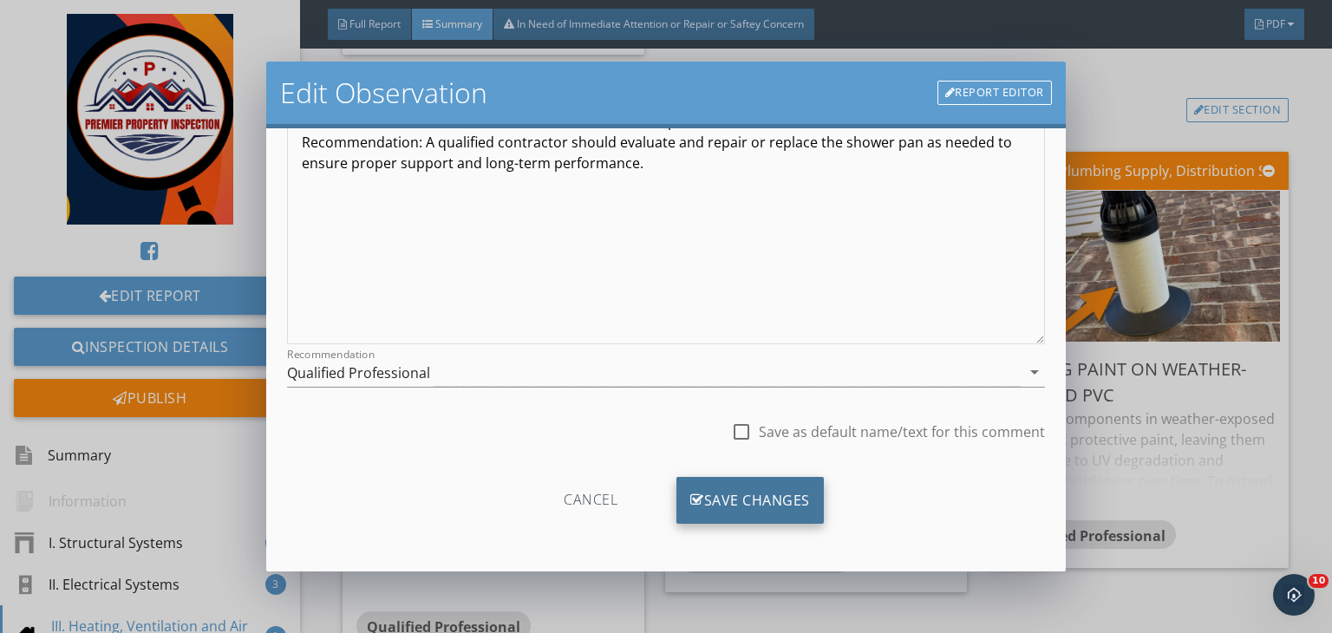
click at [737, 503] on div "Save Changes" at bounding box center [749, 500] width 147 height 47
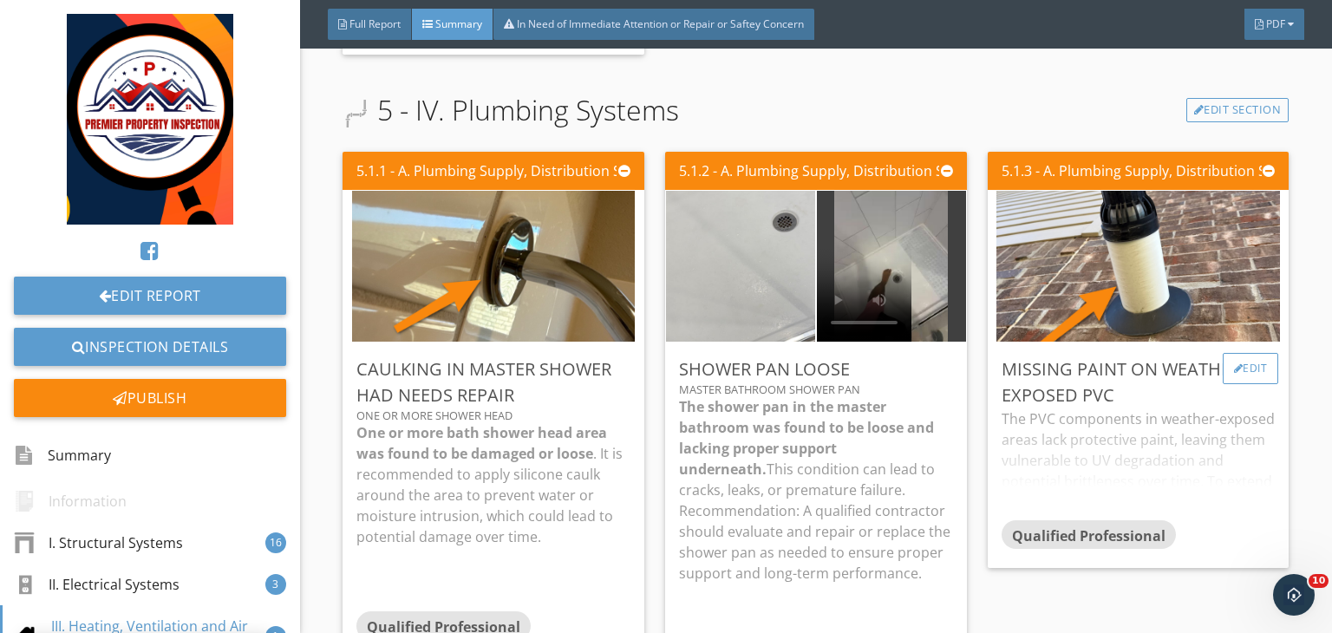
click at [1241, 353] on div "Edit" at bounding box center [1250, 368] width 56 height 31
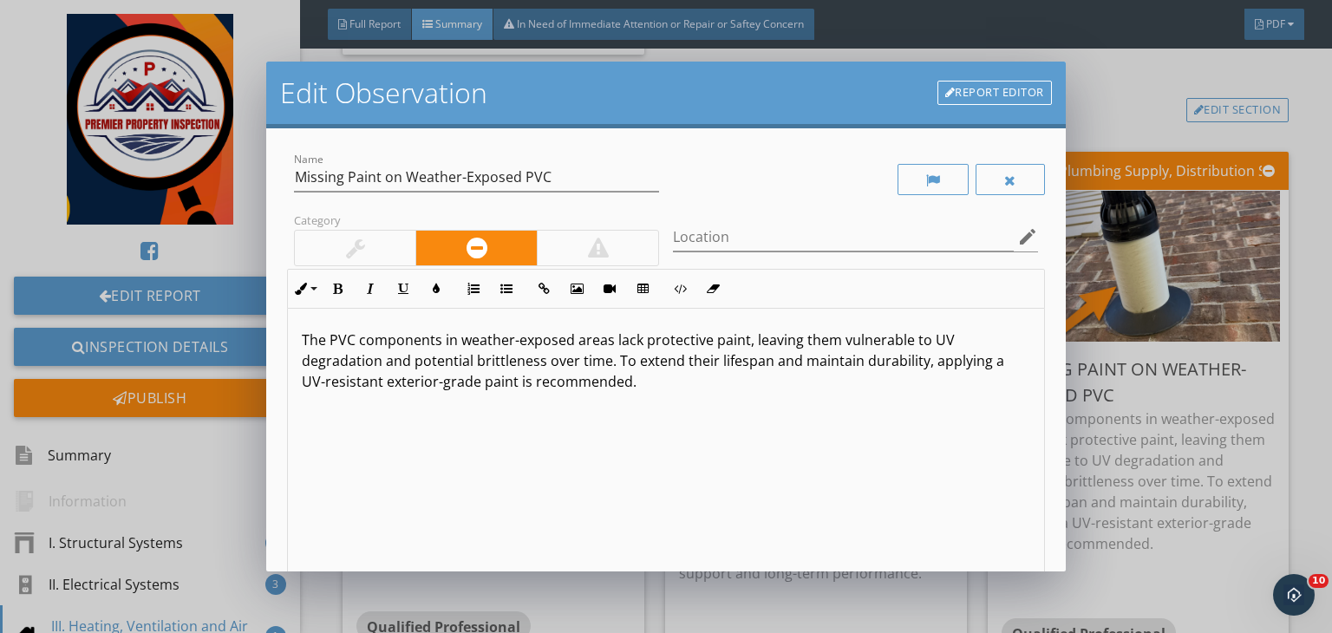
click at [368, 249] on div at bounding box center [355, 248] width 121 height 35
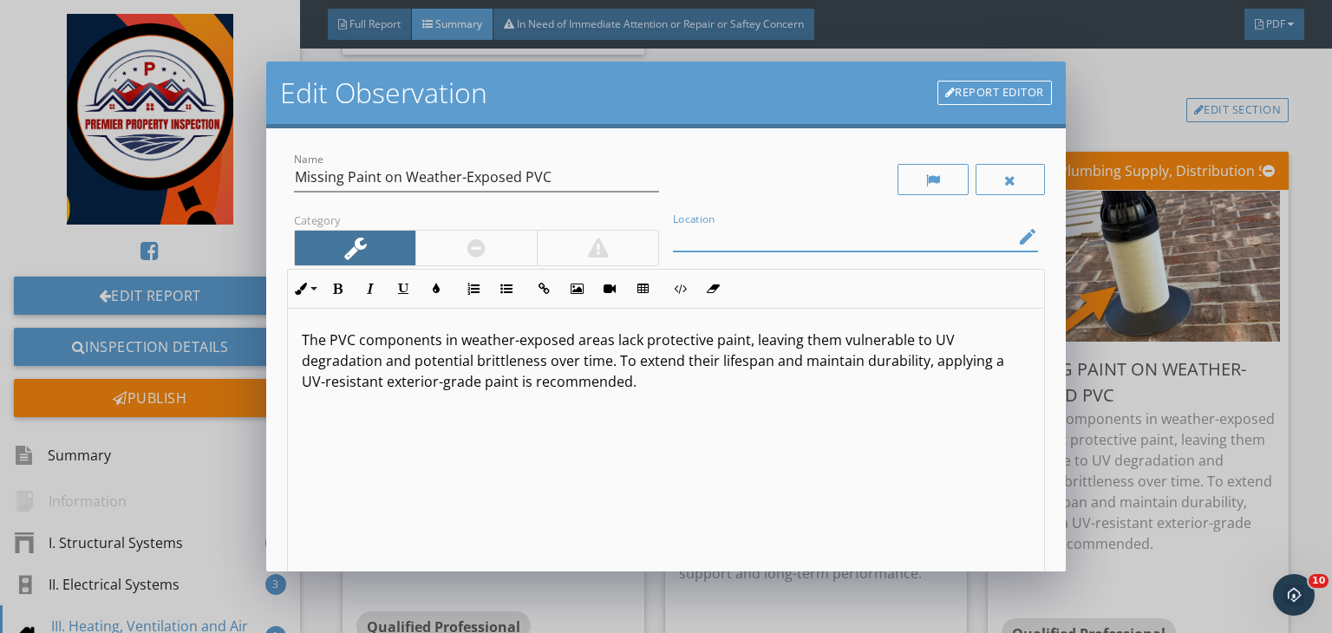
click at [718, 243] on input "Location" at bounding box center [843, 237] width 341 height 29
type input "weather PVC pipe"
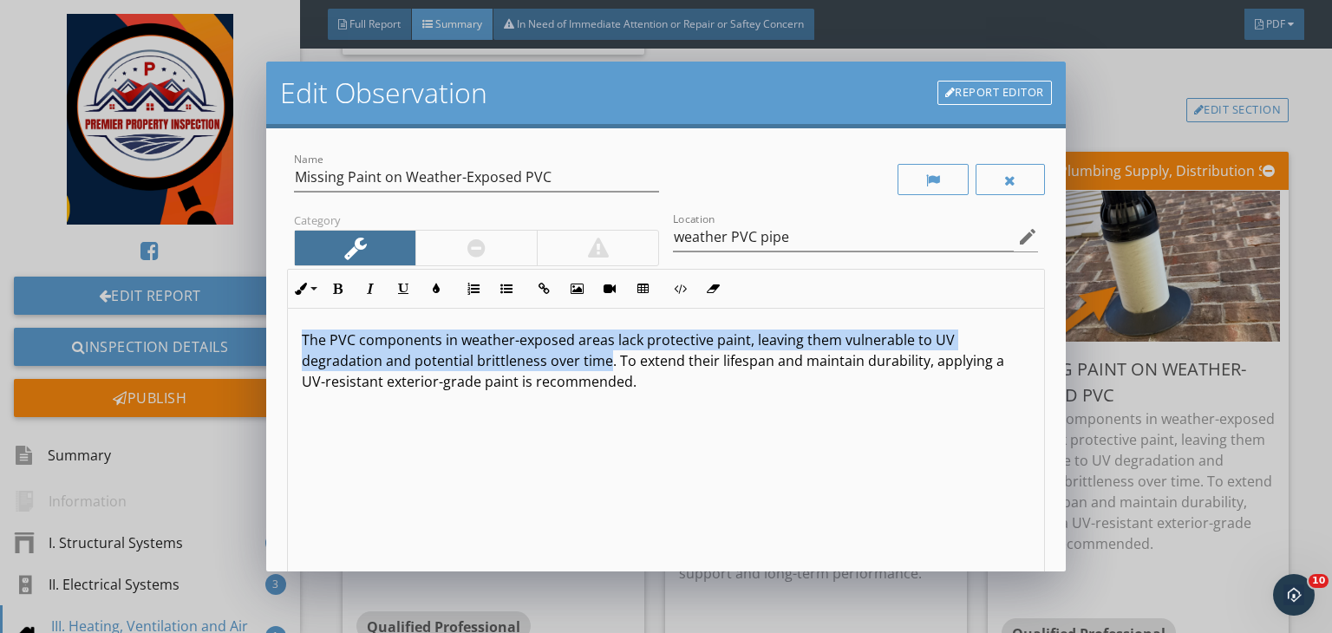
drag, startPoint x: 607, startPoint y: 359, endPoint x: 286, endPoint y: 313, distance: 324.0
click at [286, 313] on div "Name Missing Paint on Weather-Exposed PVC Category Location weather PVC pipe ed…" at bounding box center [665, 349] width 799 height 443
click at [341, 292] on icon "button" at bounding box center [337, 289] width 12 height 12
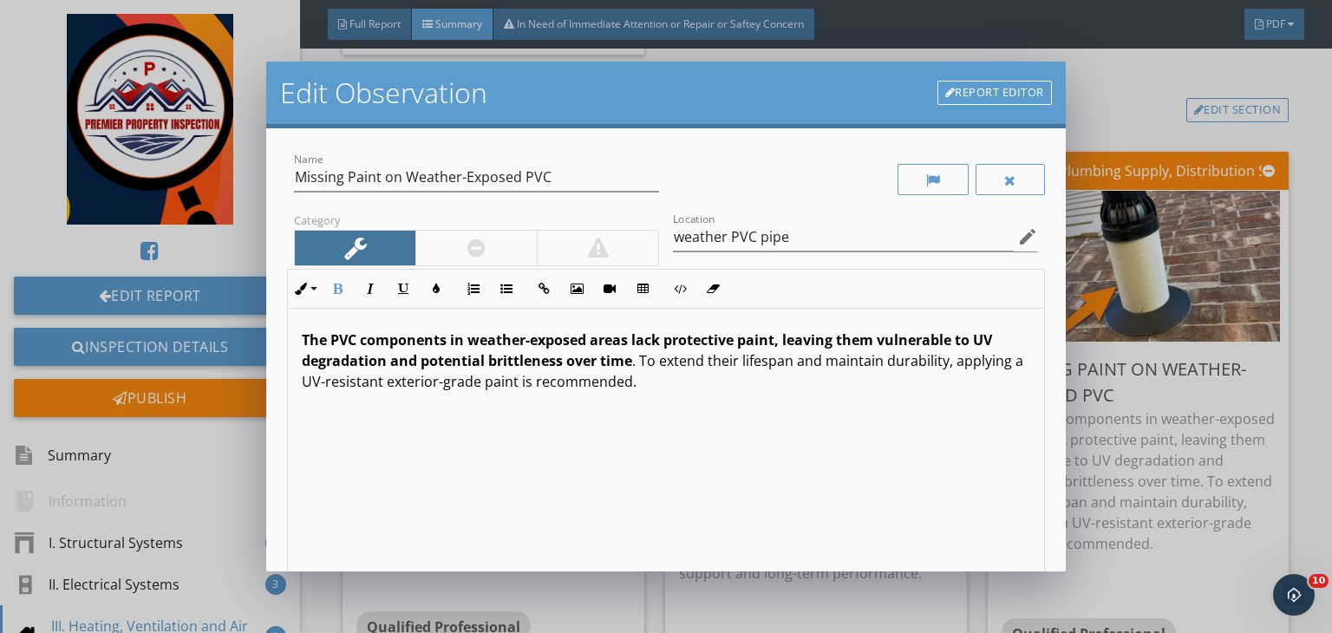
scroll to position [239, 0]
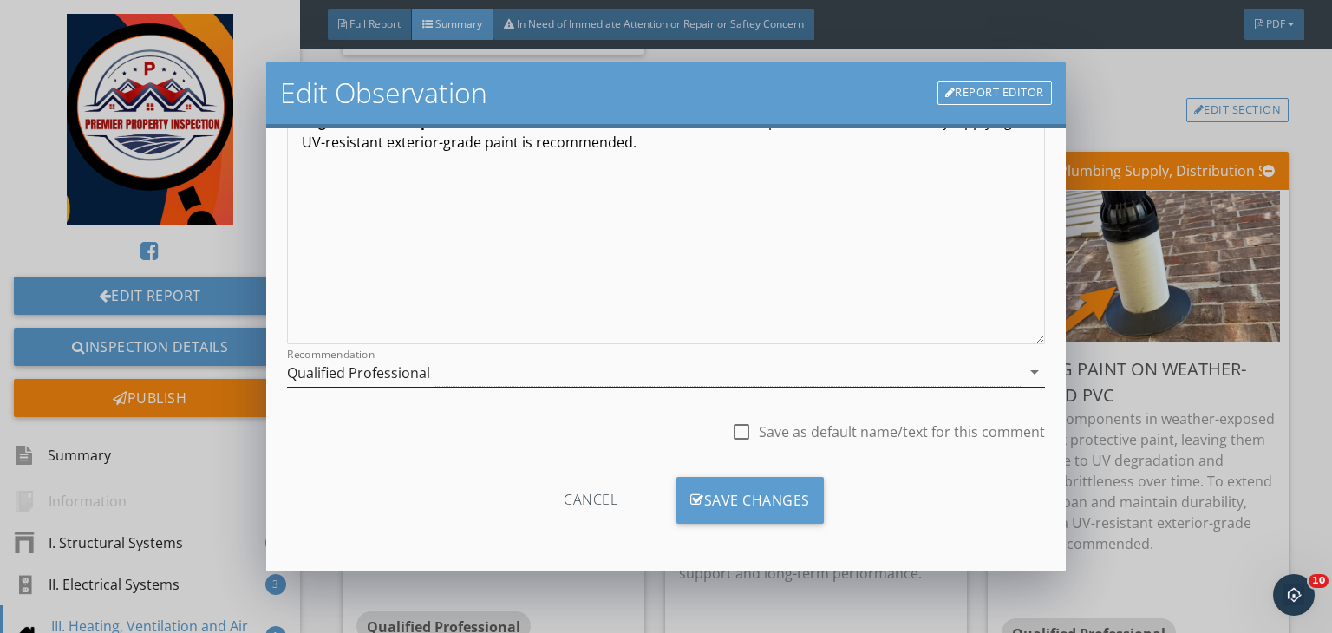
click at [545, 375] on div "Qualified Professional" at bounding box center [653, 372] width 733 height 29
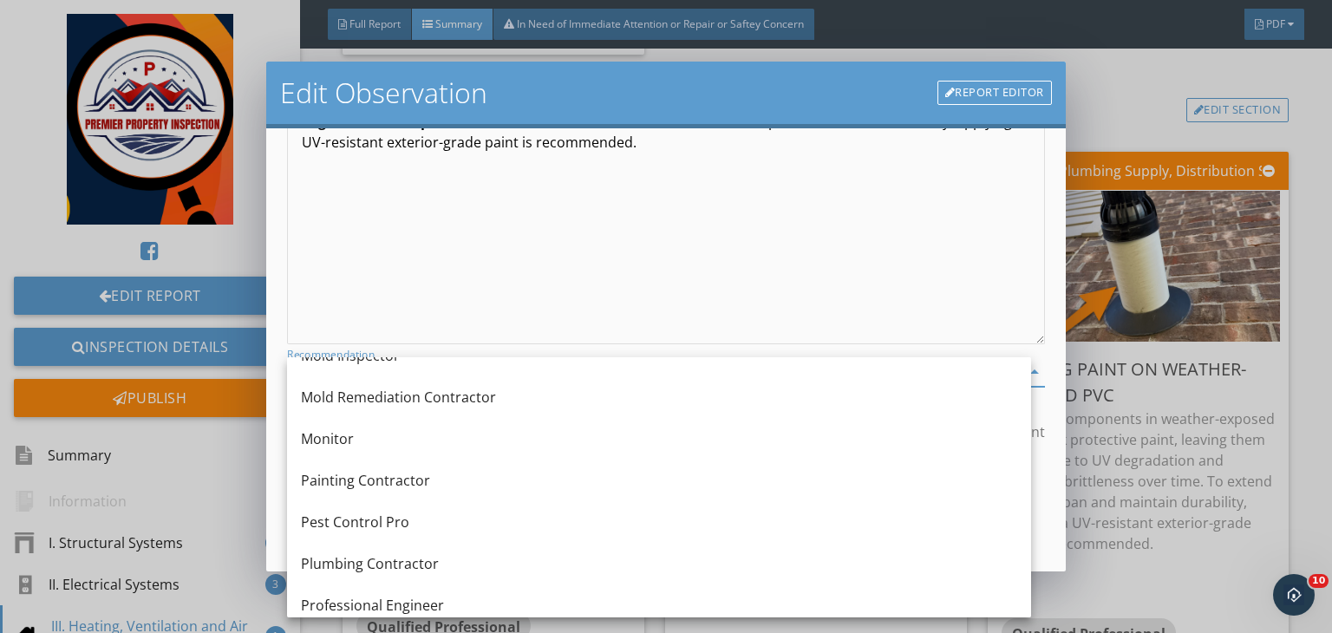
scroll to position [1577, 0]
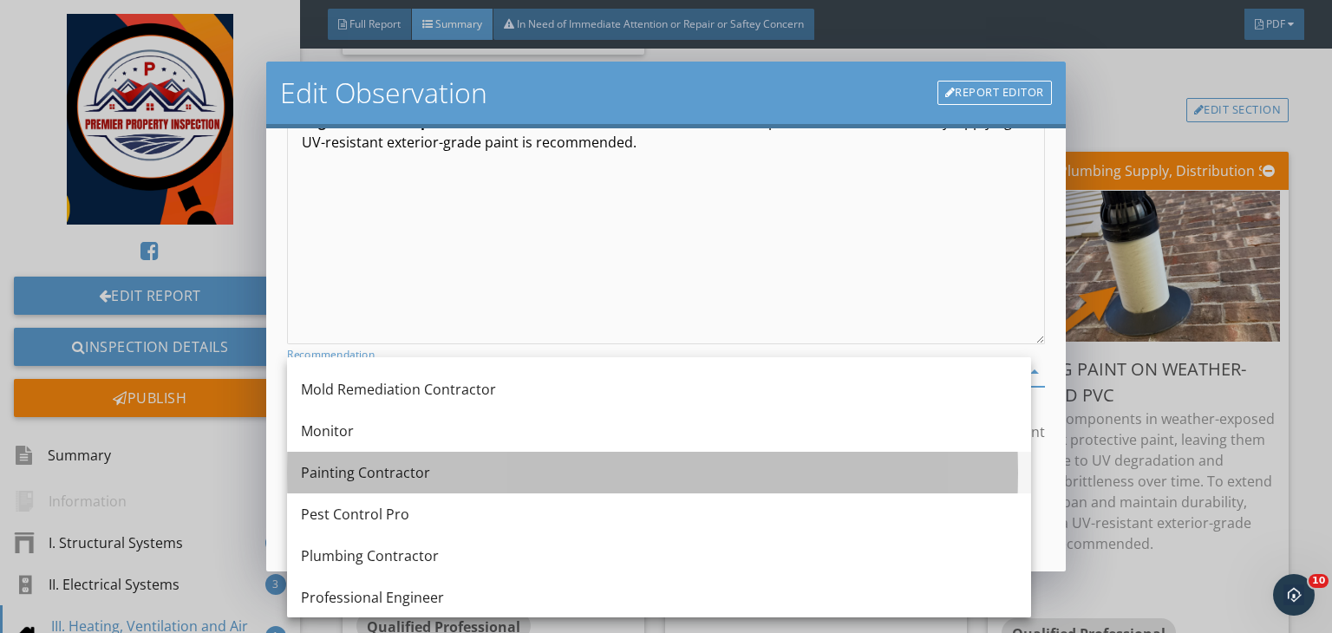
click at [346, 480] on div "Painting Contractor" at bounding box center [659, 472] width 716 height 21
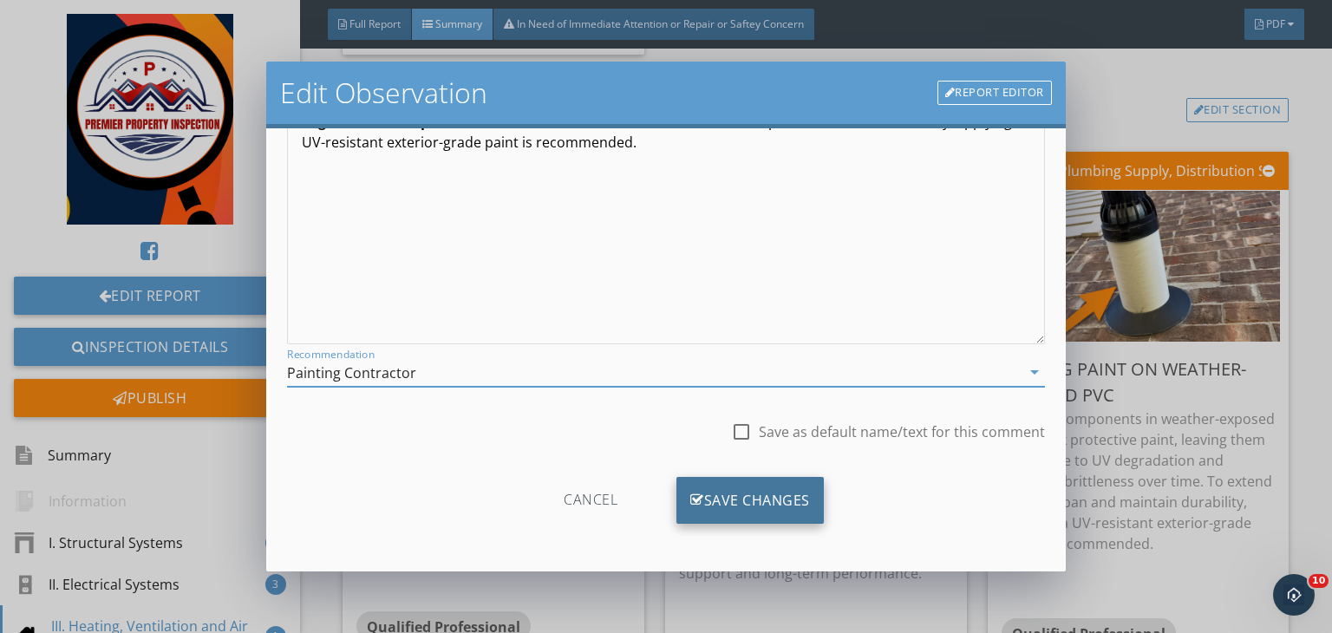
click at [720, 500] on div "Save Changes" at bounding box center [749, 500] width 147 height 47
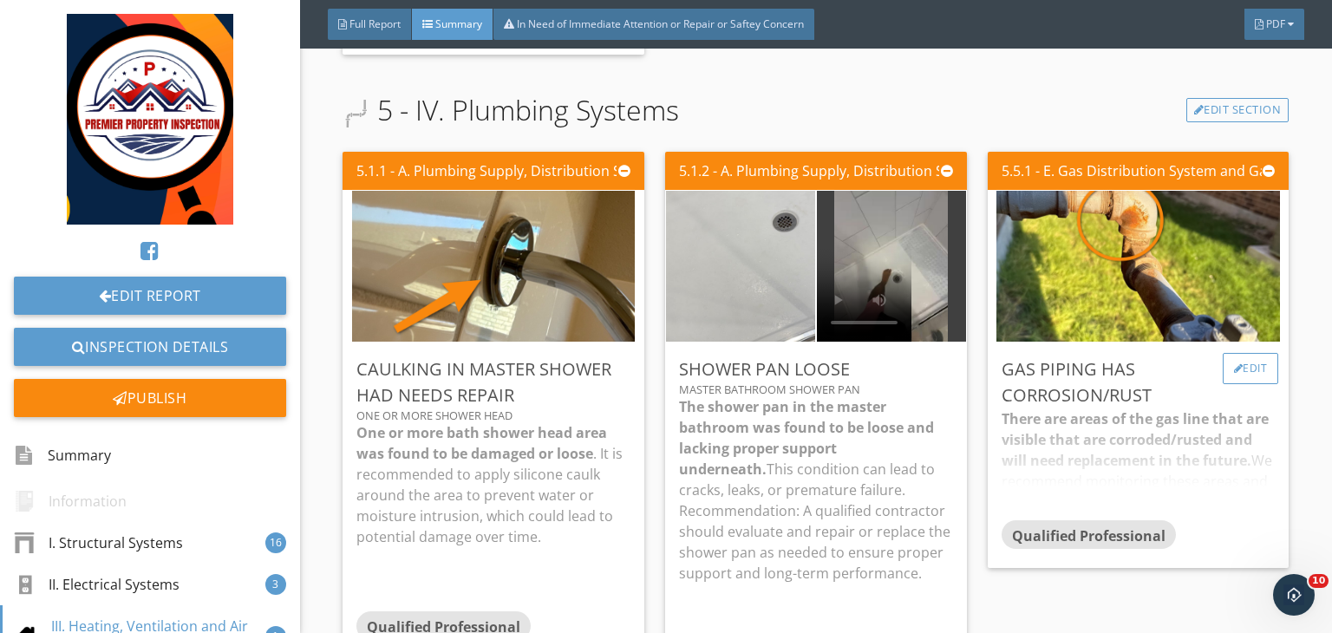
click at [1258, 353] on div "Edit" at bounding box center [1250, 368] width 56 height 31
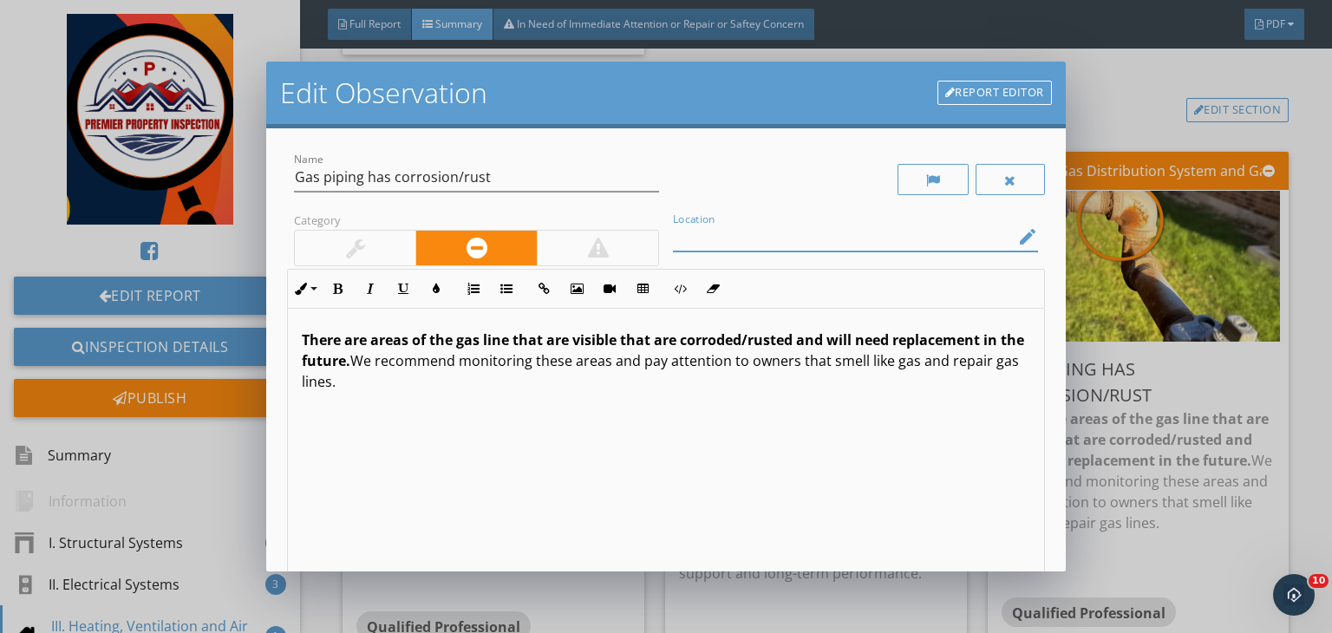
click at [794, 230] on input "Location" at bounding box center [843, 237] width 341 height 29
click at [926, 231] on input "Gas supply pipe (near gas meter, left sideo f the house )" at bounding box center [843, 237] width 341 height 29
click at [888, 234] on input "Gas supply pipe (near gas meter, left side of the house )" at bounding box center [843, 237] width 341 height 29
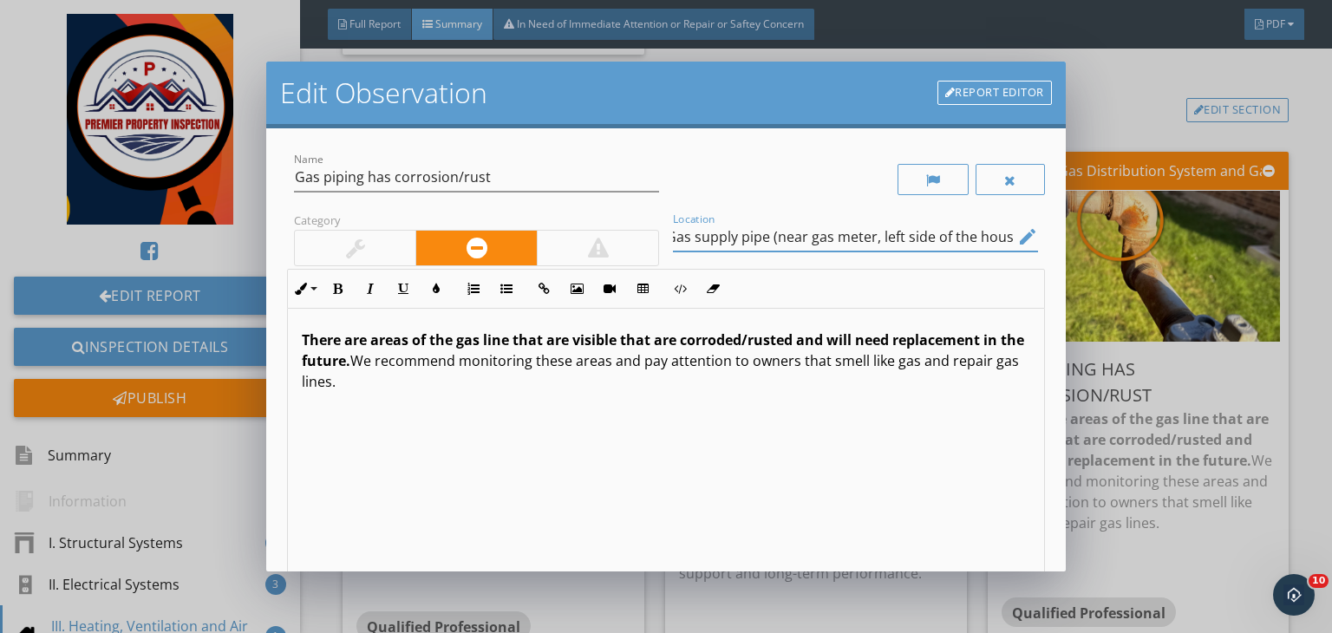
click at [888, 234] on input "Gas supply pipe (near gas meter, left side of the house )" at bounding box center [843, 237] width 341 height 29
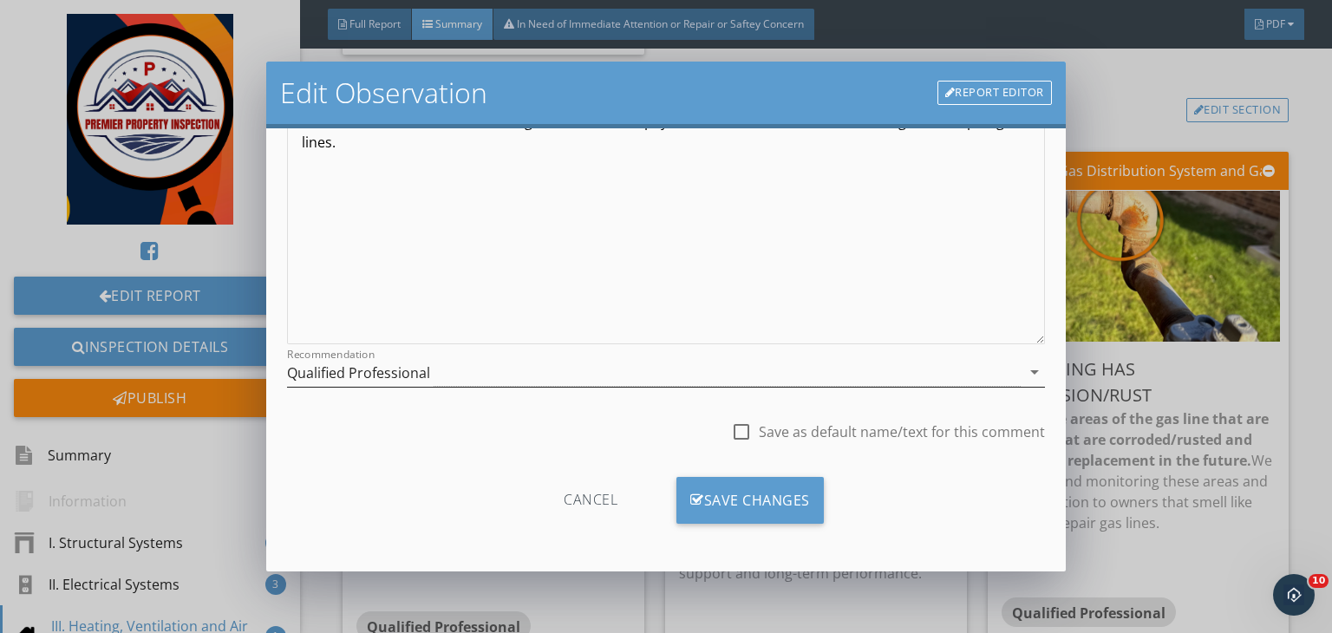
type input "Gas supply pipe (near gas meter, rightside of the house )"
click at [465, 372] on div "Qualified Professional" at bounding box center [653, 372] width 733 height 29
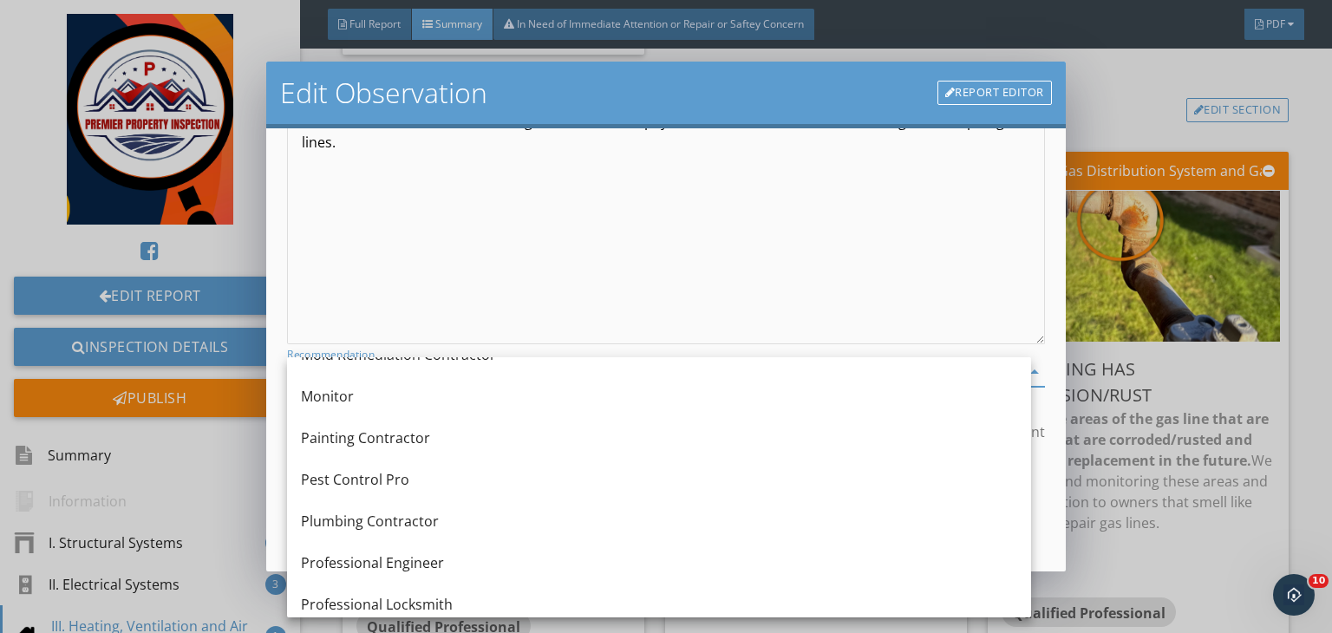
scroll to position [1619, 0]
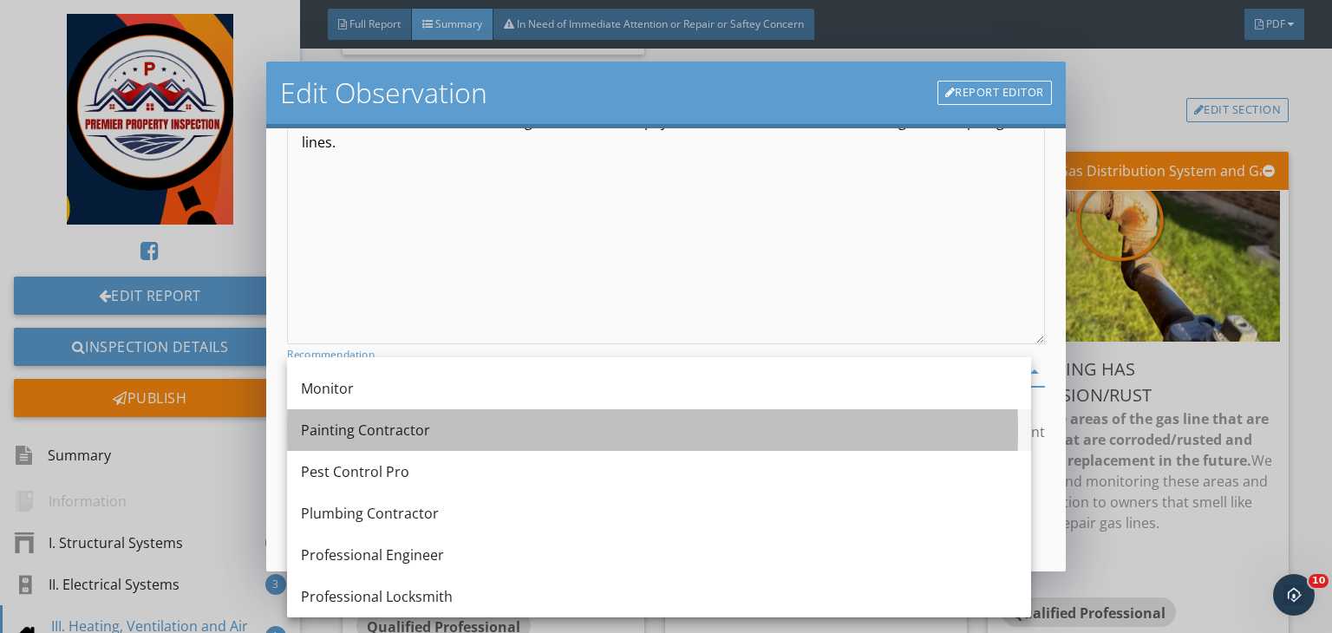
click at [336, 441] on div "Painting Contractor" at bounding box center [659, 430] width 716 height 42
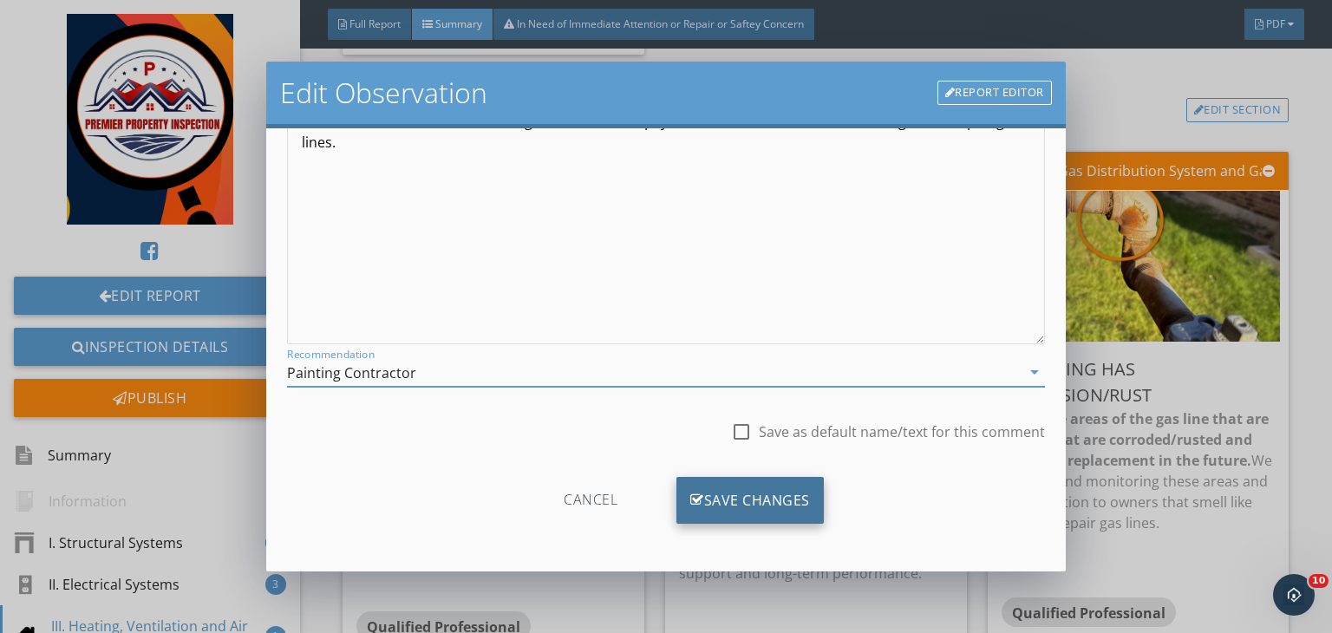
click at [728, 520] on div "Save Changes" at bounding box center [749, 500] width 147 height 47
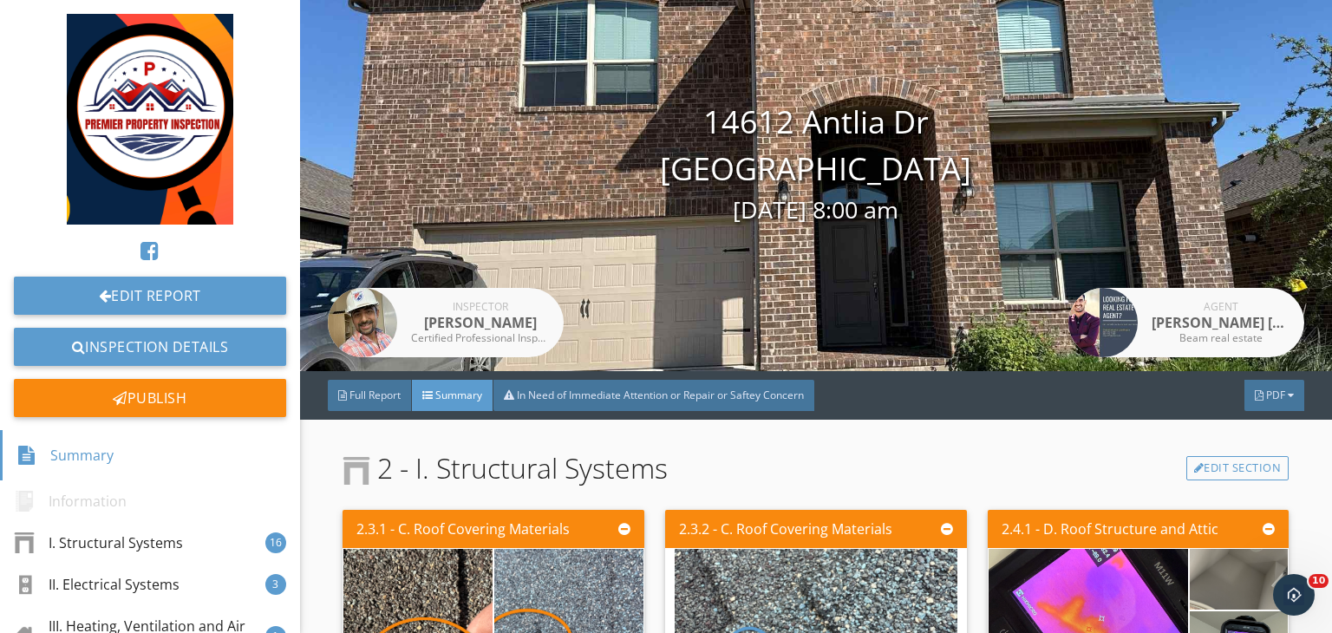
scroll to position [0, 0]
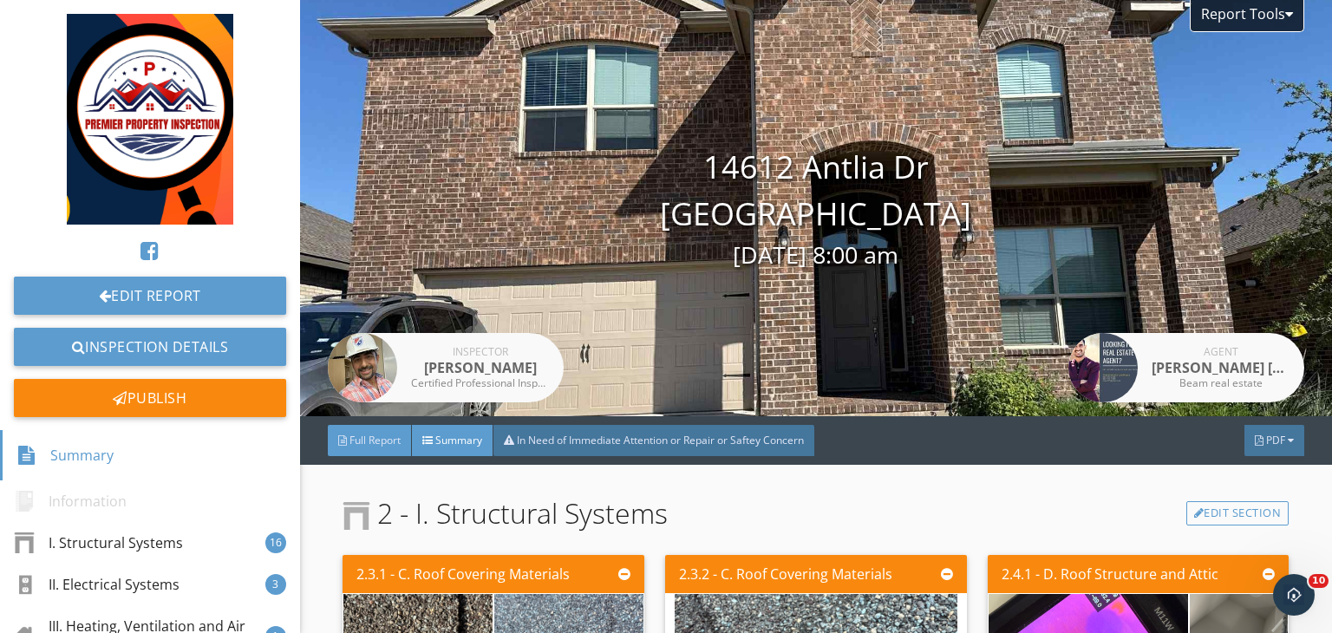
click at [384, 452] on div "Full Report" at bounding box center [370, 440] width 84 height 31
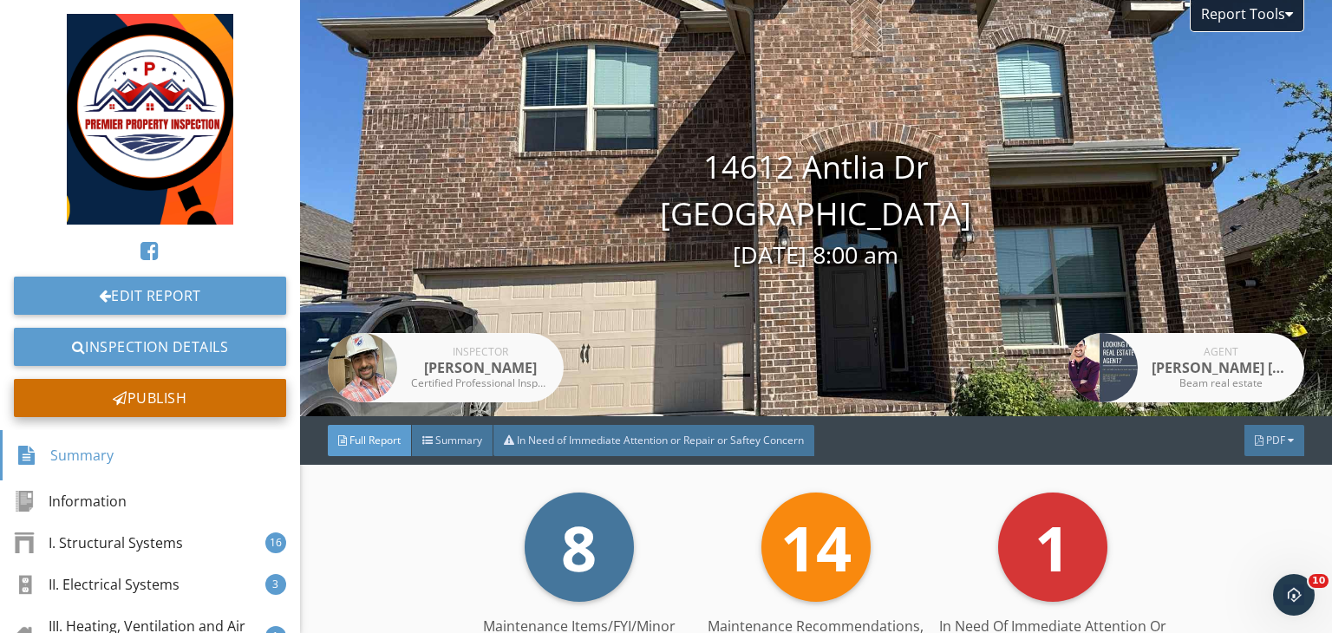
click at [163, 394] on div "Publish" at bounding box center [150, 398] width 272 height 38
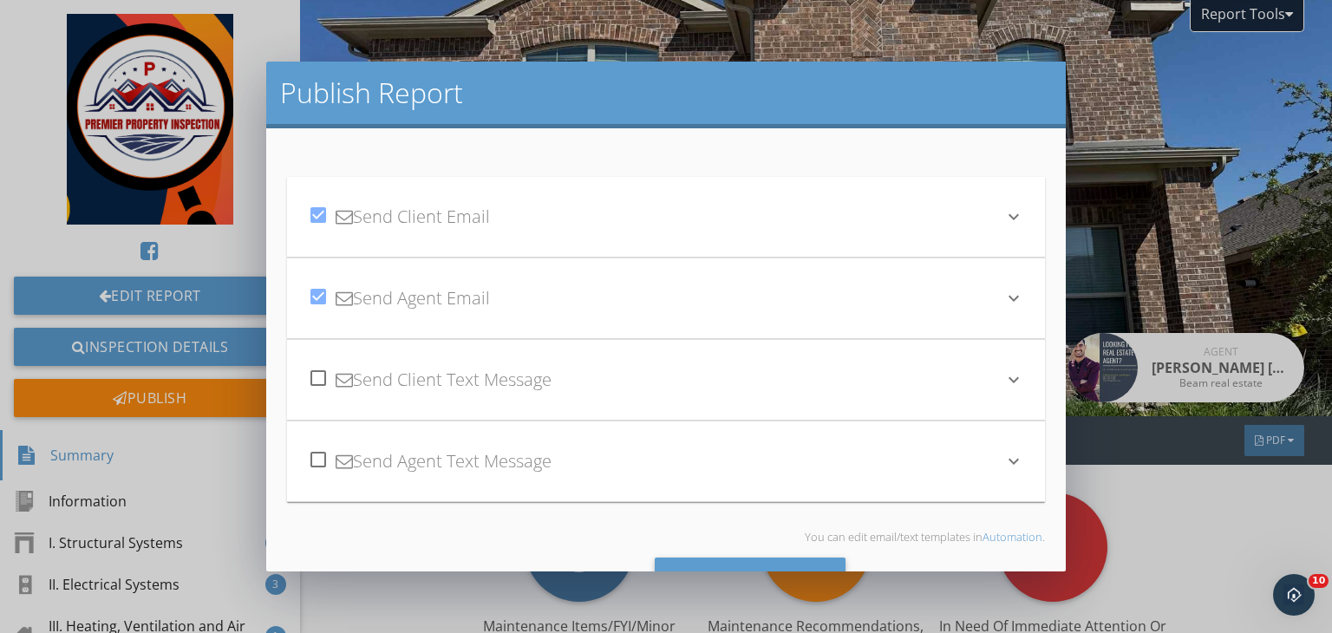
click at [315, 373] on div at bounding box center [317, 377] width 29 height 29
checkbox input "true"
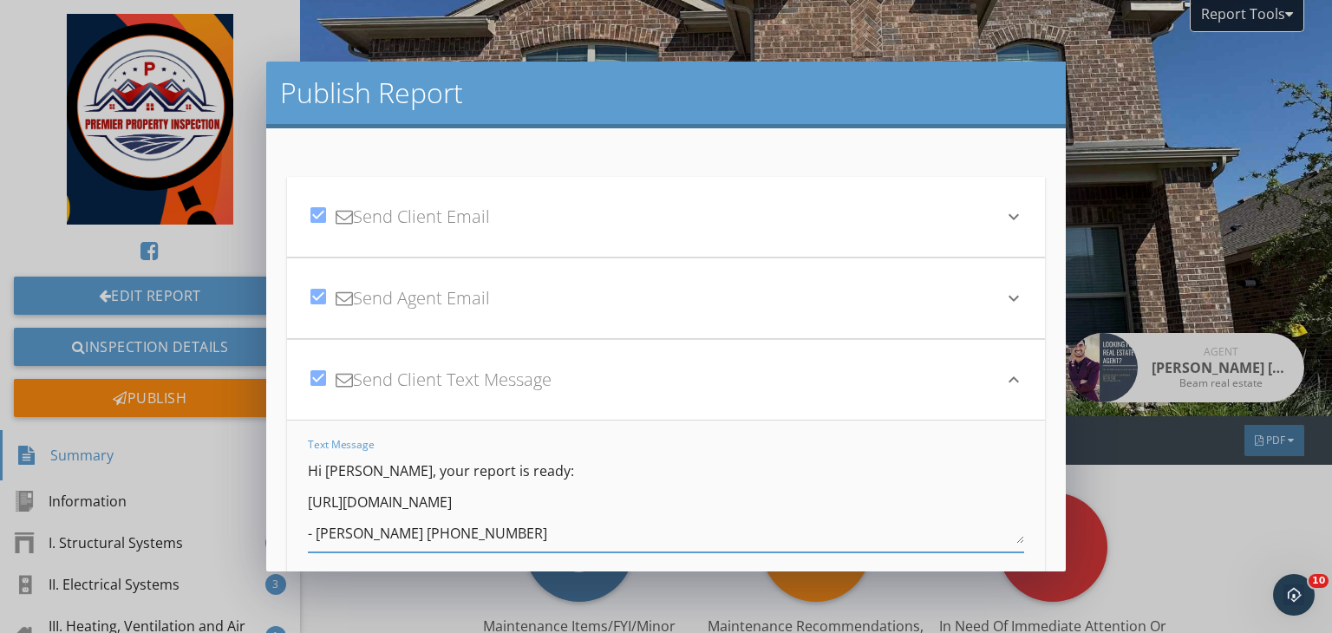
click at [375, 472] on textarea "Hi [PERSON_NAME], your report is ready: [URL][DOMAIN_NAME] - [PERSON_NAME] [PHO…" at bounding box center [666, 500] width 716 height 87
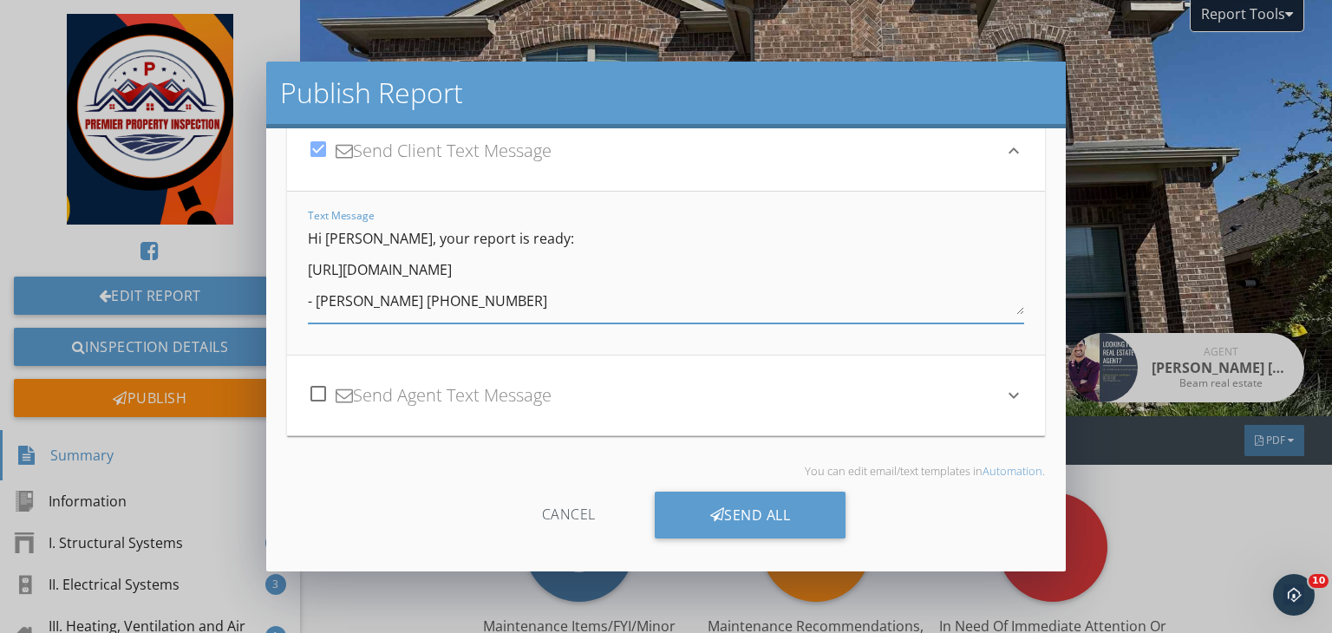
type textarea "Hi Santosh sir, your report is ready: https://app.spectora.com/u/SsydVuc - Prem…"
click at [316, 396] on div at bounding box center [317, 393] width 29 height 29
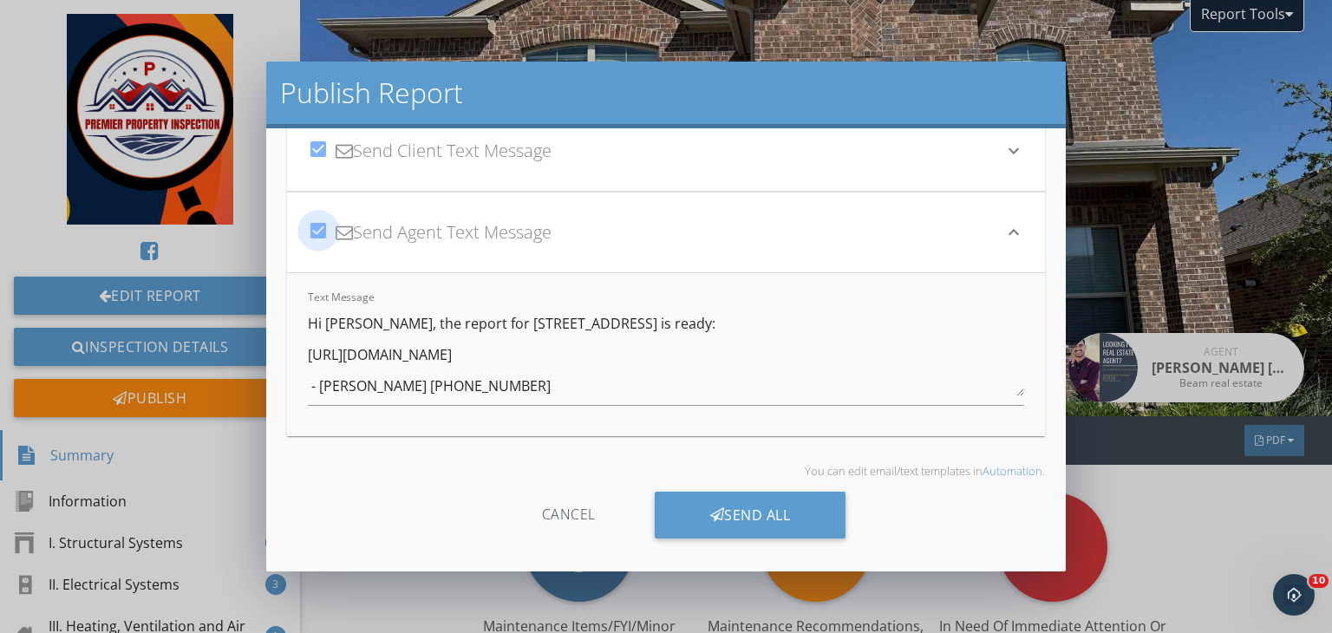
click at [318, 232] on div at bounding box center [317, 230] width 29 height 29
checkbox input "false"
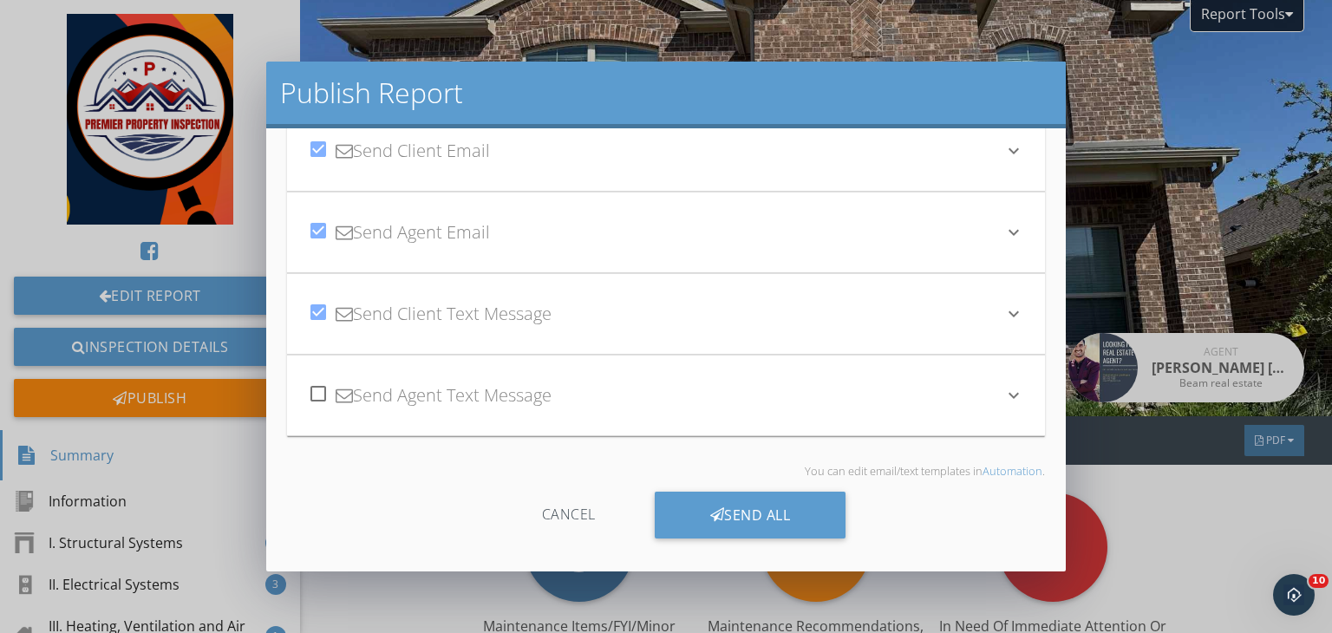
scroll to position [0, 0]
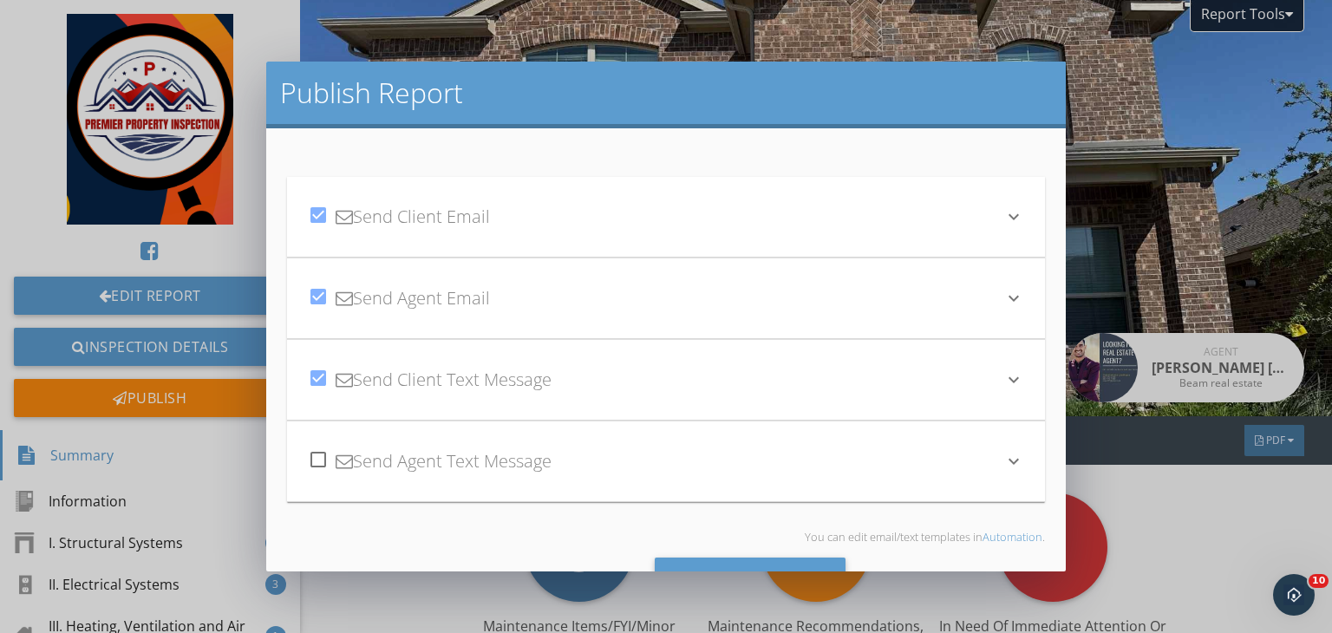
click at [1003, 296] on icon "keyboard_arrow_down" at bounding box center [1013, 298] width 21 height 21
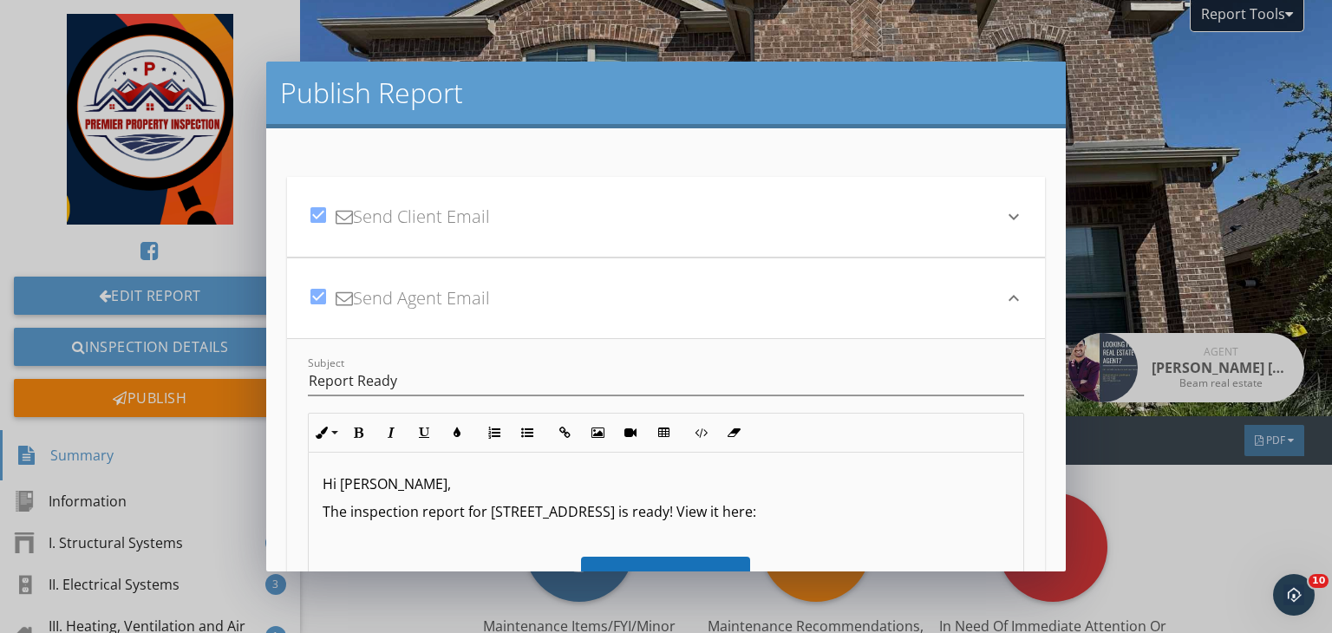
click at [423, 483] on p "Hi [PERSON_NAME]," at bounding box center [666, 483] width 687 height 21
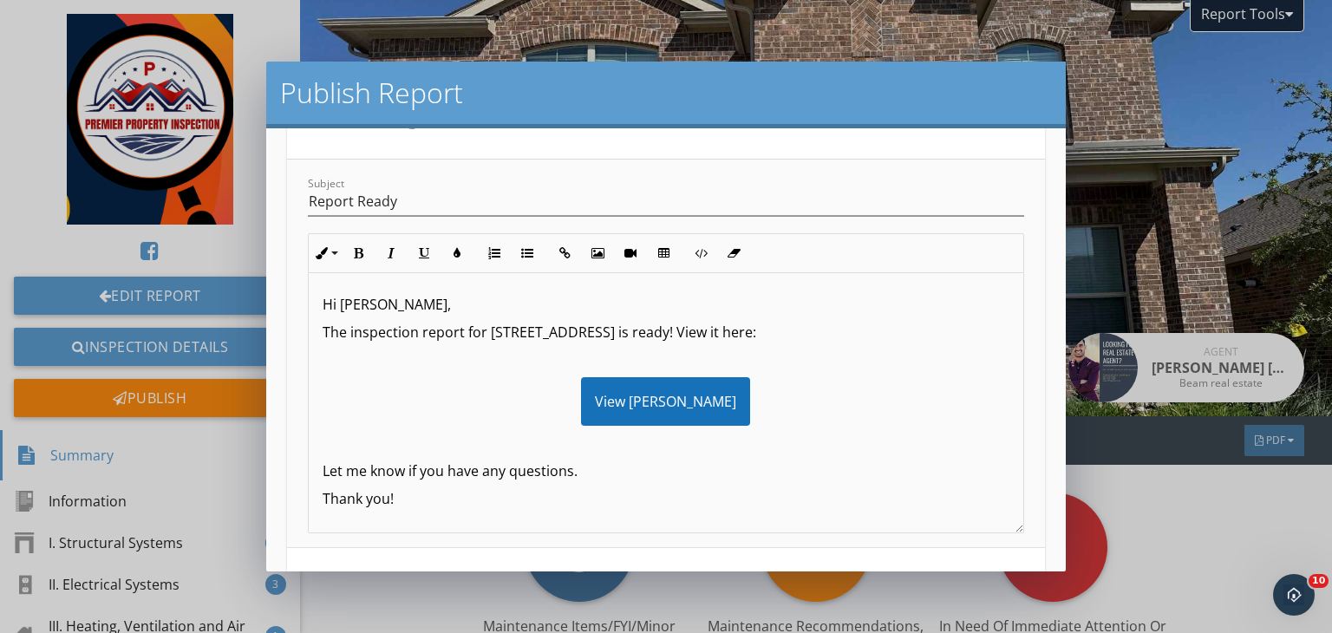
scroll to position [187, 0]
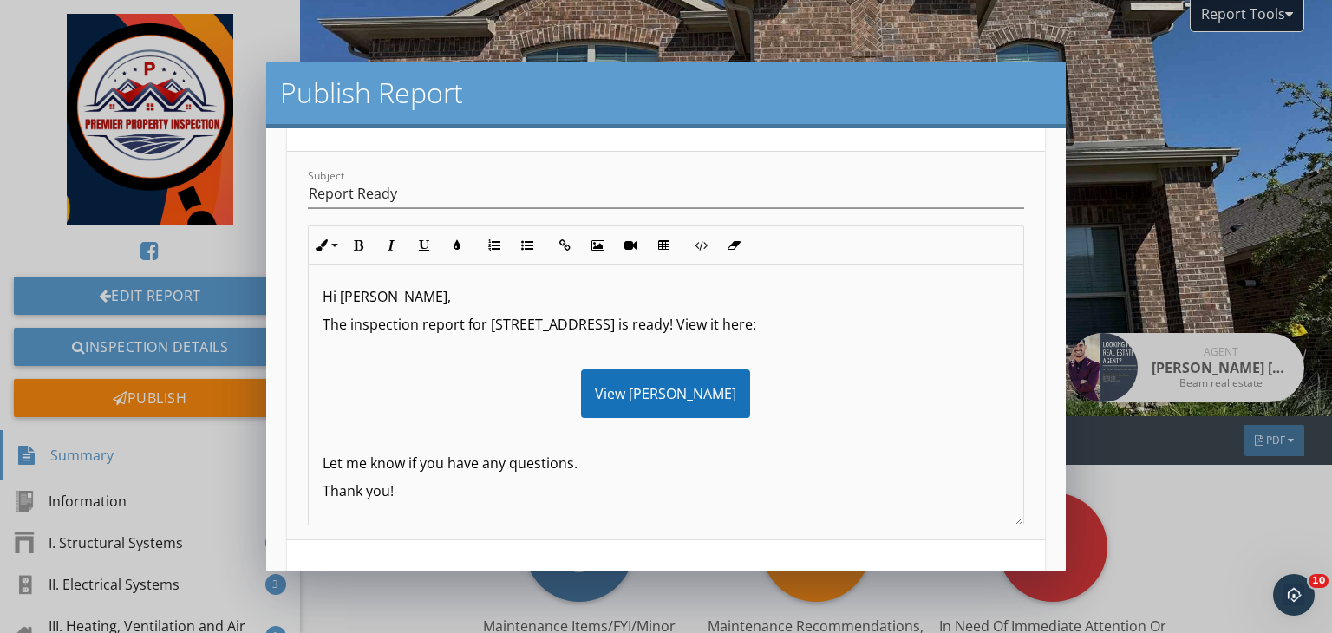
click at [366, 441] on p at bounding box center [666, 435] width 687 height 21
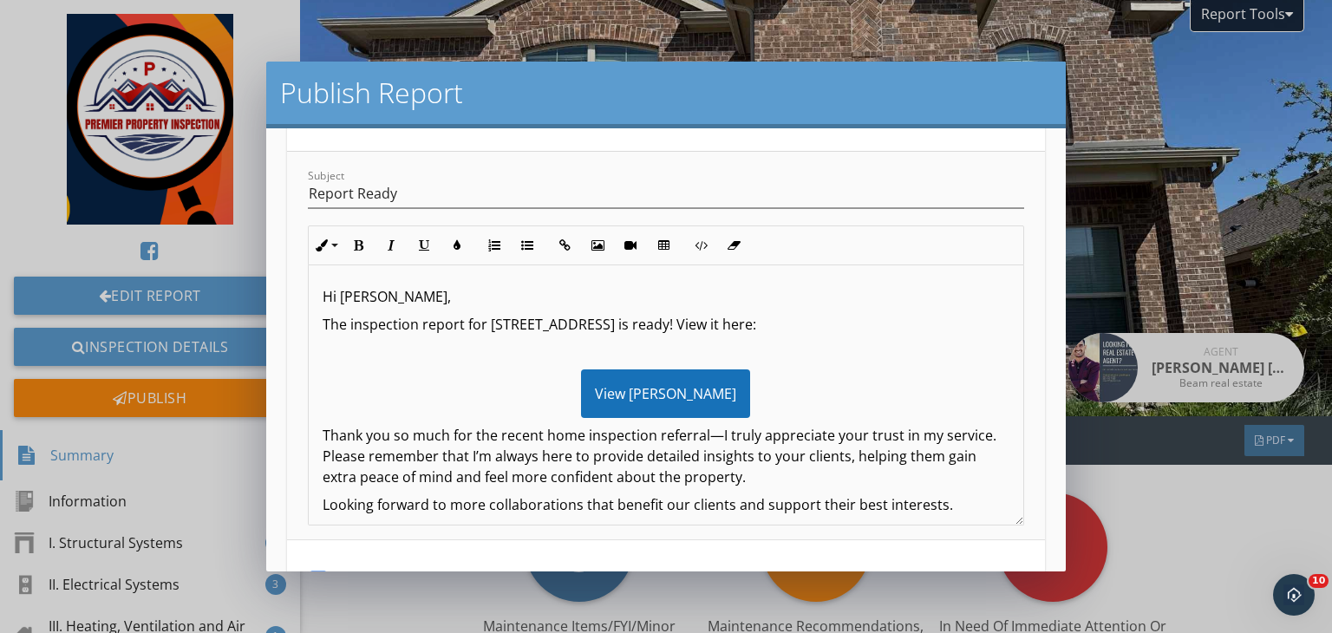
scroll to position [15, 0]
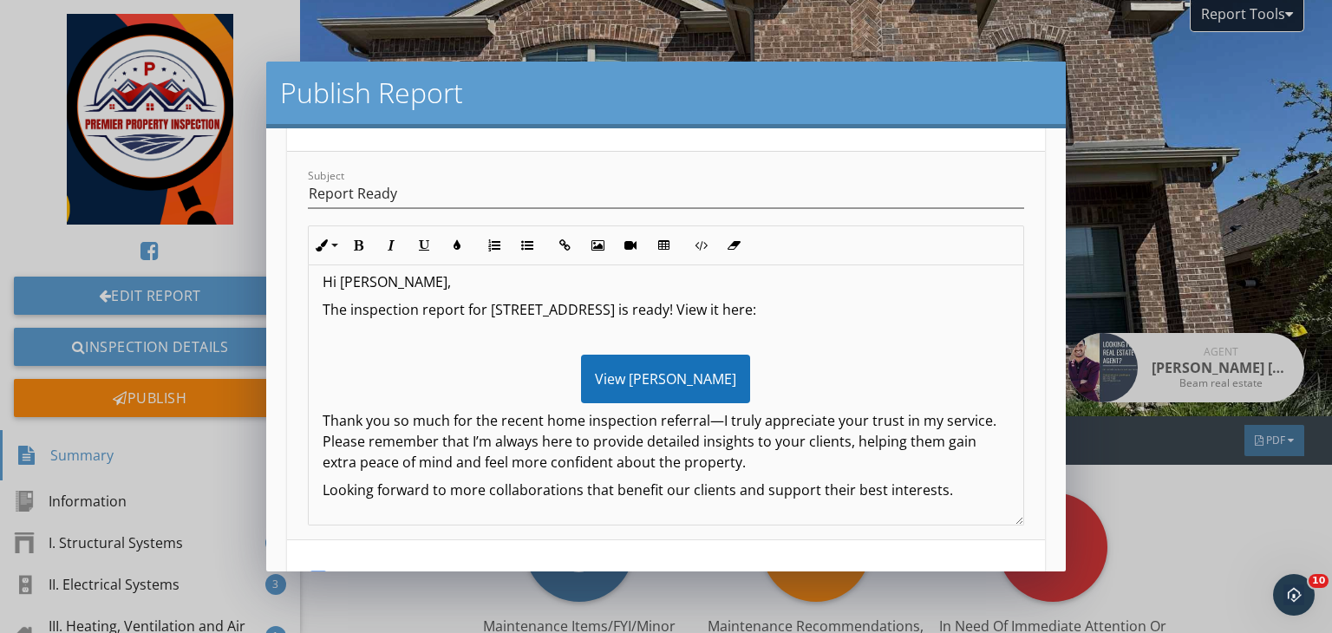
click at [444, 479] on p "Looking forward to more collaborations that benefit our clients and support the…" at bounding box center [666, 489] width 687 height 21
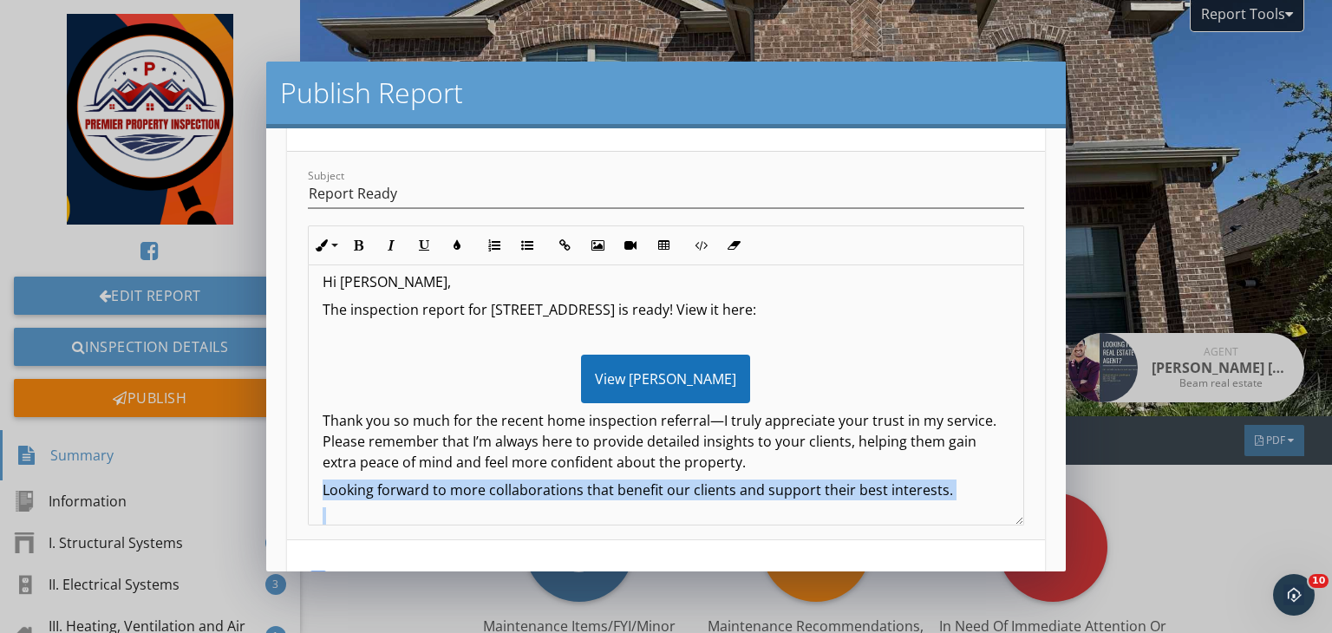
click at [444, 479] on p "Looking forward to more collaborations that benefit our clients and support the…" at bounding box center [666, 489] width 687 height 21
click at [353, 250] on icon "button" at bounding box center [358, 245] width 12 height 12
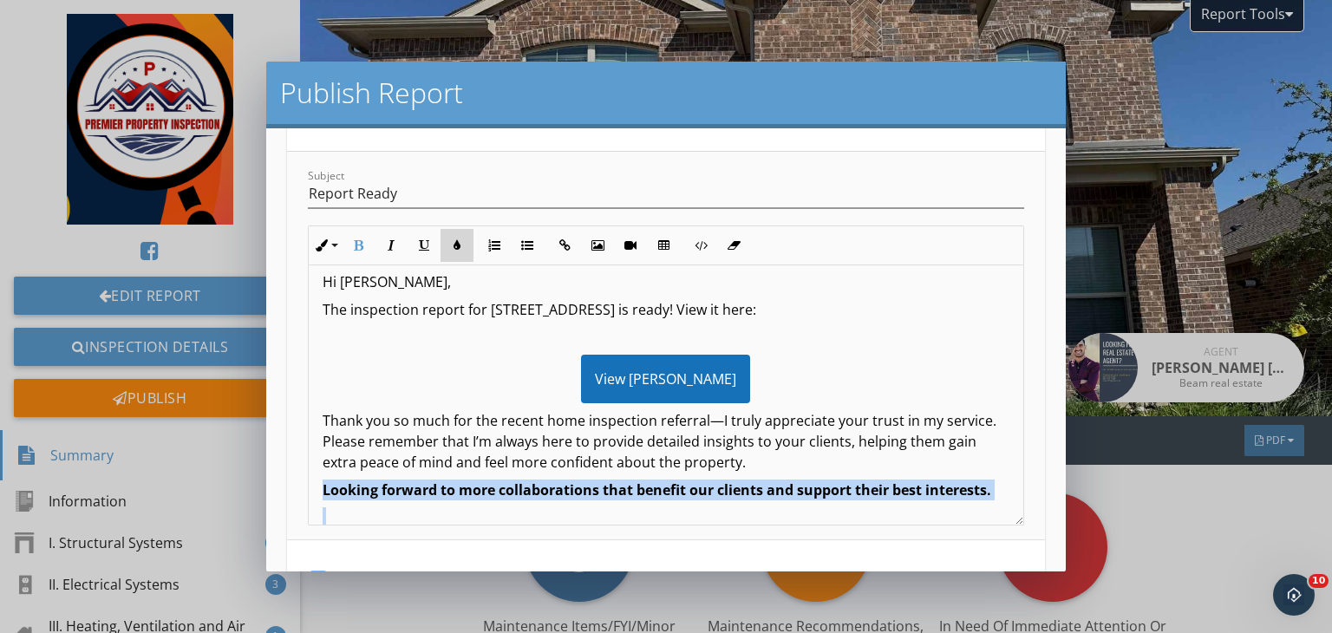
click at [454, 240] on icon "button" at bounding box center [457, 245] width 12 height 12
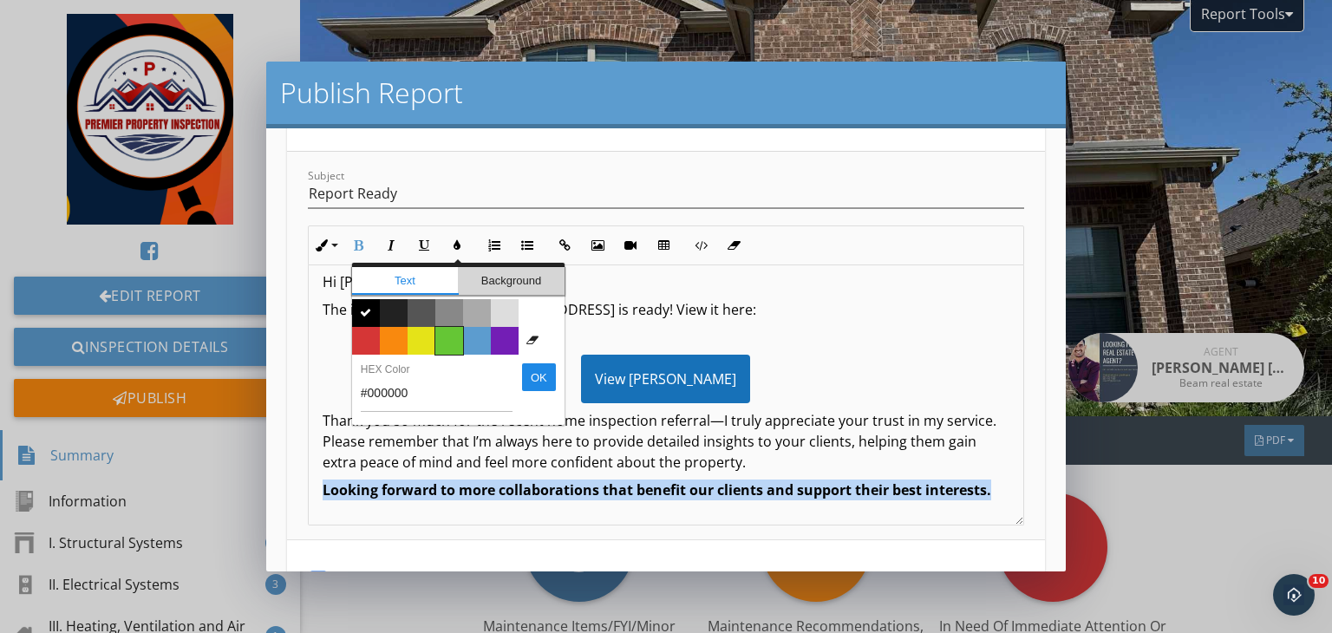
drag, startPoint x: 492, startPoint y: 271, endPoint x: 445, endPoint y: 337, distance: 81.3
click at [445, 337] on div "Text Background Color #000000  Color #222222 Color #555555 Color #888888 Color…" at bounding box center [458, 344] width 212 height 162
click at [445, 337] on span "Color #65c635" at bounding box center [449, 341] width 28 height 28
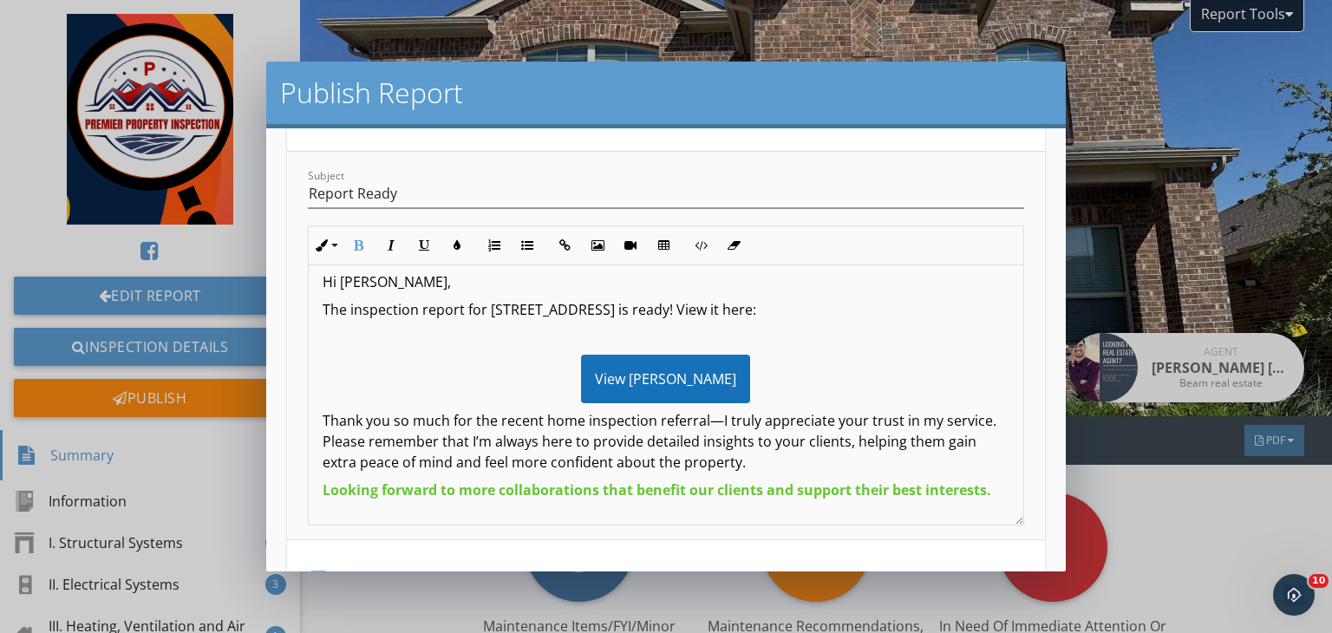
click at [774, 331] on p at bounding box center [666, 337] width 687 height 21
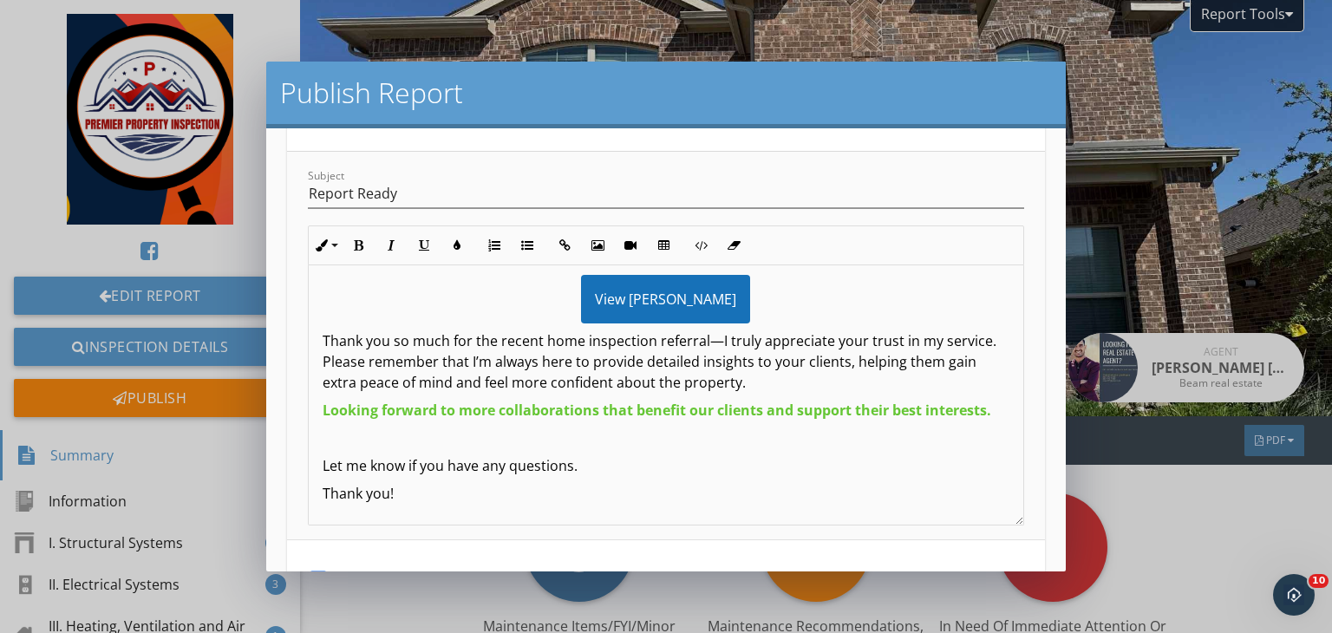
scroll to position [453, 0]
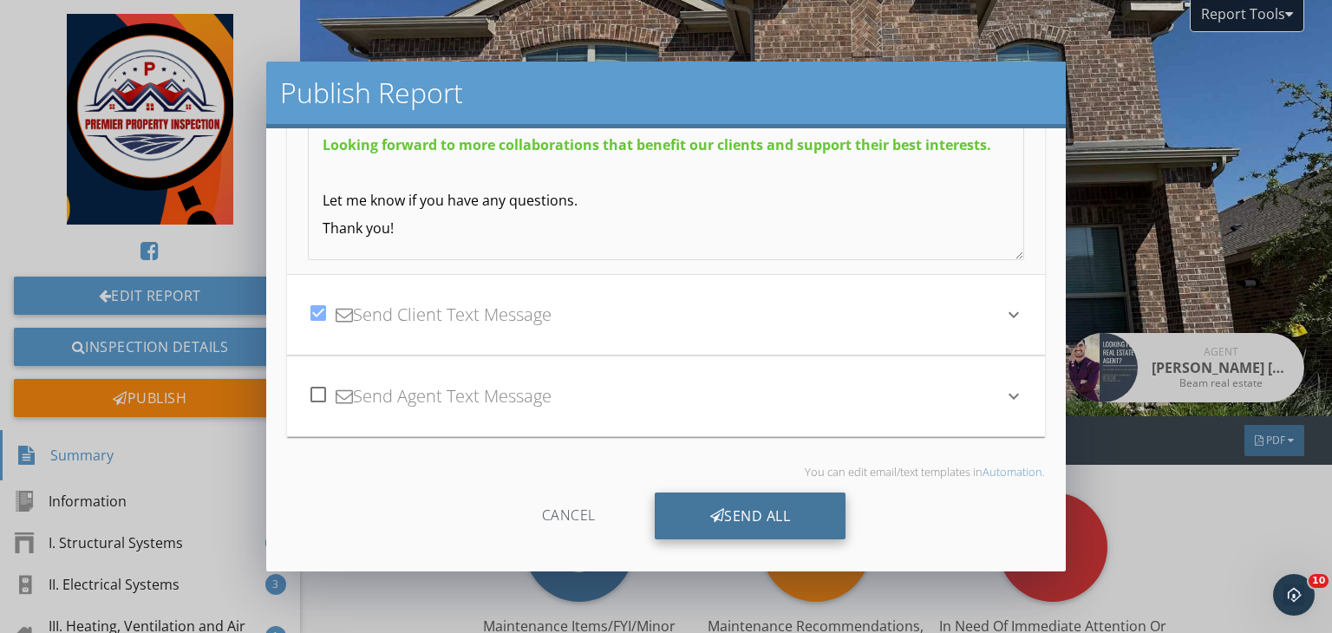
click at [769, 529] on div "Send All" at bounding box center [751, 515] width 192 height 47
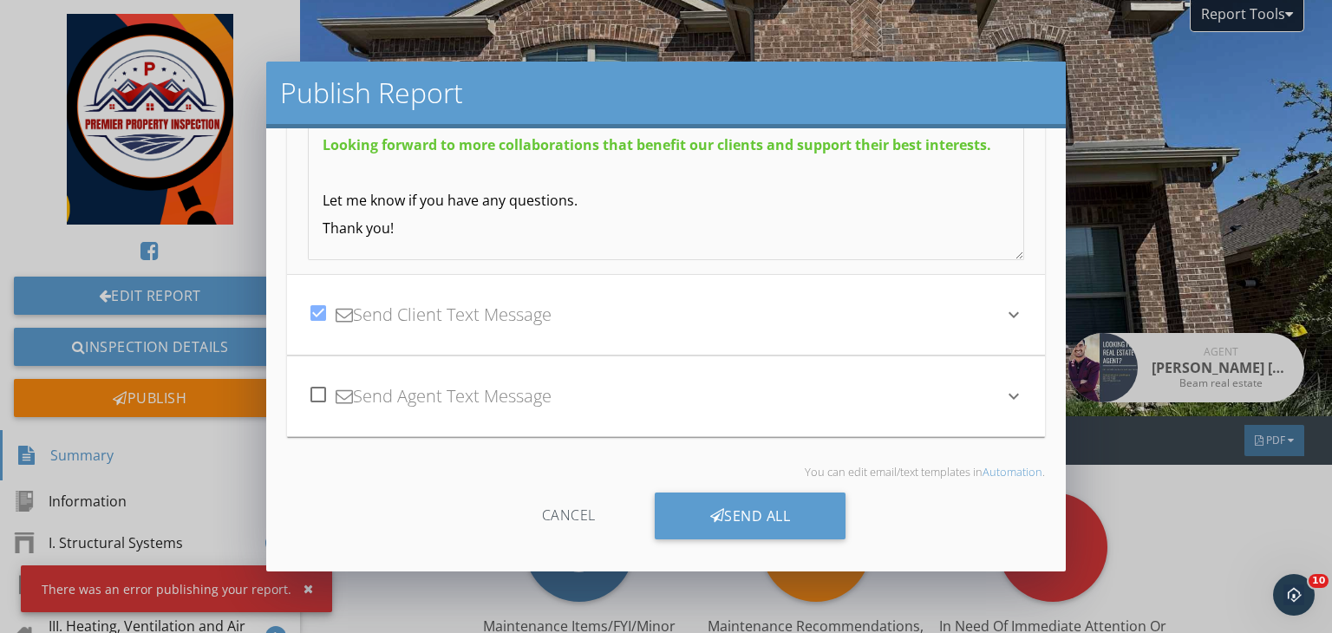
scroll to position [0, 0]
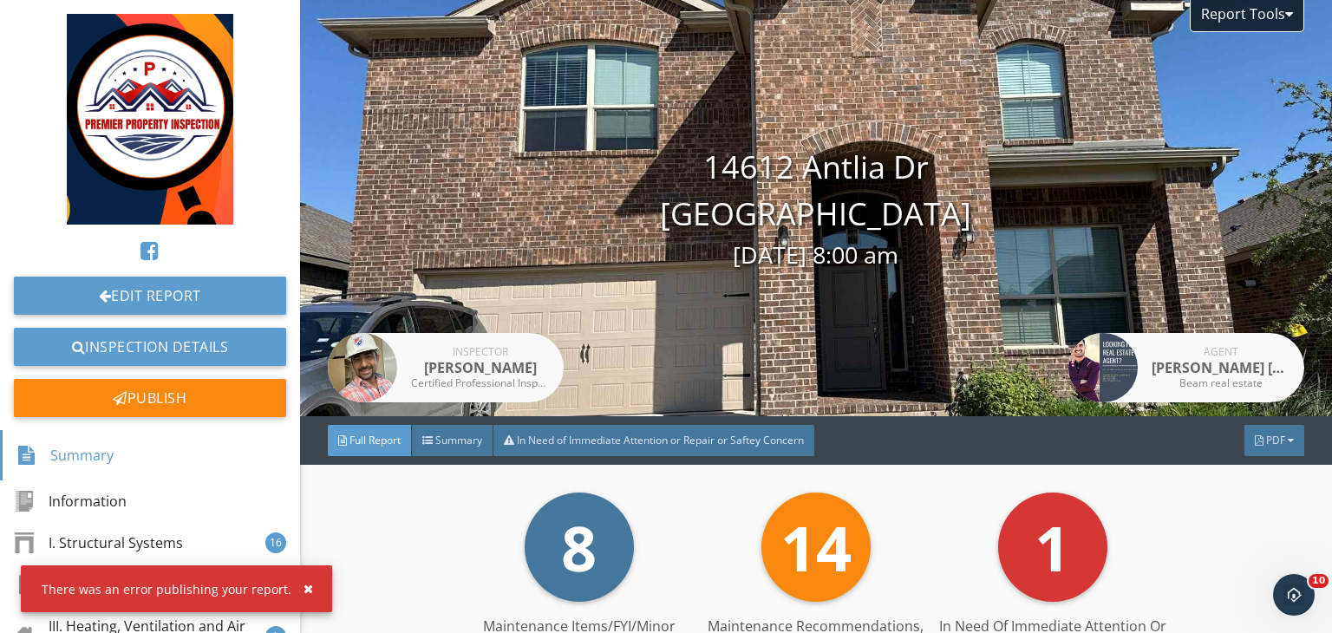
click at [1157, 505] on div at bounding box center [666, 316] width 1332 height 633
click at [1266, 439] on span "PDF" at bounding box center [1275, 440] width 19 height 15
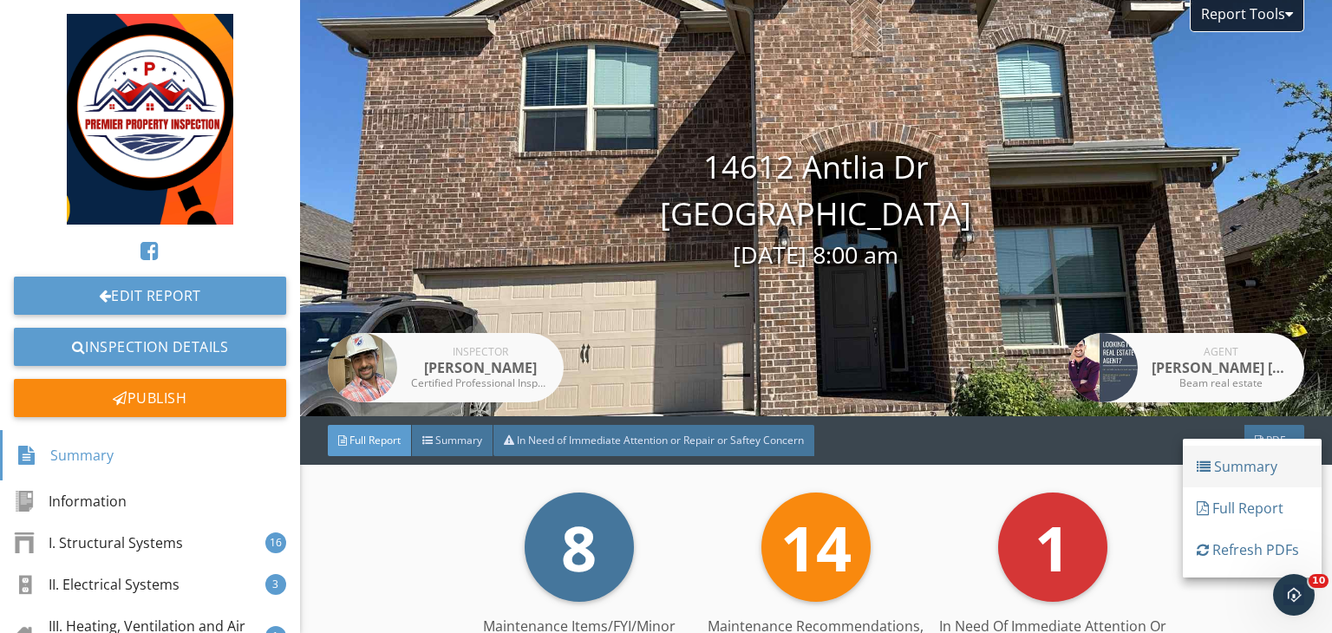
click at [1241, 460] on div "Summary" at bounding box center [1251, 466] width 111 height 21
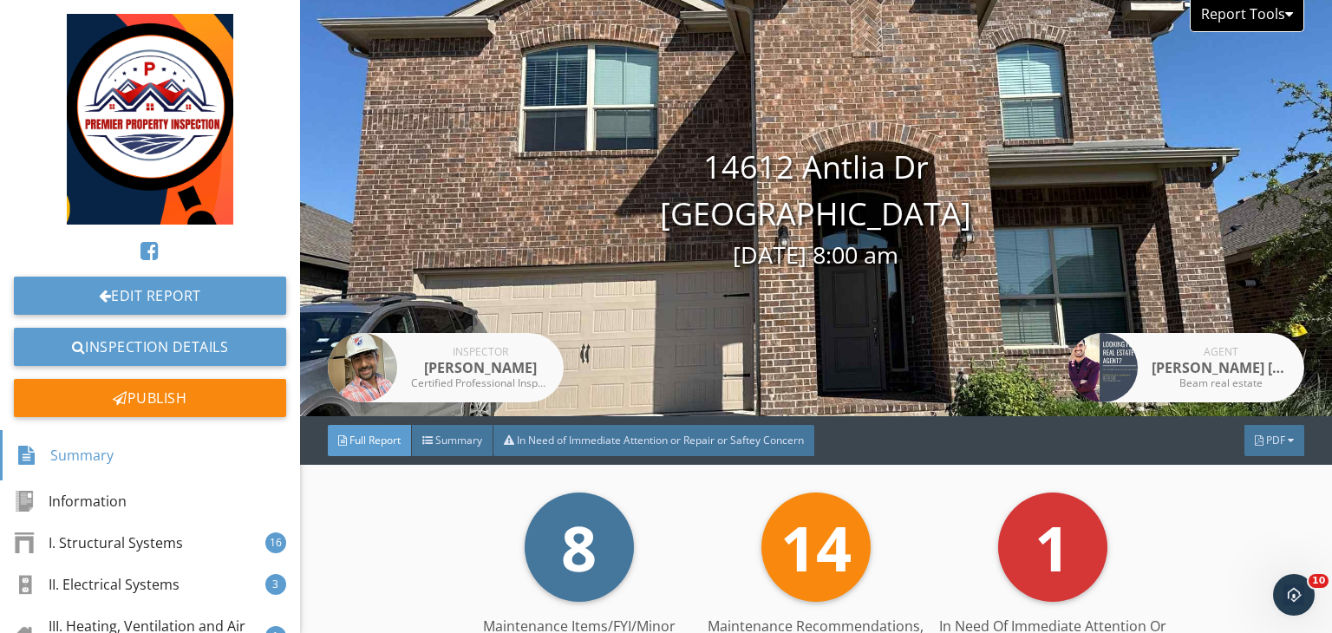
click at [1276, 21] on div "Report Tools" at bounding box center [1246, 16] width 114 height 32
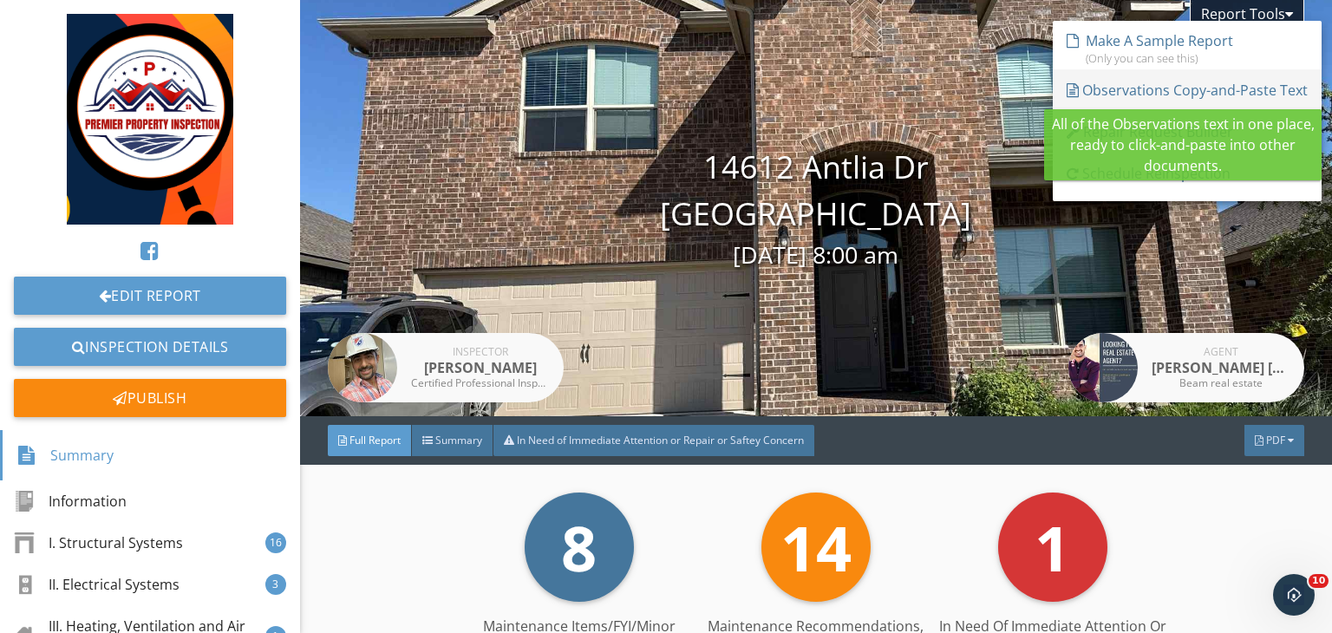
click at [1106, 91] on div "Observations Copy-and-Paste Text" at bounding box center [1186, 90] width 241 height 21
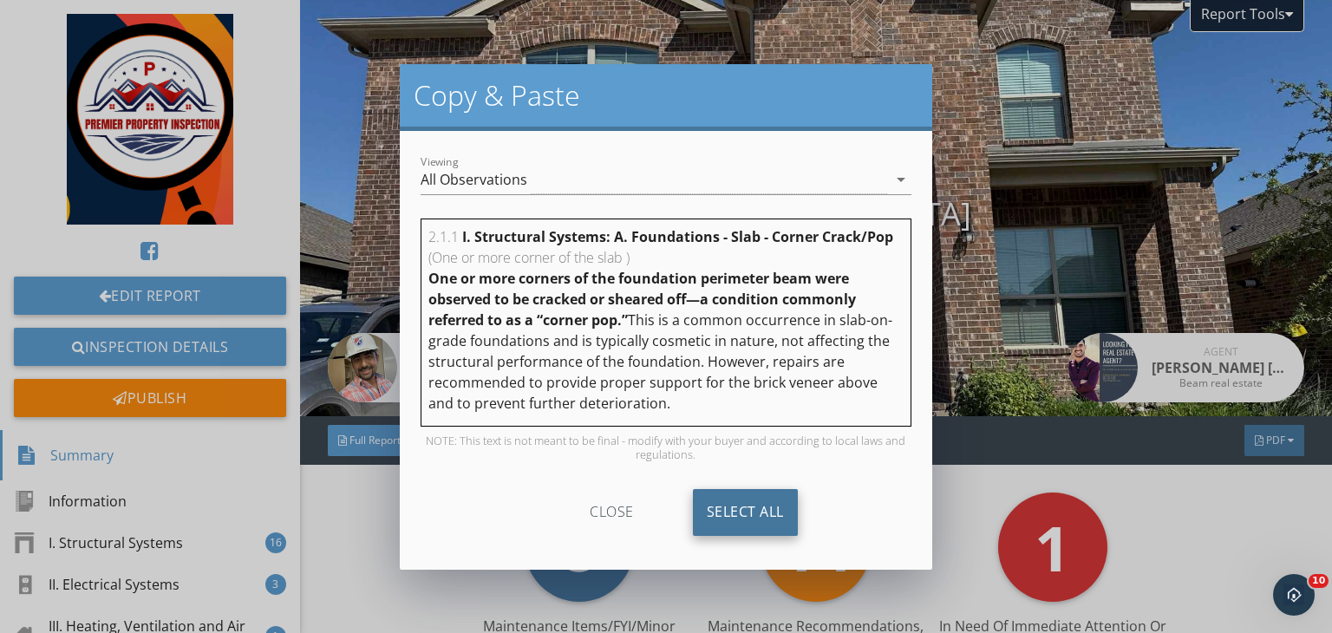
click at [763, 512] on div "Select All" at bounding box center [745, 512] width 105 height 47
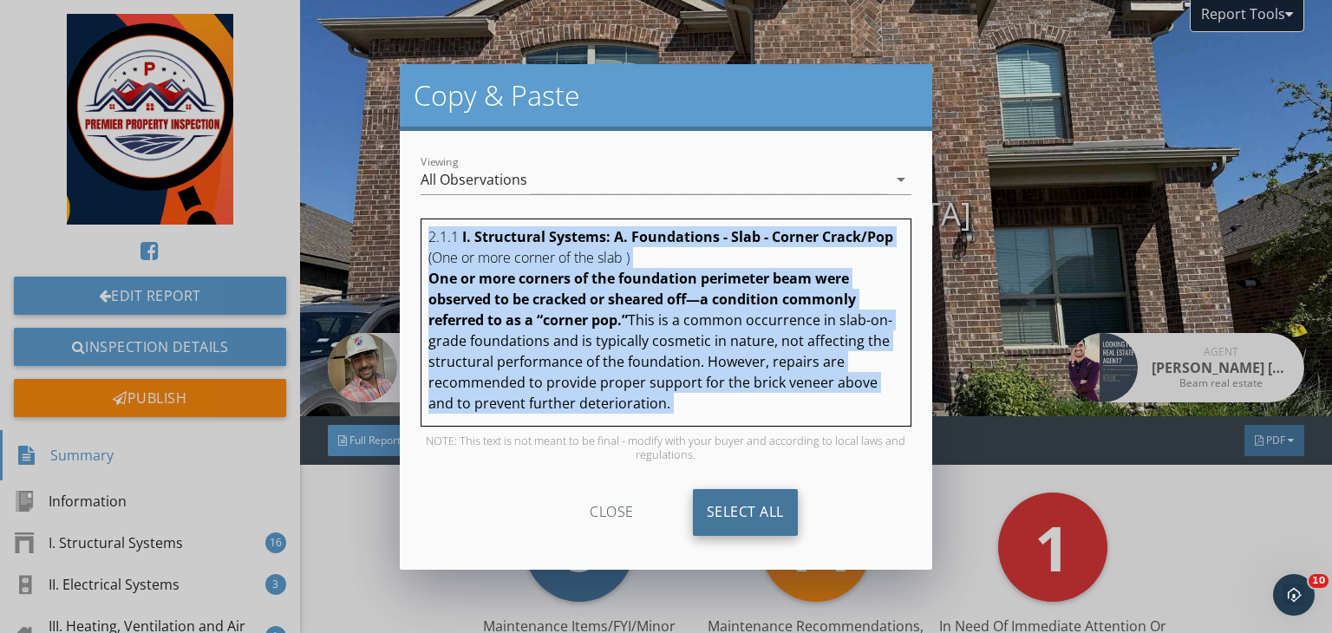
copy div "2.1.1 I. Structural Systems: A. Foundations - Slab - Corner Crack/Pop (One or m…"
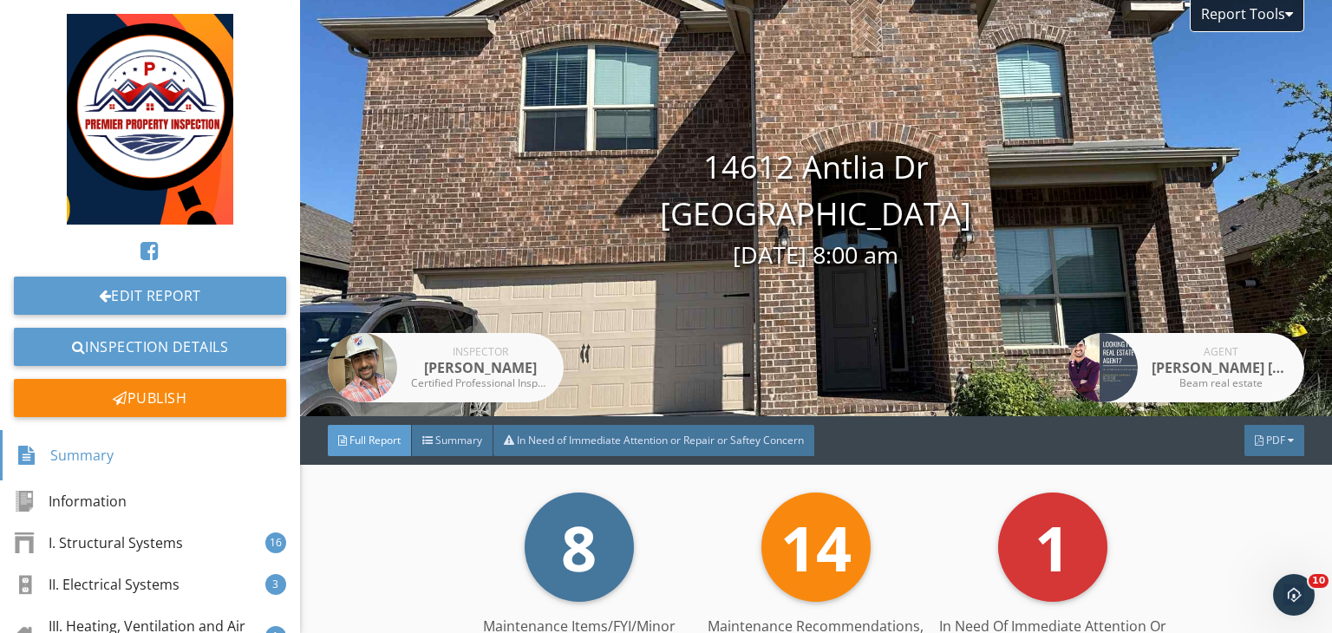
click at [994, 524] on div at bounding box center [666, 316] width 1332 height 633
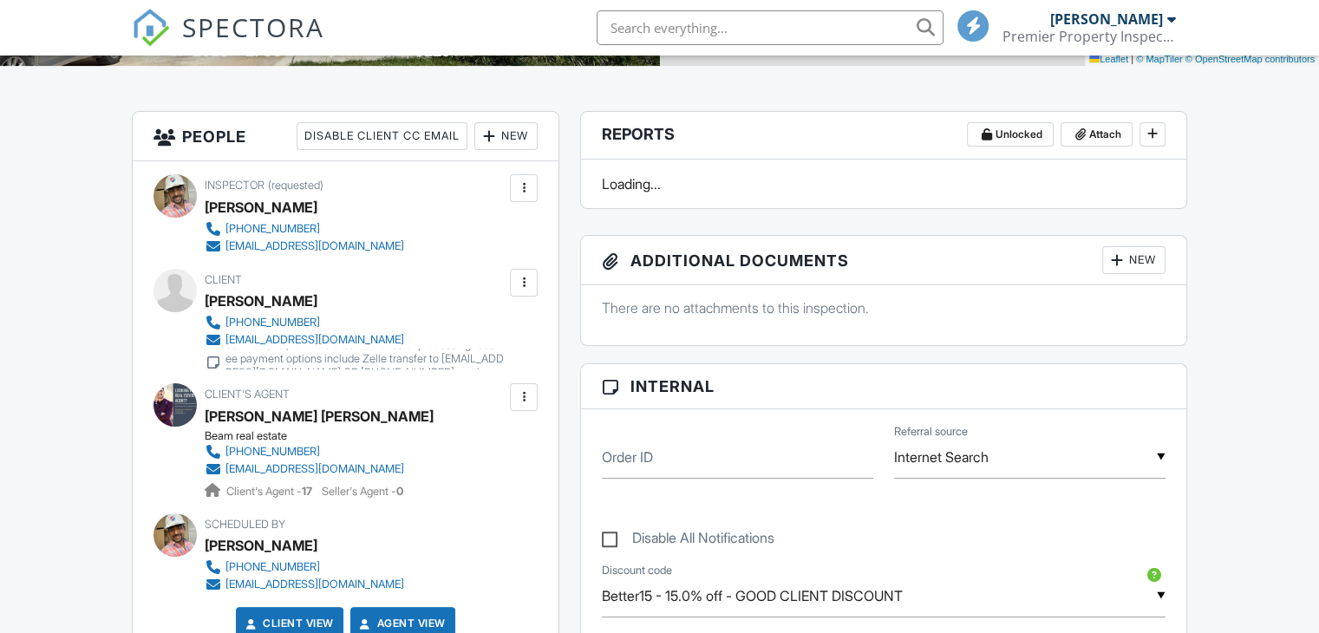
click at [528, 400] on div at bounding box center [523, 396] width 17 height 17
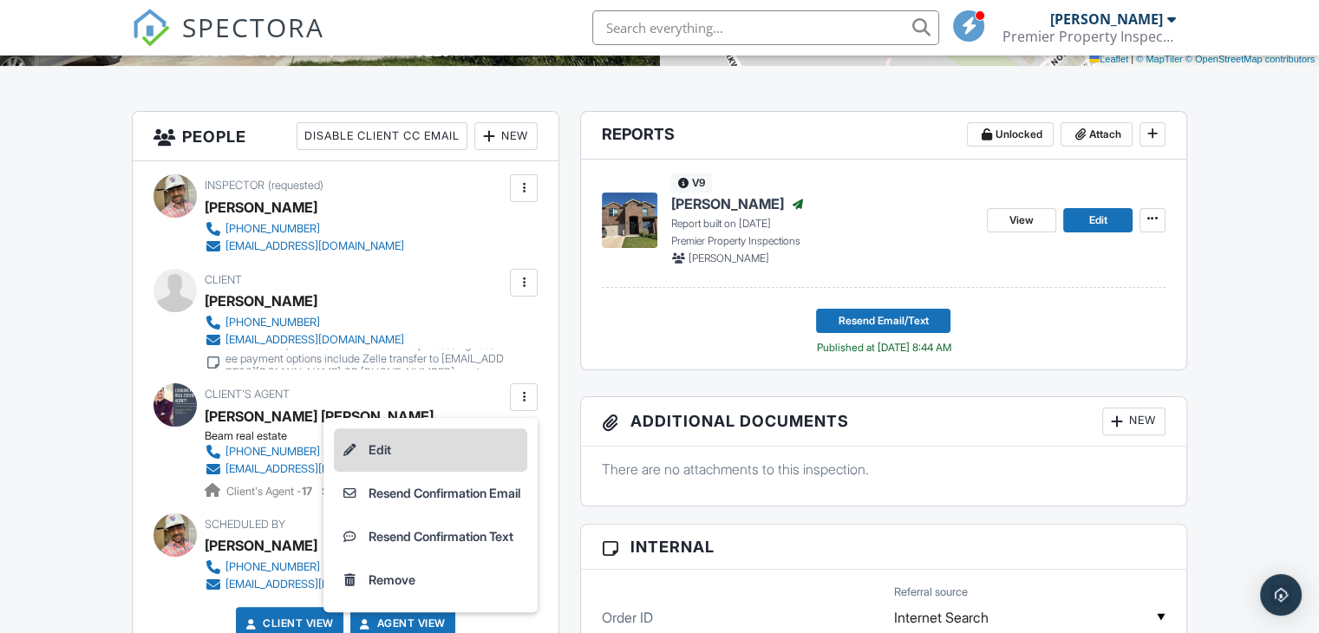
click at [430, 451] on li "Edit" at bounding box center [430, 449] width 193 height 43
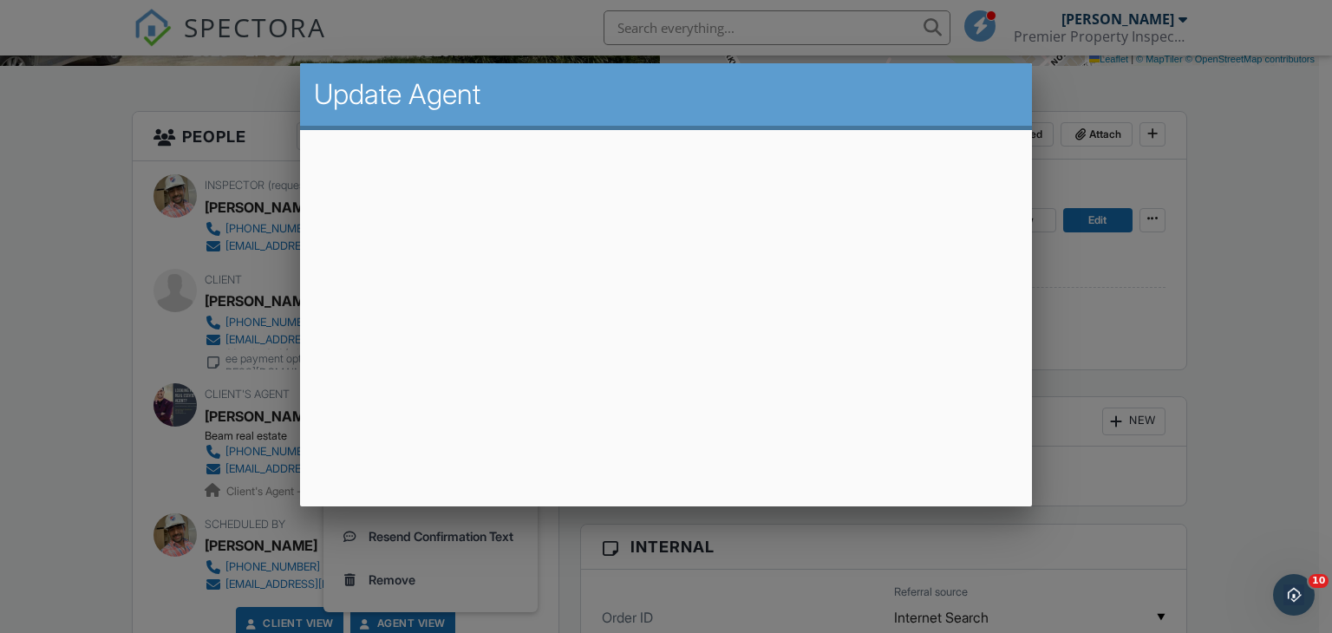
click at [1065, 348] on div at bounding box center [666, 309] width 1332 height 792
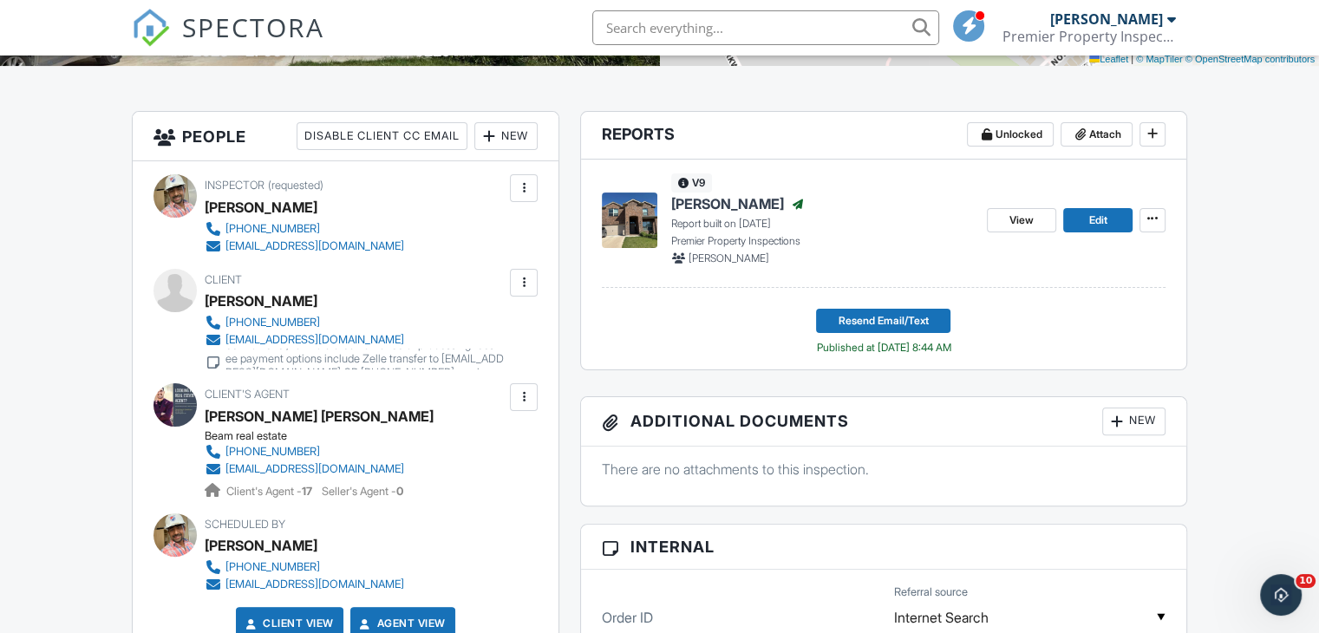
click at [531, 282] on div at bounding box center [523, 282] width 17 height 17
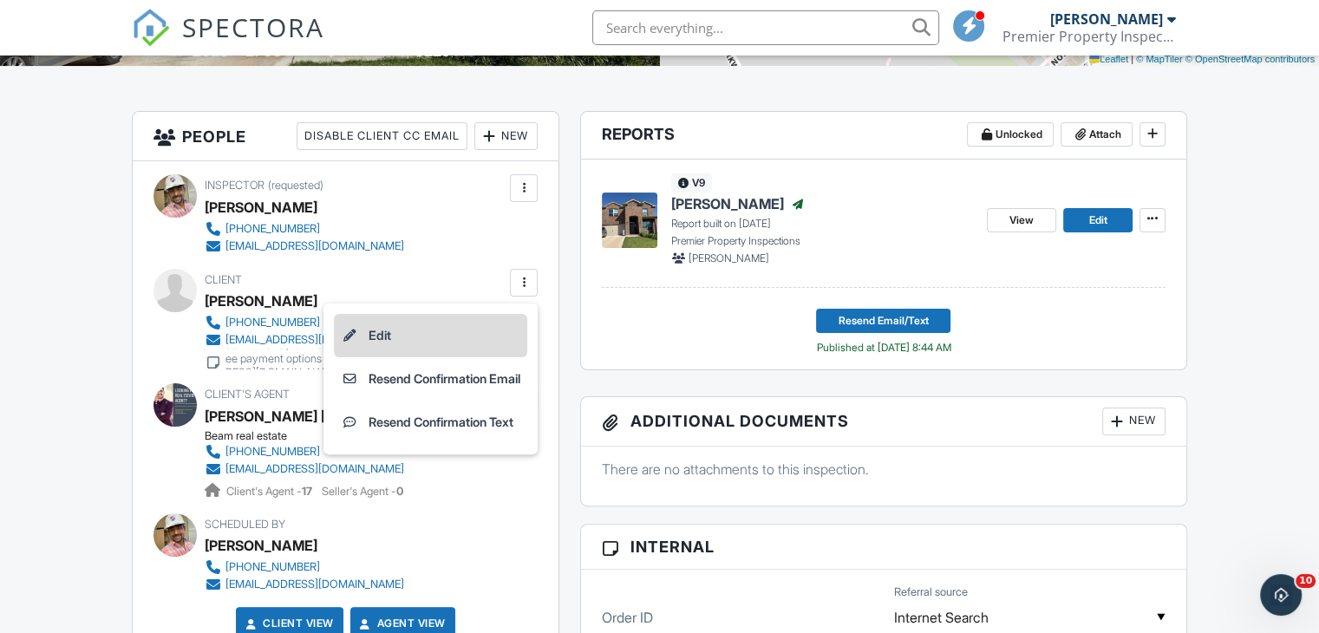
click at [409, 334] on li "Edit" at bounding box center [430, 335] width 193 height 43
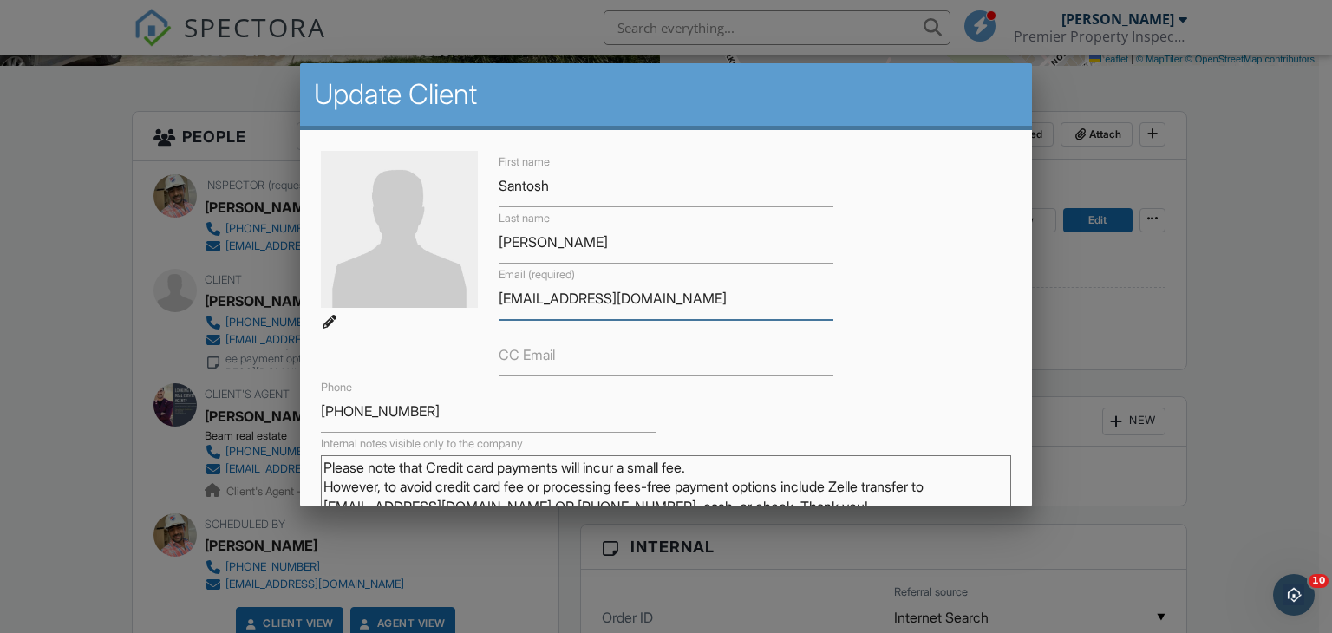
click at [572, 296] on input "[EMAIL_ADDRESS][DOMAIN_NAME]" at bounding box center [665, 298] width 335 height 42
click at [1163, 331] on div at bounding box center [666, 309] width 1332 height 792
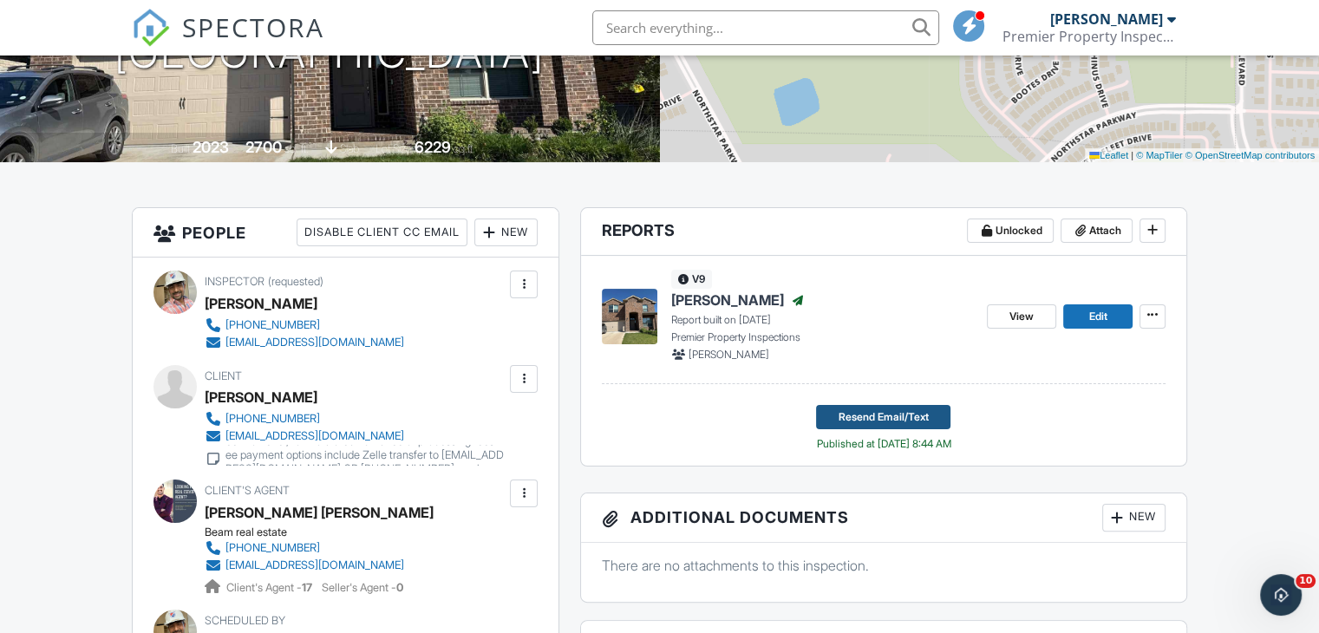
scroll to position [302, 0]
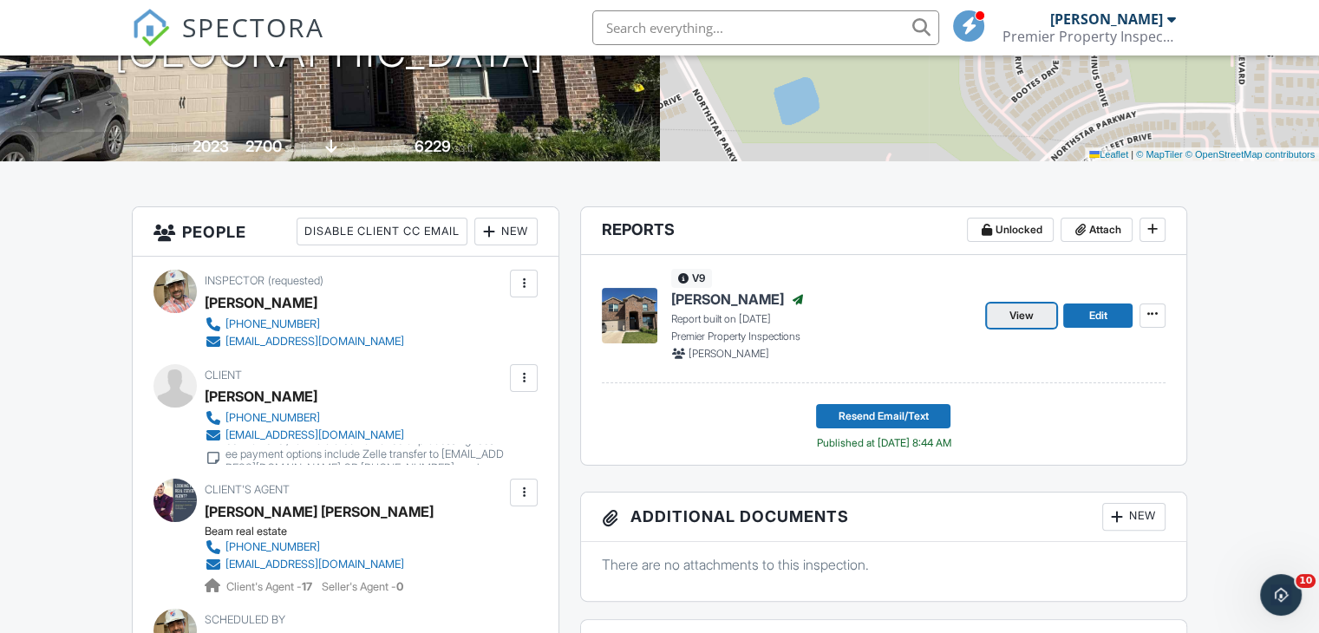
click at [1019, 324] on link "View" at bounding box center [1021, 315] width 69 height 24
